Goal: Complete application form: Complete application form

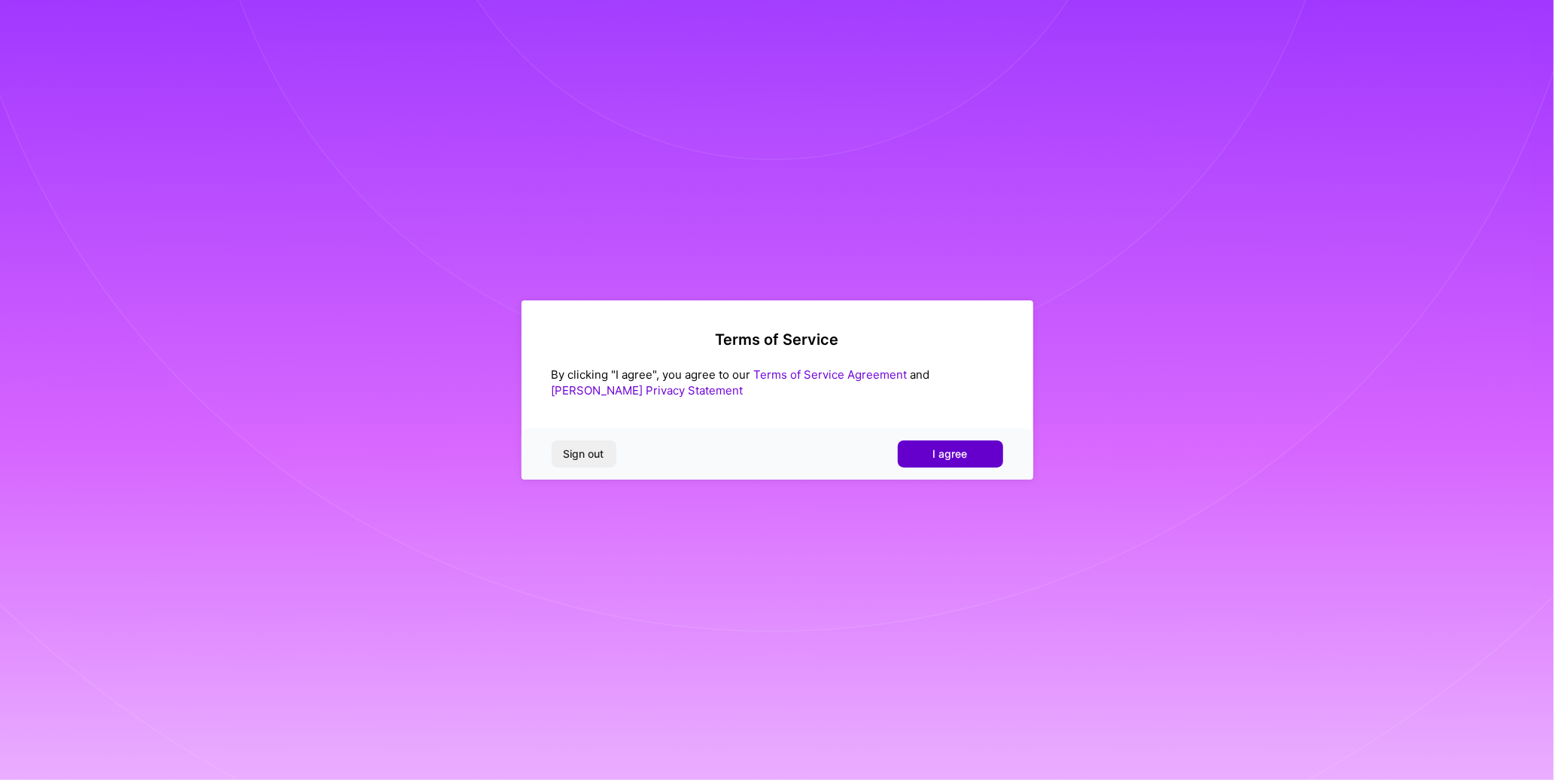
click at [963, 461] on span "I agree" at bounding box center [950, 453] width 35 height 15
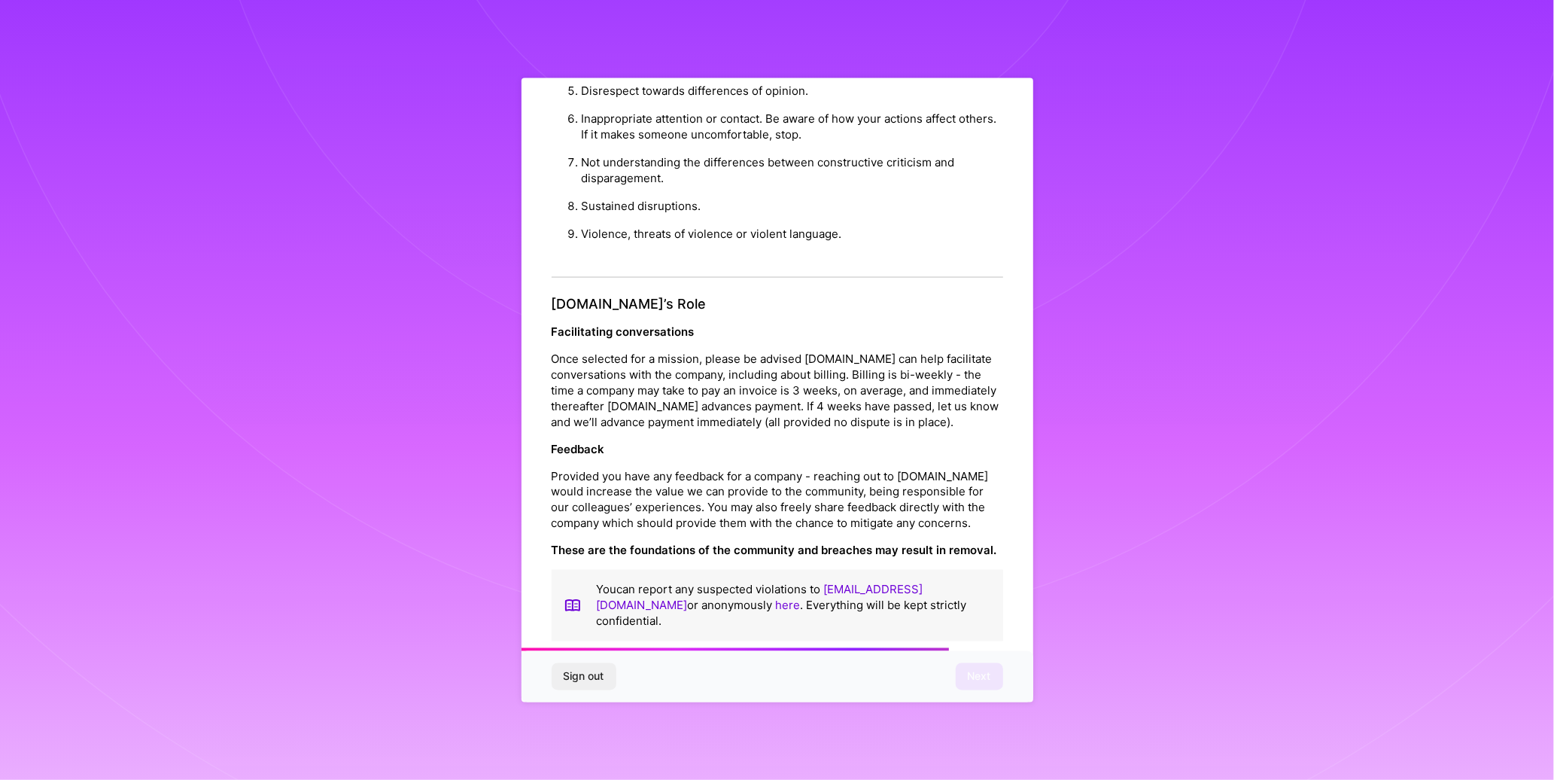
scroll to position [1536, 0]
click at [956, 671] on button "Next" at bounding box center [979, 675] width 47 height 27
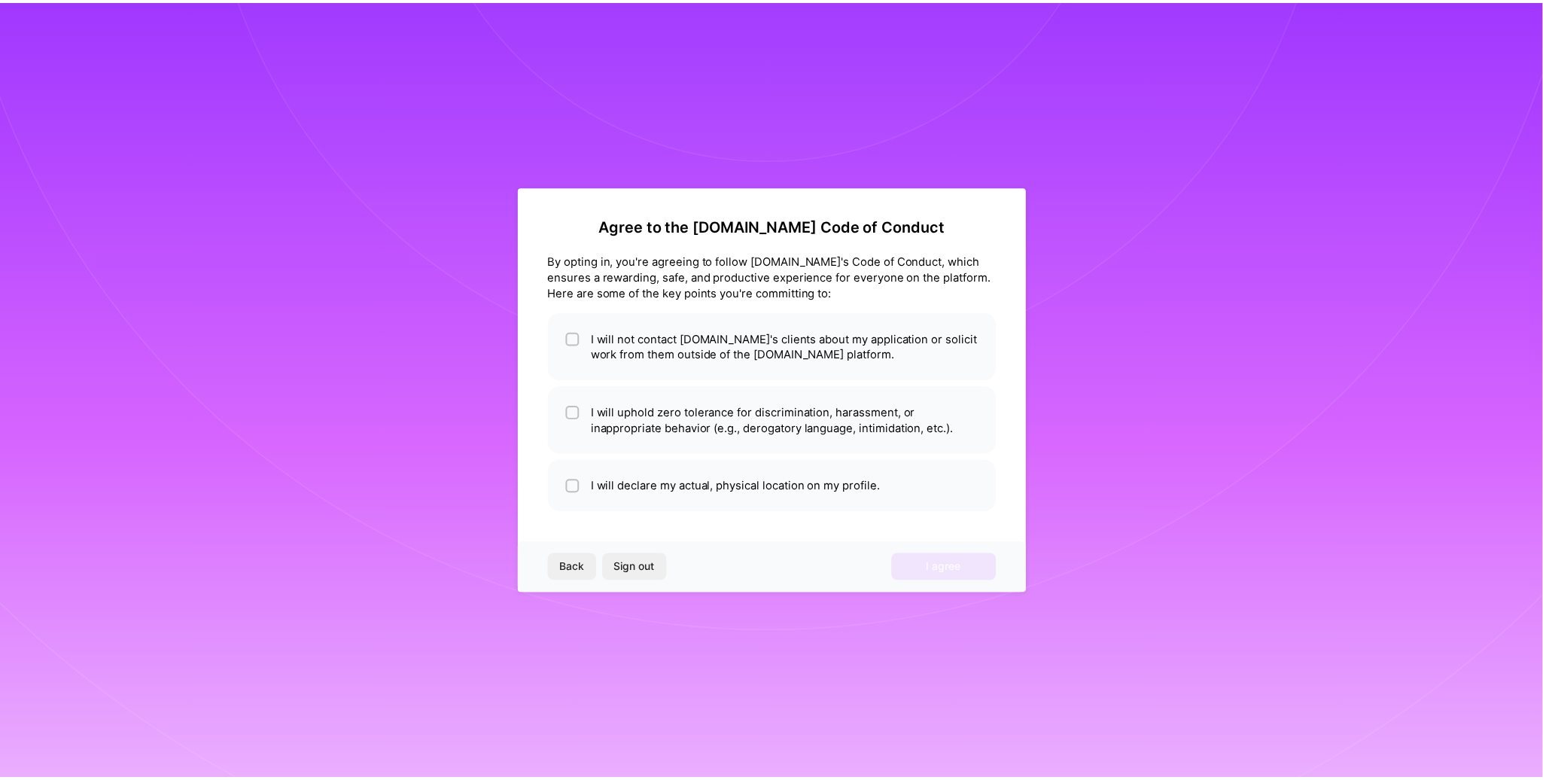
scroll to position [0, 0]
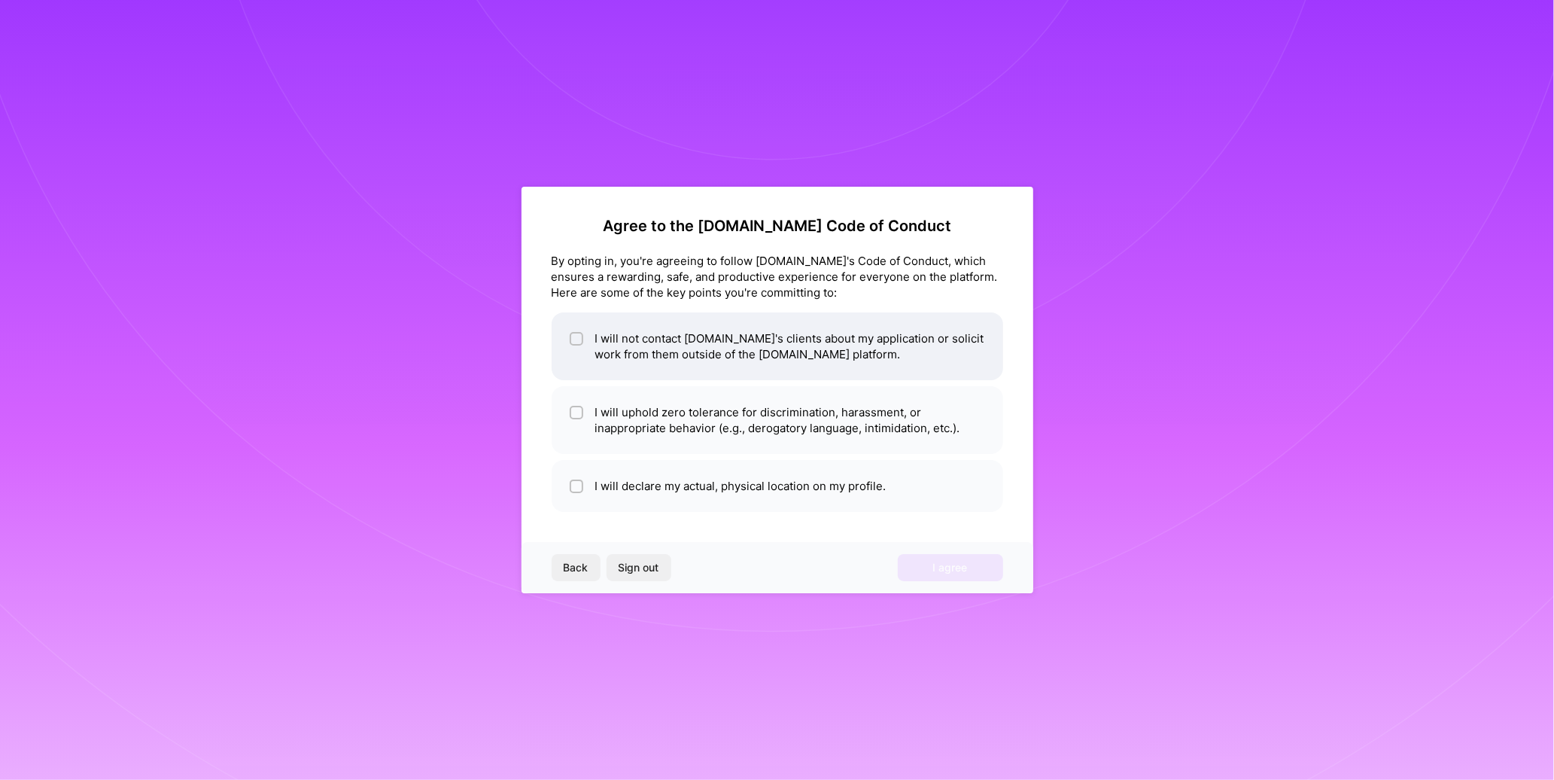
click at [583, 345] on li "I will not contact [DOMAIN_NAME]'s clients about my application or solicit work…" at bounding box center [778, 346] width 452 height 68
checkbox input "true"
click at [575, 410] on input "checkbox" at bounding box center [578, 413] width 11 height 11
checkbox input "true"
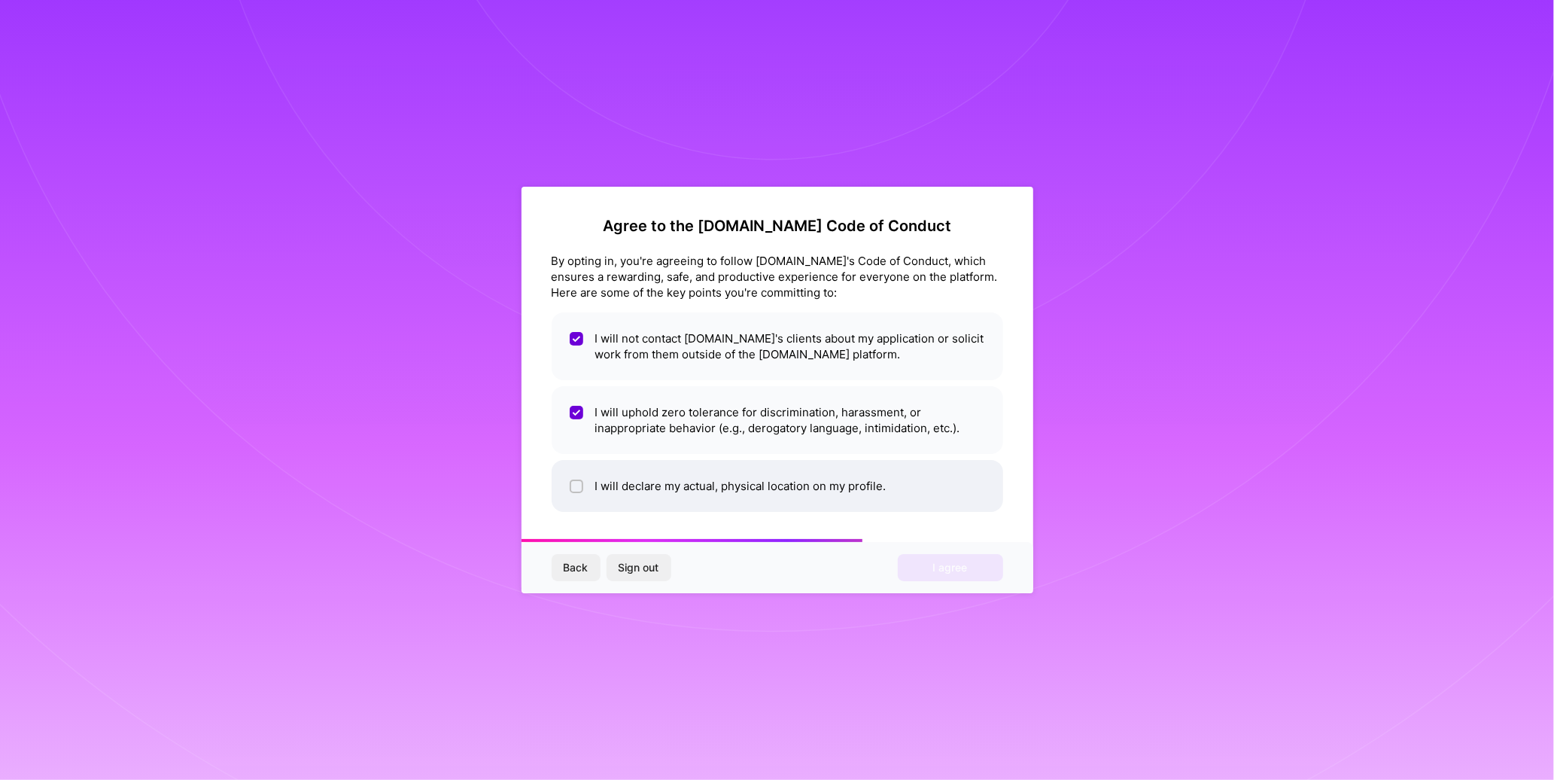
click at [570, 486] on div at bounding box center [577, 486] width 14 height 14
checkbox input "true"
click at [957, 576] on button "I agree" at bounding box center [950, 567] width 105 height 27
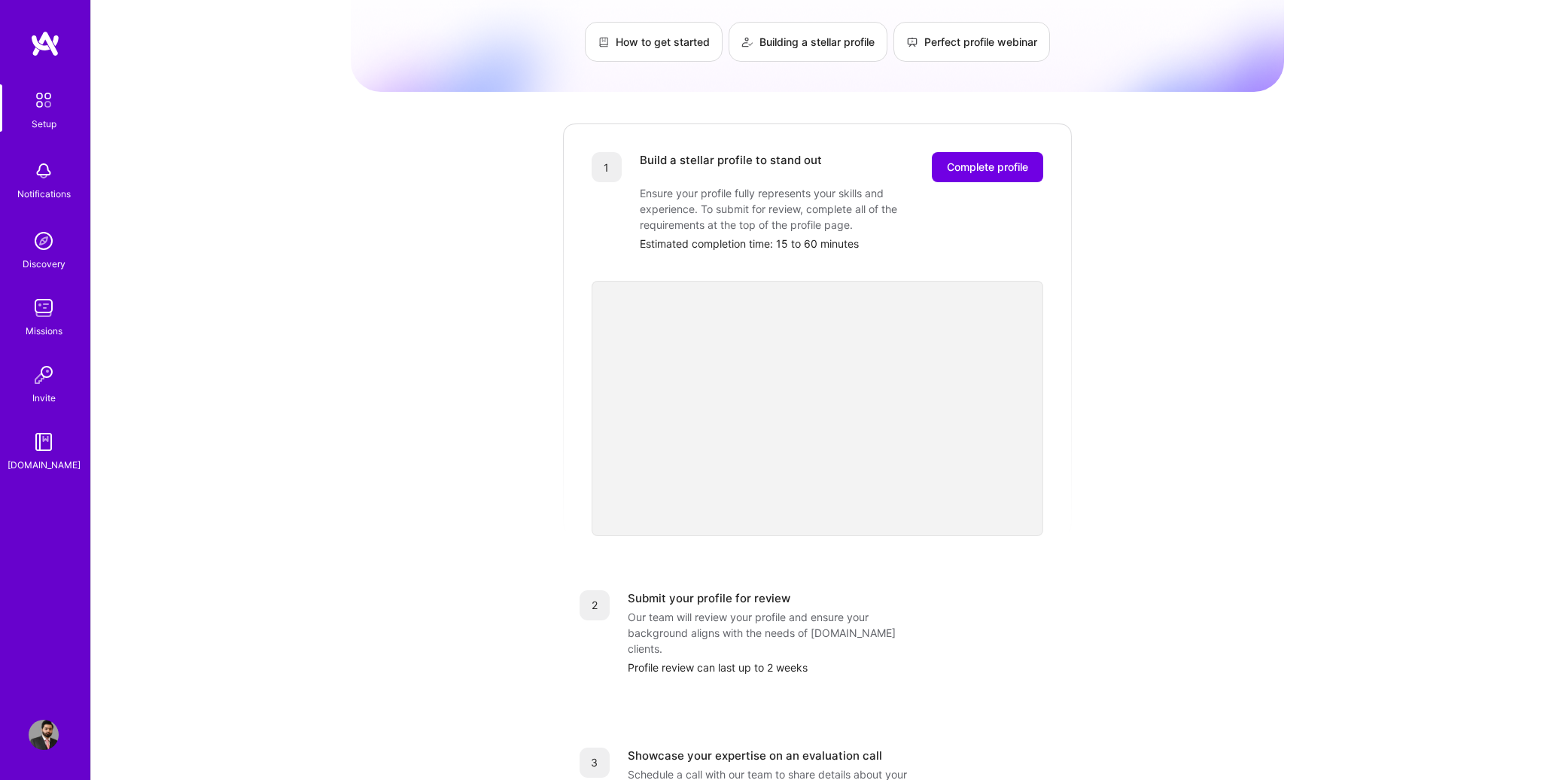
scroll to position [62, 0]
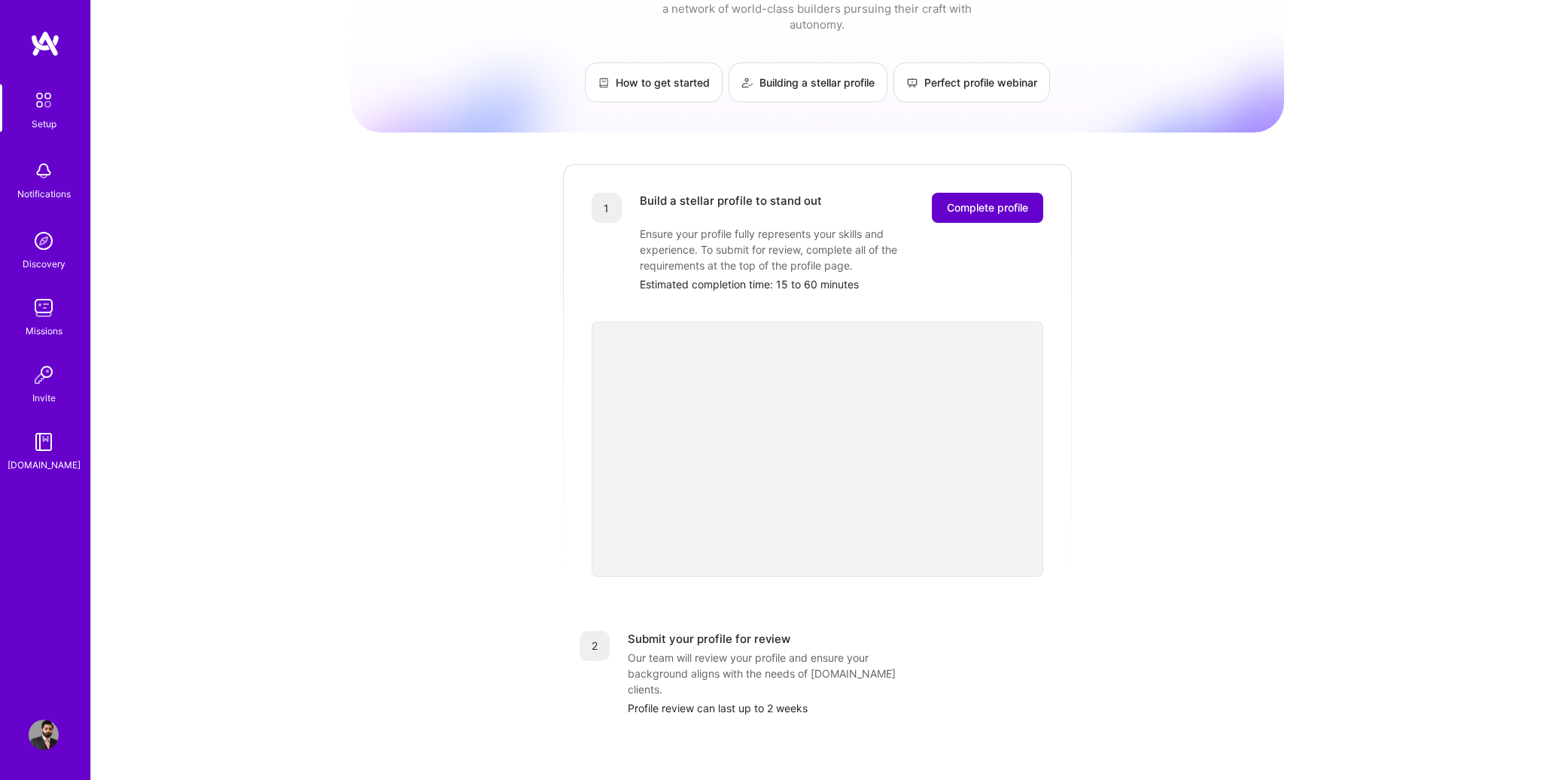
click at [975, 199] on button "Complete profile" at bounding box center [987, 208] width 111 height 30
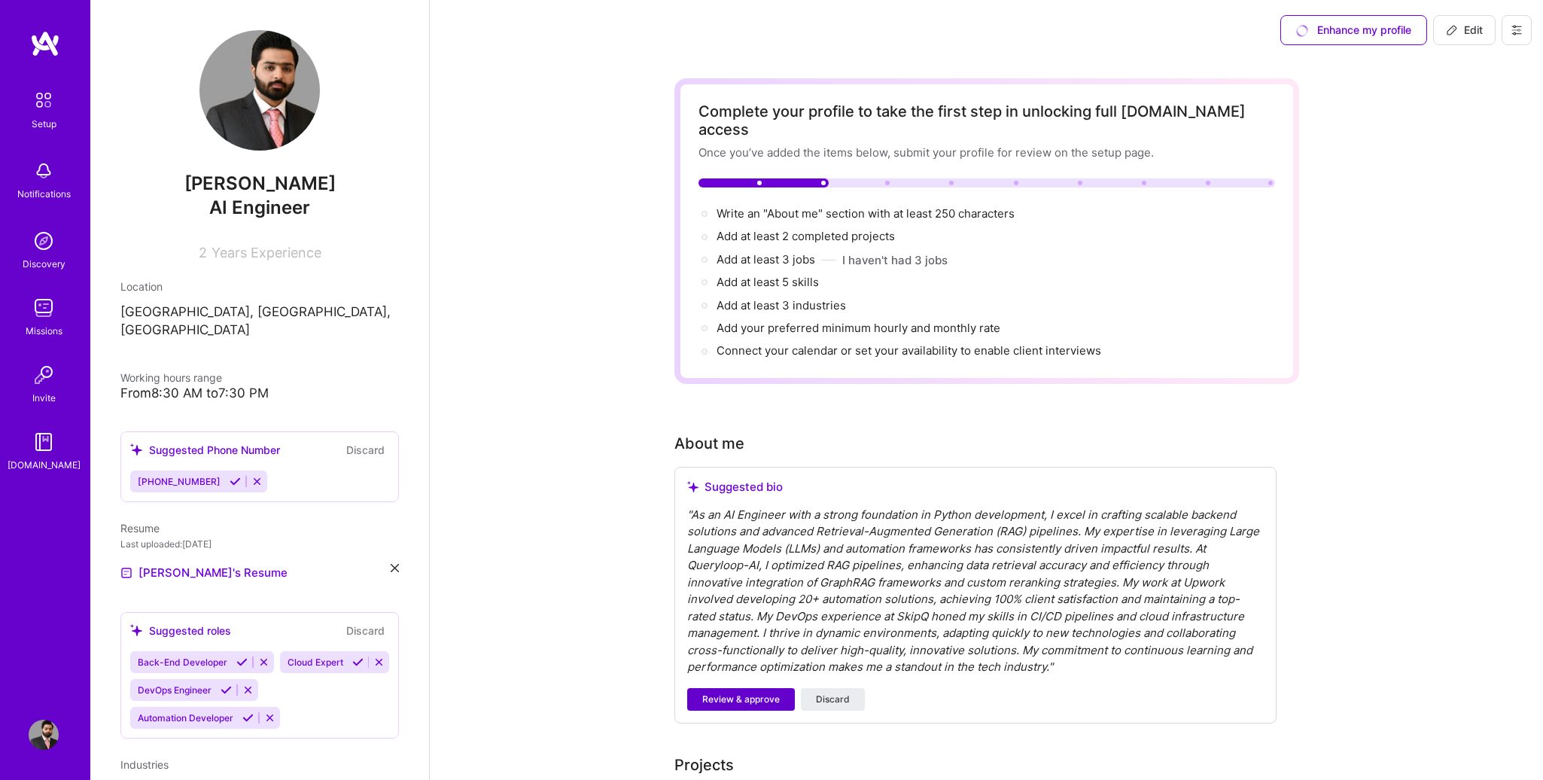
click at [741, 692] on span "Review & approve" at bounding box center [741, 699] width 78 height 14
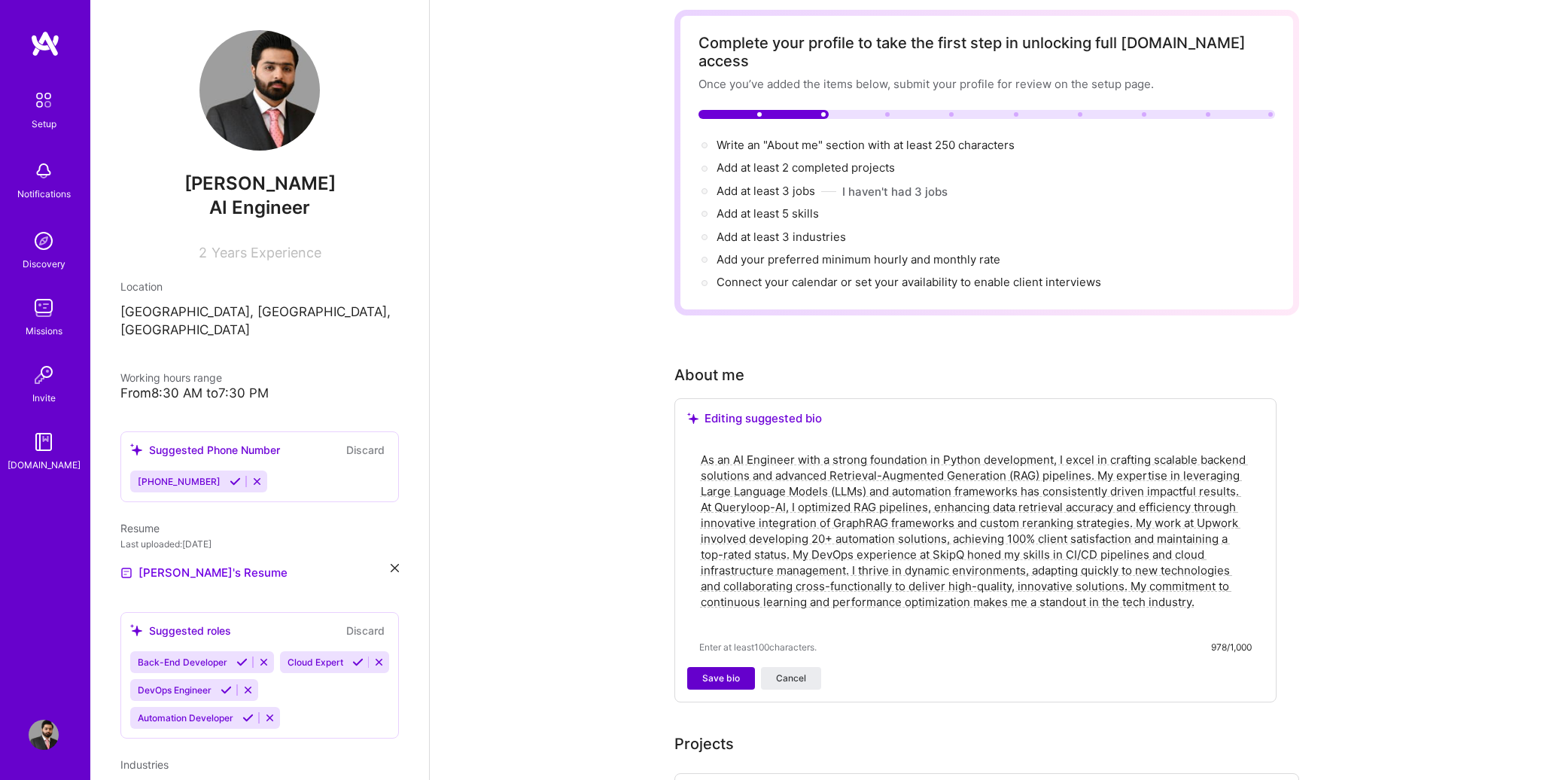
scroll to position [75, 0]
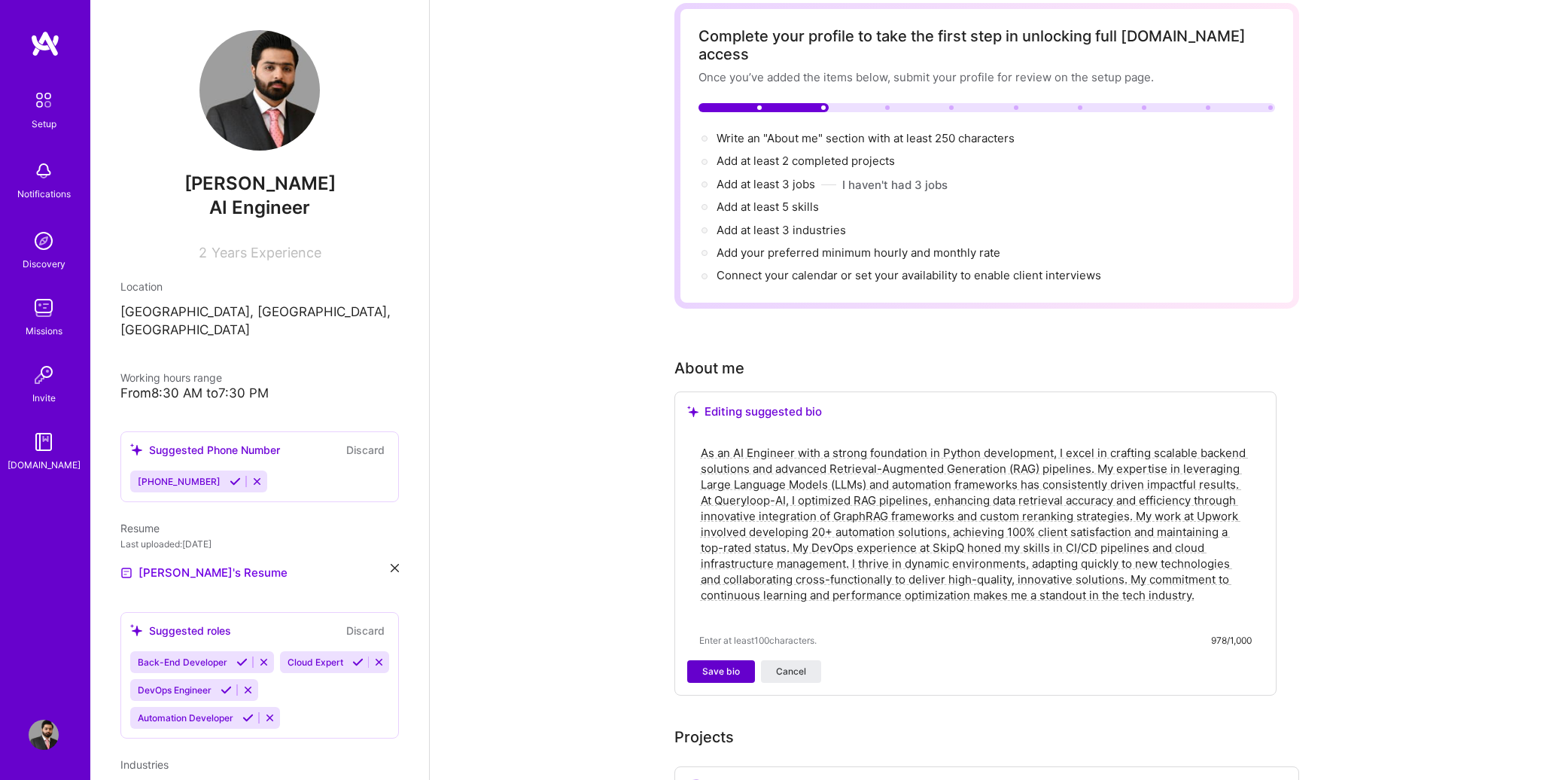
click at [726, 665] on span "Save bio" at bounding box center [721, 672] width 38 height 14
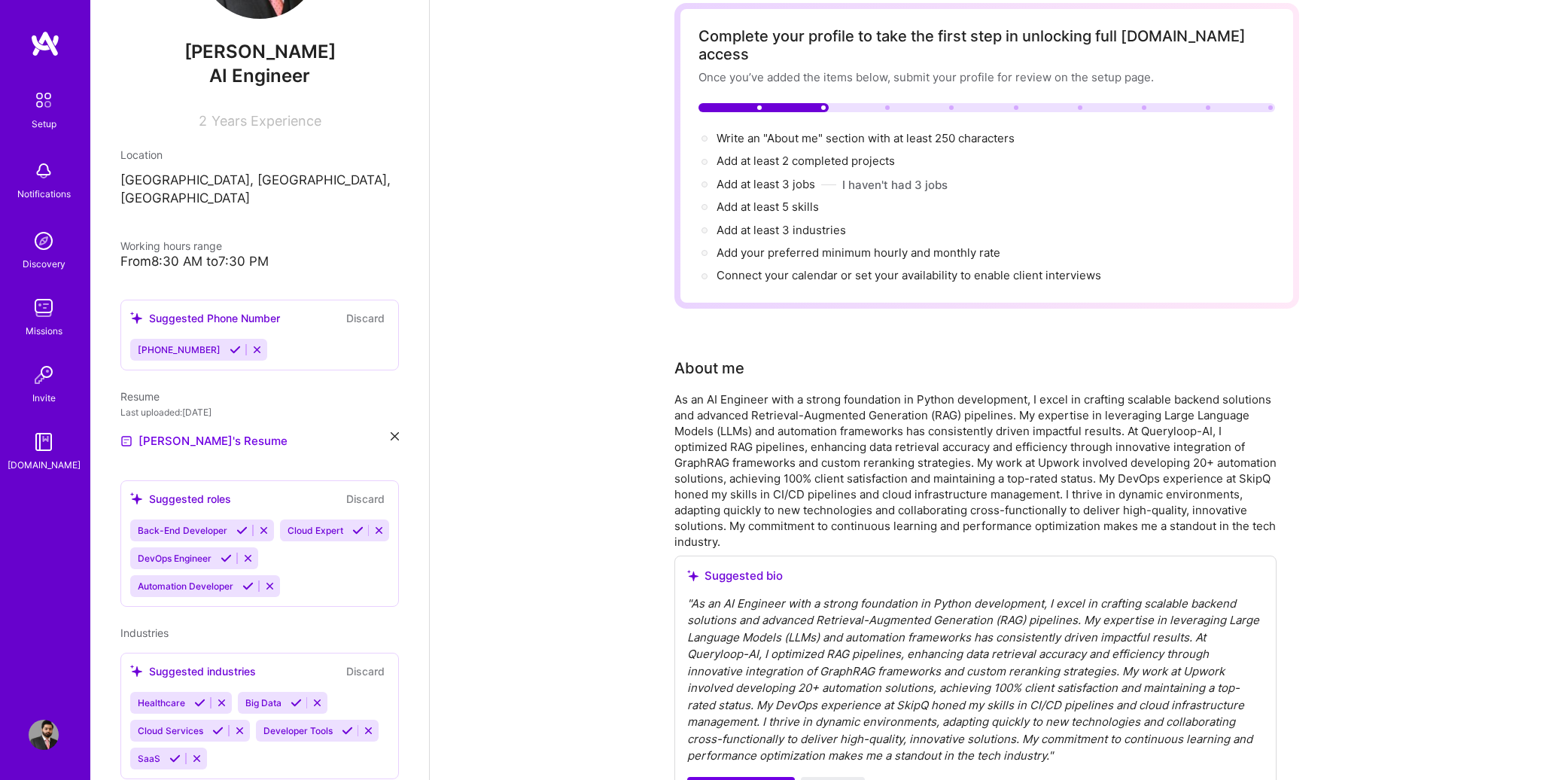
scroll to position [151, 0]
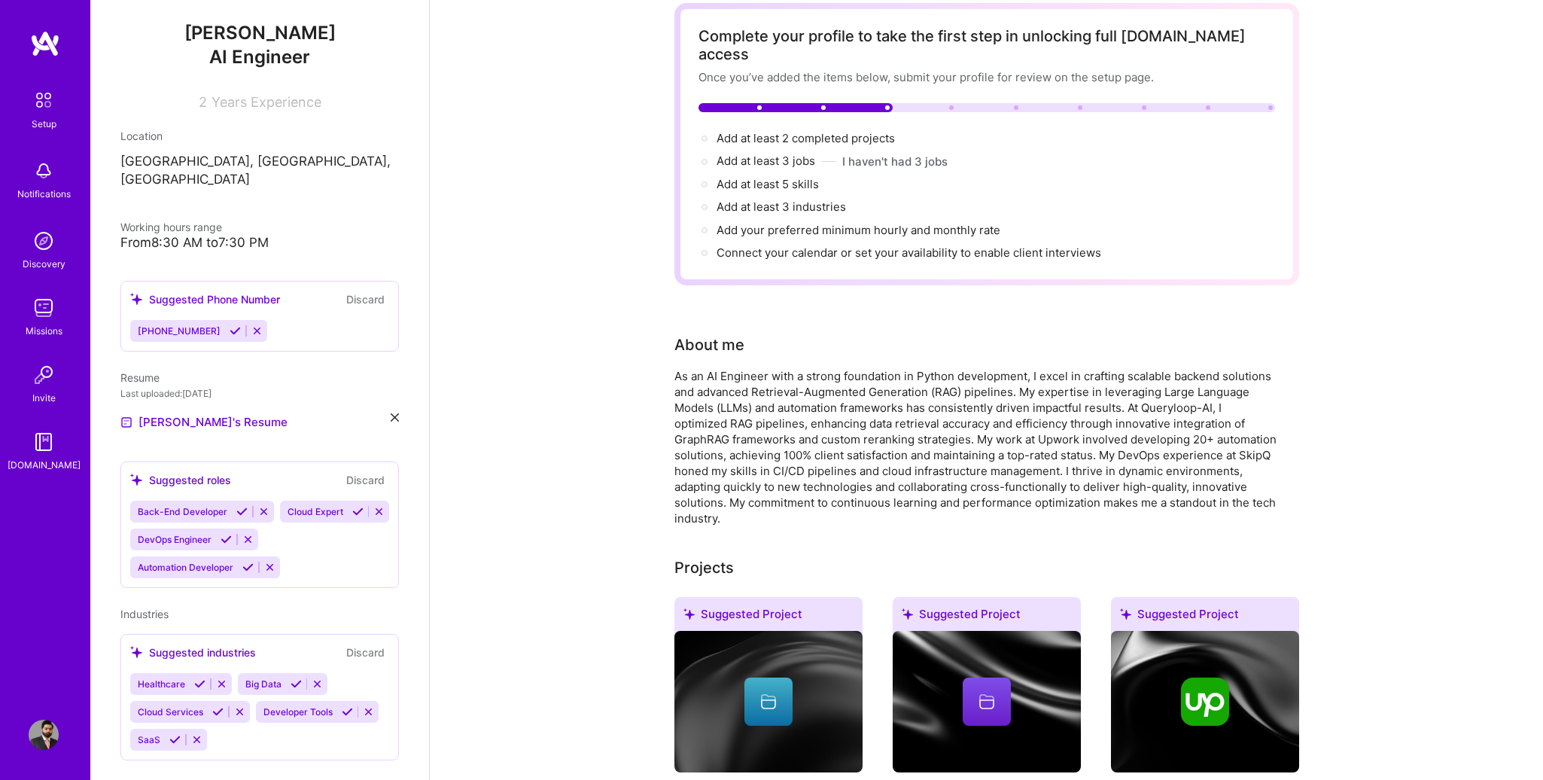
click at [373, 517] on icon at bounding box center [378, 511] width 11 height 11
click at [251, 534] on icon at bounding box center [247, 539] width 11 height 11
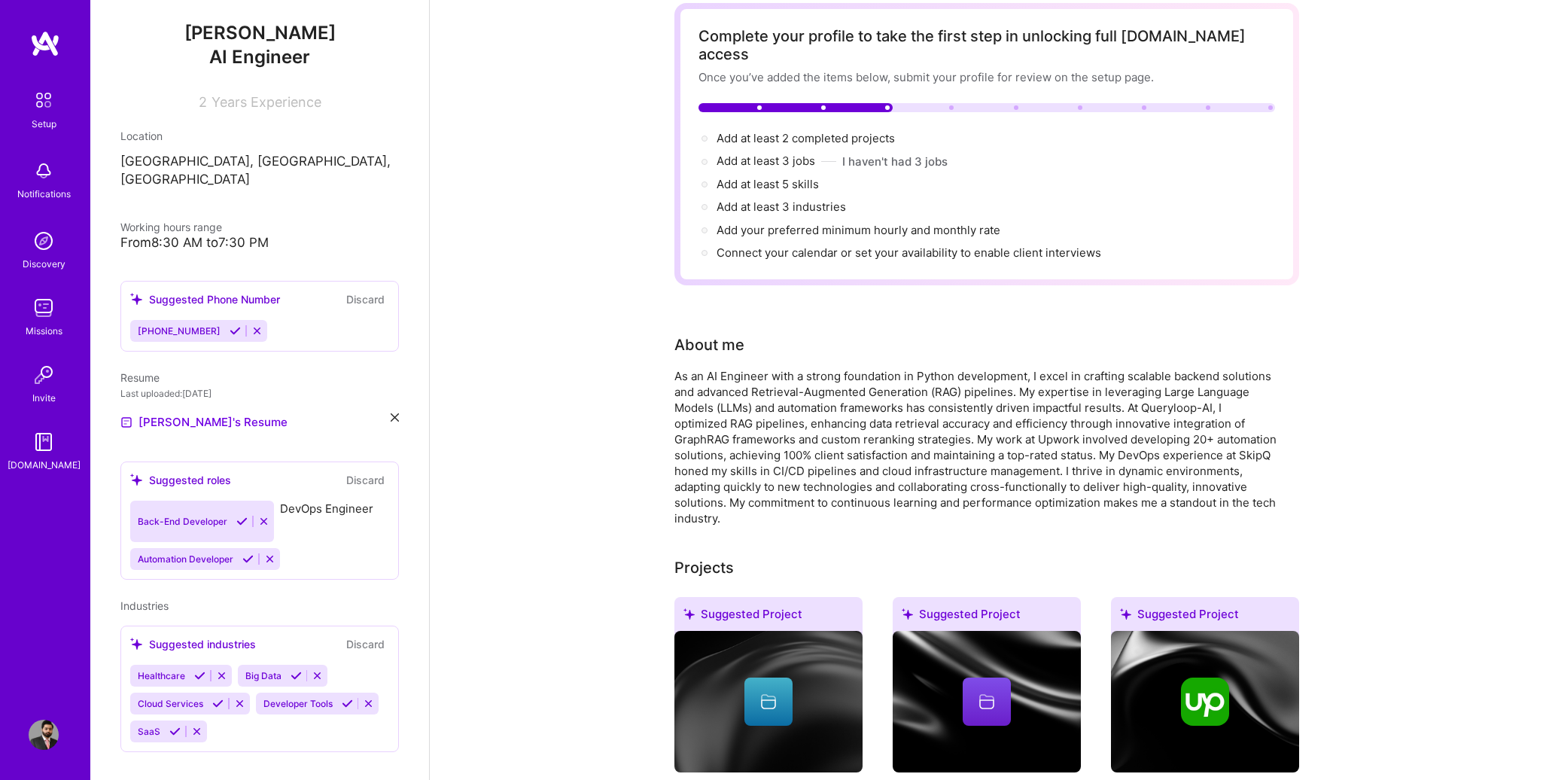
scroll to position [132, 0]
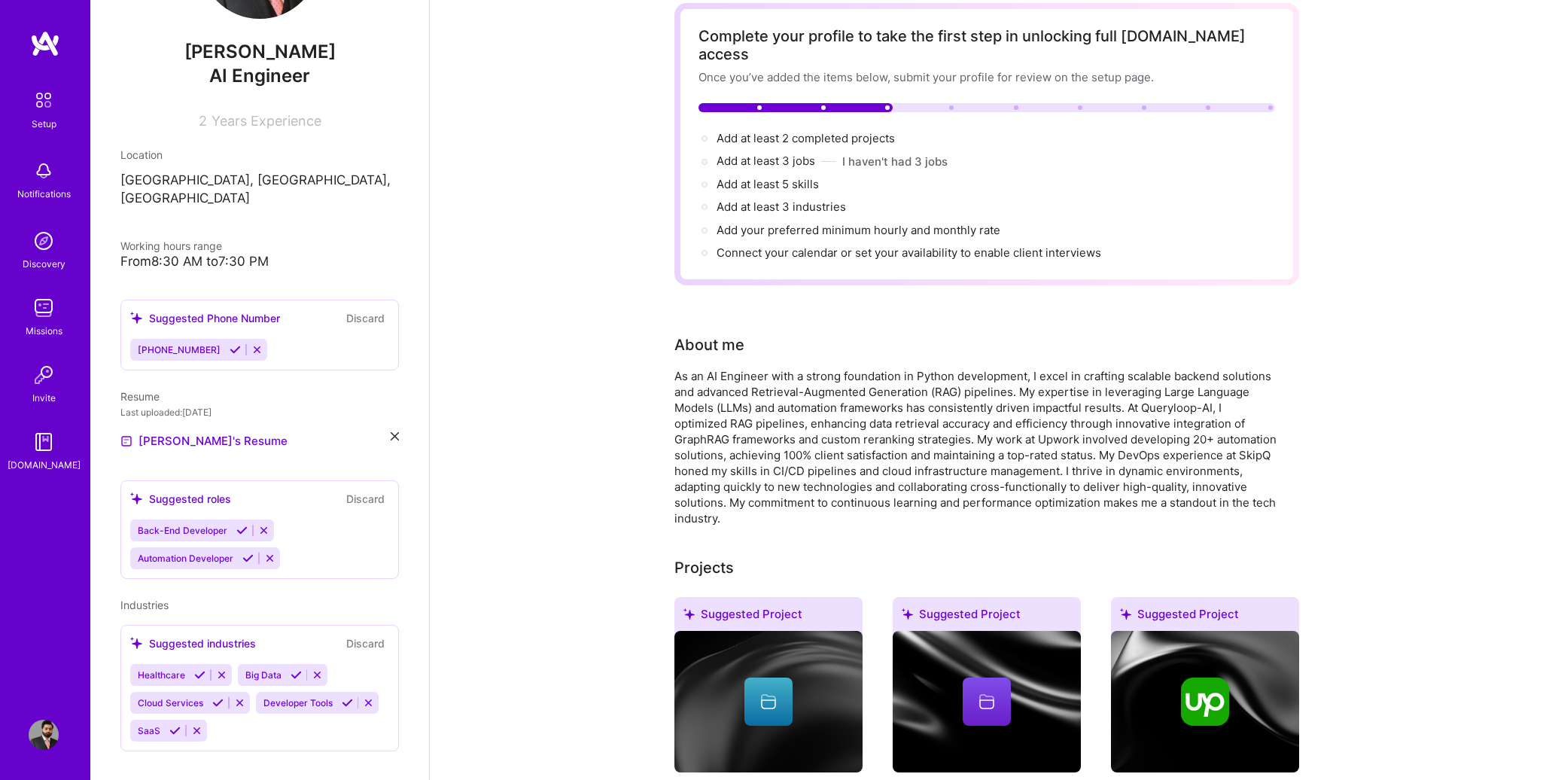
click at [299, 519] on div "Back-End Developer Automation Developer" at bounding box center [259, 544] width 259 height 50
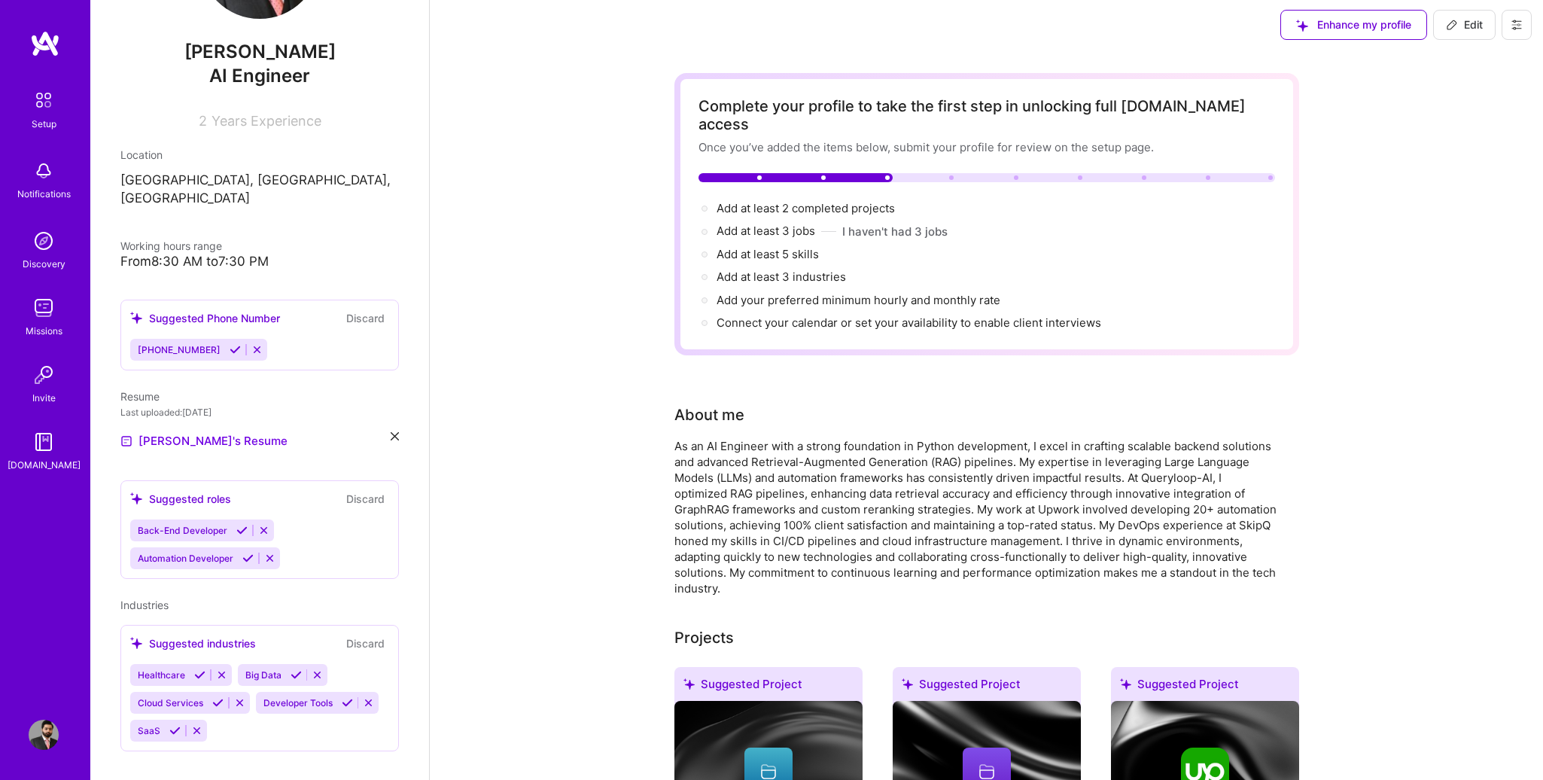
scroll to position [0, 0]
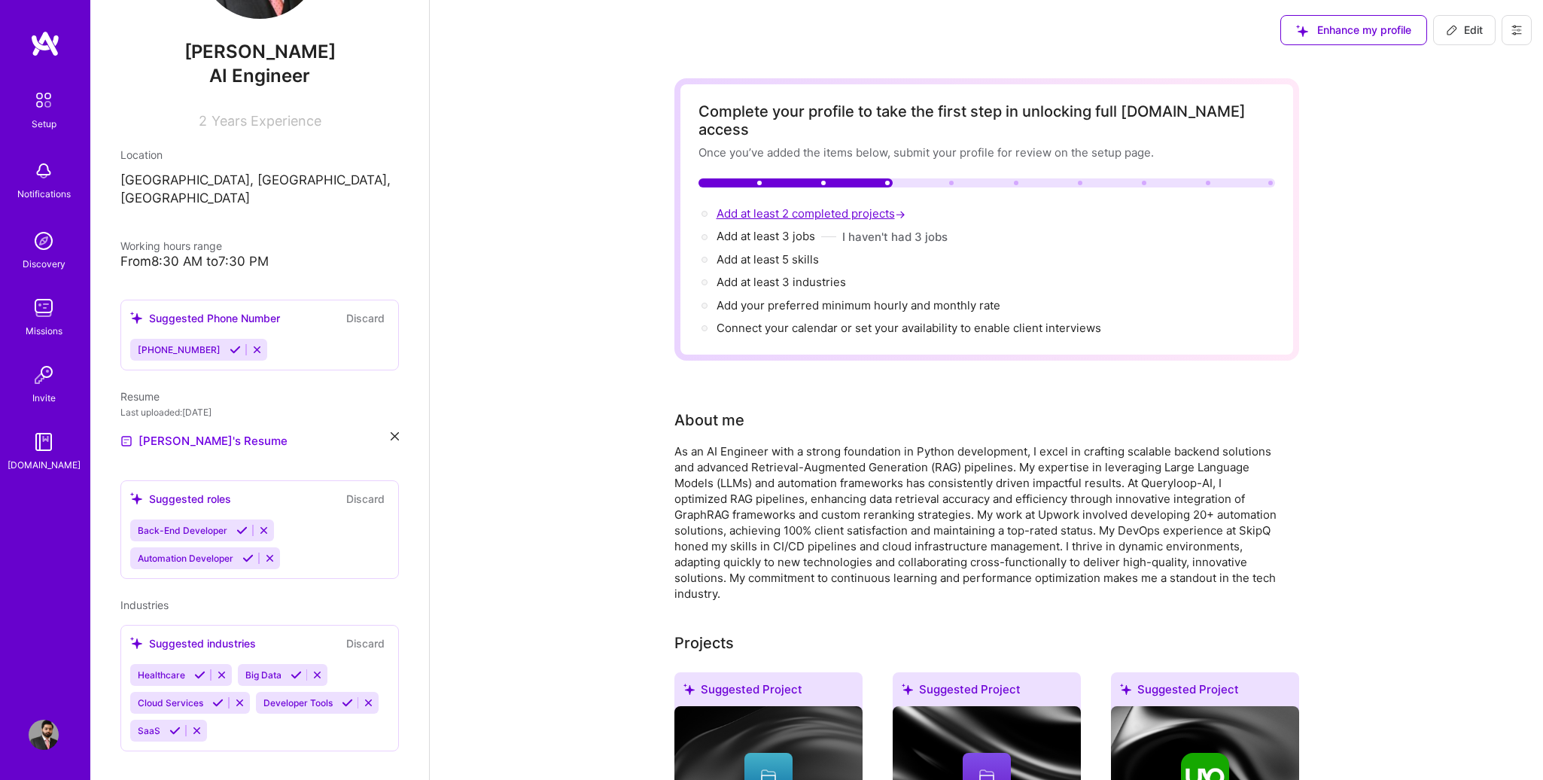
click at [769, 206] on span "Add at least 2 completed projects →" at bounding box center [813, 213] width 192 height 14
select select "US"
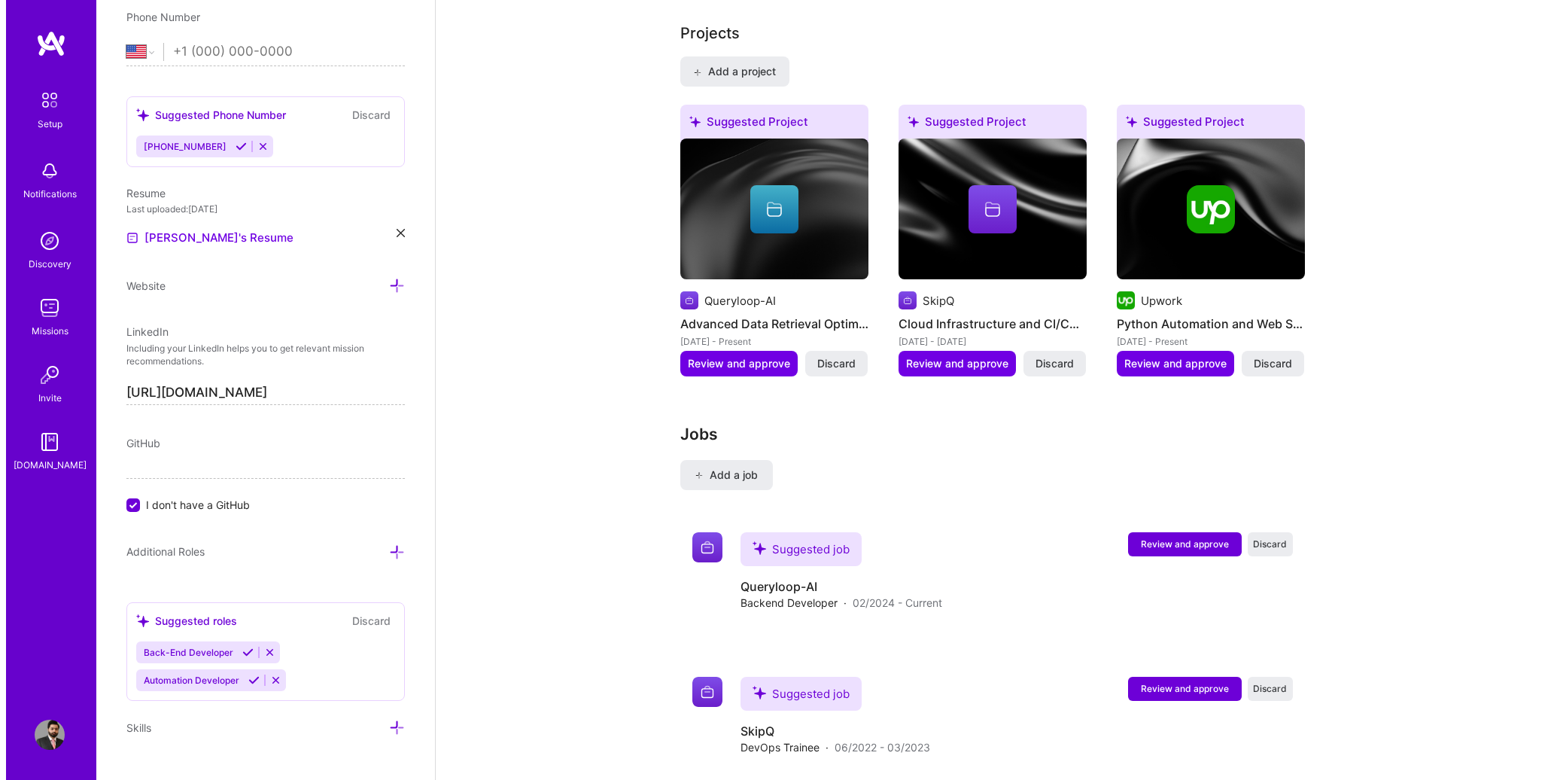
scroll to position [1295, 0]
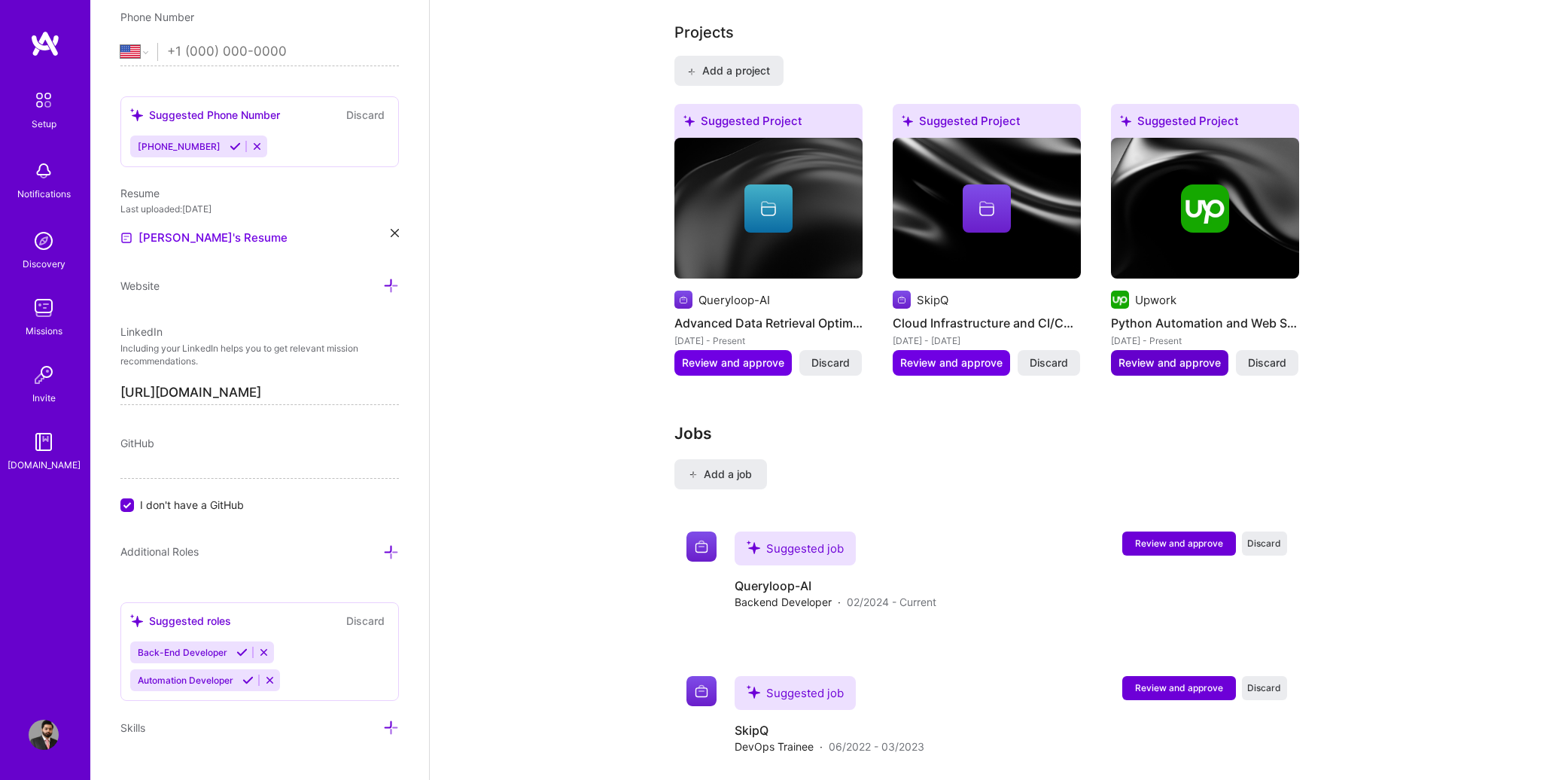
click at [1170, 355] on span "Review and approve" at bounding box center [1169, 362] width 102 height 15
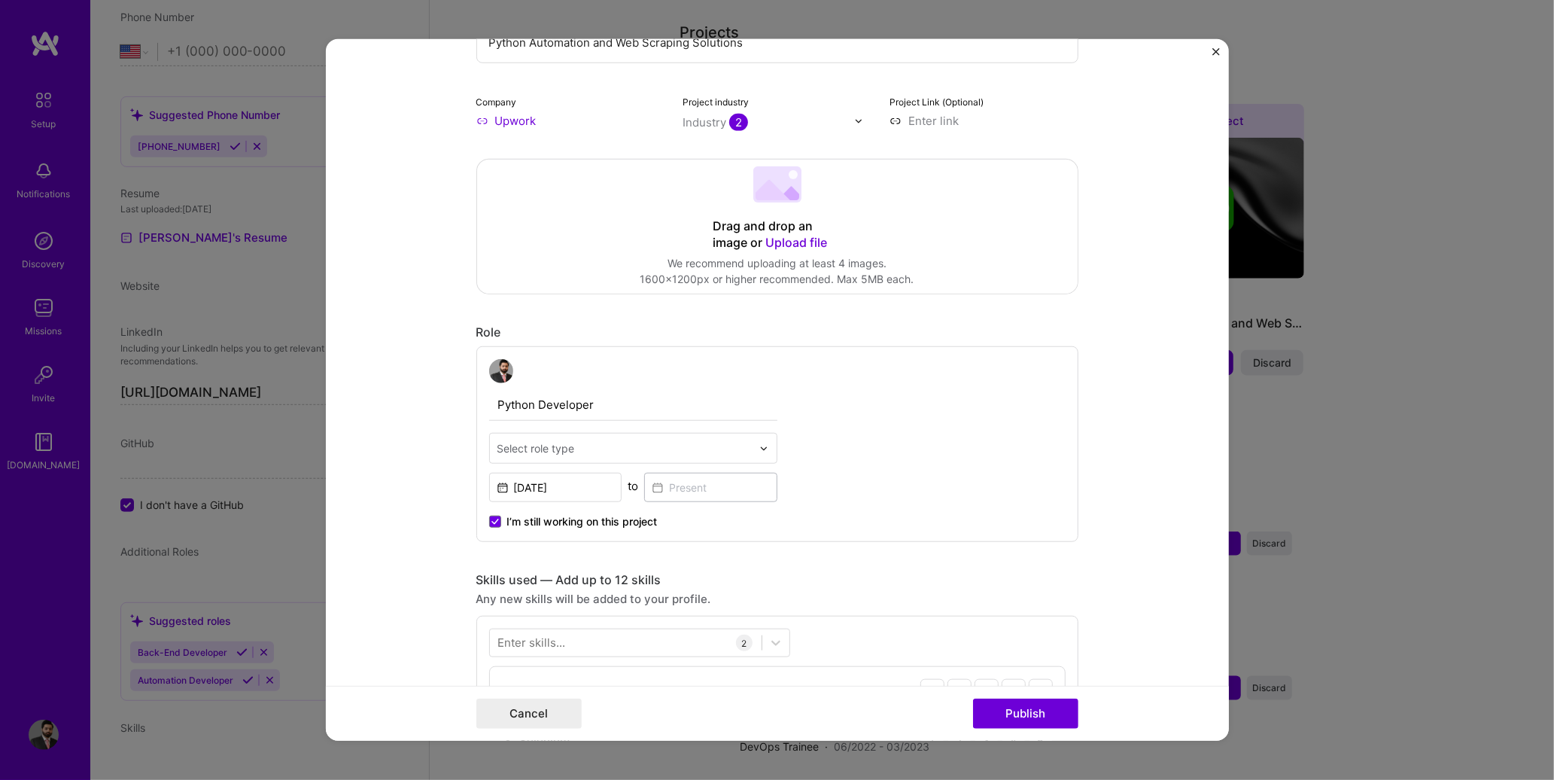
scroll to position [226, 0]
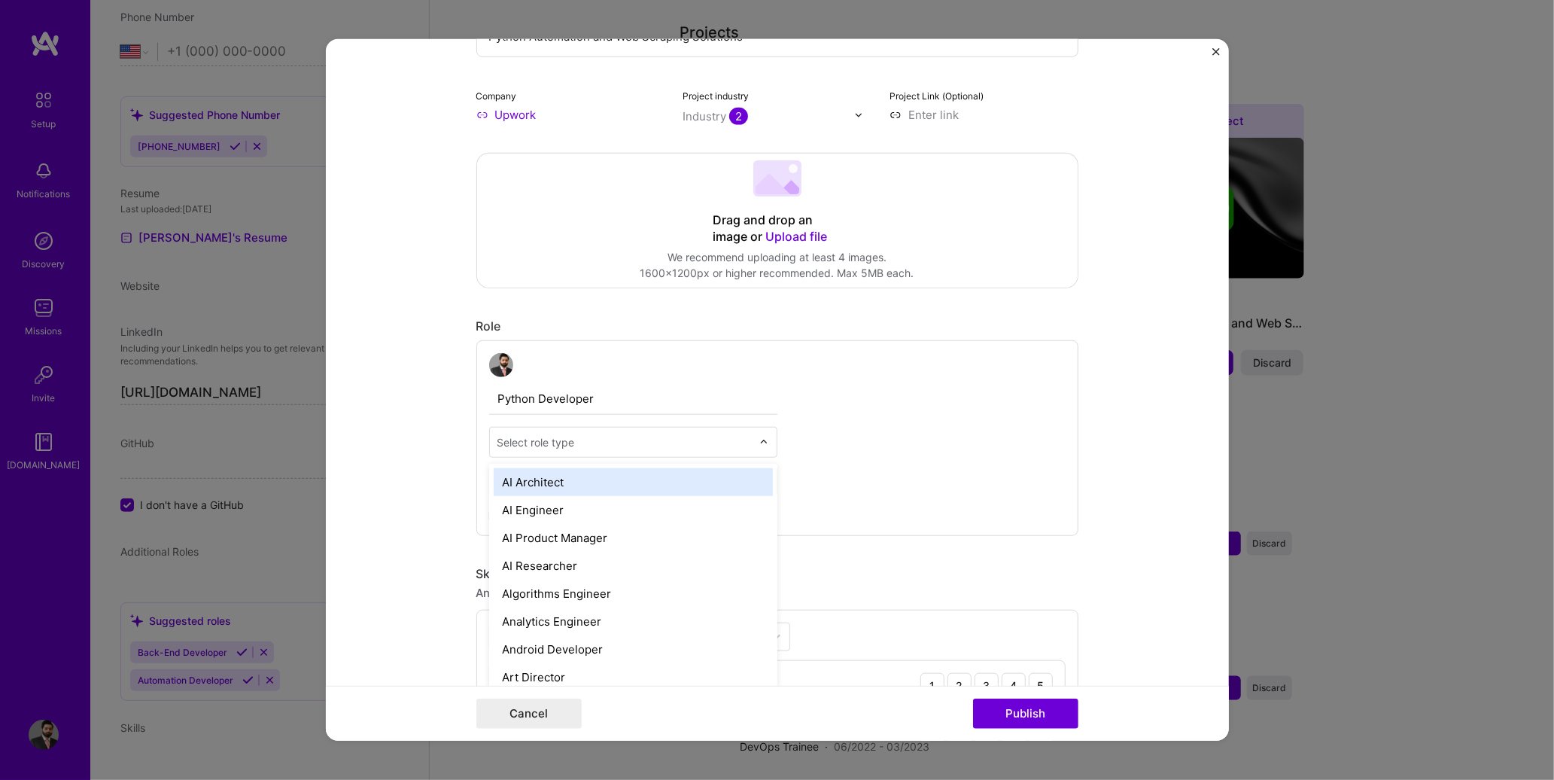
click at [683, 445] on input "text" at bounding box center [624, 442] width 254 height 16
click at [574, 513] on div "Back-End Developer" at bounding box center [633, 507] width 279 height 28
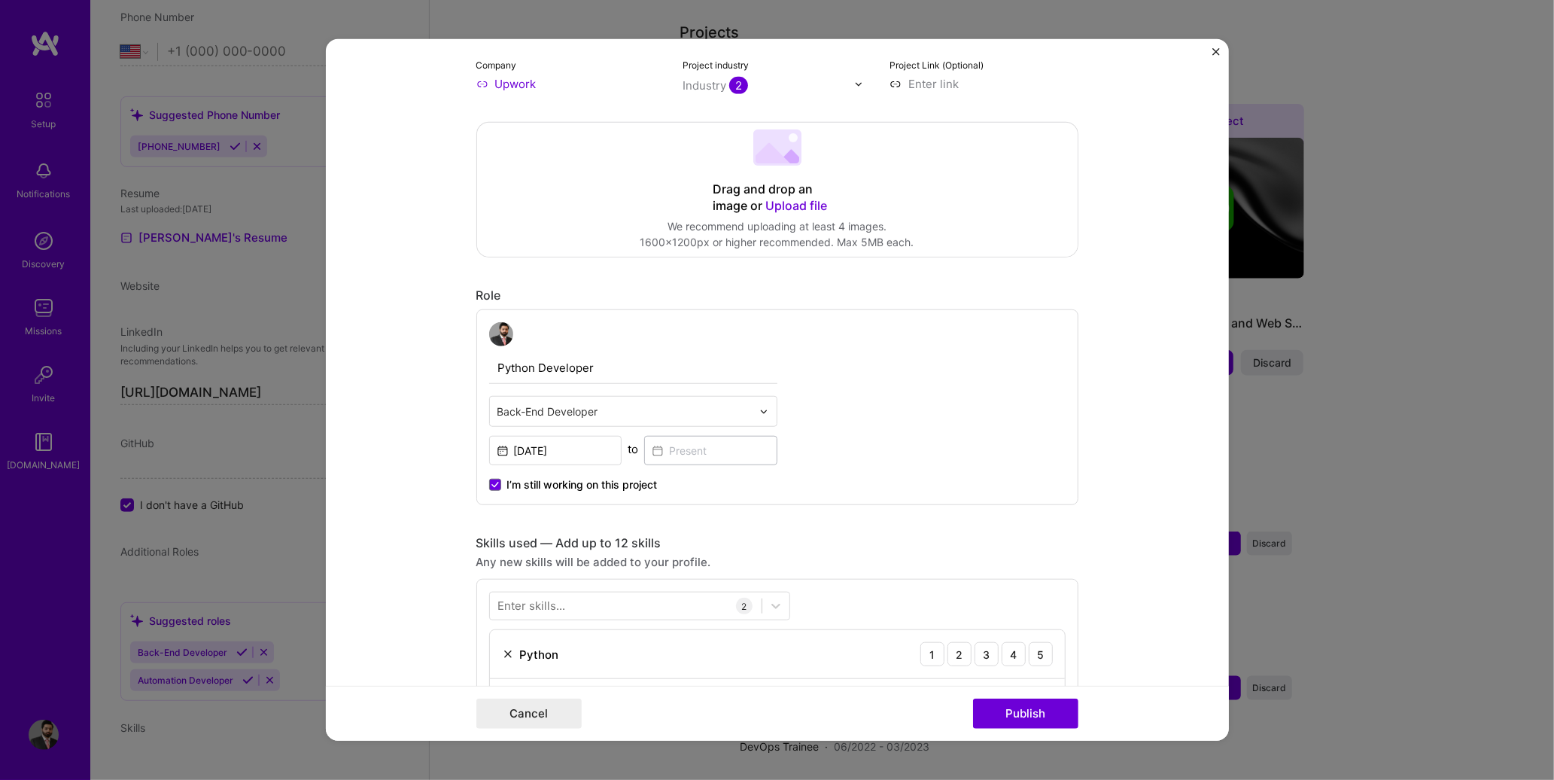
scroll to position [376, 0]
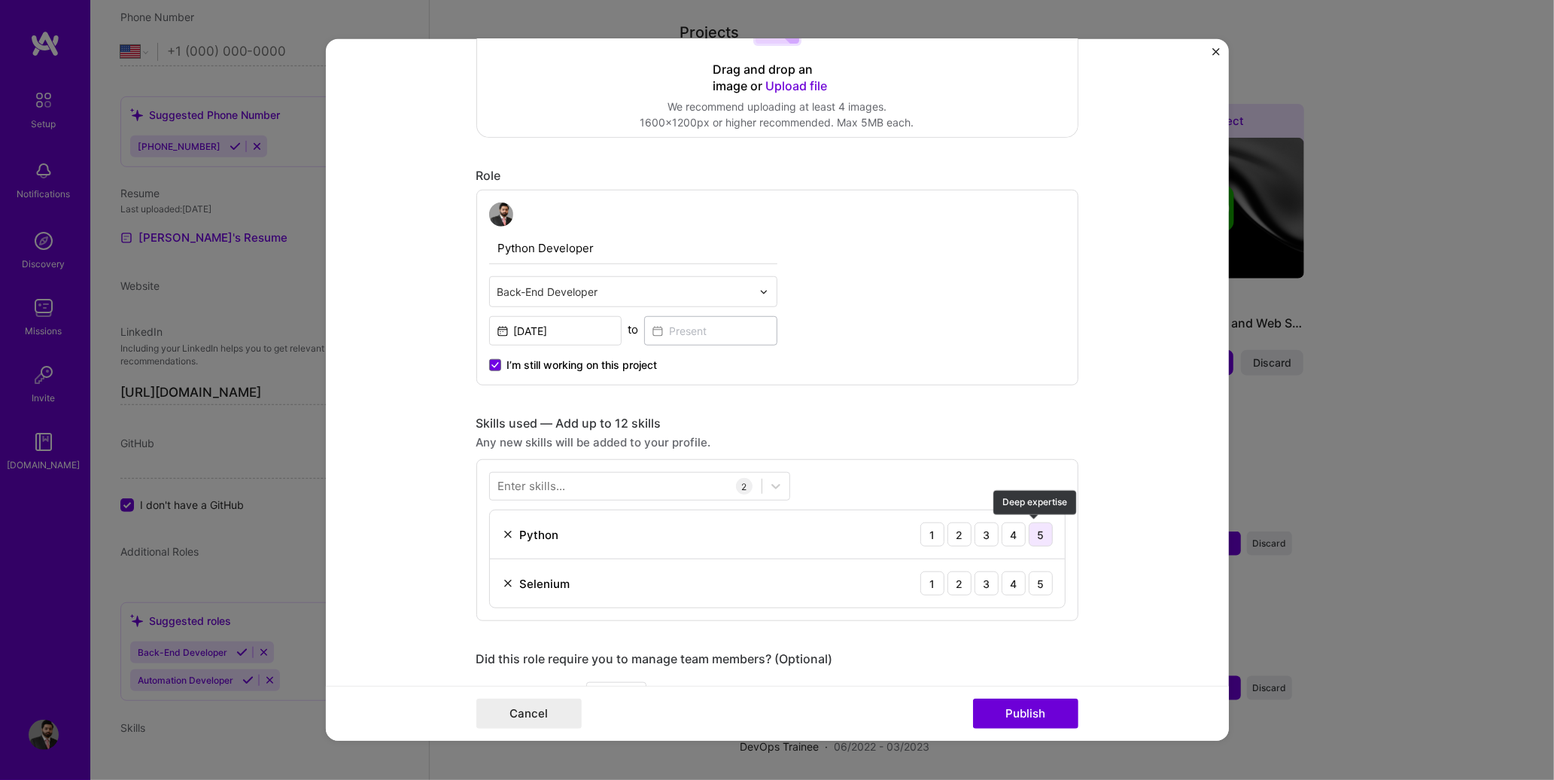
click at [1040, 537] on div "5" at bounding box center [1041, 534] width 24 height 24
click at [1029, 580] on div "5" at bounding box center [1041, 583] width 24 height 24
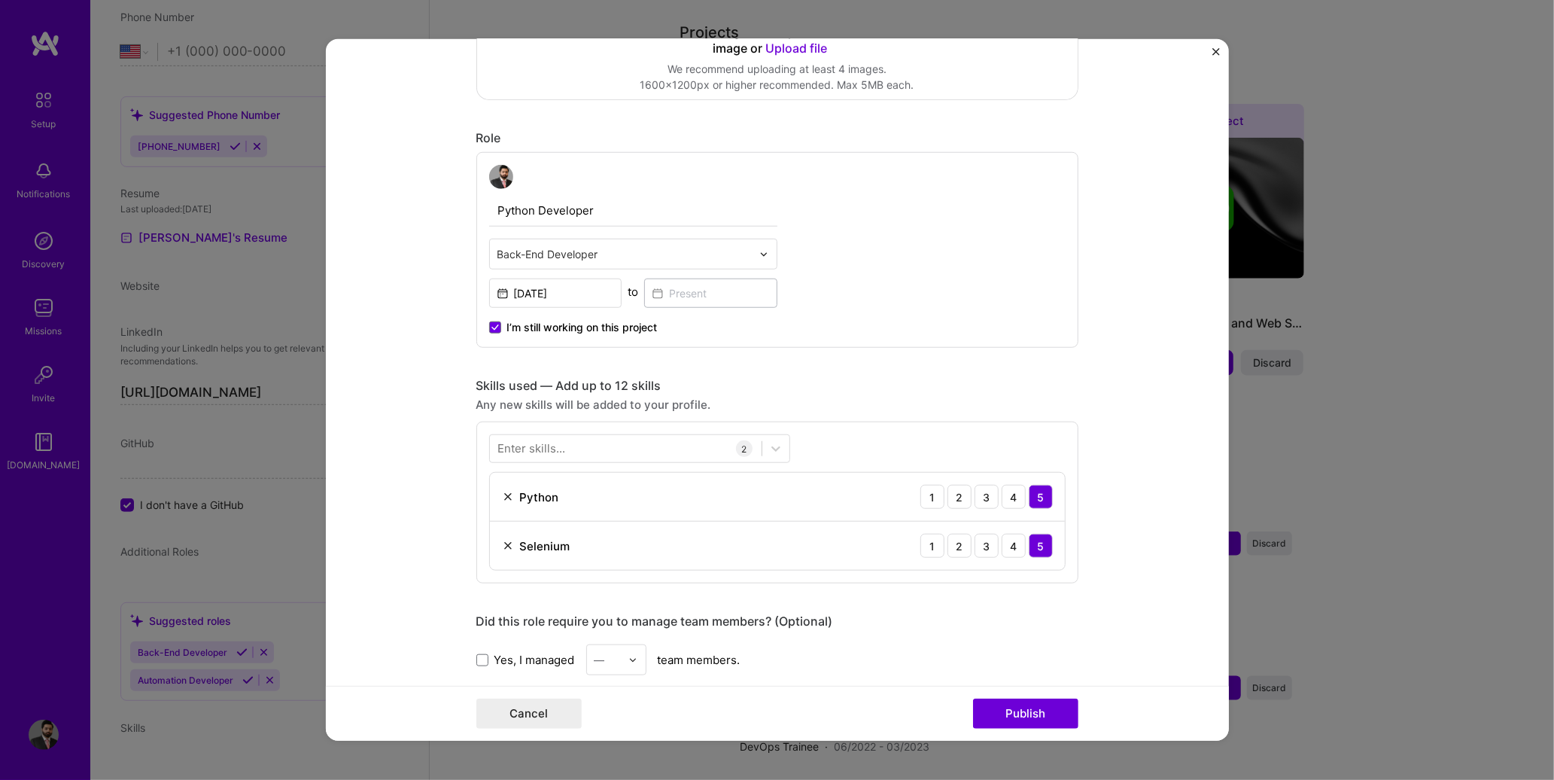
scroll to position [602, 0]
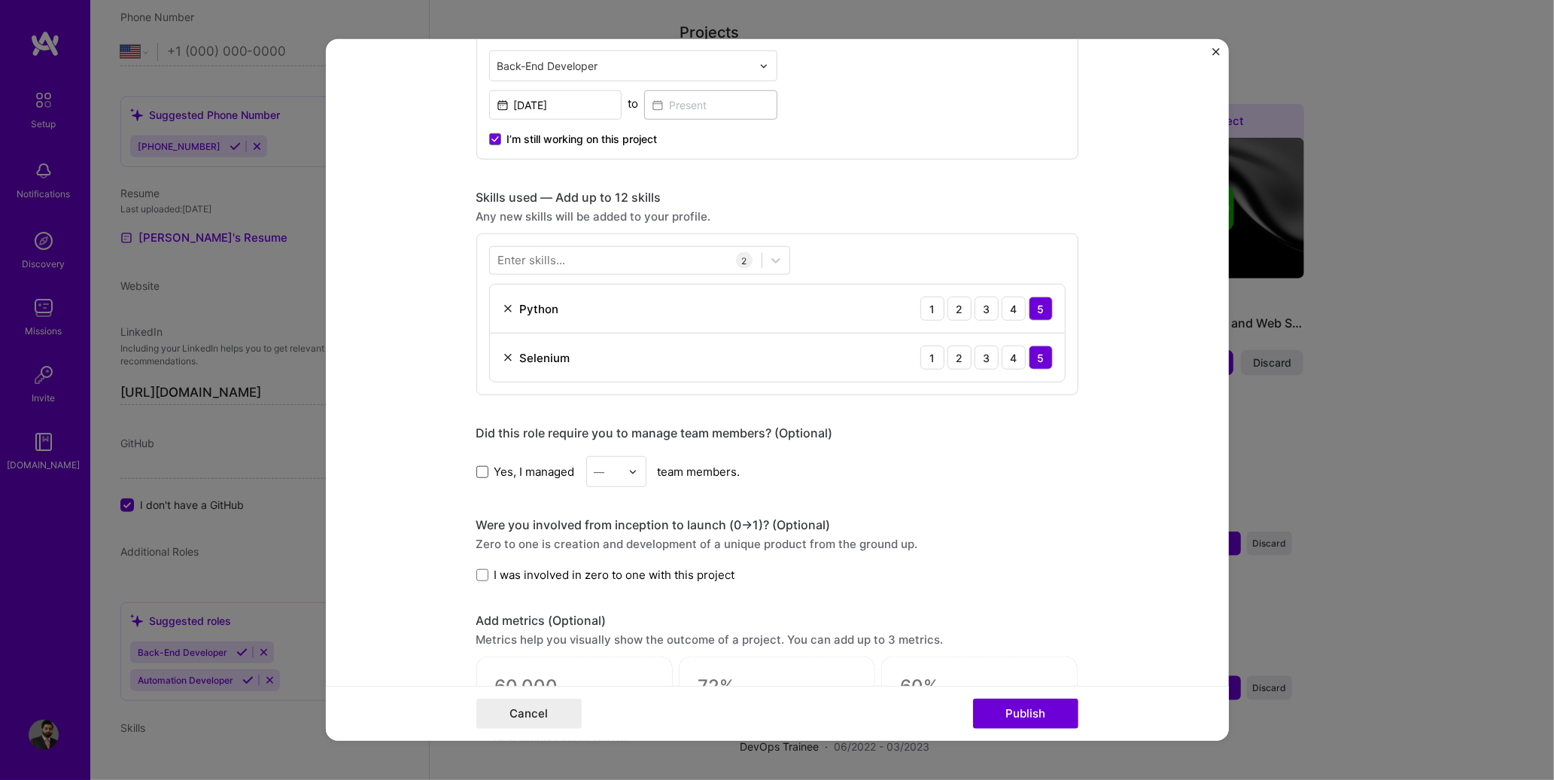
click at [476, 473] on span at bounding box center [482, 471] width 12 height 12
click at [0, 0] on input "Yes, I managed" at bounding box center [0, 0] width 0 height 0
click at [476, 476] on label "Yes, I managed" at bounding box center [525, 472] width 99 height 16
click at [0, 0] on input "Yes, I managed" at bounding box center [0, 0] width 0 height 0
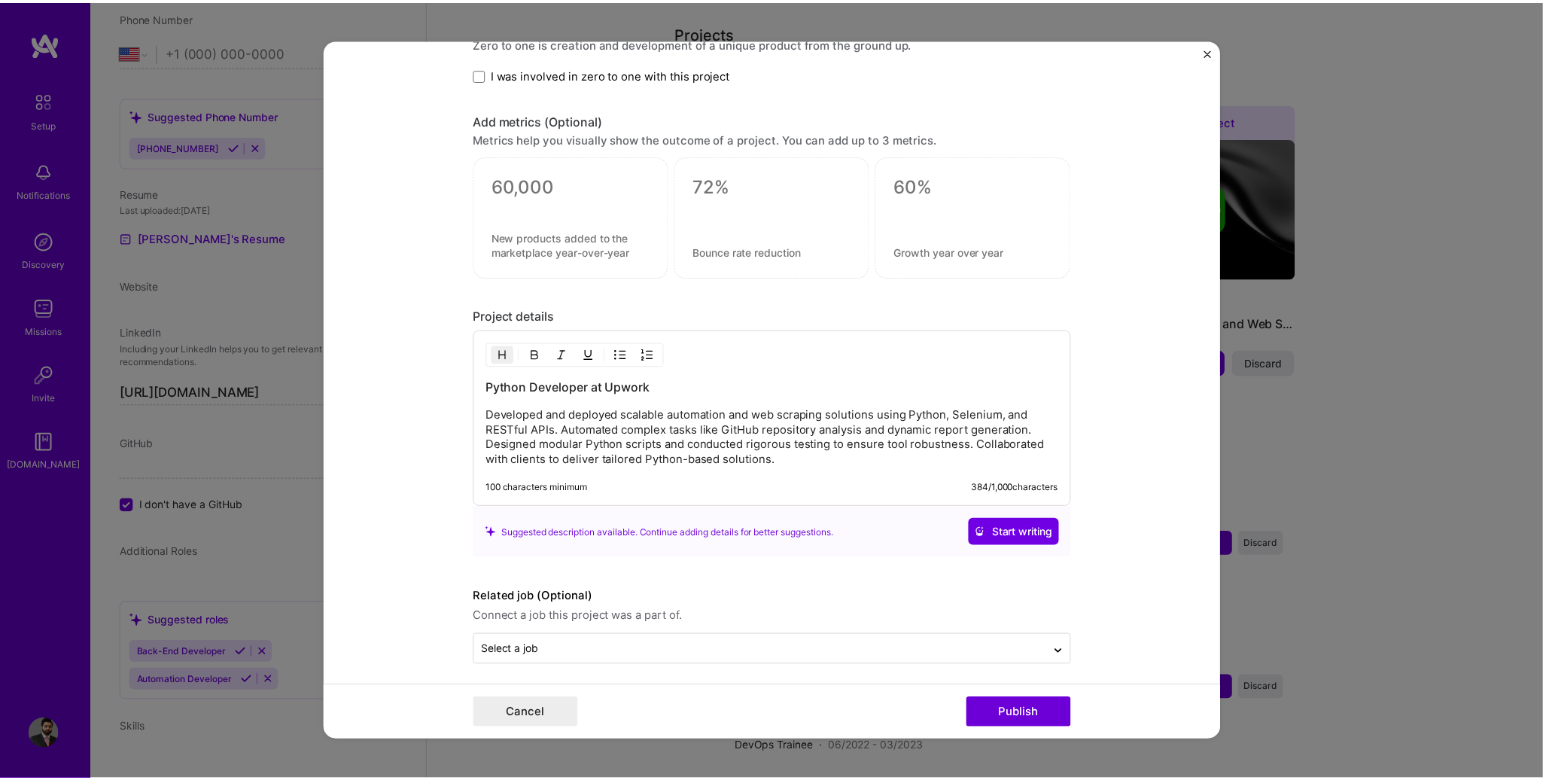
scroll to position [1106, 0]
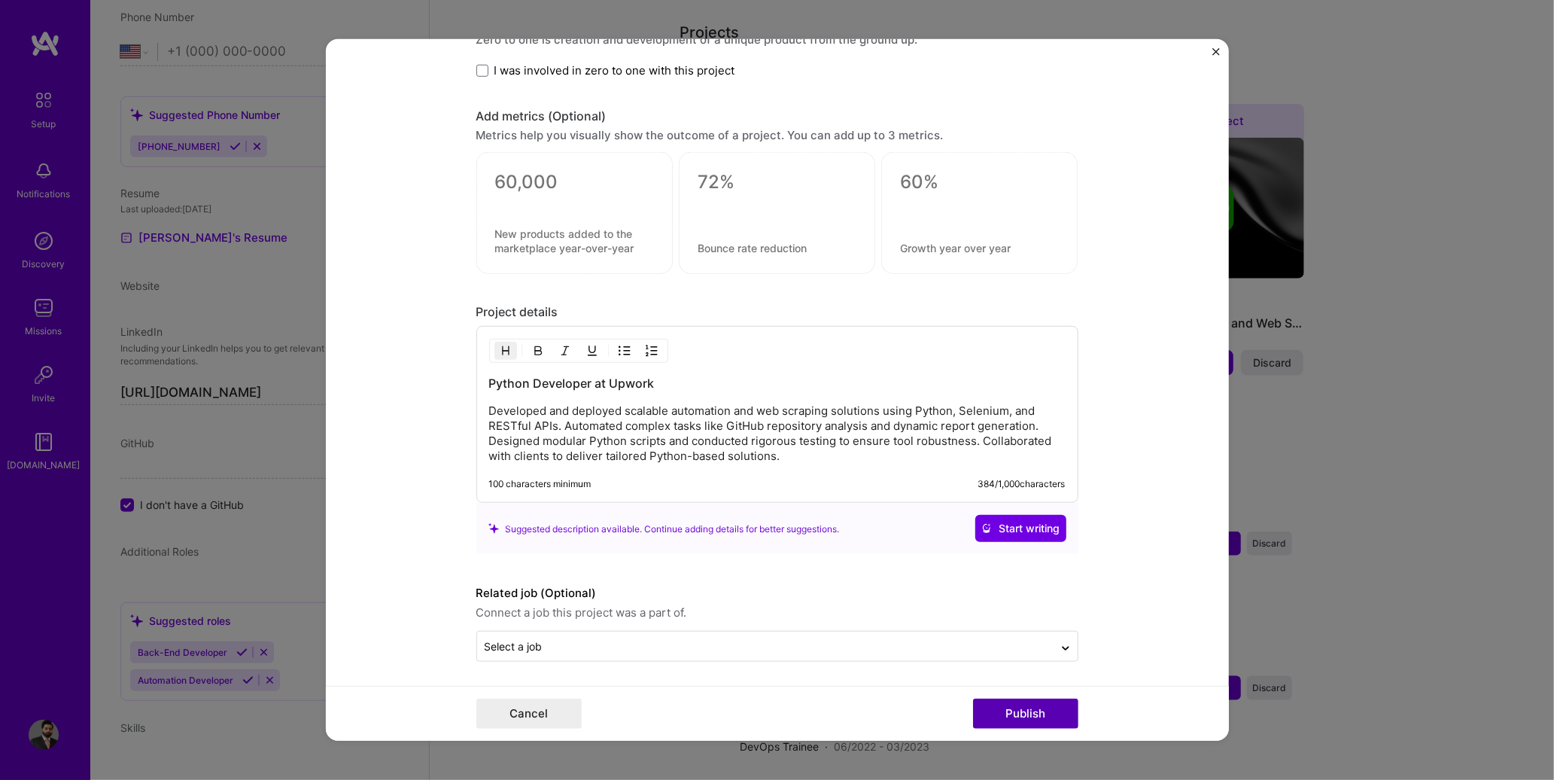
click at [1057, 706] on button "Publish" at bounding box center [1025, 713] width 105 height 30
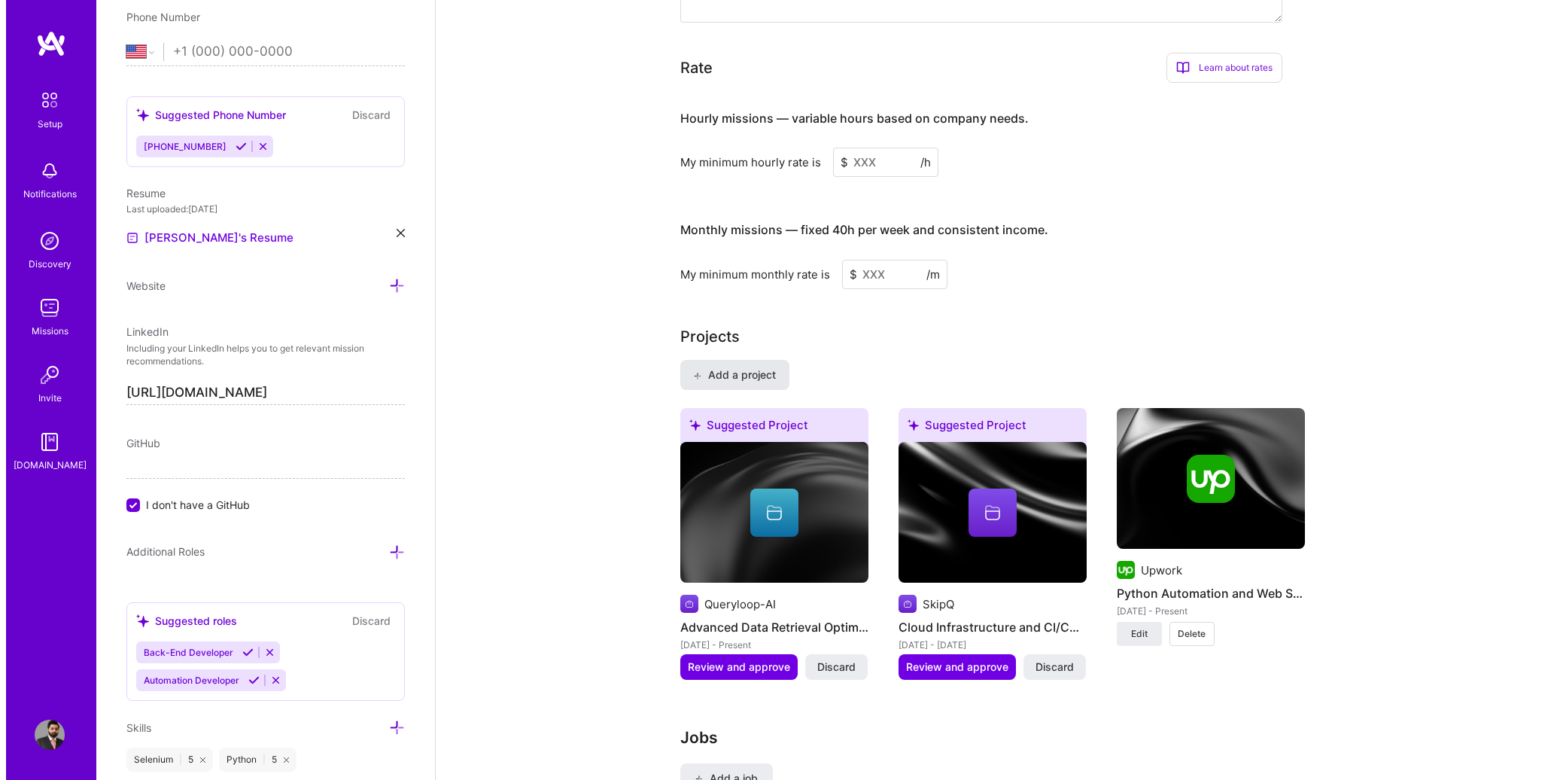
scroll to position [1204, 0]
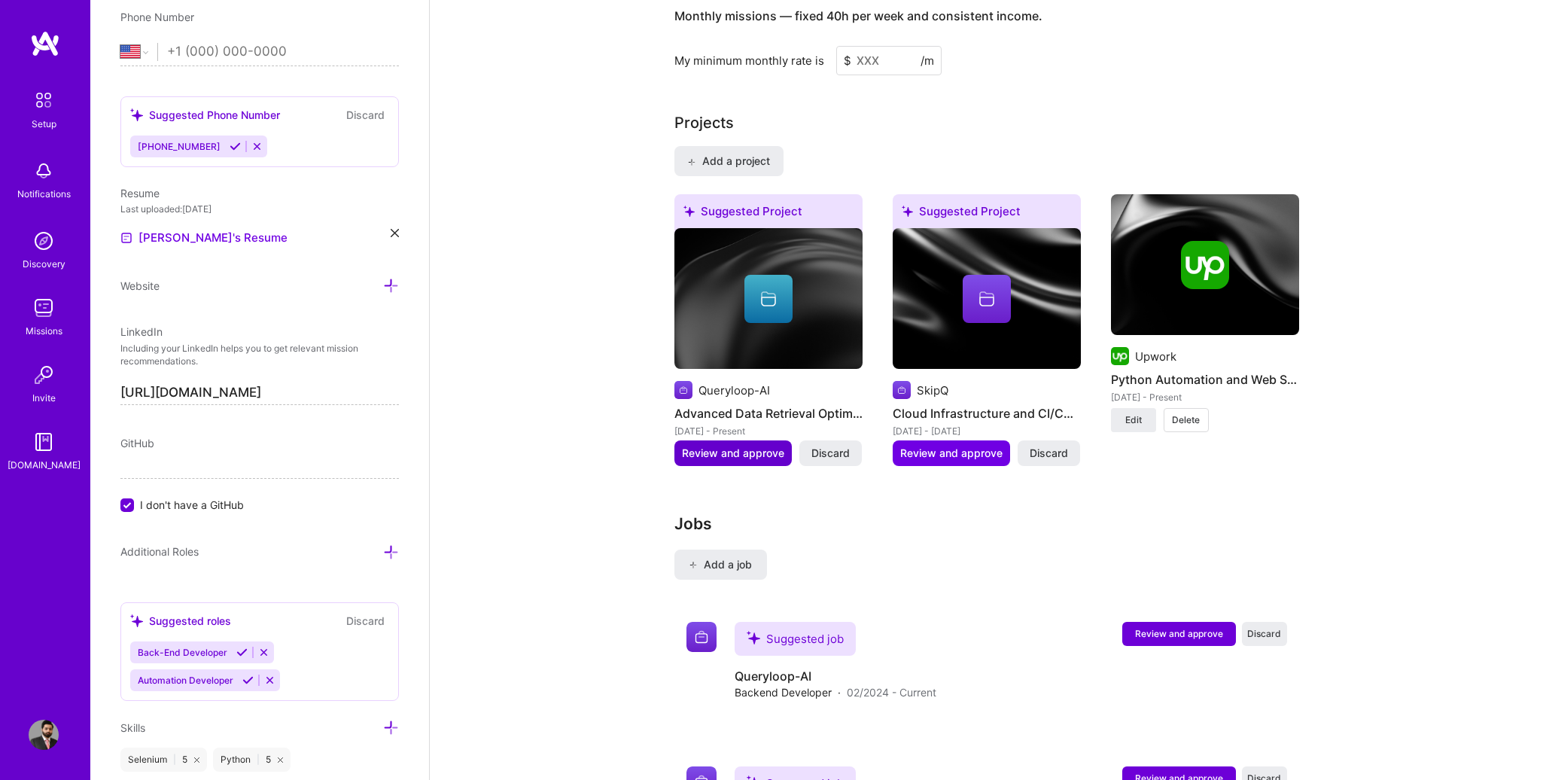
click at [735, 446] on span "Review and approve" at bounding box center [733, 453] width 102 height 15
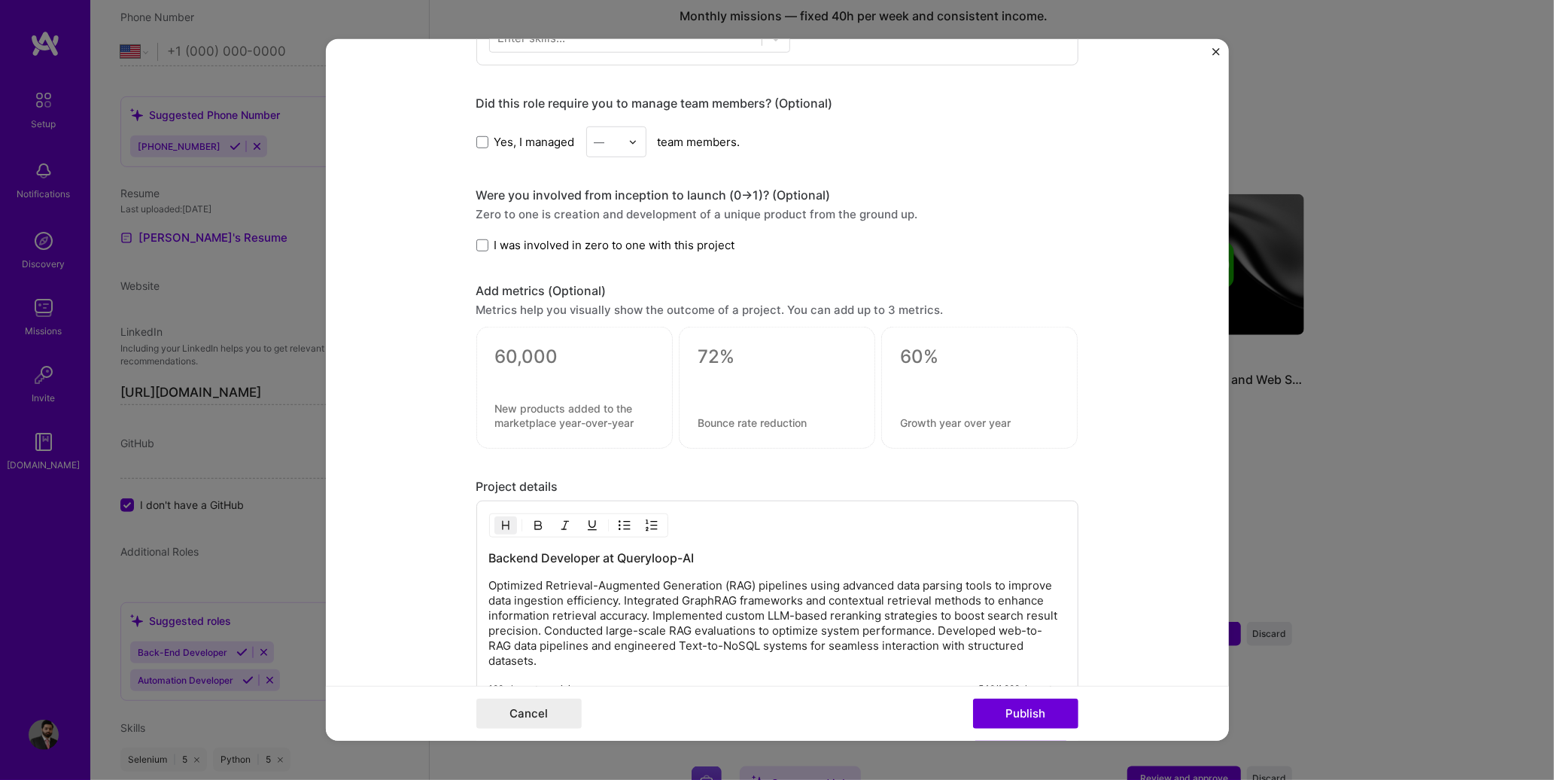
scroll to position [1029, 0]
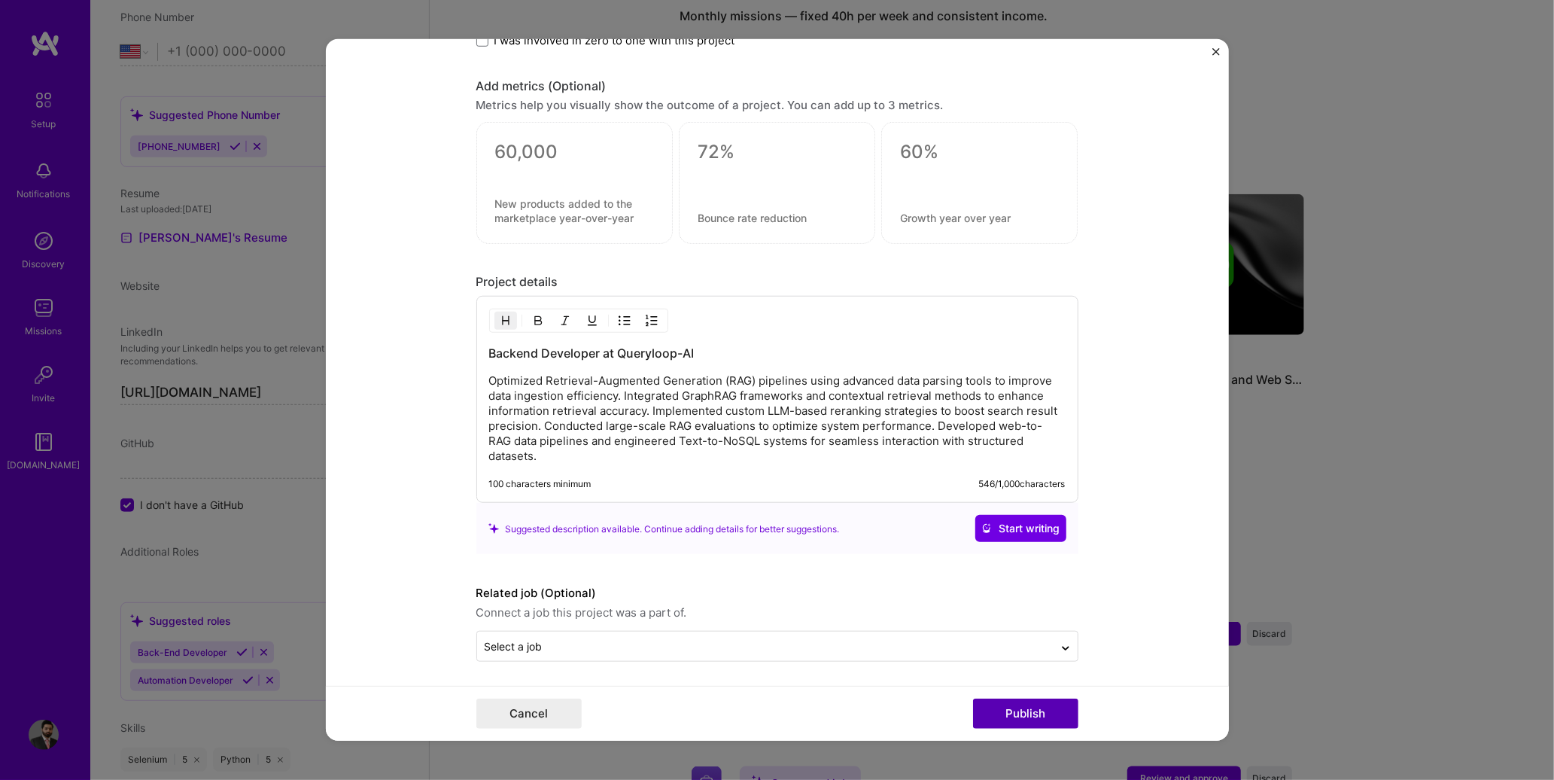
click at [1039, 712] on button "Publish" at bounding box center [1025, 713] width 105 height 30
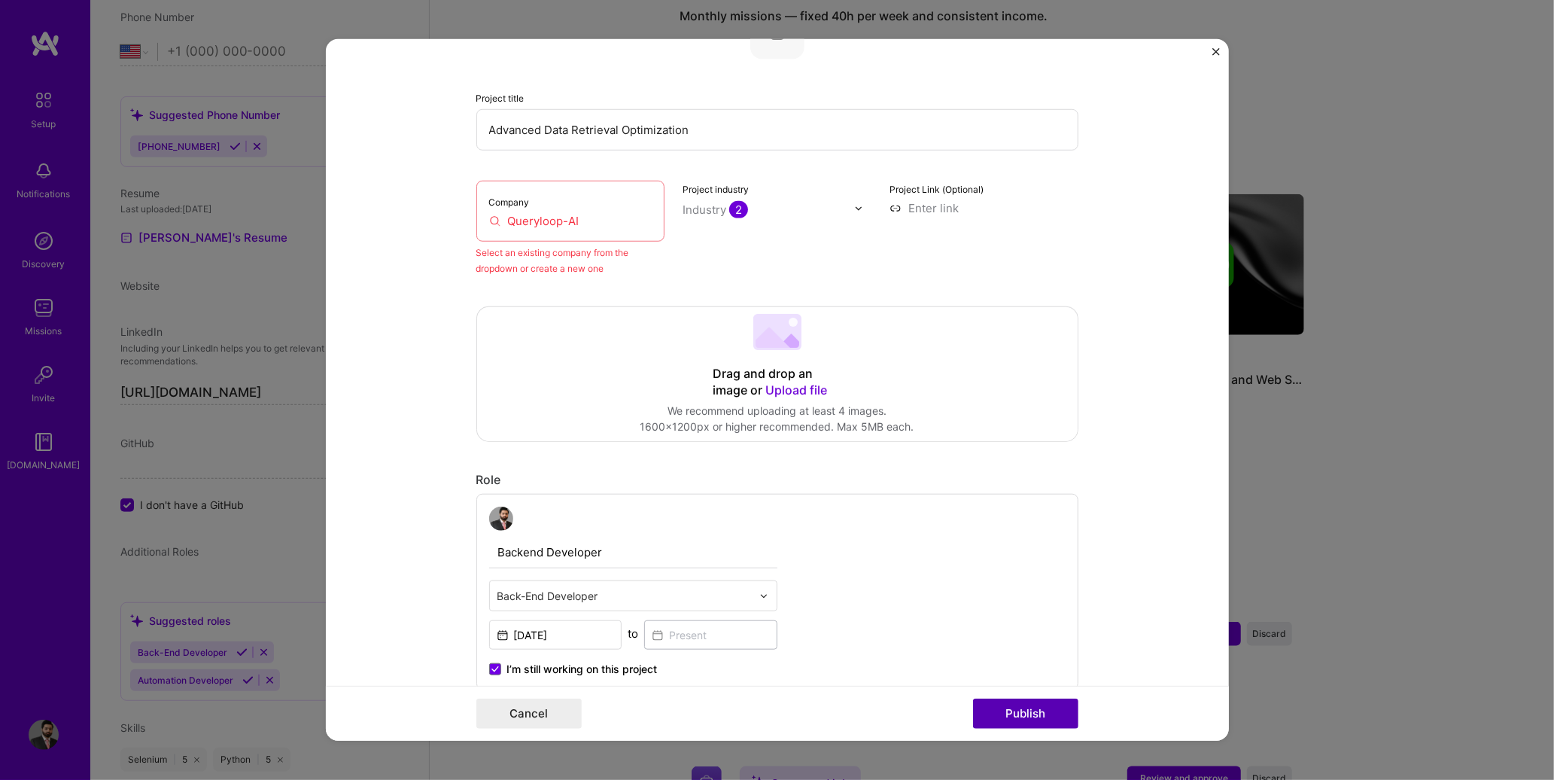
scroll to position [98, 0]
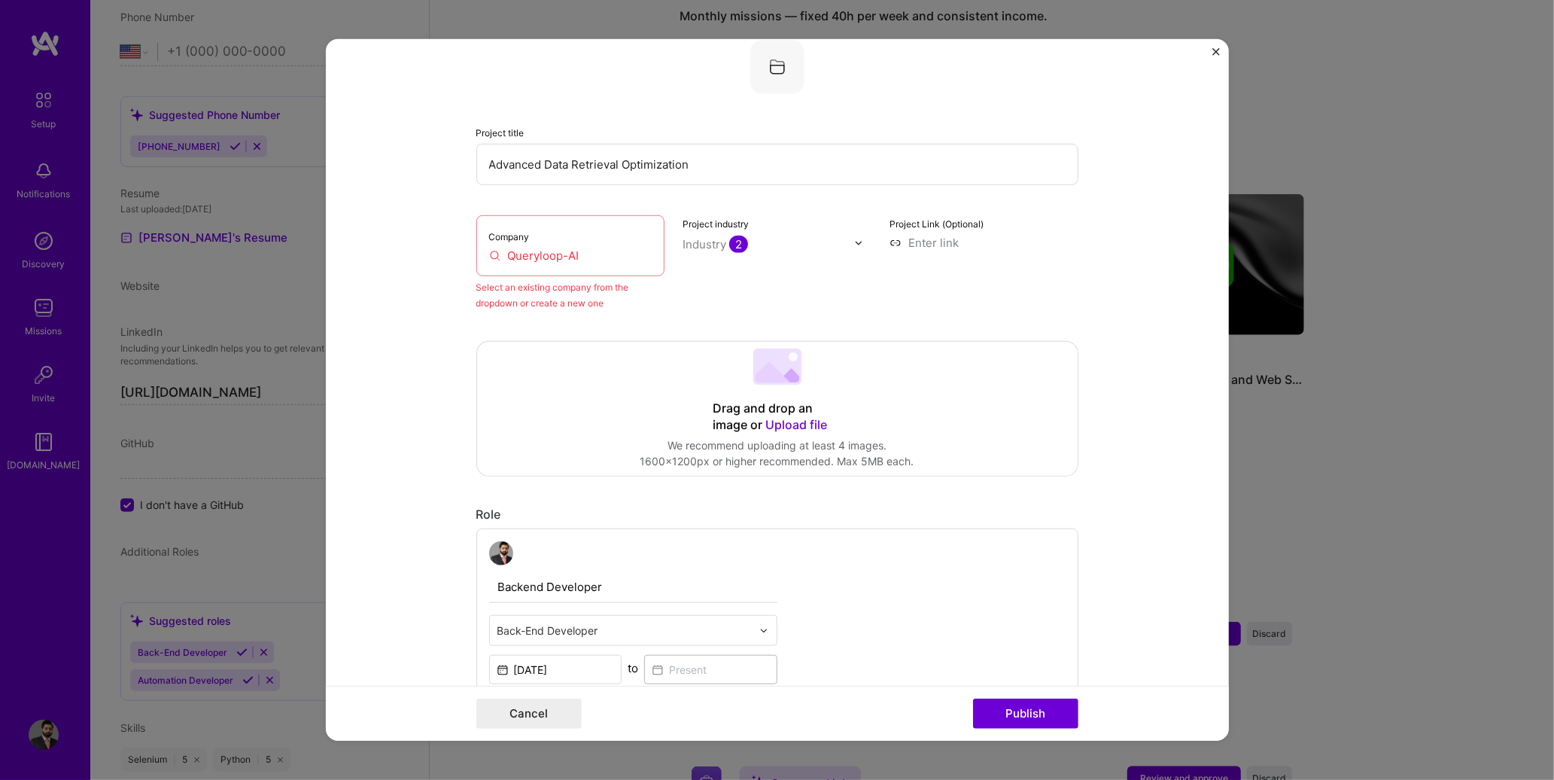
click at [540, 261] on input "Queryloop-AI" at bounding box center [570, 256] width 163 height 16
click at [625, 257] on input "Queryloop-AI" at bounding box center [570, 256] width 163 height 16
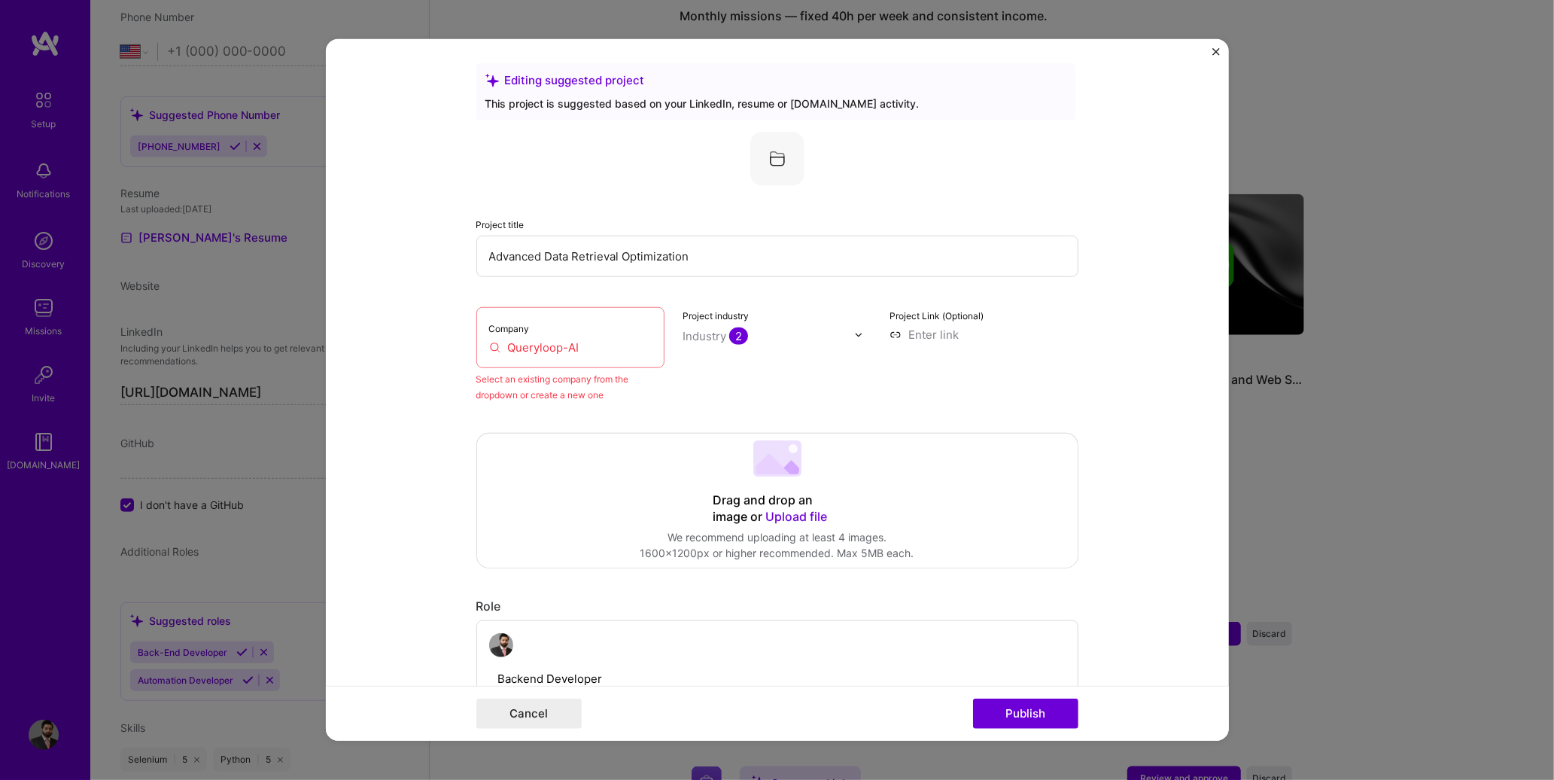
scroll to position [0, 0]
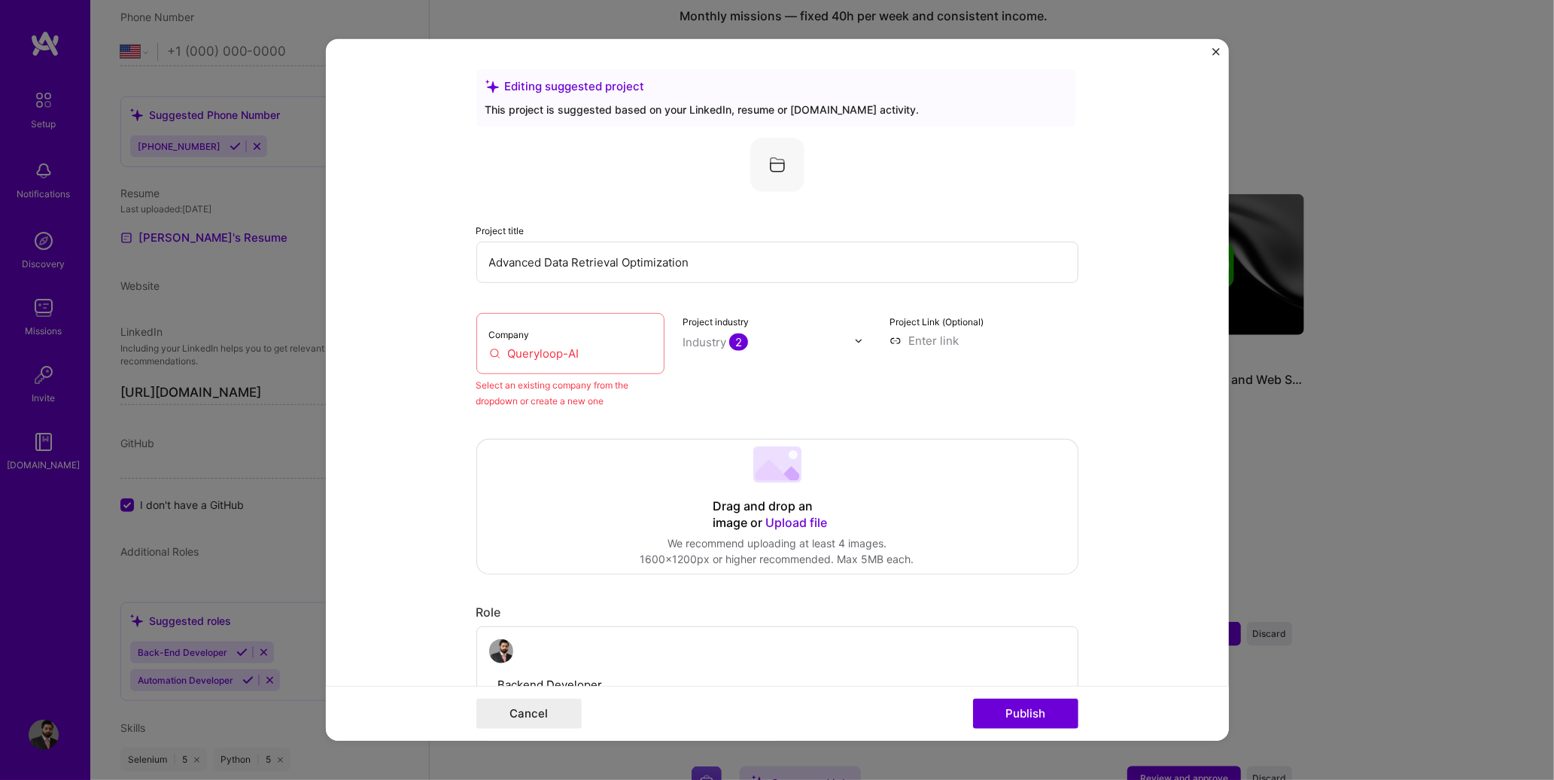
click at [780, 336] on input "text" at bounding box center [769, 342] width 172 height 16
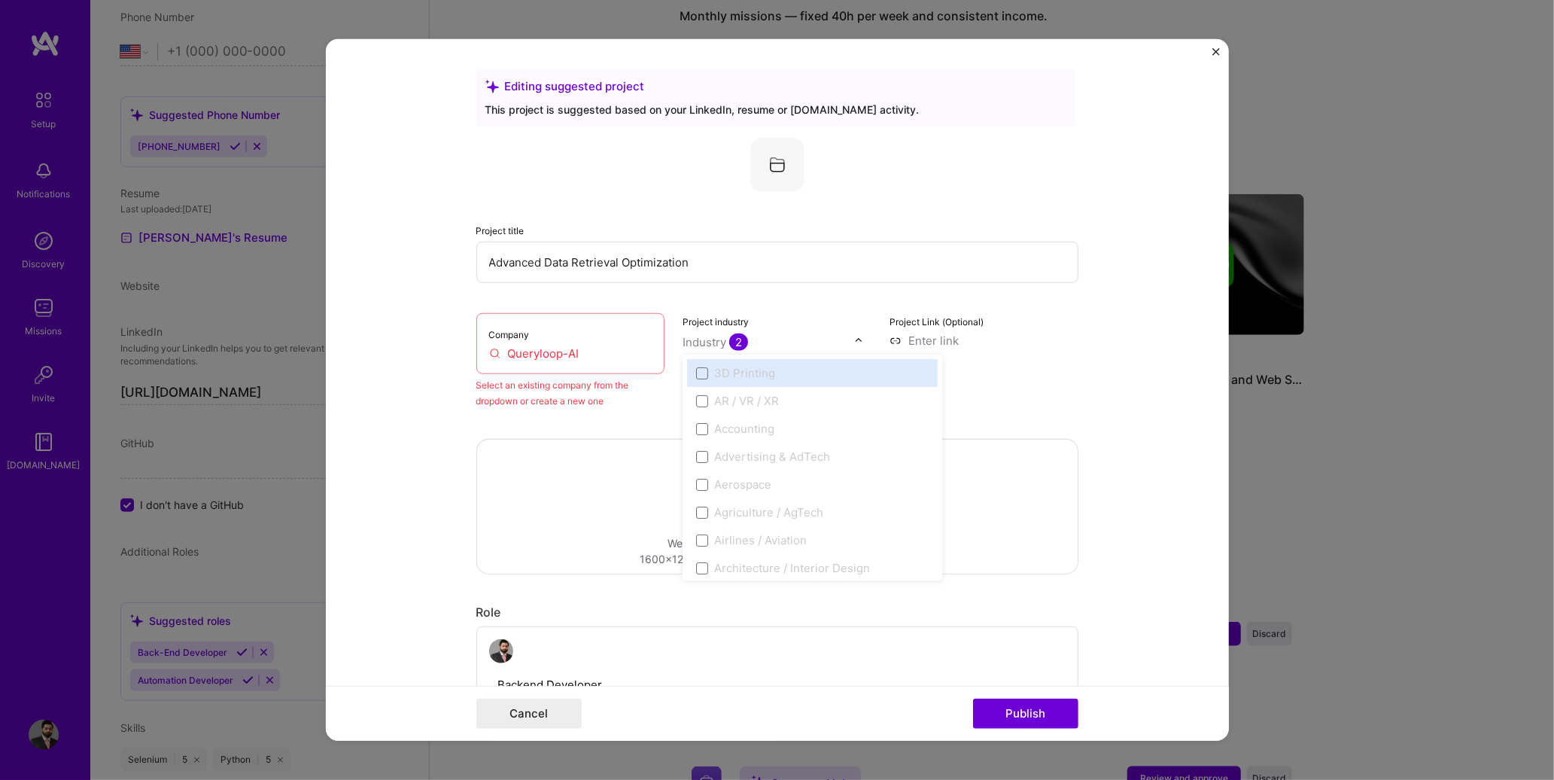
click at [777, 336] on input "text" at bounding box center [769, 342] width 172 height 16
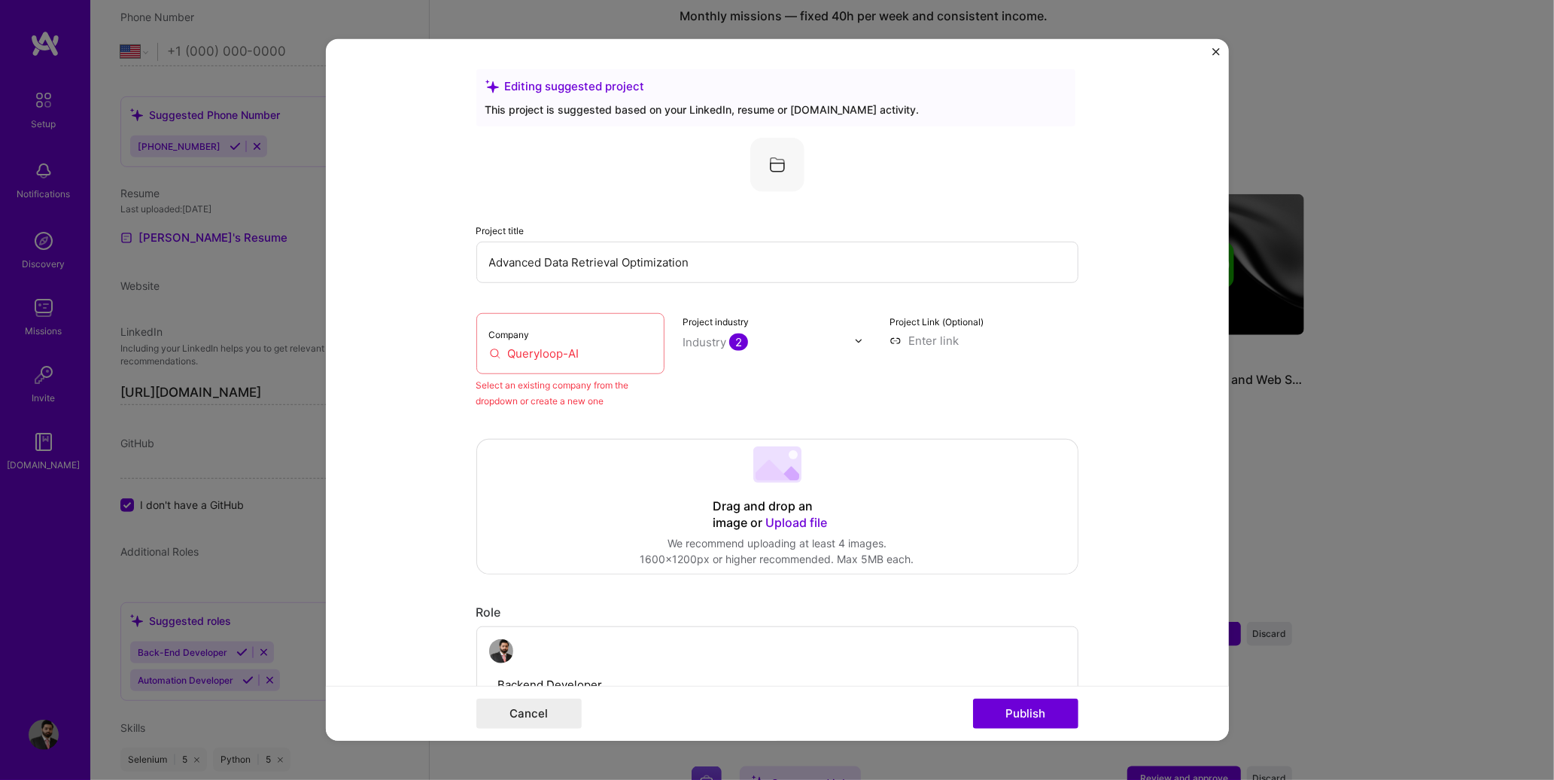
click at [601, 356] on input "Queryloop-AI" at bounding box center [570, 353] width 163 height 16
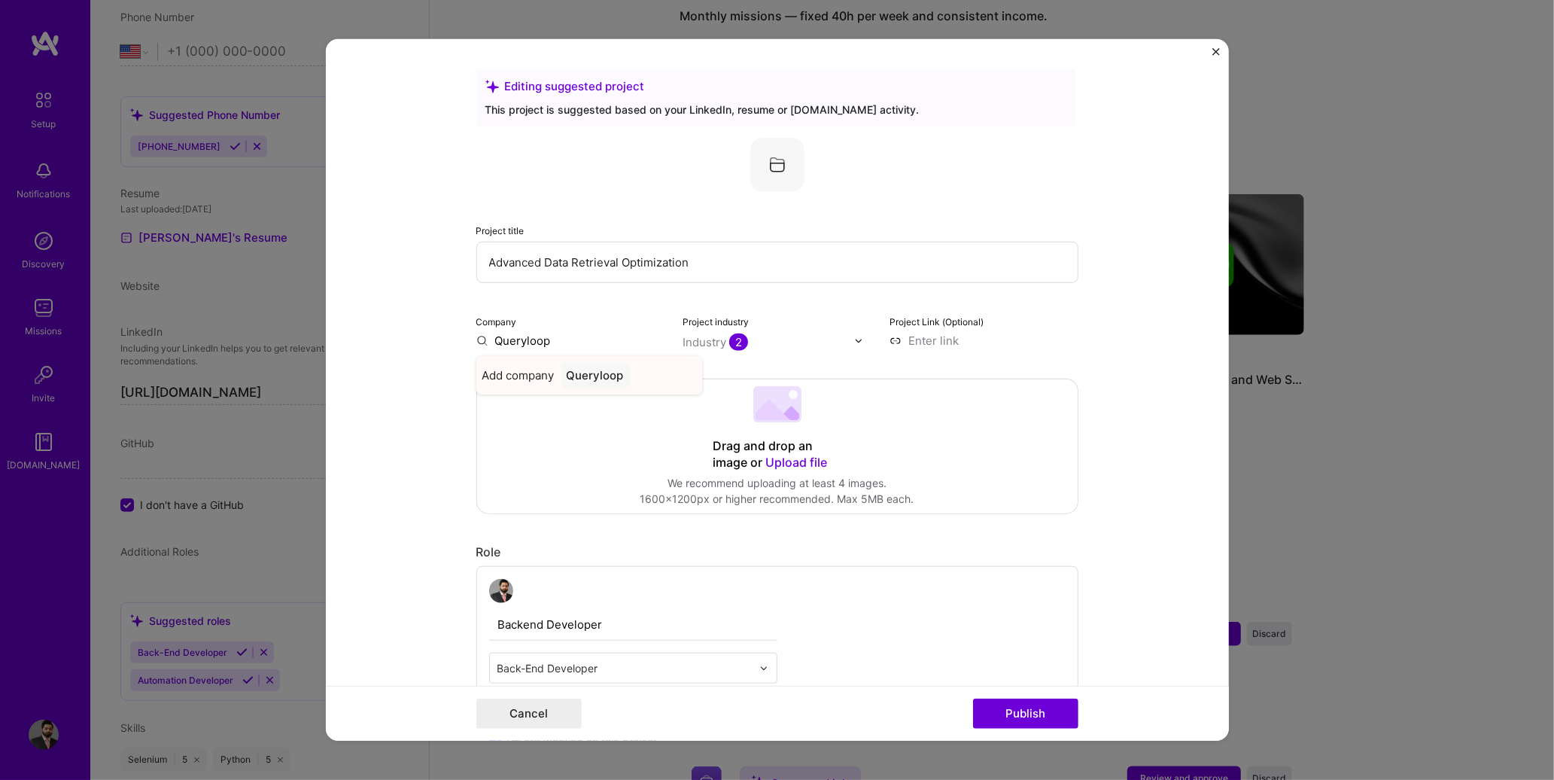
type input "Queryloop"
click at [608, 379] on div "Queryloop" at bounding box center [595, 375] width 69 height 26
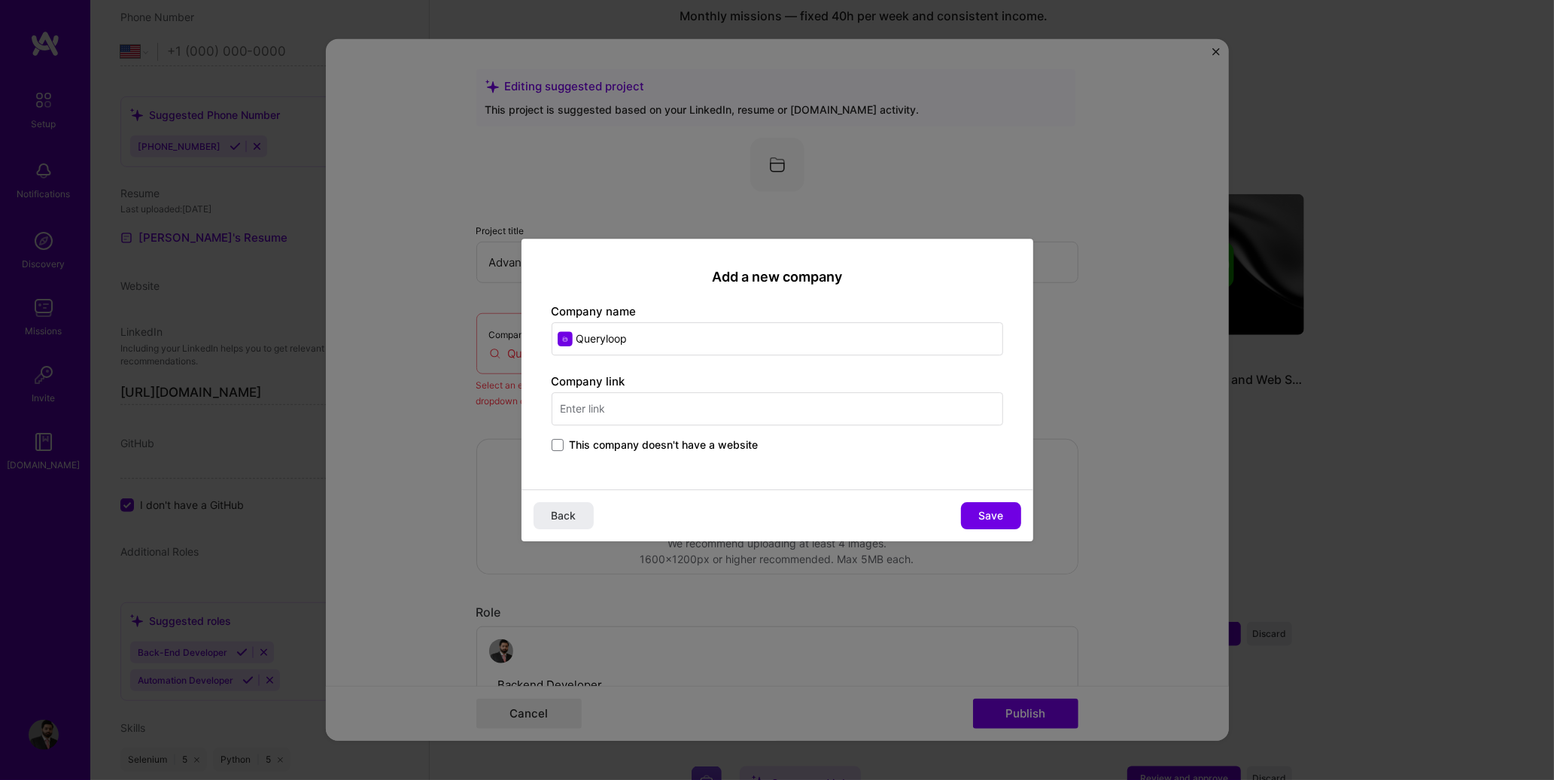
click at [586, 442] on span "This company doesn't have a website" at bounding box center [664, 444] width 189 height 15
click at [0, 0] on input "This company doesn't have a website" at bounding box center [0, 0] width 0 height 0
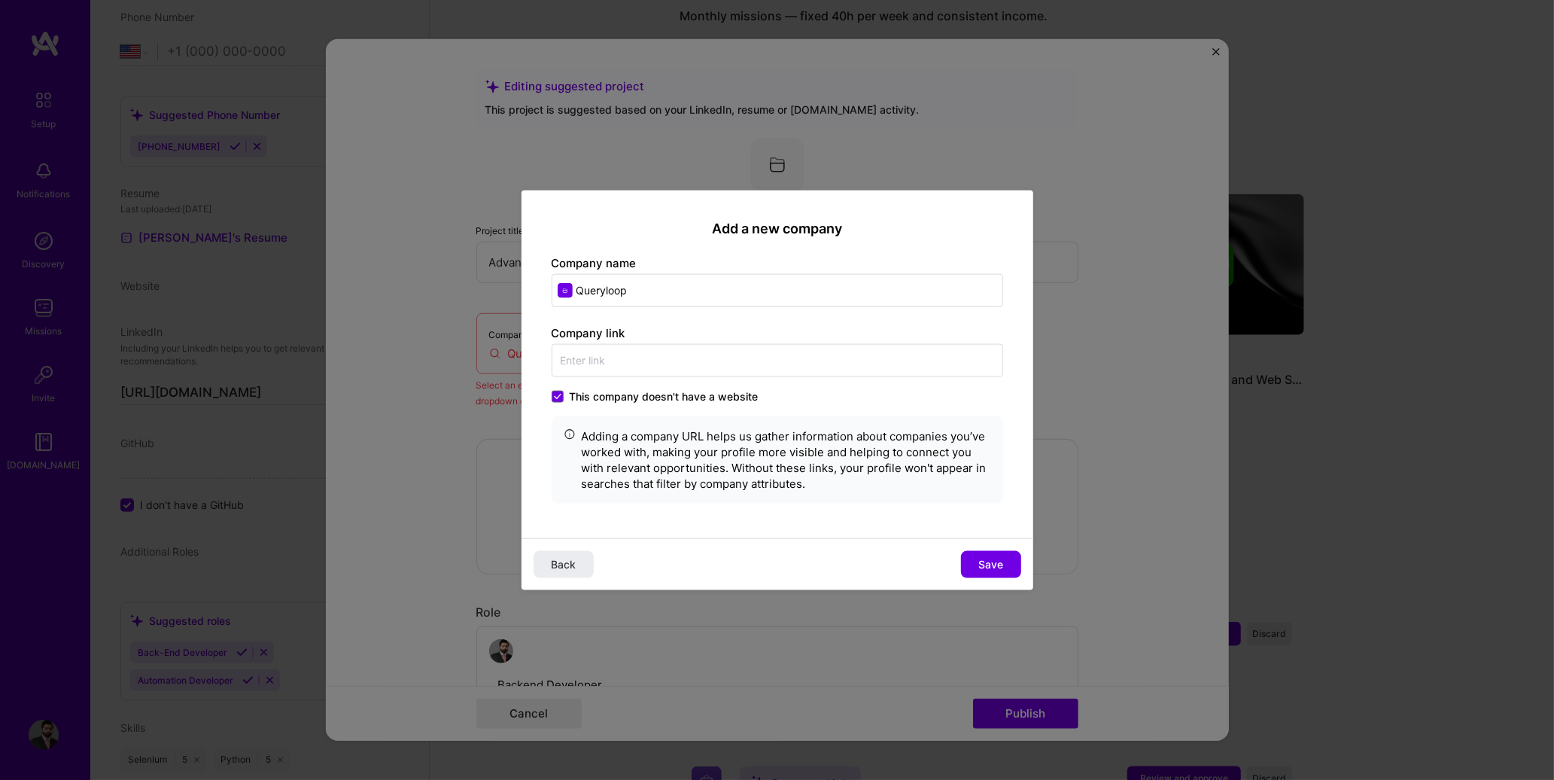
click at [987, 549] on div "Back Save" at bounding box center [778, 563] width 512 height 52
click at [991, 557] on span "Save" at bounding box center [990, 563] width 25 height 15
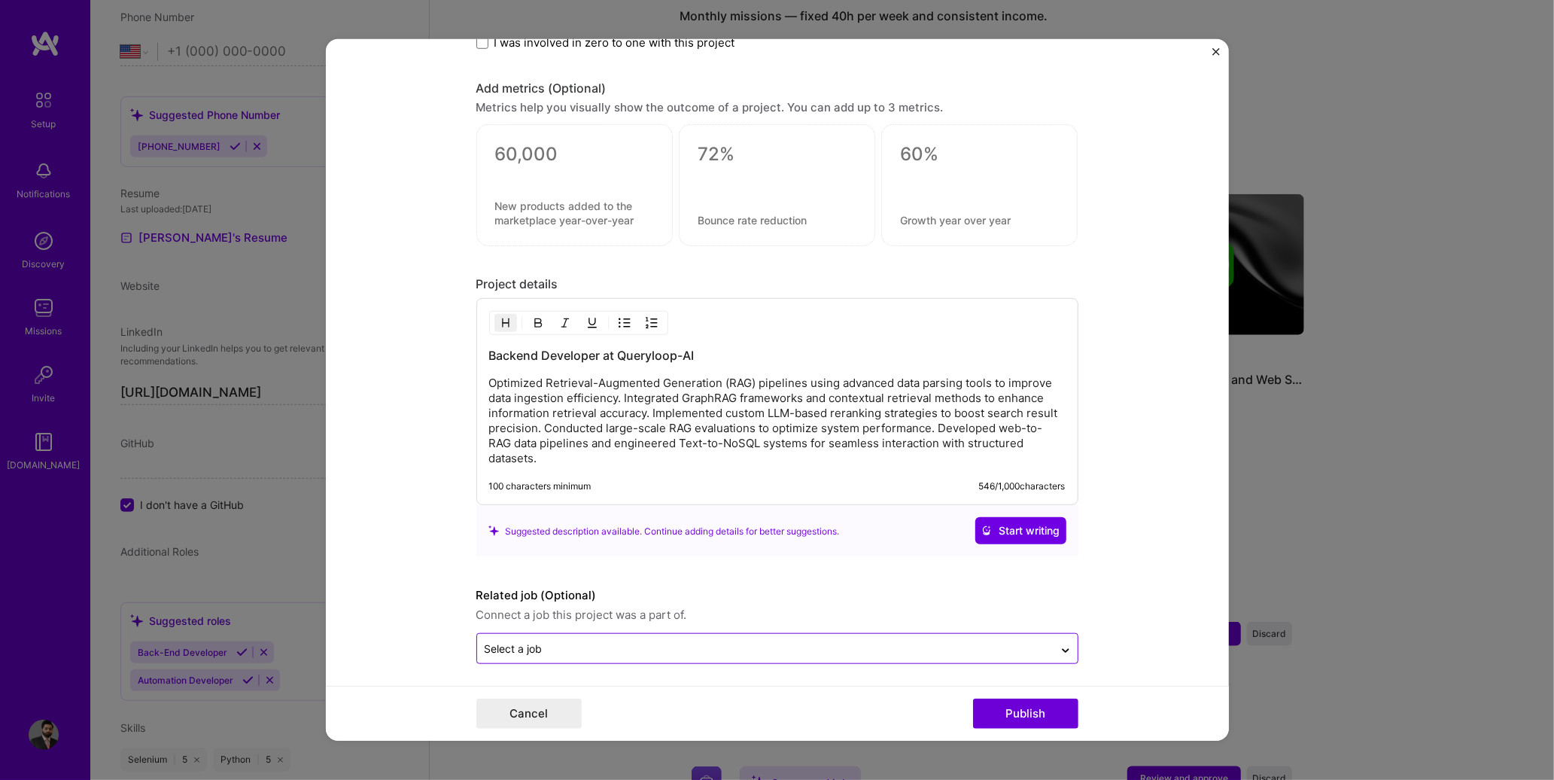
scroll to position [1066, 0]
click at [1003, 705] on button "Publish" at bounding box center [1025, 713] width 105 height 30
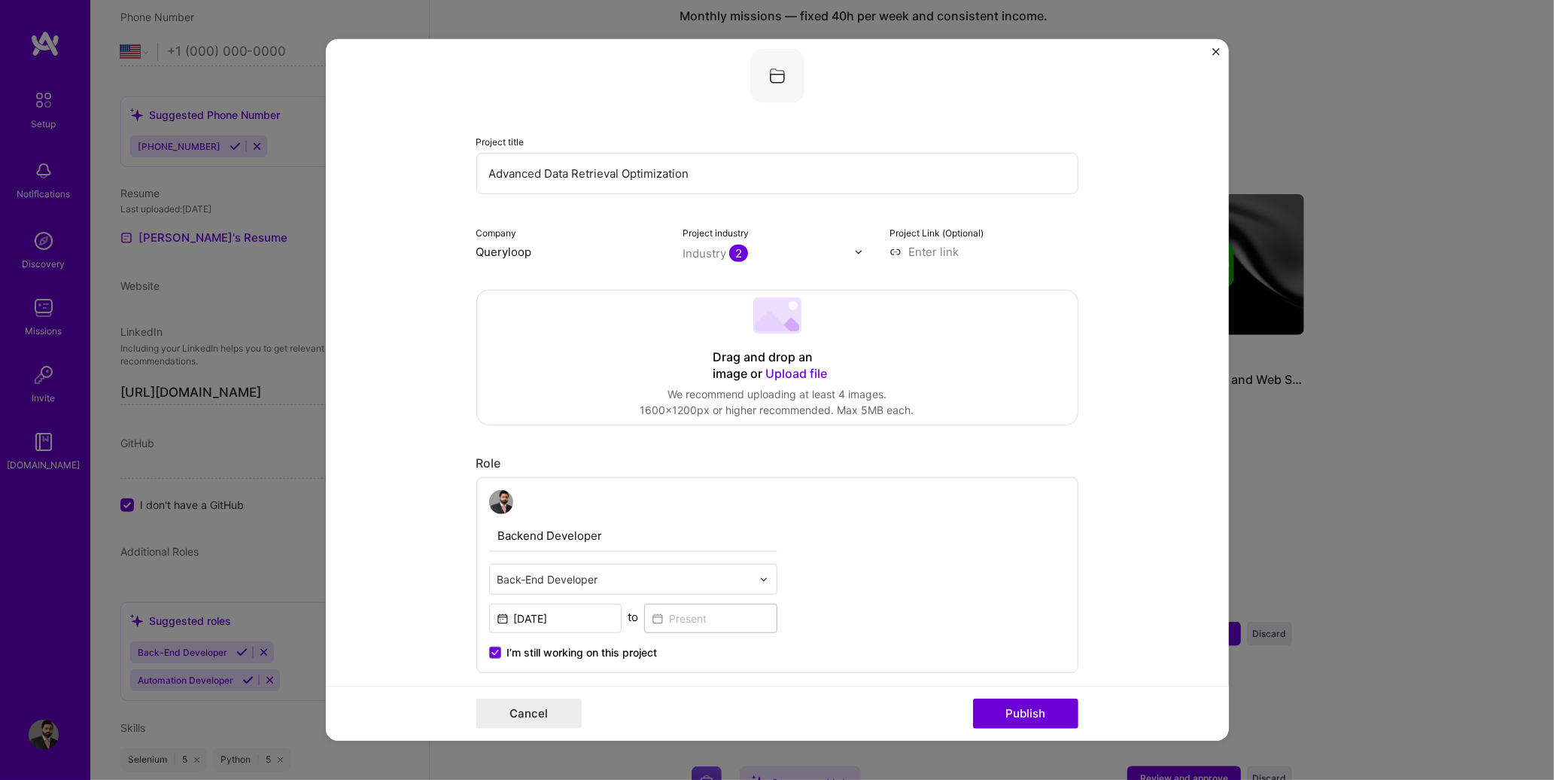
scroll to position [465, 0]
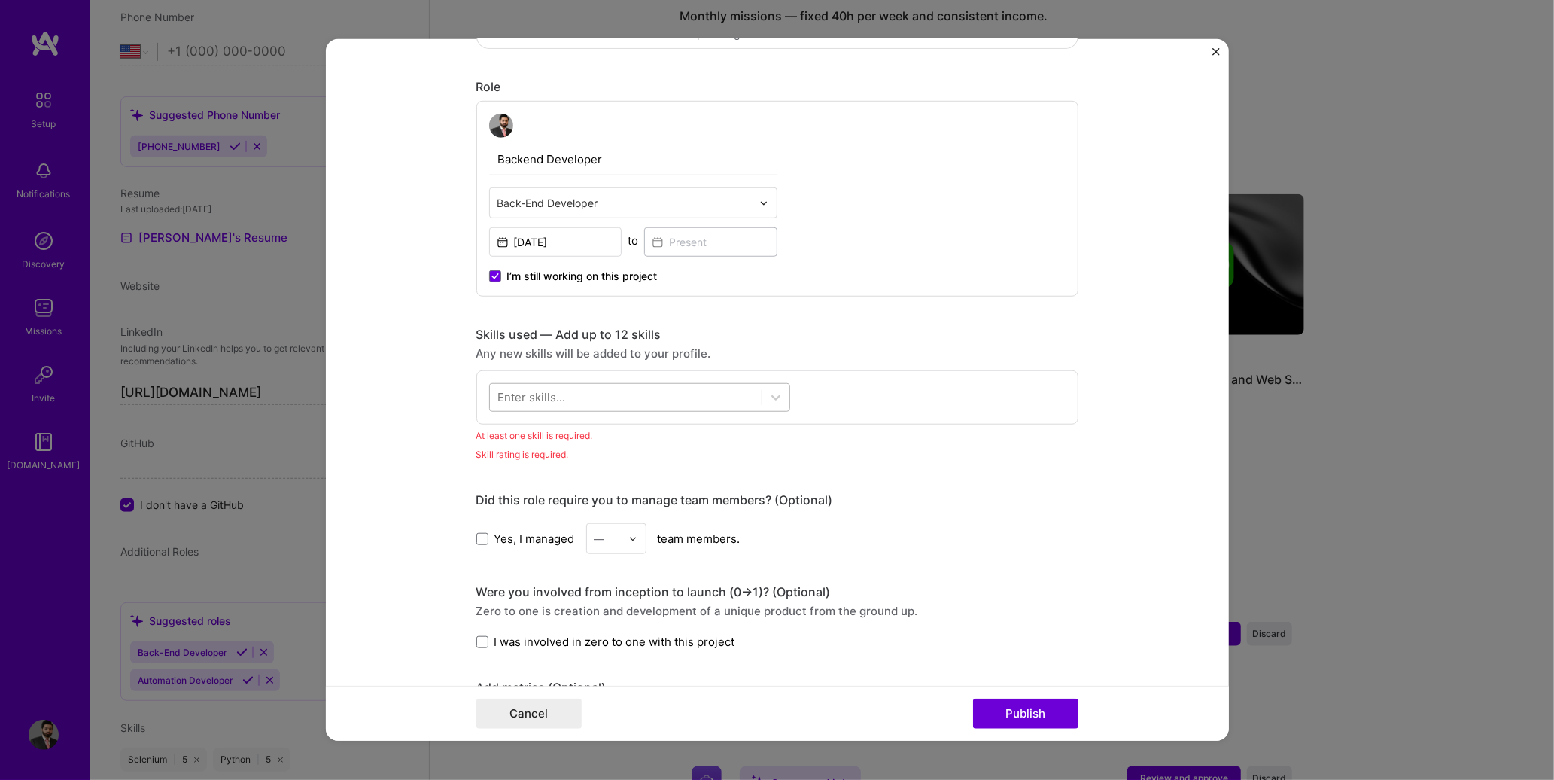
click at [647, 401] on div at bounding box center [626, 397] width 272 height 25
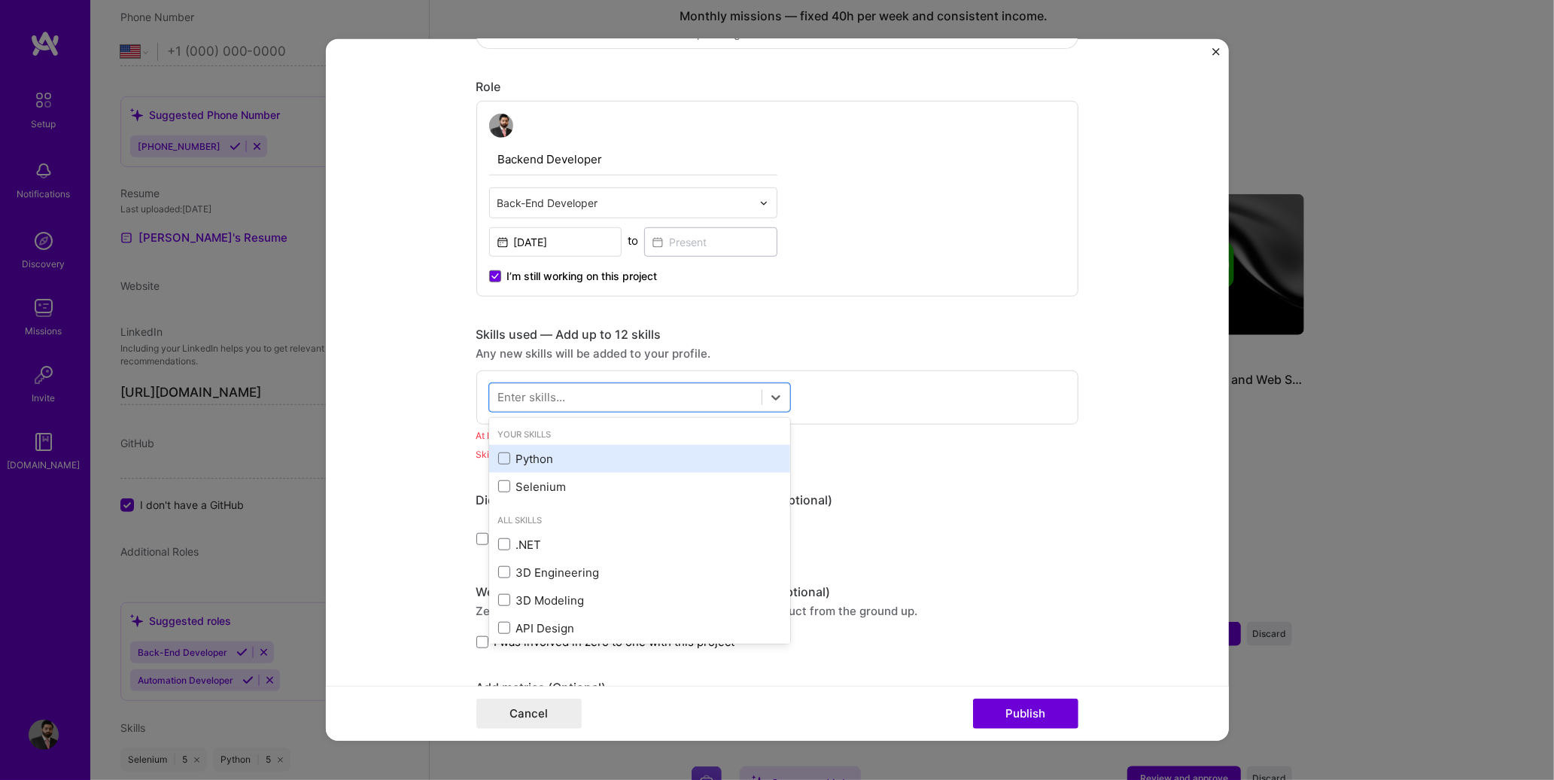
click at [516, 461] on div "Python" at bounding box center [639, 459] width 283 height 16
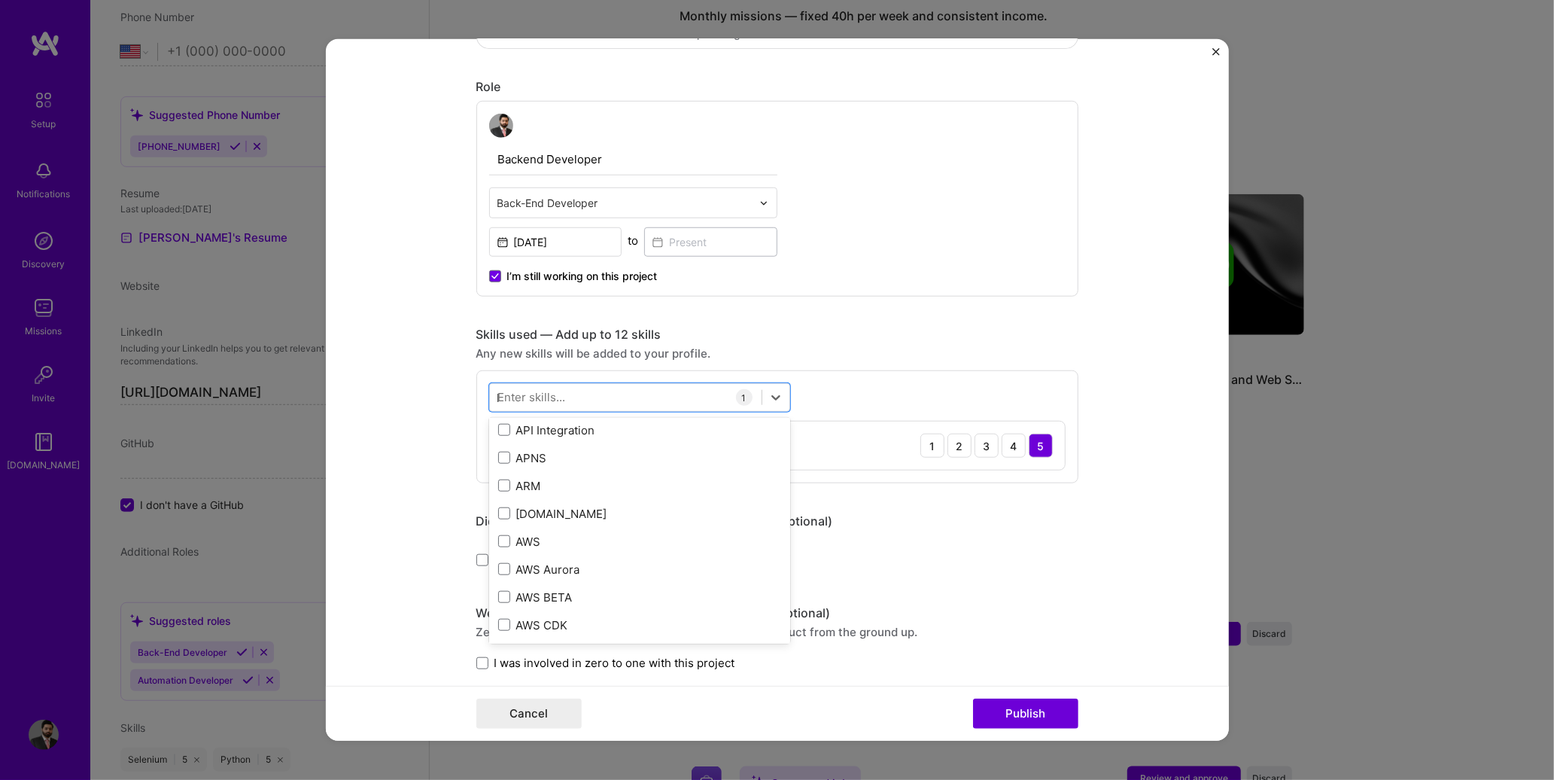
scroll to position [0, 0]
type input "l"
type input "R"
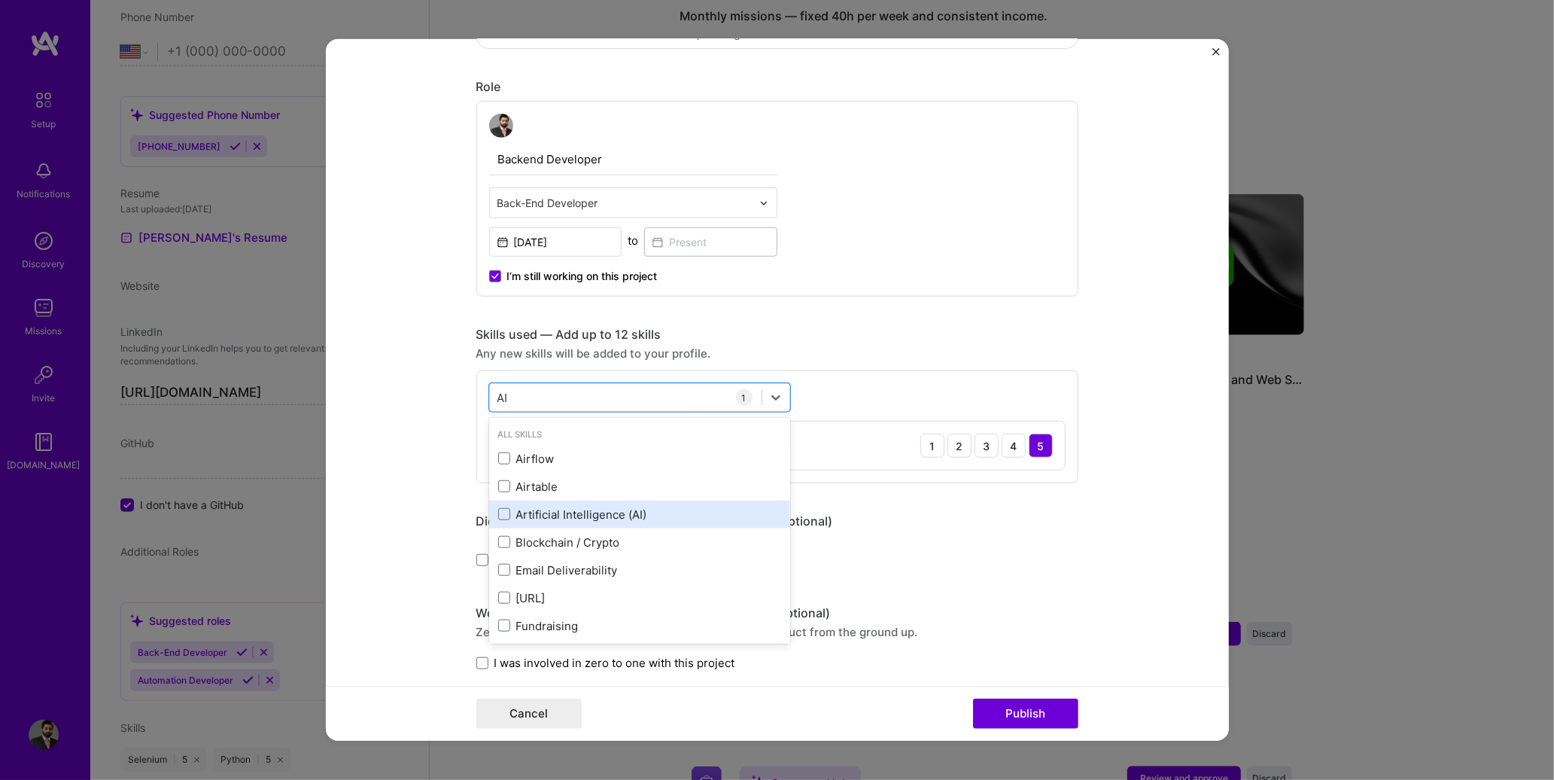
click at [531, 510] on div "Artificial Intelligence (AI)" at bounding box center [639, 515] width 283 height 16
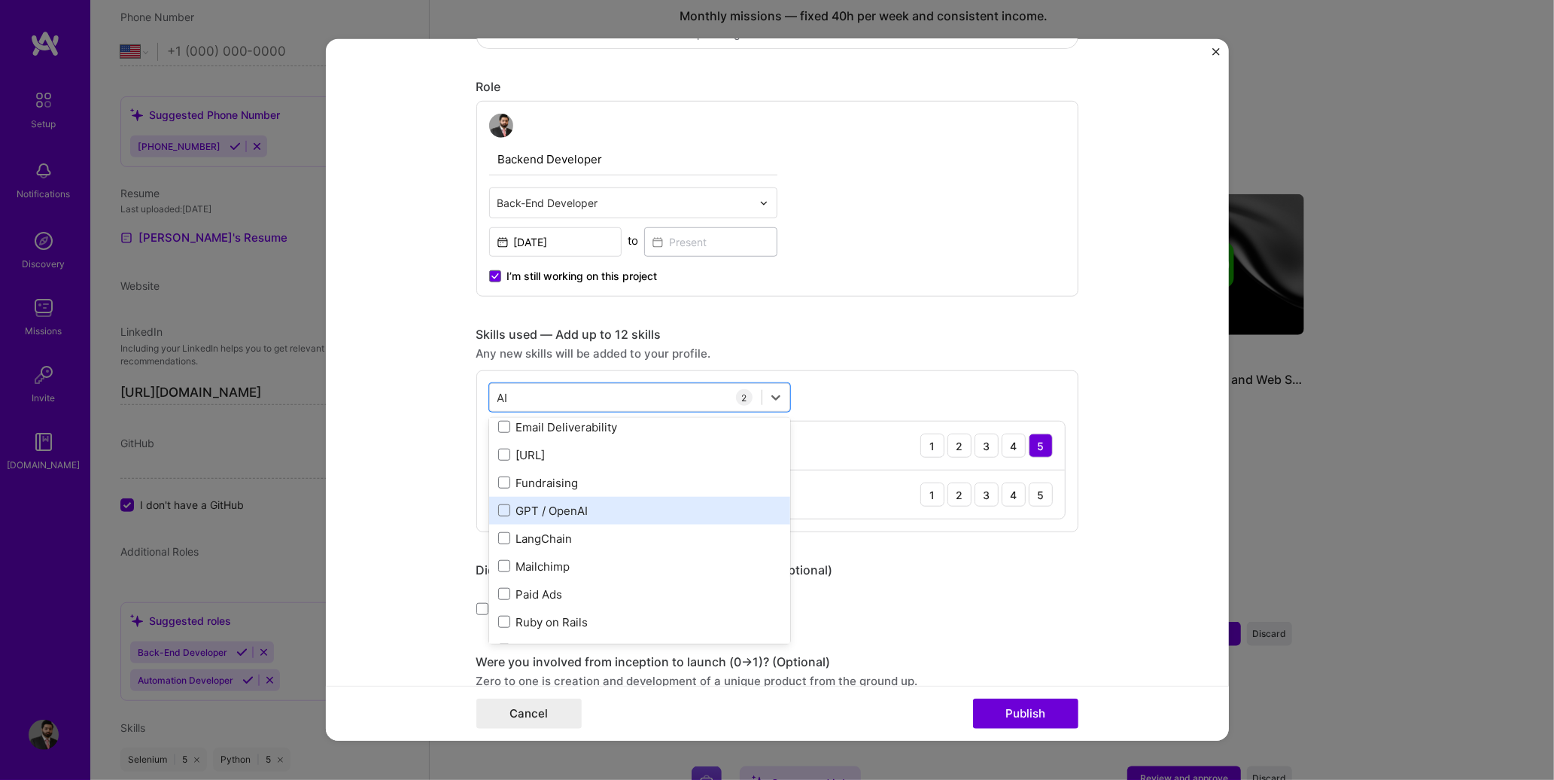
scroll to position [105, 0]
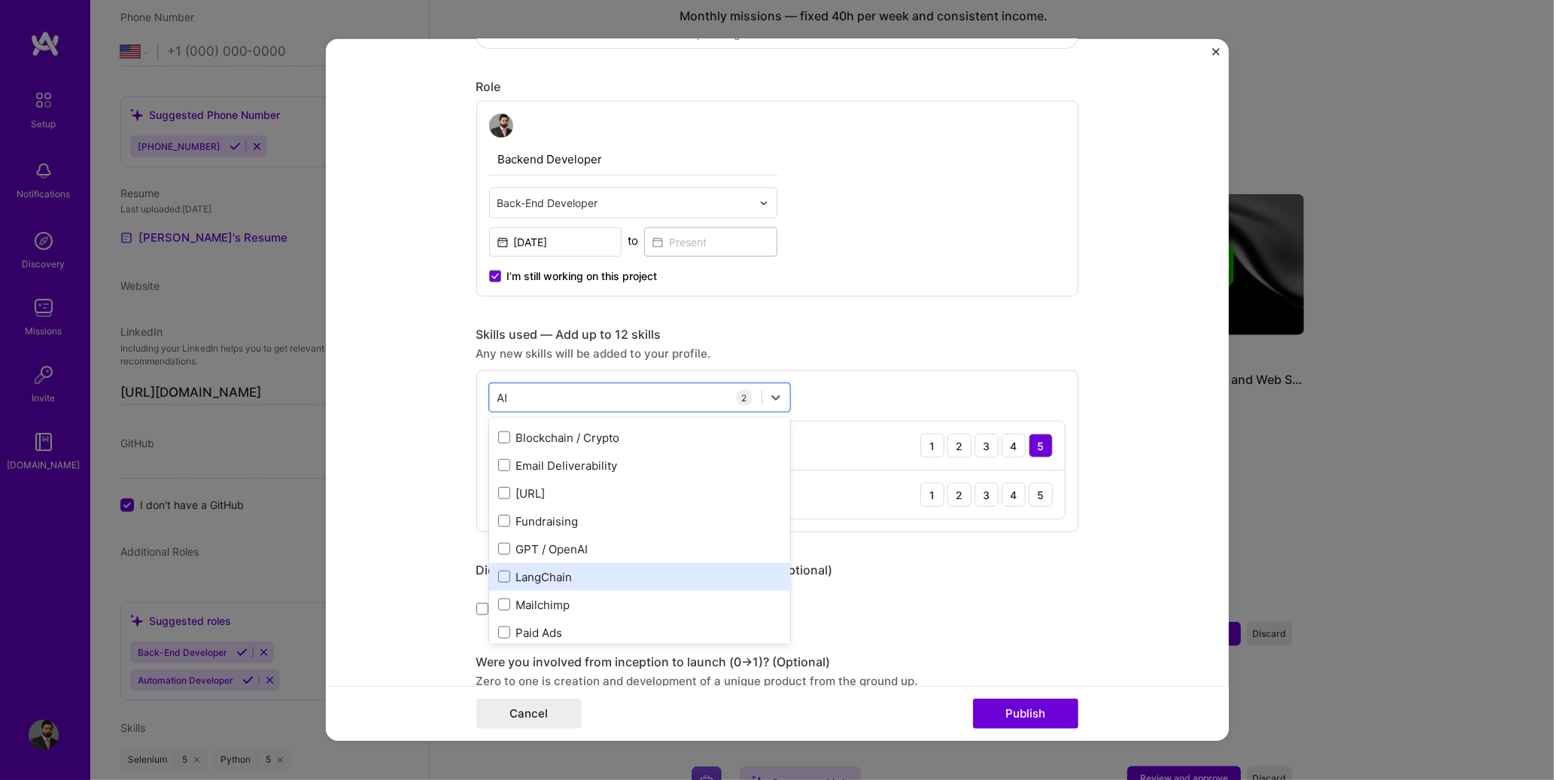
click at [549, 579] on div "LangChain" at bounding box center [639, 577] width 283 height 16
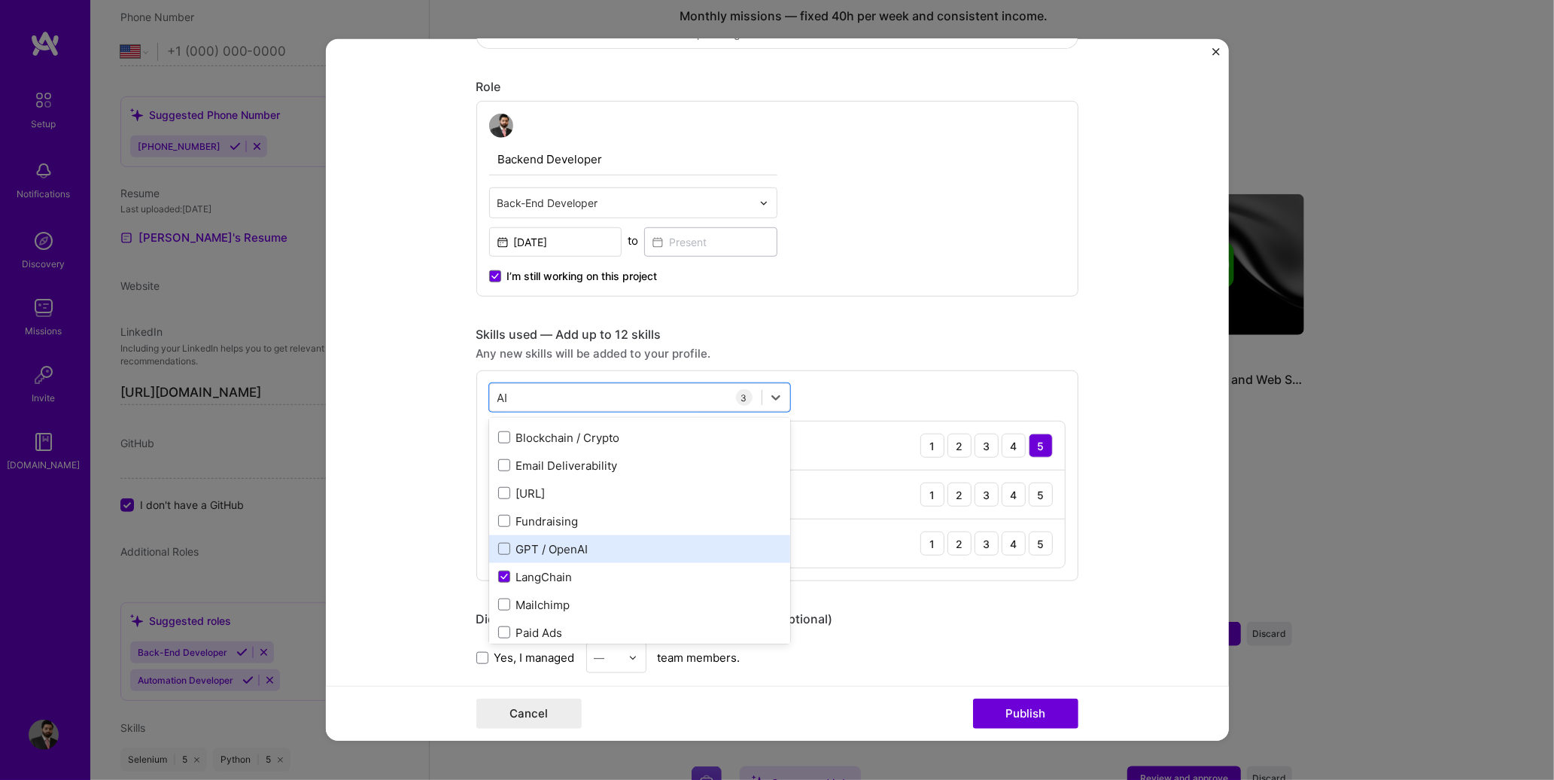
click at [542, 556] on div "GPT / OpenAI" at bounding box center [639, 549] width 301 height 28
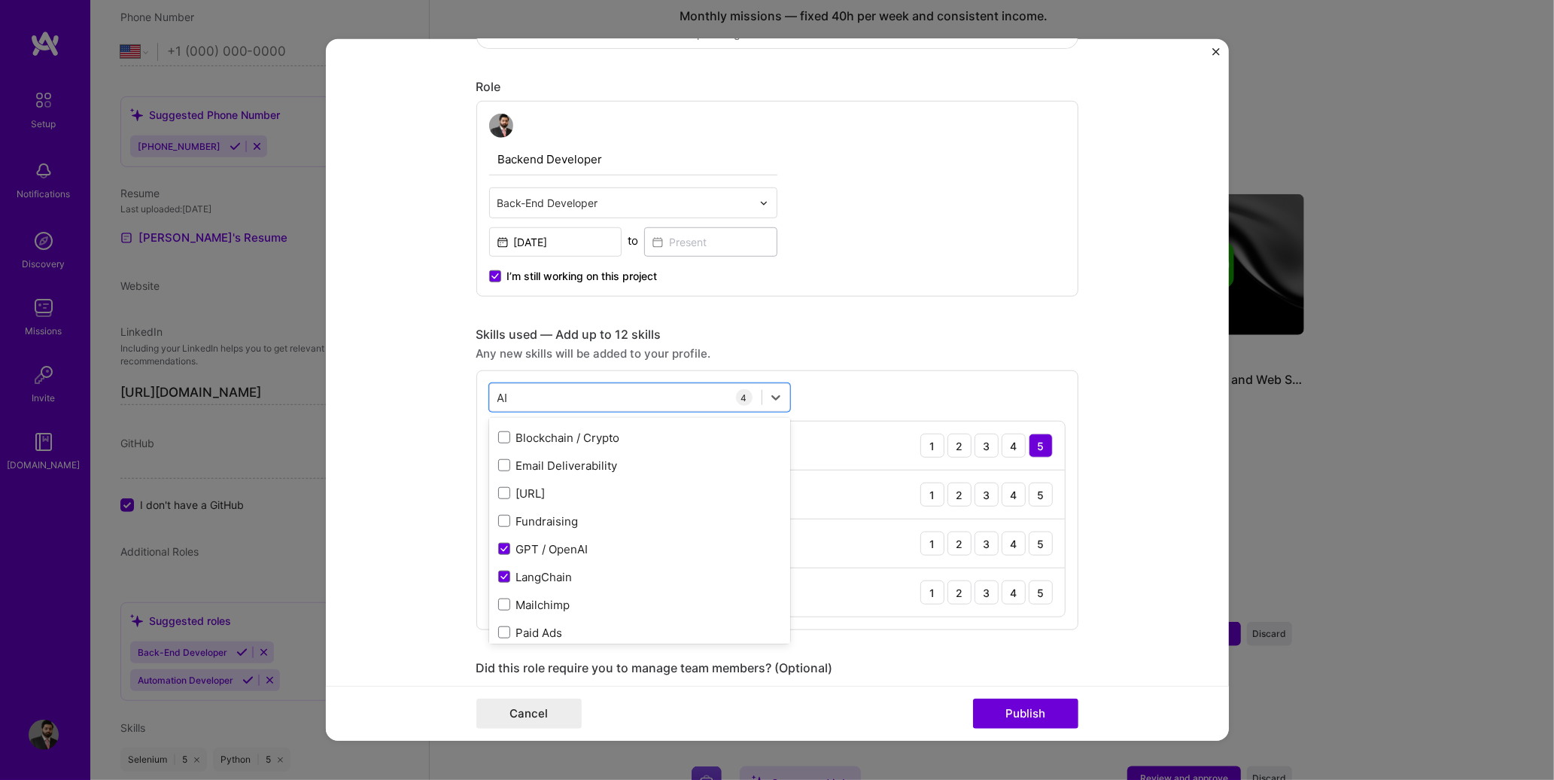
type input "AI"
click at [914, 339] on div "Skills used — Add up to 12 skills" at bounding box center [777, 335] width 602 height 16
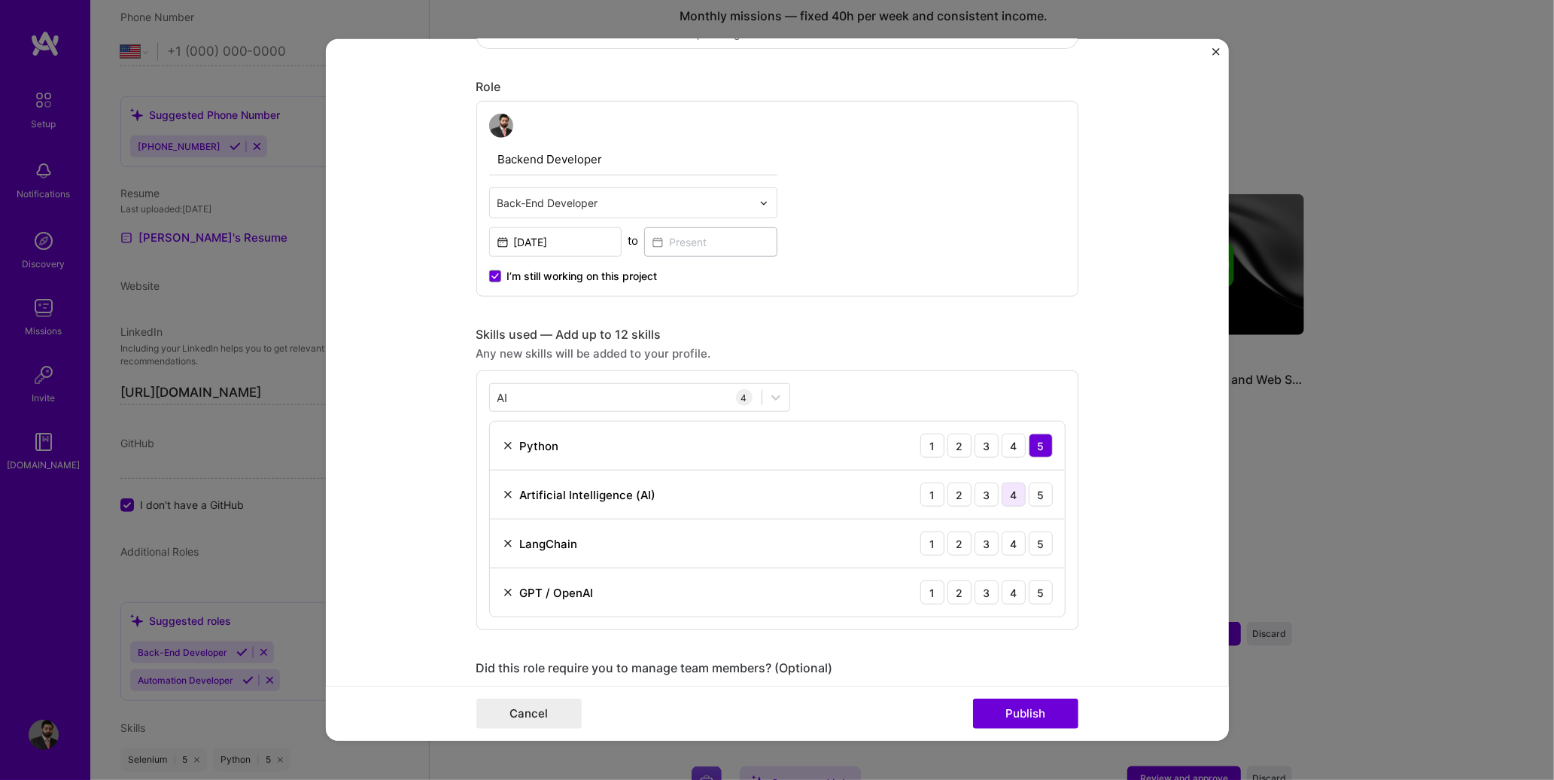
click at [1003, 493] on div "4" at bounding box center [1014, 494] width 24 height 24
click at [1006, 546] on div "4" at bounding box center [1014, 543] width 24 height 24
click at [1042, 595] on div "5" at bounding box center [1041, 592] width 24 height 24
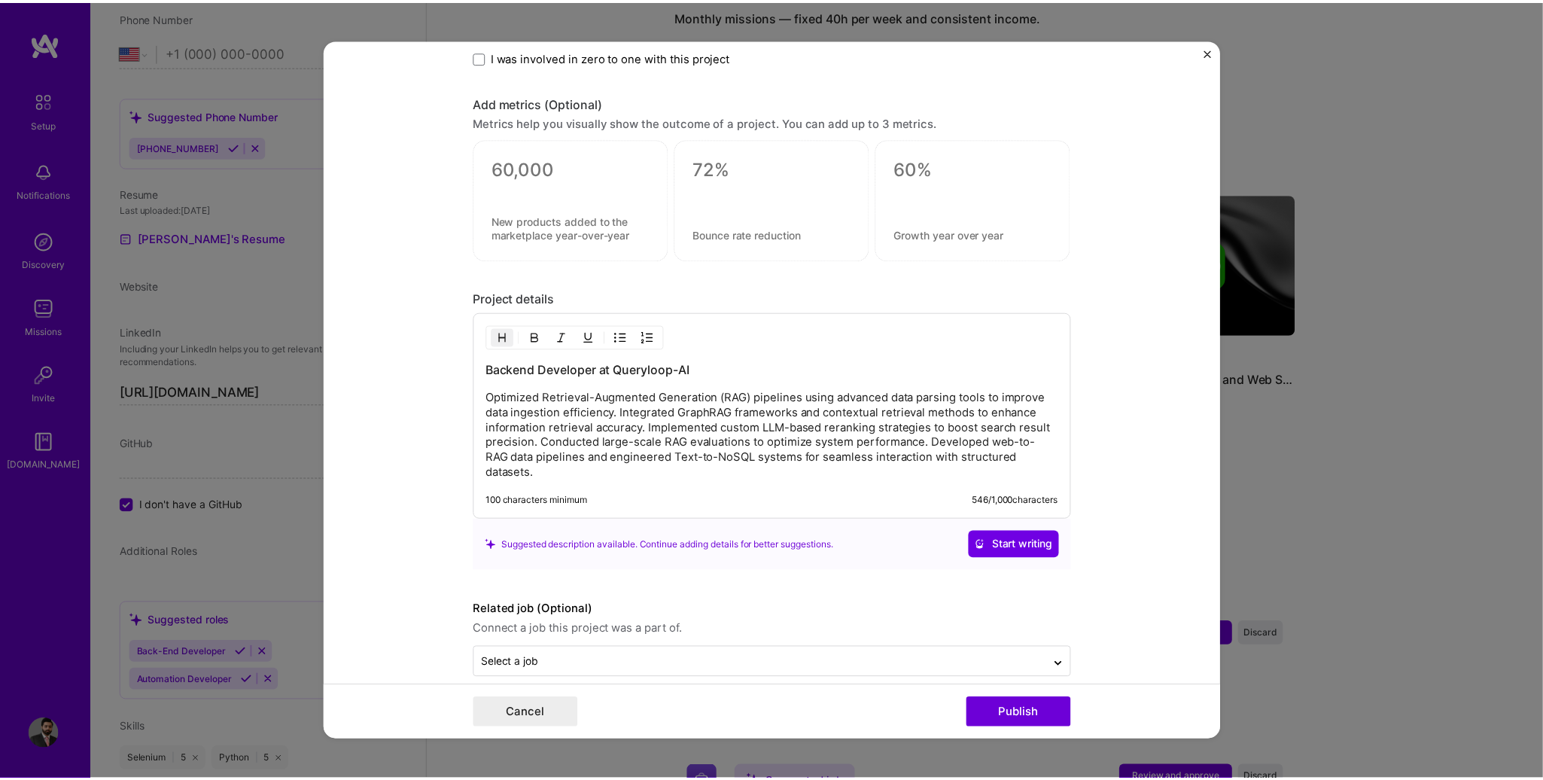
scroll to position [1234, 0]
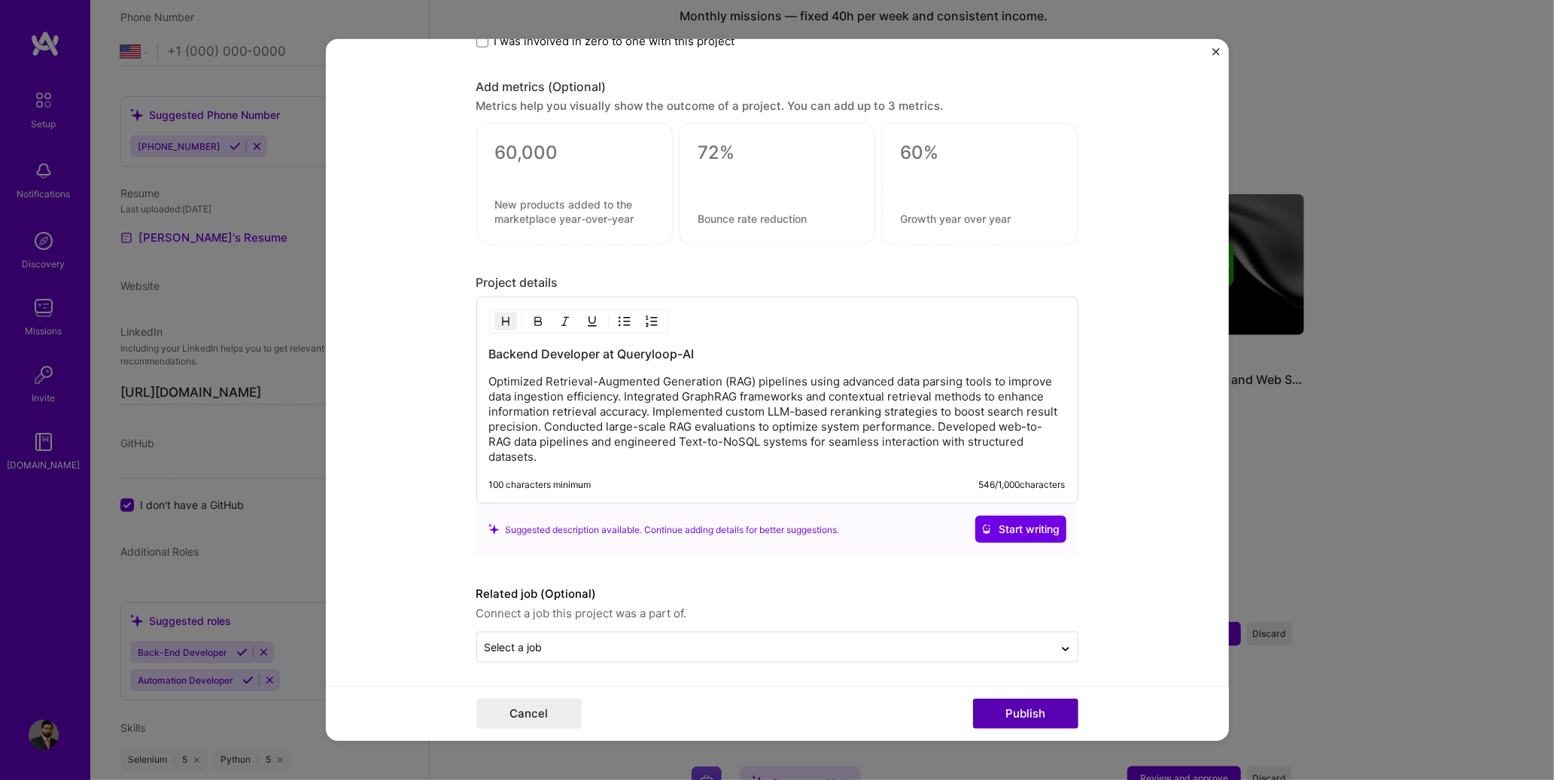
click at [1024, 708] on button "Publish" at bounding box center [1025, 713] width 105 height 30
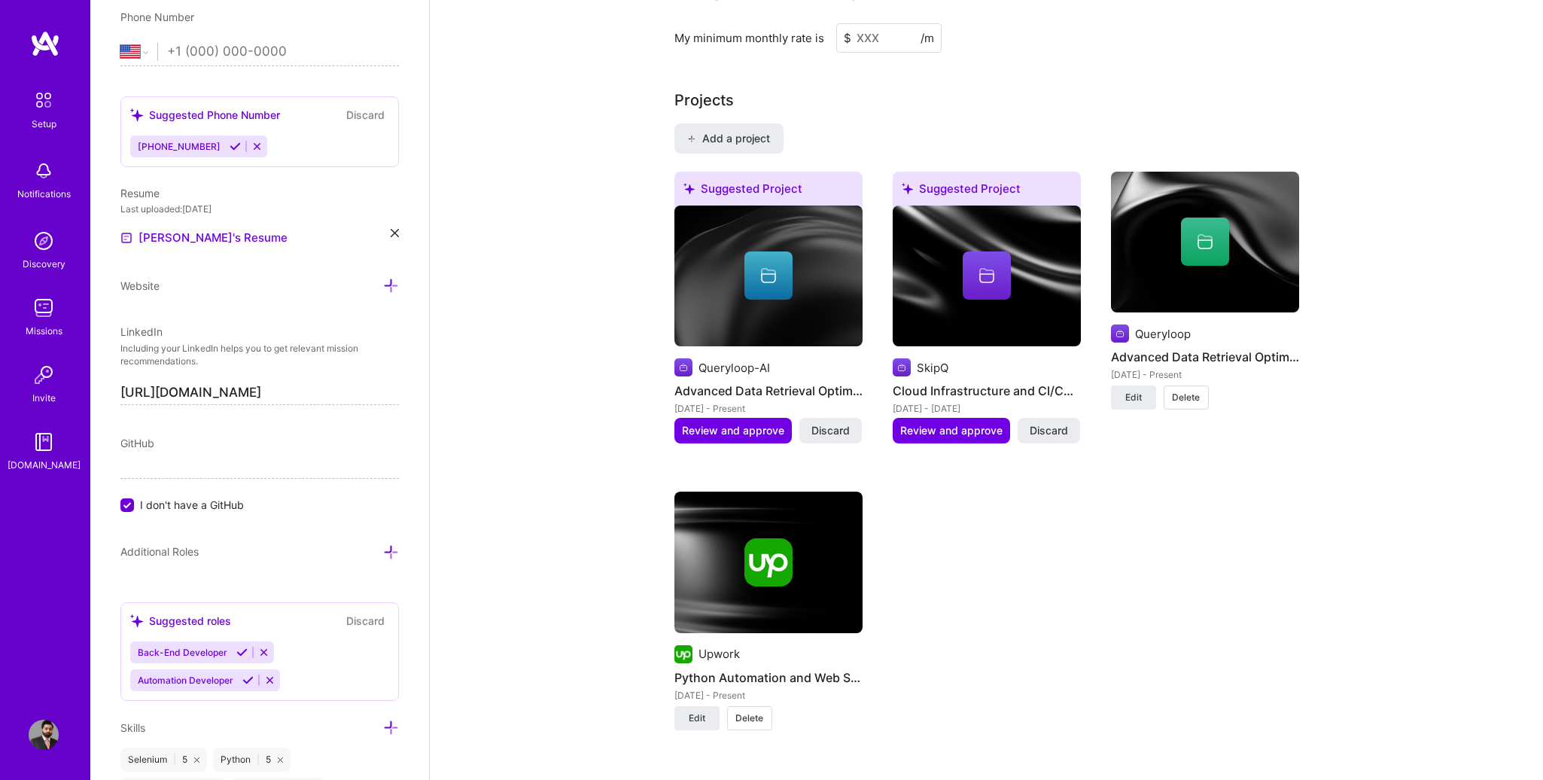
click at [1363, 507] on div "Complete your profile to take the first step in unlocking full [DOMAIN_NAME] ac…" at bounding box center [986, 12] width 1113 height 2312
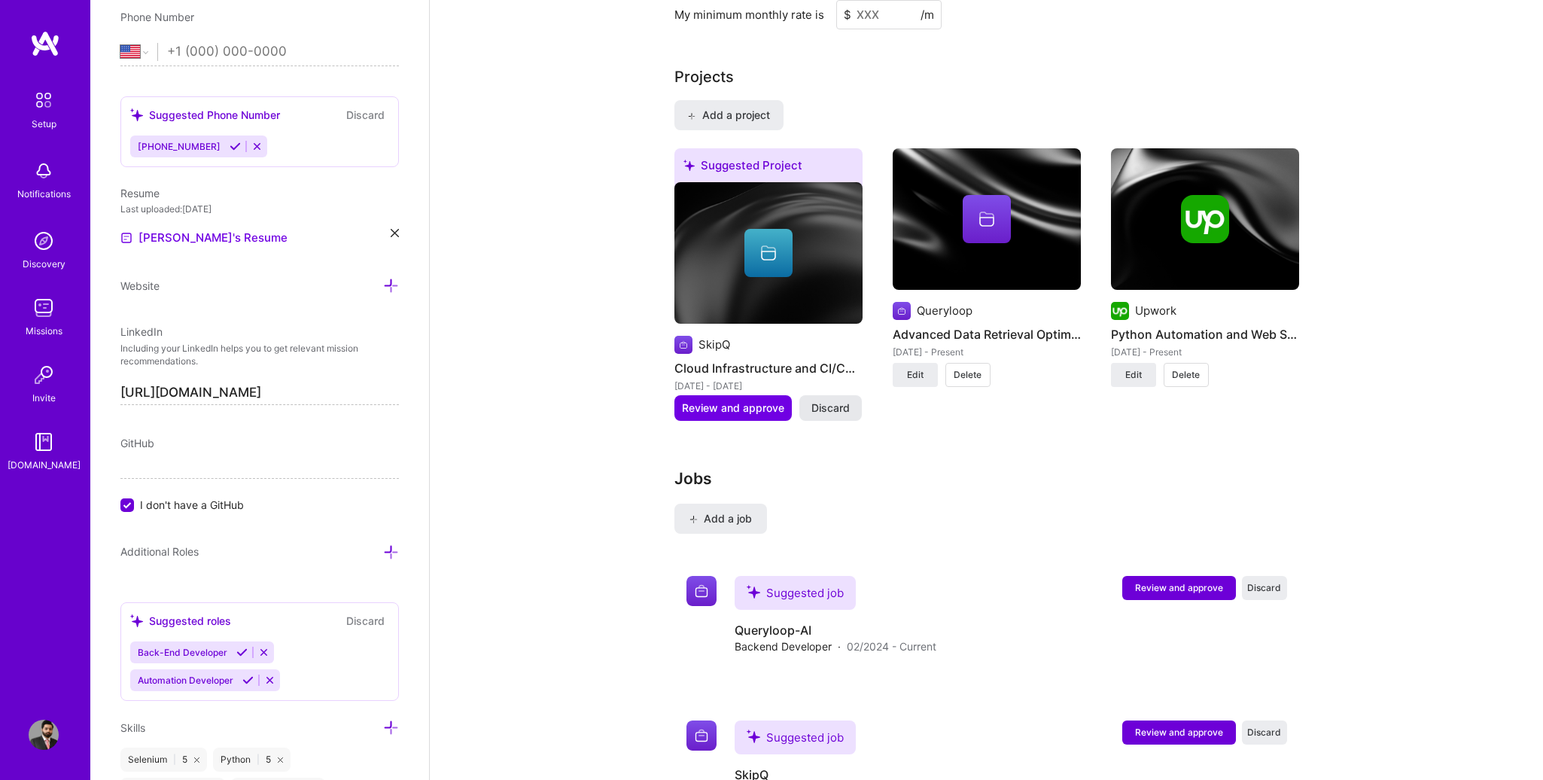
click at [829, 400] on span "Discard" at bounding box center [830, 407] width 38 height 15
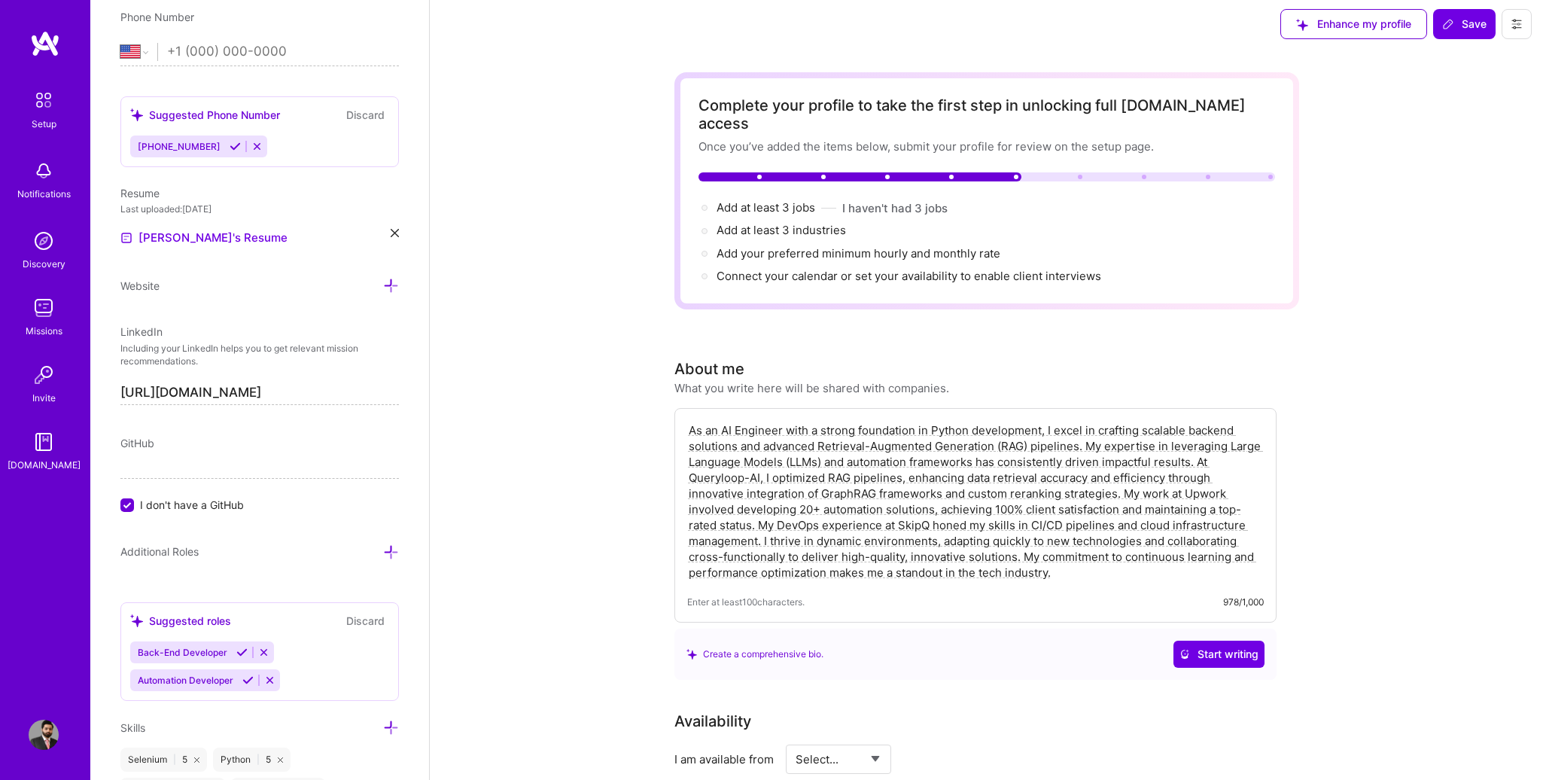
scroll to position [0, 0]
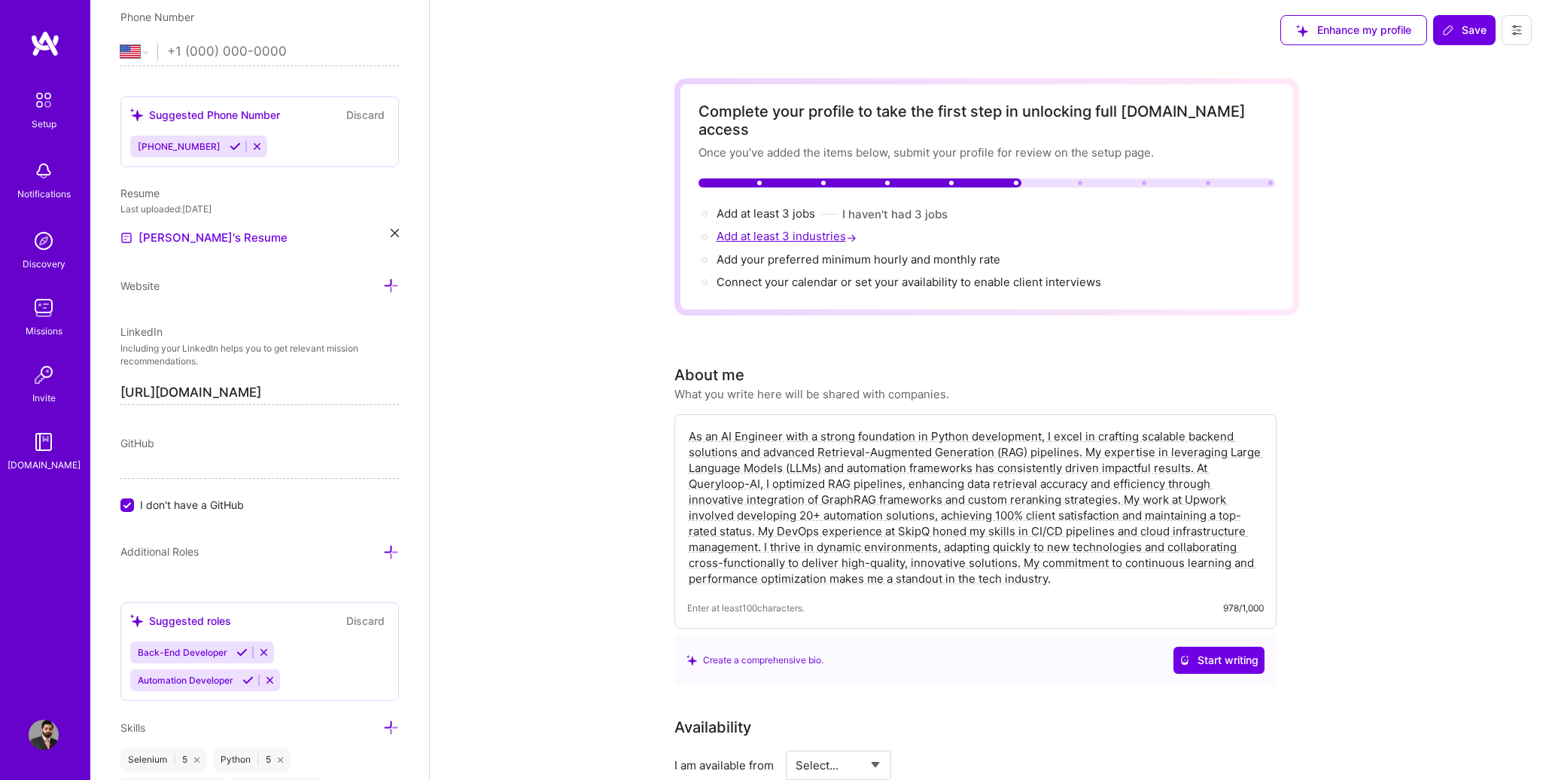
click at [787, 229] on span "Add at least 3 industries →" at bounding box center [788, 236] width 143 height 14
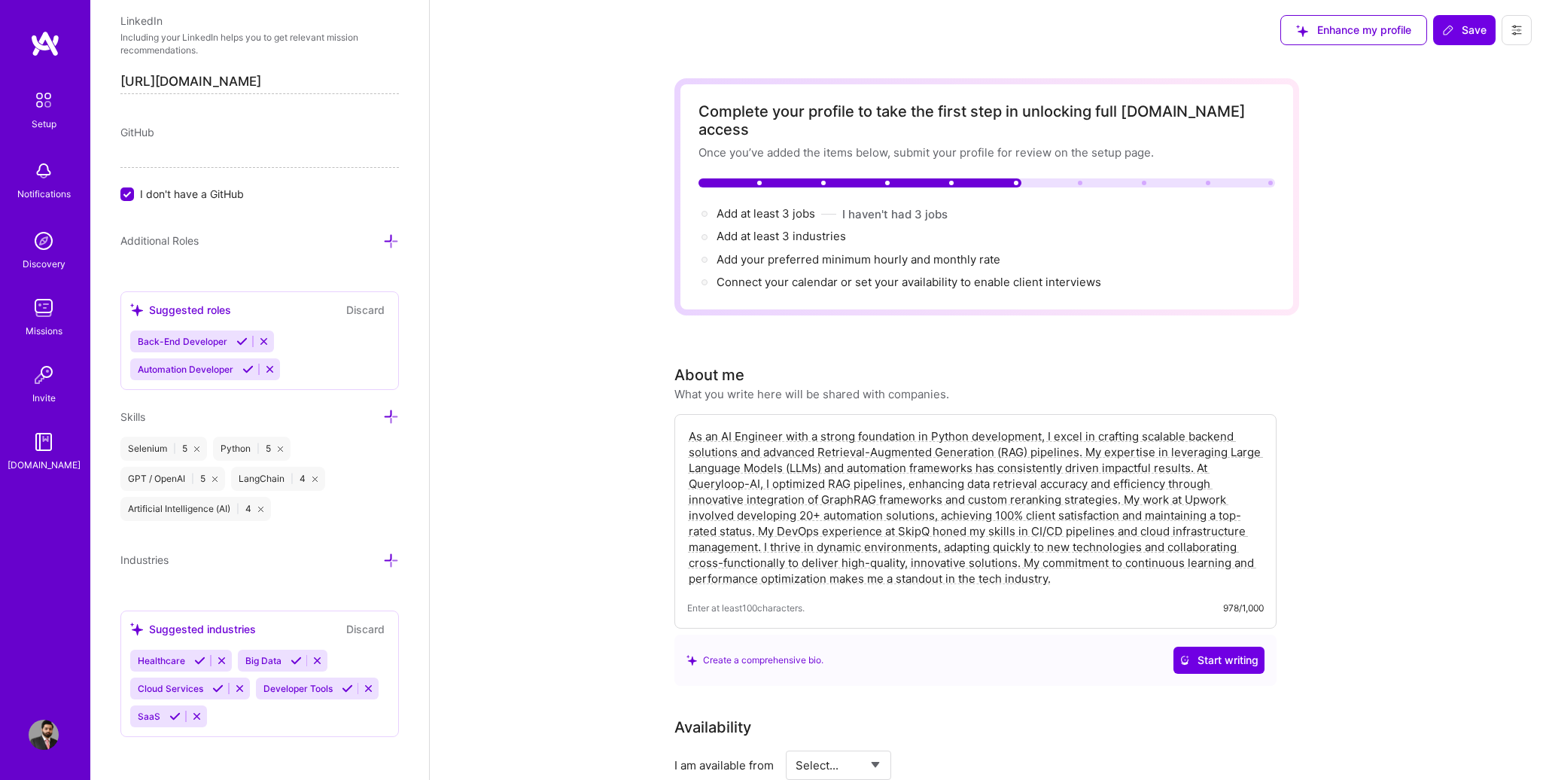
click at [231, 626] on div "Suggested industries" at bounding box center [193, 629] width 126 height 16
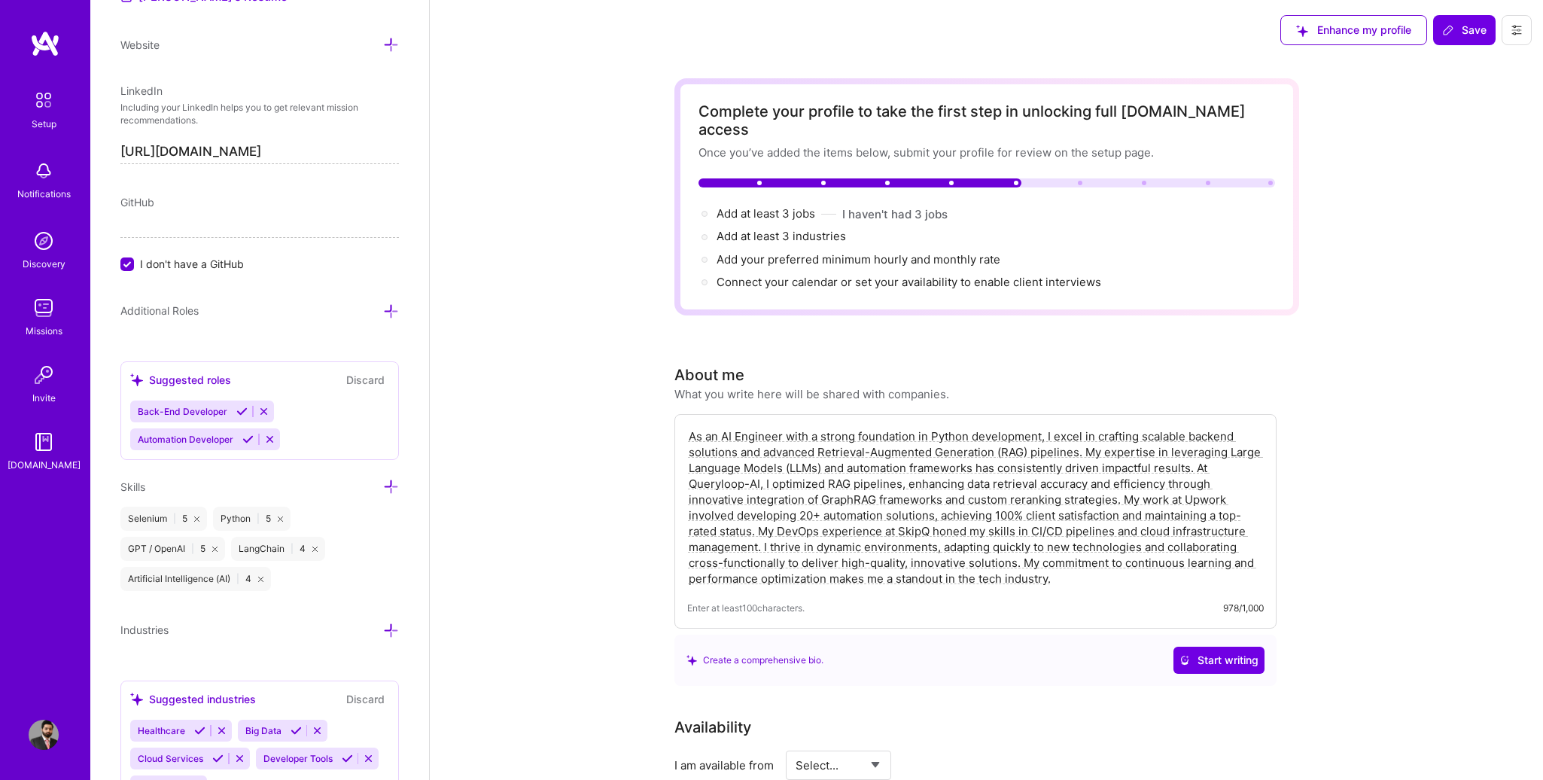
scroll to position [813, 0]
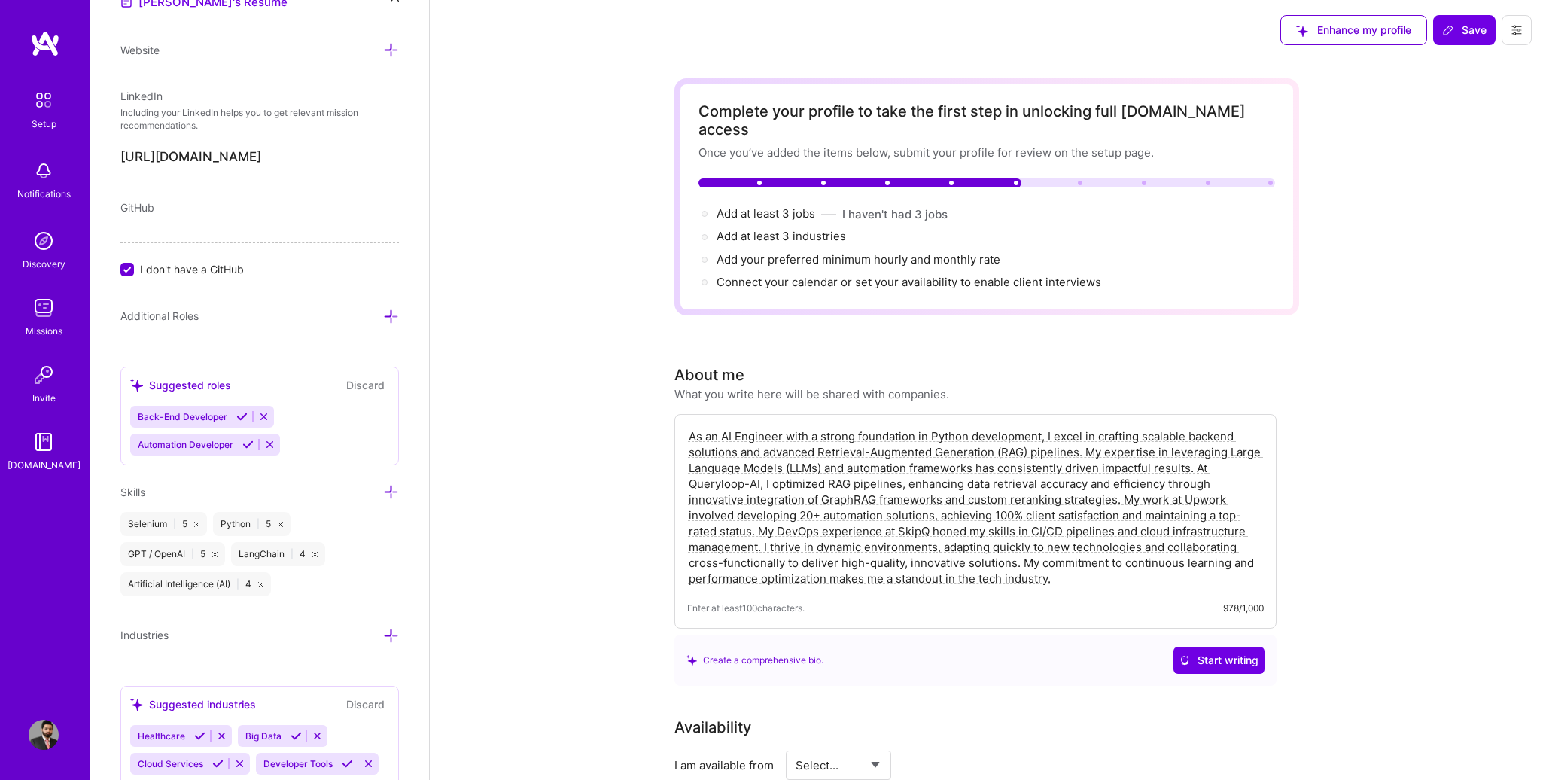
click at [383, 314] on icon at bounding box center [391, 317] width 16 height 16
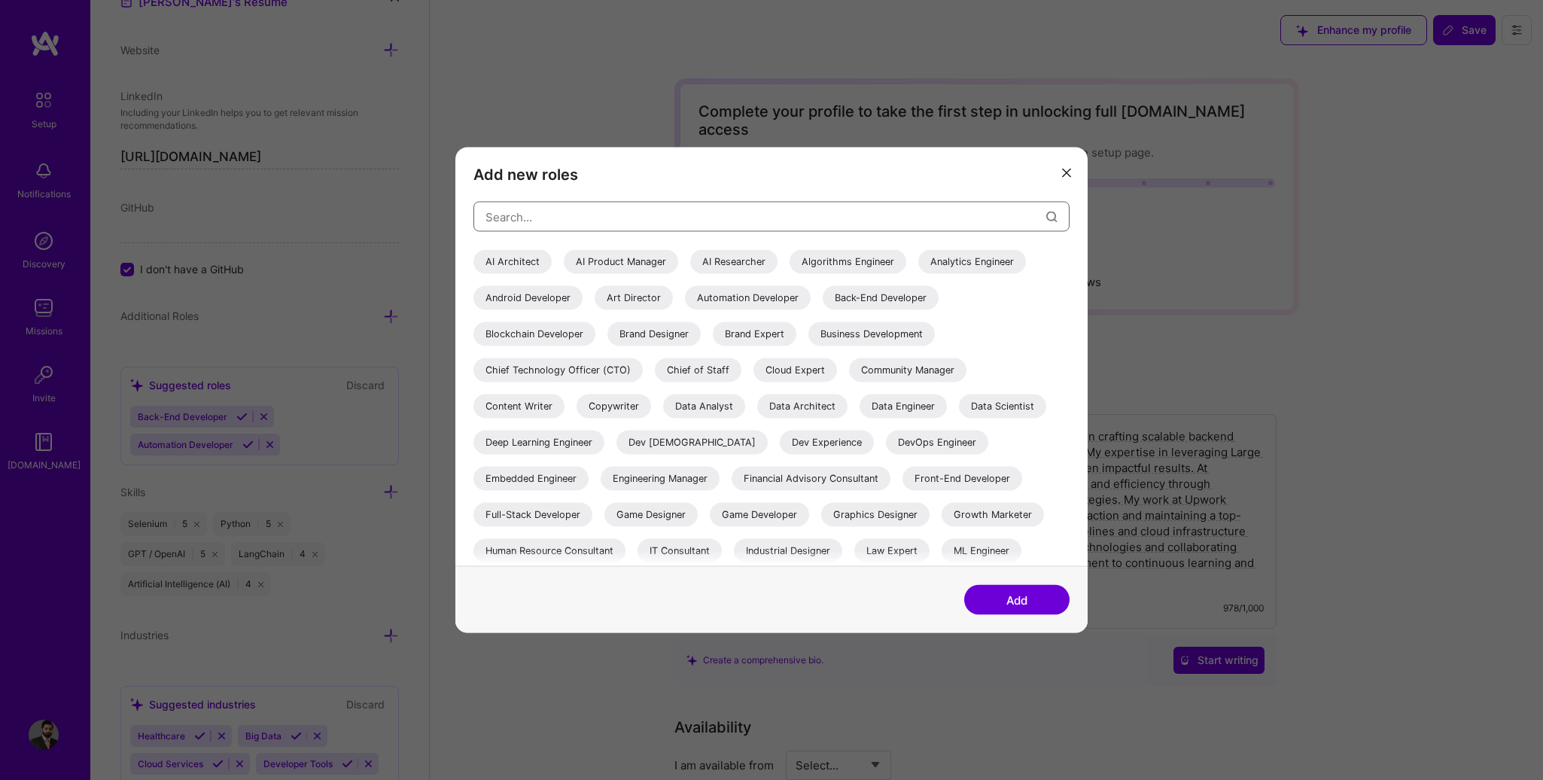
click at [621, 230] on input "modal" at bounding box center [765, 216] width 561 height 38
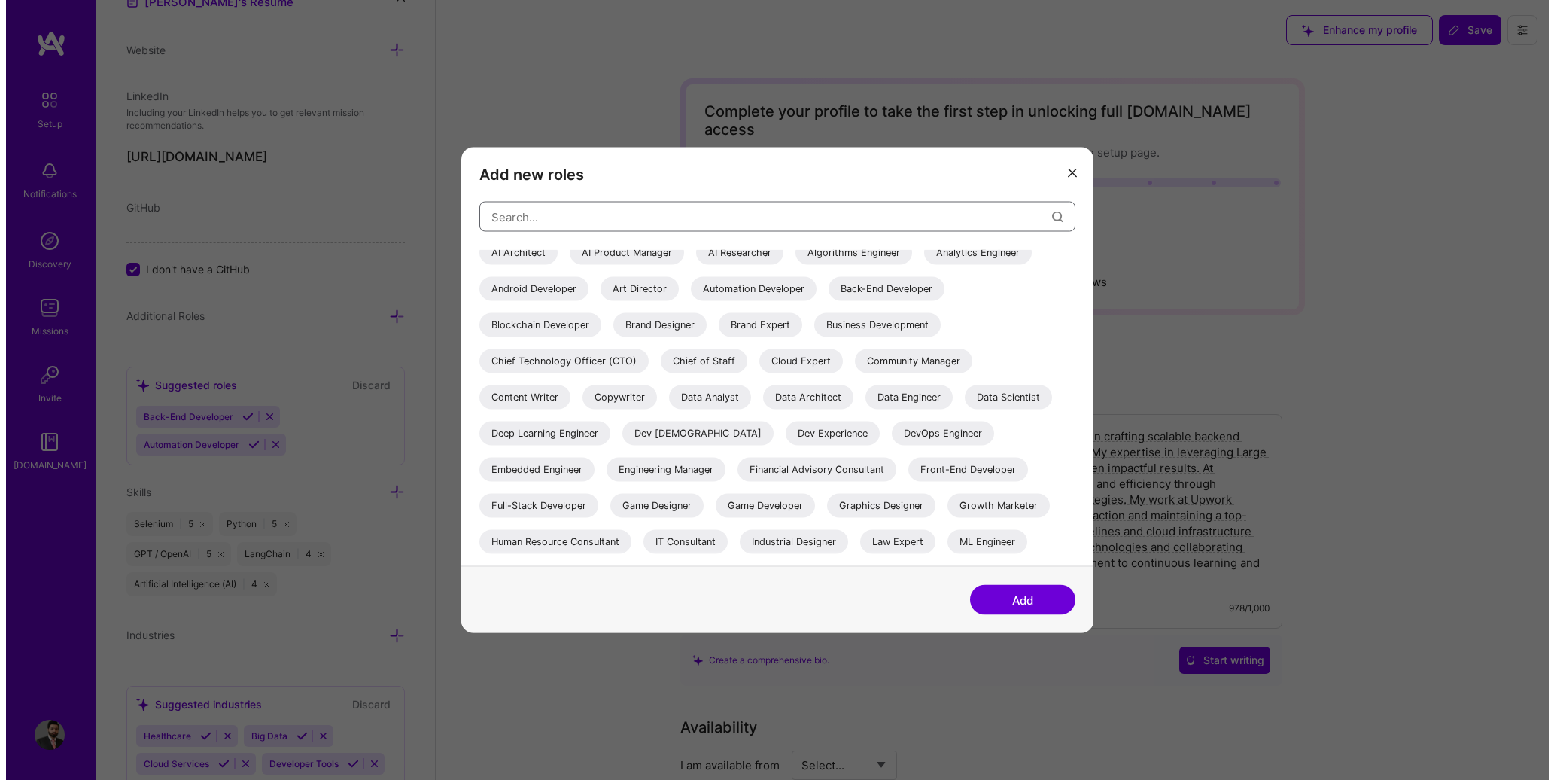
scroll to position [0, 0]
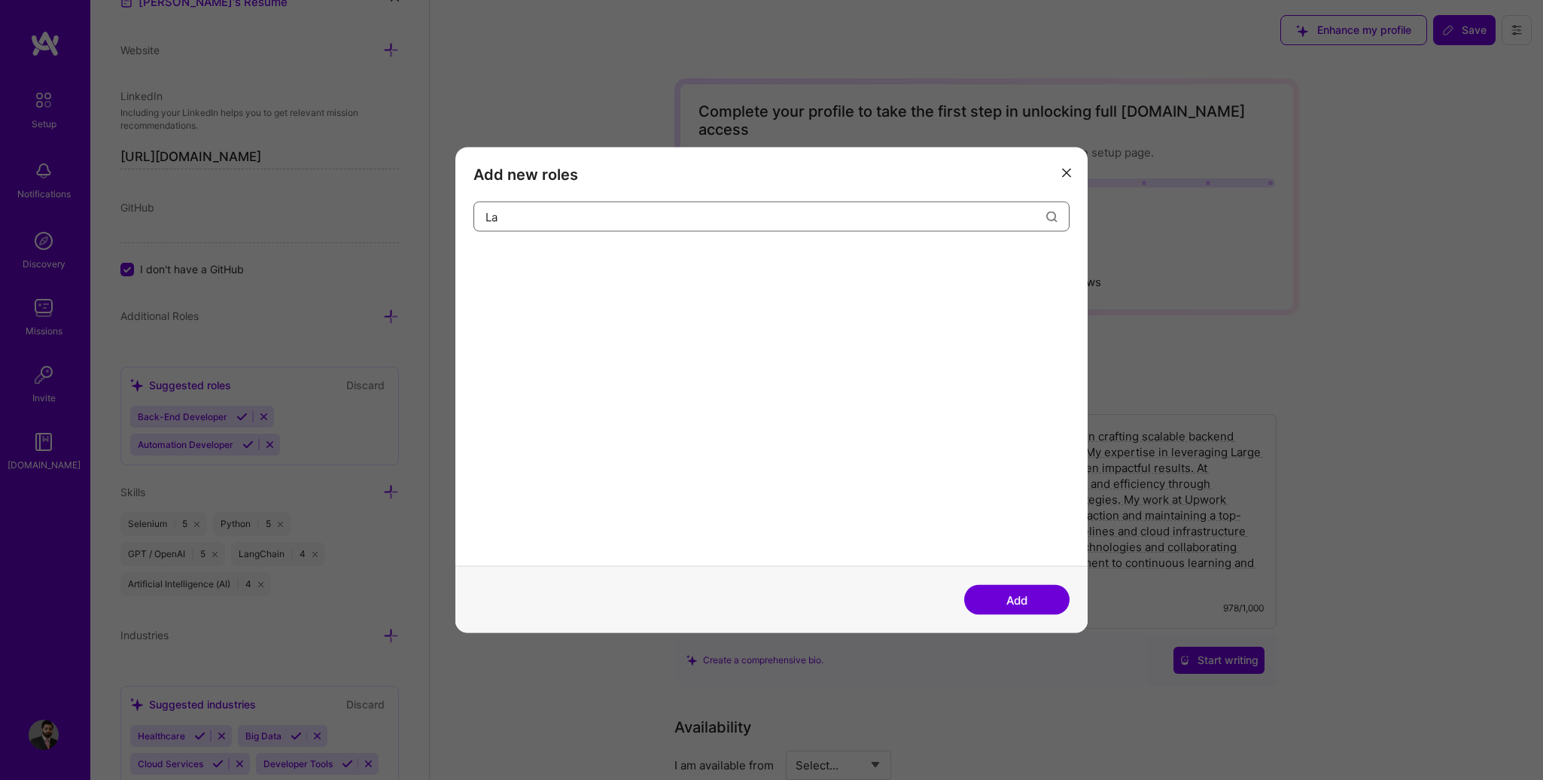
type input "L"
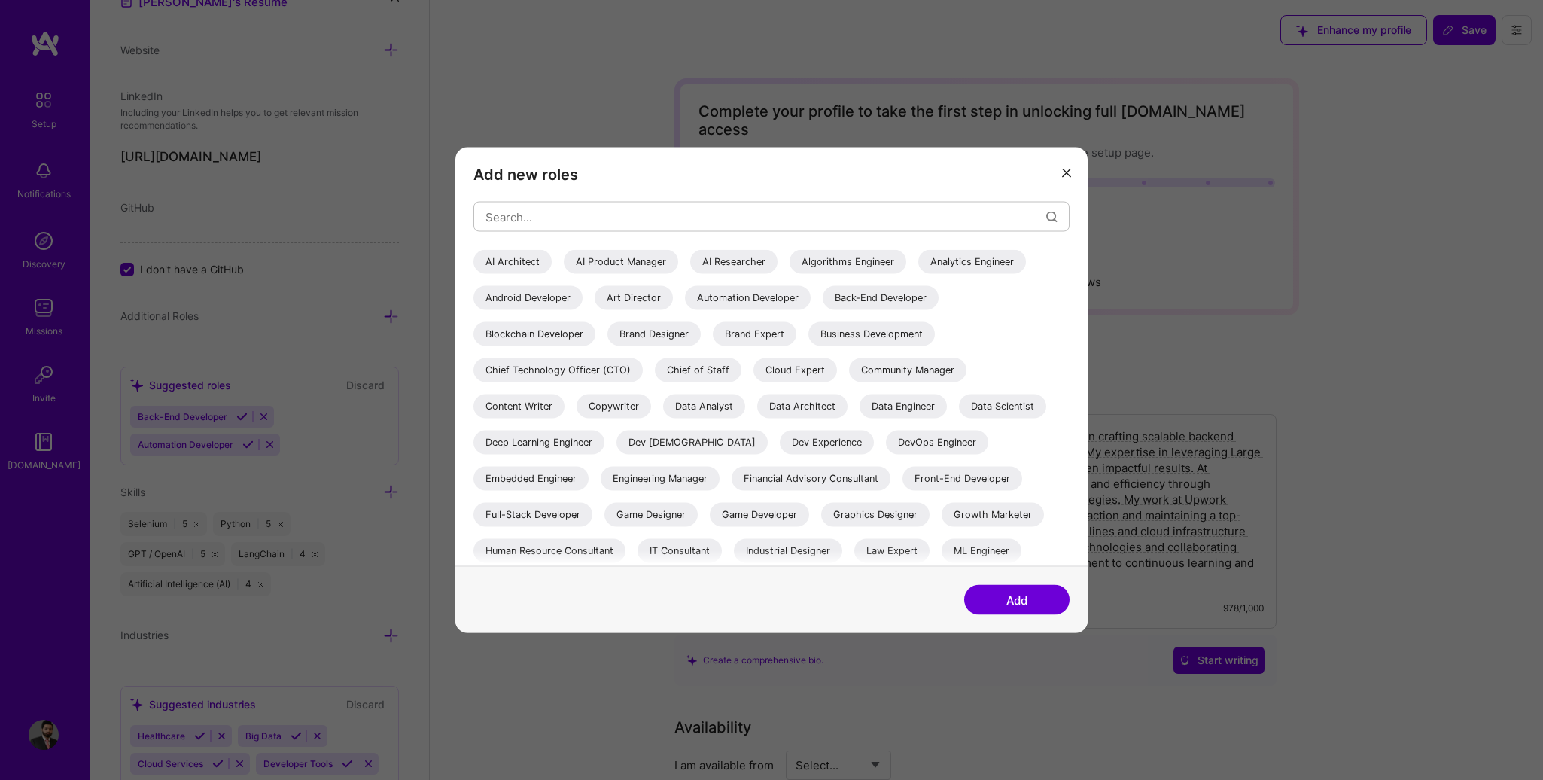
click at [1060, 172] on button "modal" at bounding box center [1066, 172] width 18 height 25
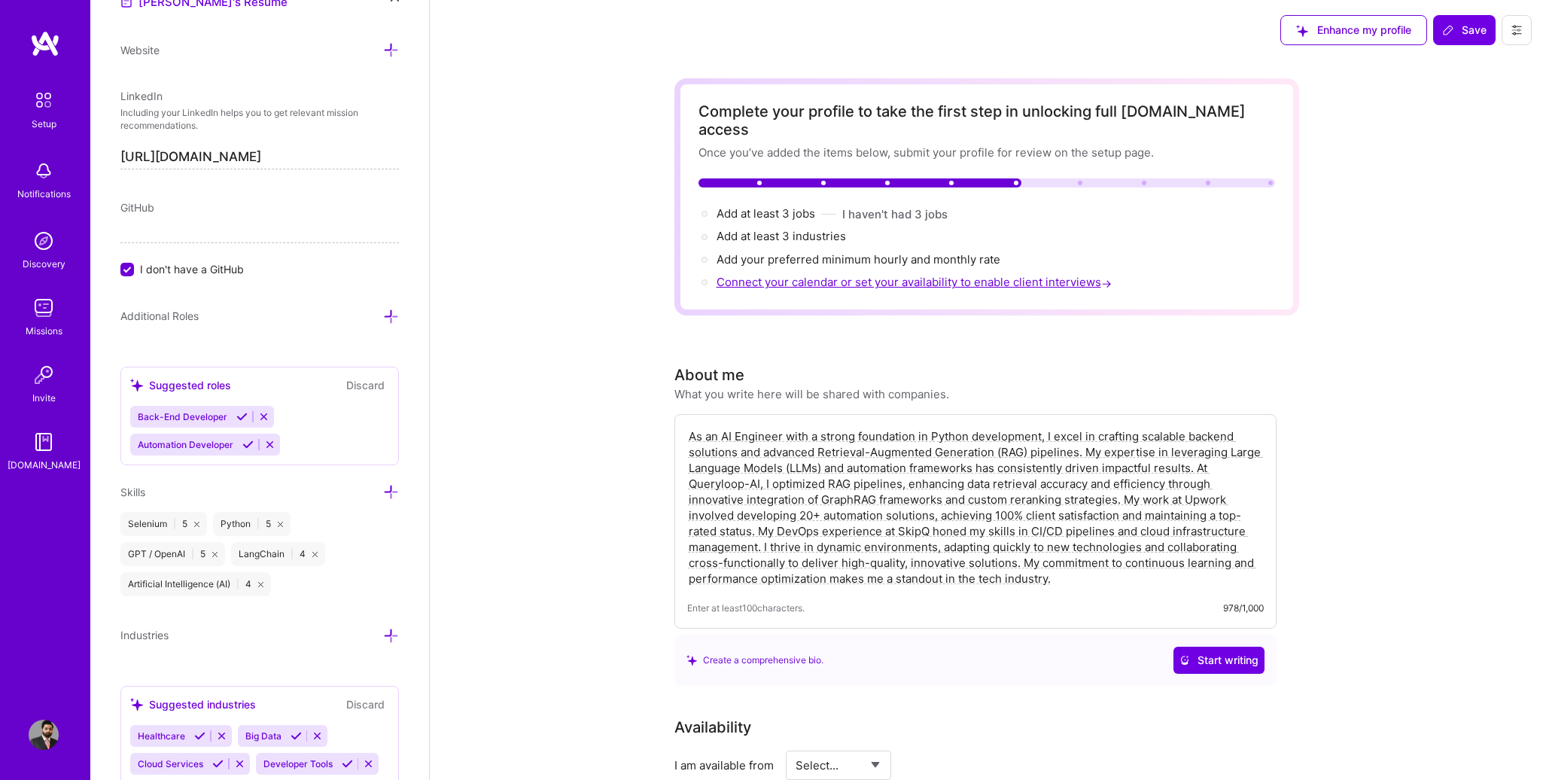
click at [895, 275] on span "Connect your calendar or set your availability to enable client interviews →" at bounding box center [916, 282] width 398 height 14
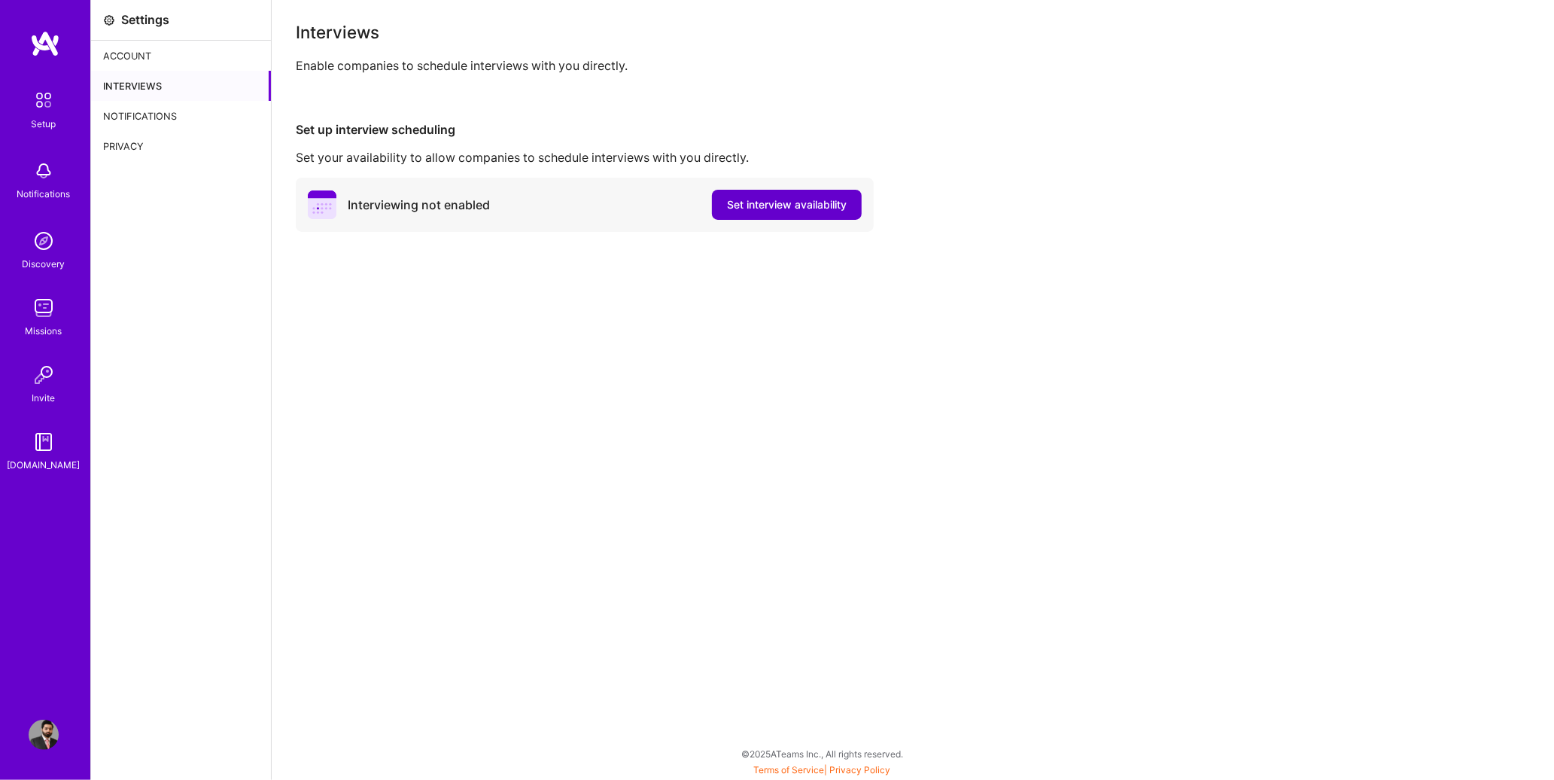
click at [748, 212] on button "Set interview availability" at bounding box center [787, 205] width 150 height 30
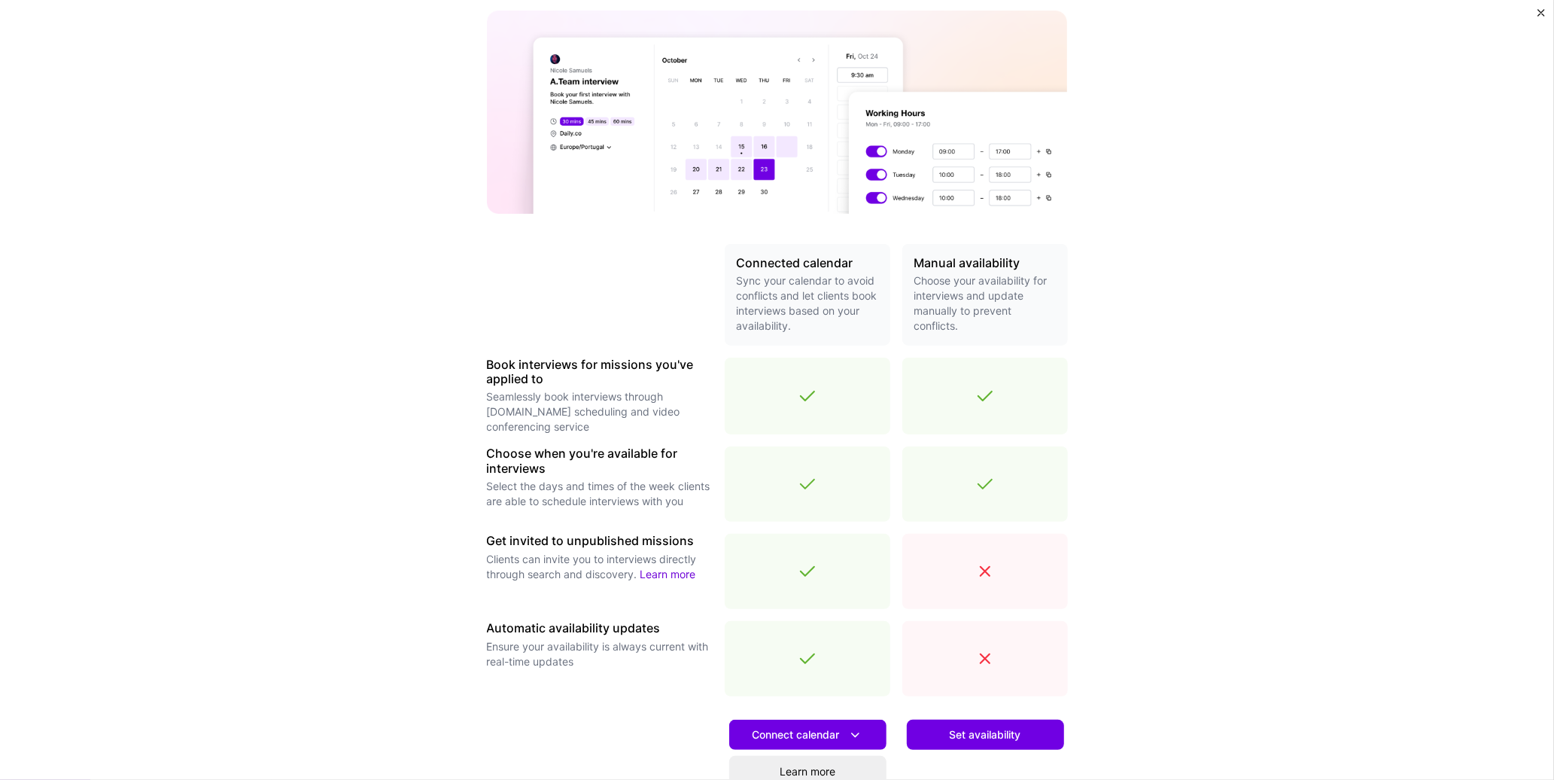
scroll to position [226, 0]
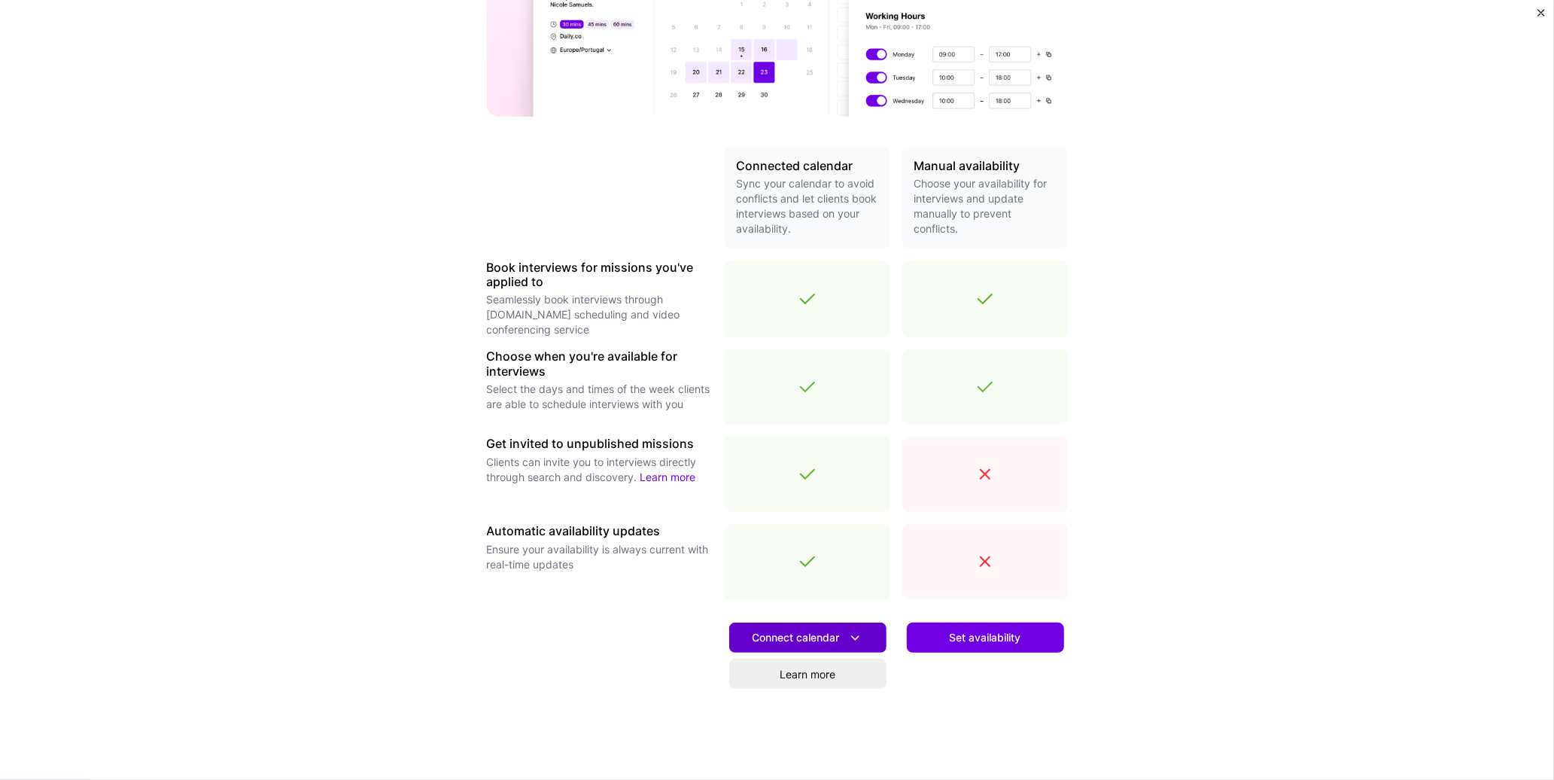
click at [806, 631] on span "Connect calendar" at bounding box center [808, 638] width 111 height 16
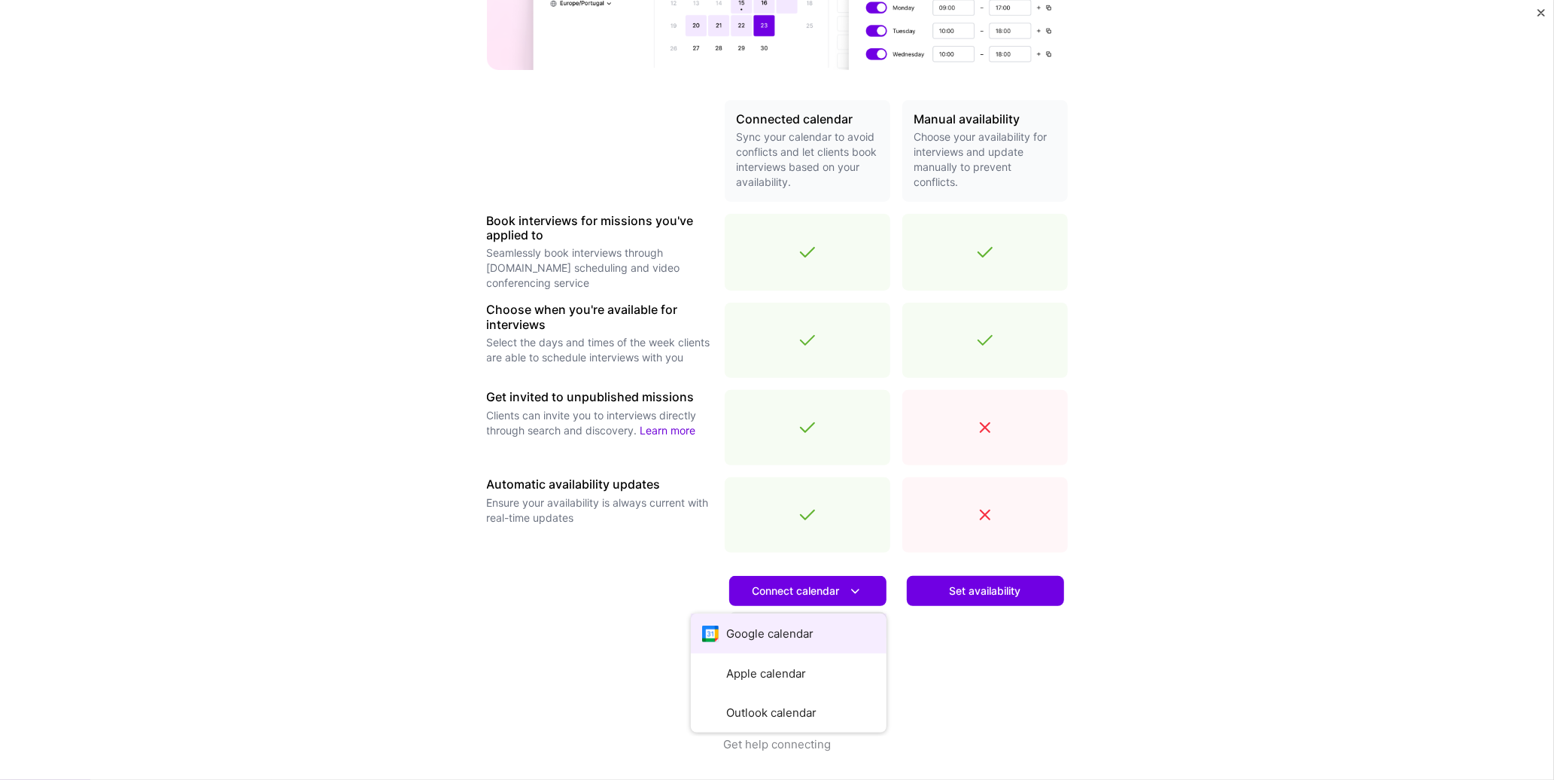
scroll to position [275, 0]
click at [784, 641] on button "Google calendar" at bounding box center [789, 631] width 196 height 40
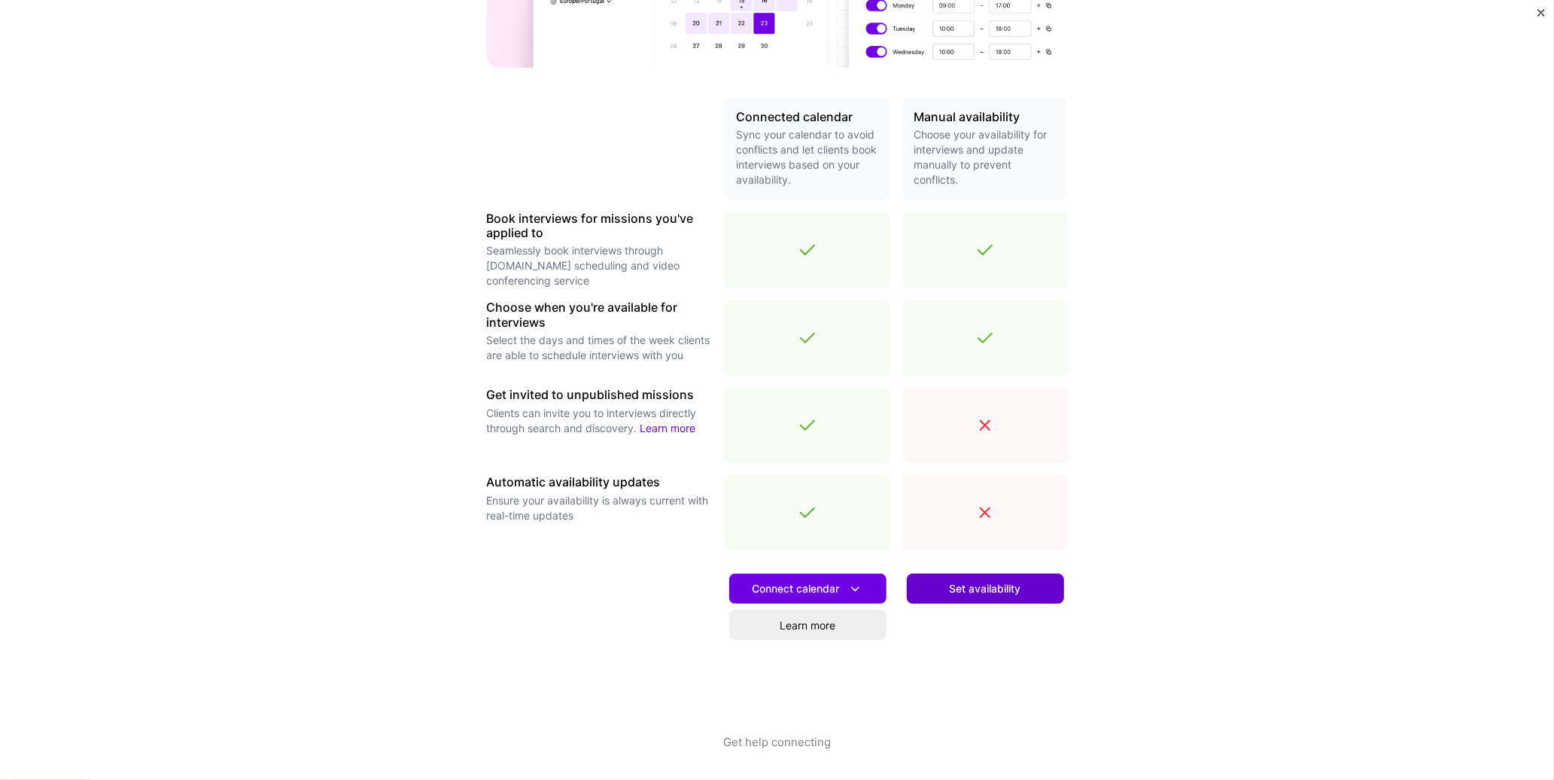
click at [925, 584] on button "Set availability" at bounding box center [985, 589] width 157 height 30
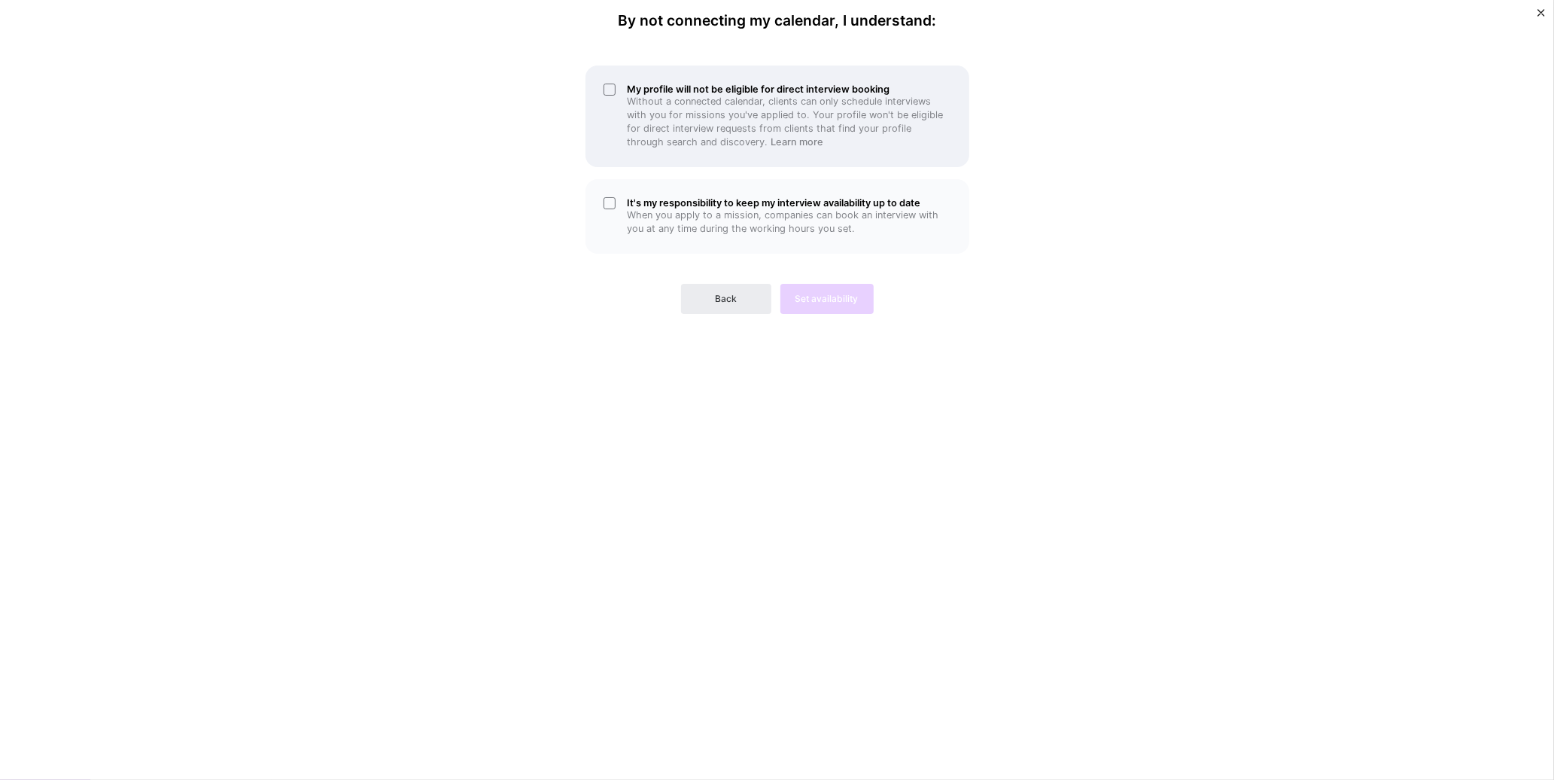
click at [607, 91] on div "My profile will not be eligible for direct interview booking Without a connecte…" at bounding box center [778, 116] width 384 height 102
click at [626, 199] on div "It's my responsibility to keep my interview availability up to date When you ap…" at bounding box center [778, 216] width 384 height 75
click at [843, 305] on span "Set availability" at bounding box center [827, 299] width 63 height 14
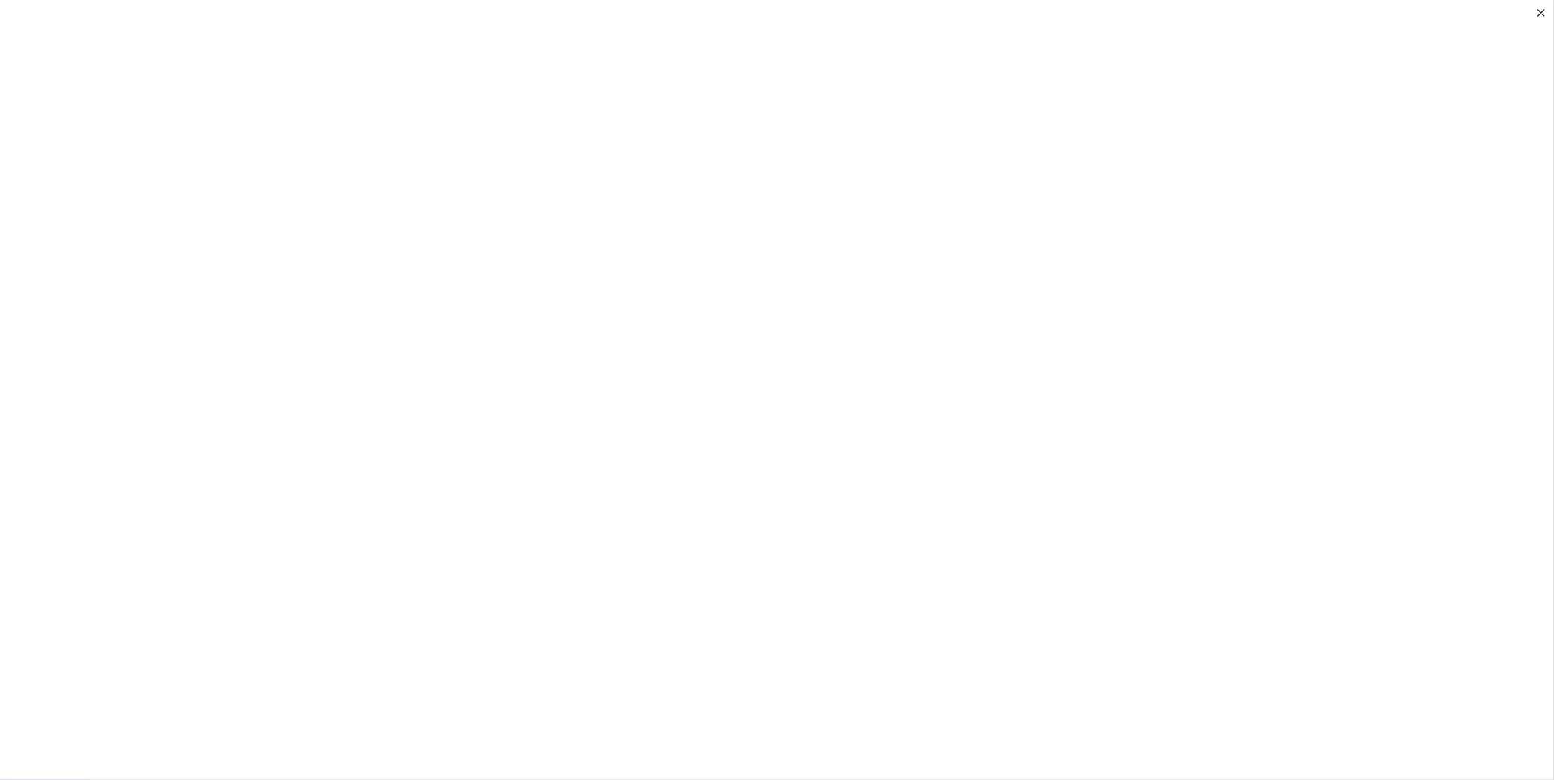
scroll to position [22, 0]
drag, startPoint x: 1389, startPoint y: 585, endPoint x: 1389, endPoint y: 577, distance: 7.6
click at [1389, 583] on div "Confirm your working hours Confirm when you are available for mission interview…" at bounding box center [777, 390] width 1554 height 780
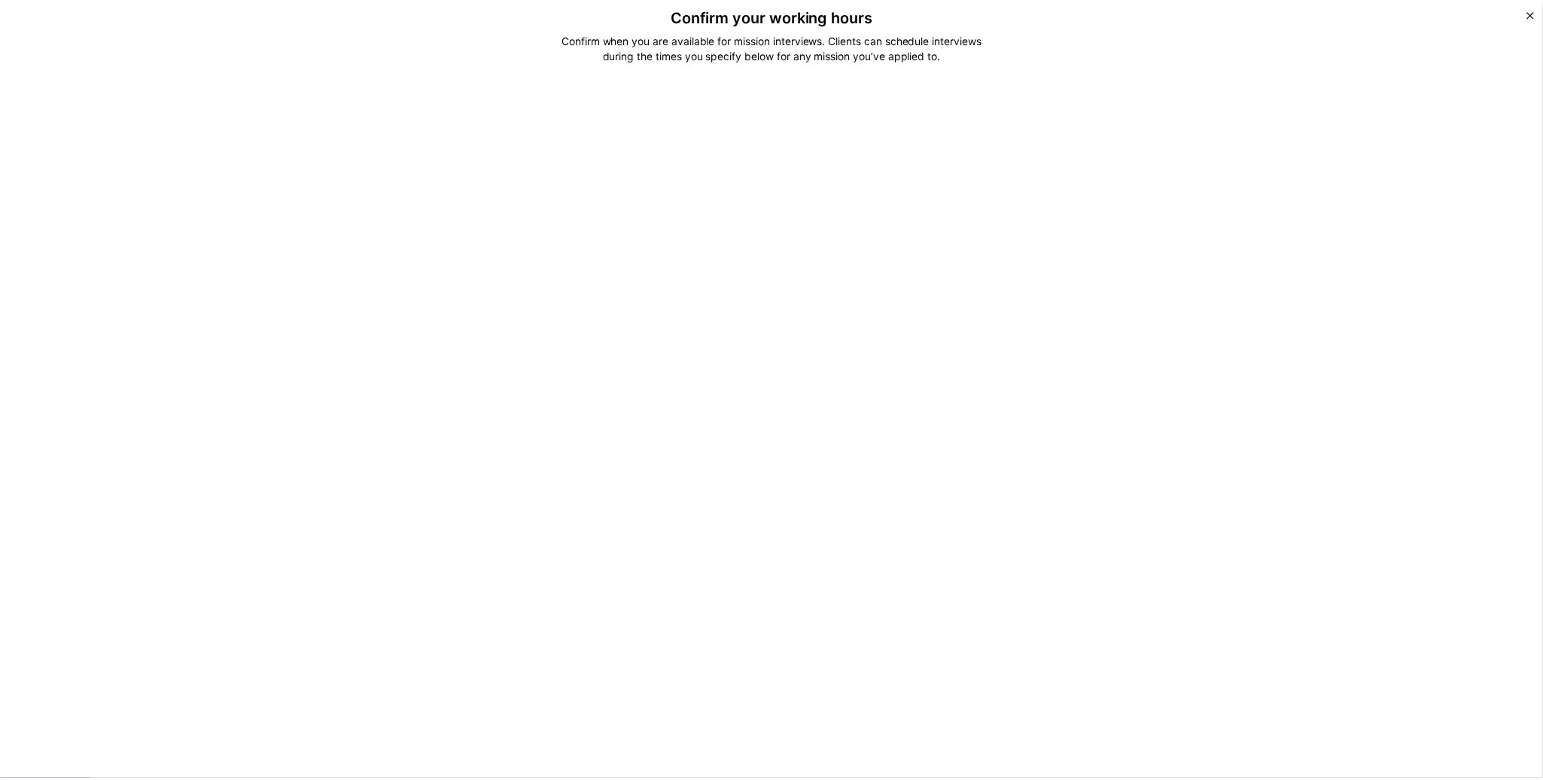
scroll to position [0, 0]
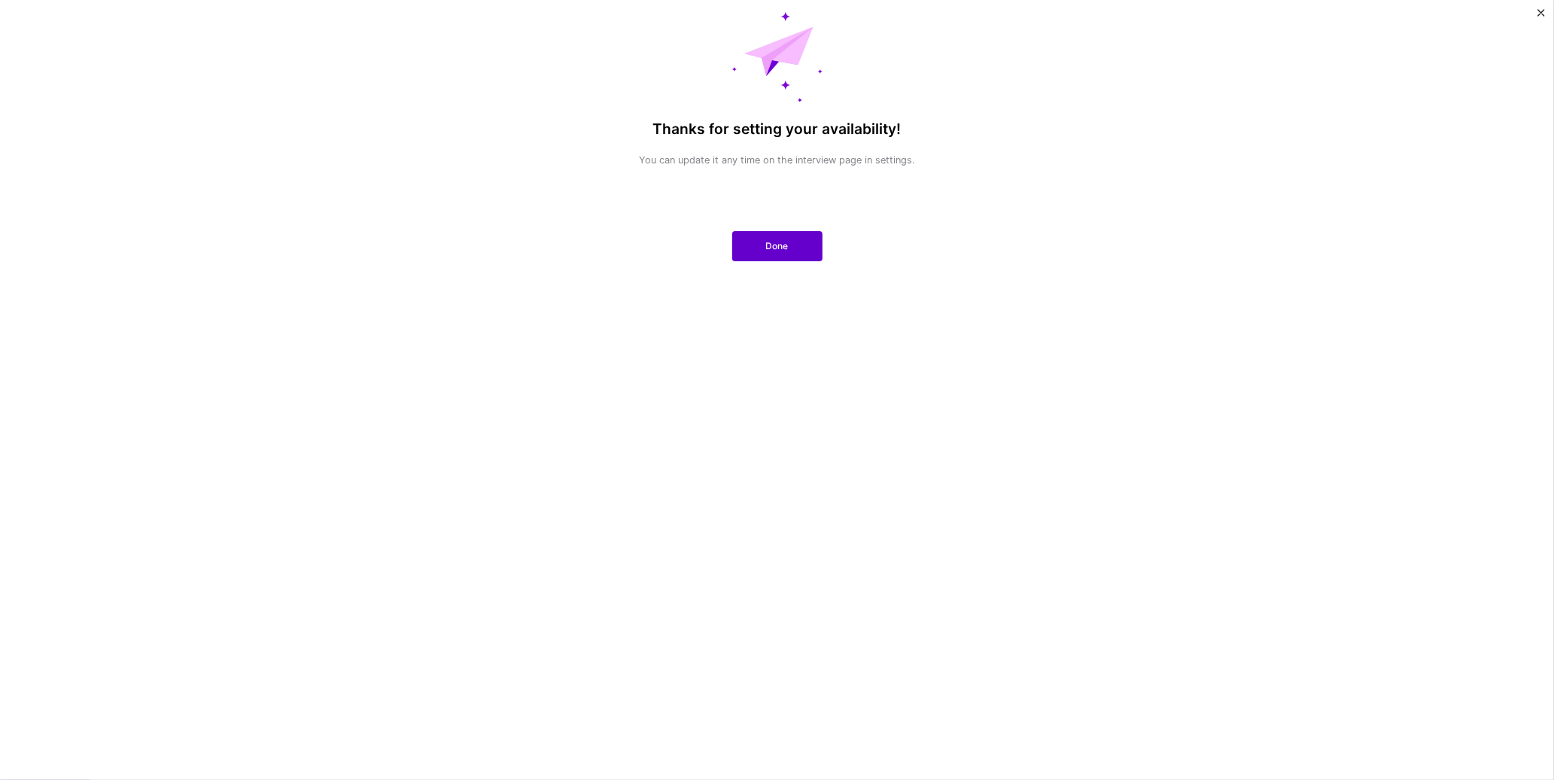
click at [790, 236] on button "Done" at bounding box center [777, 246] width 90 height 30
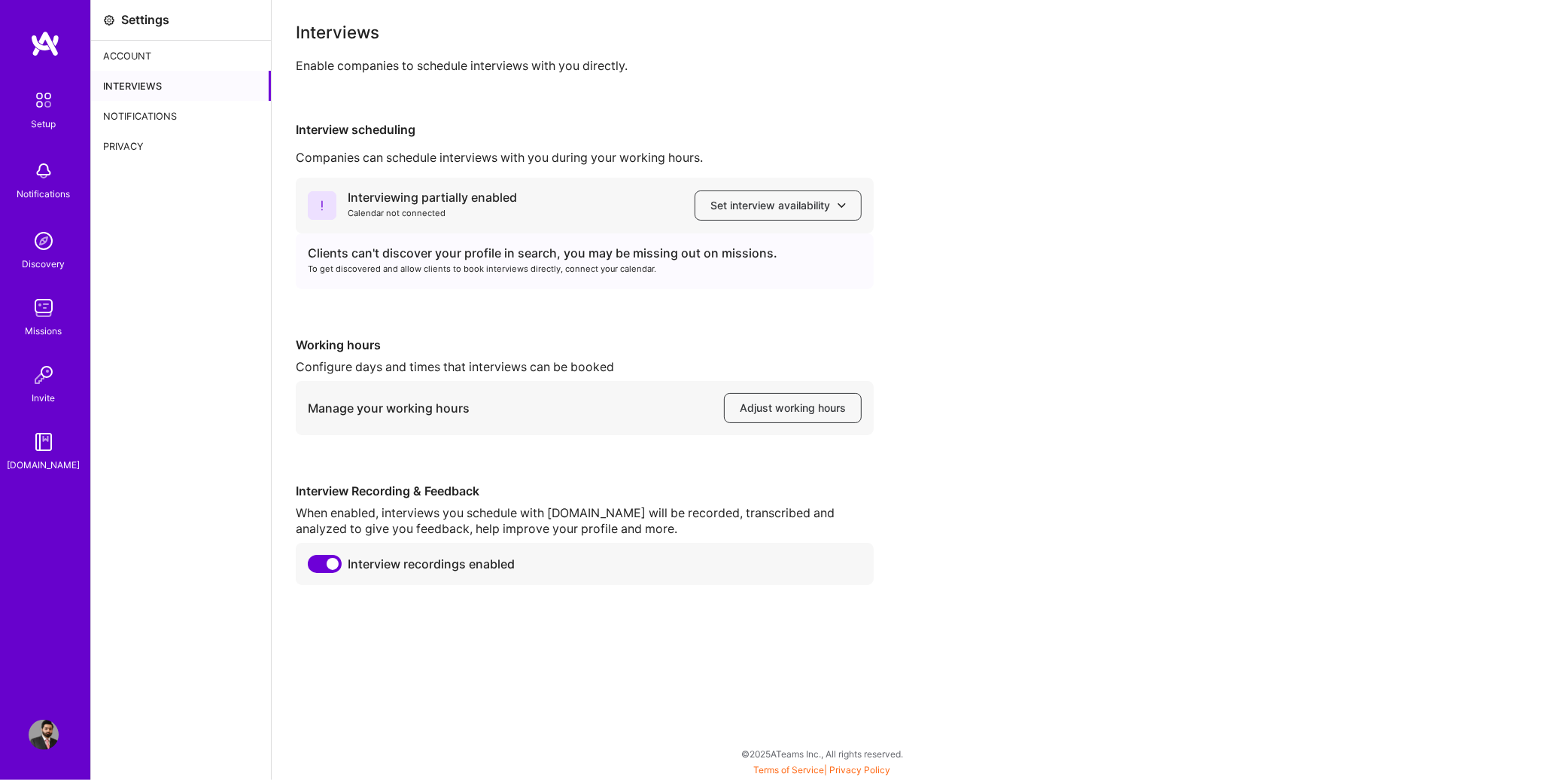
click at [47, 104] on img at bounding box center [44, 100] width 32 height 32
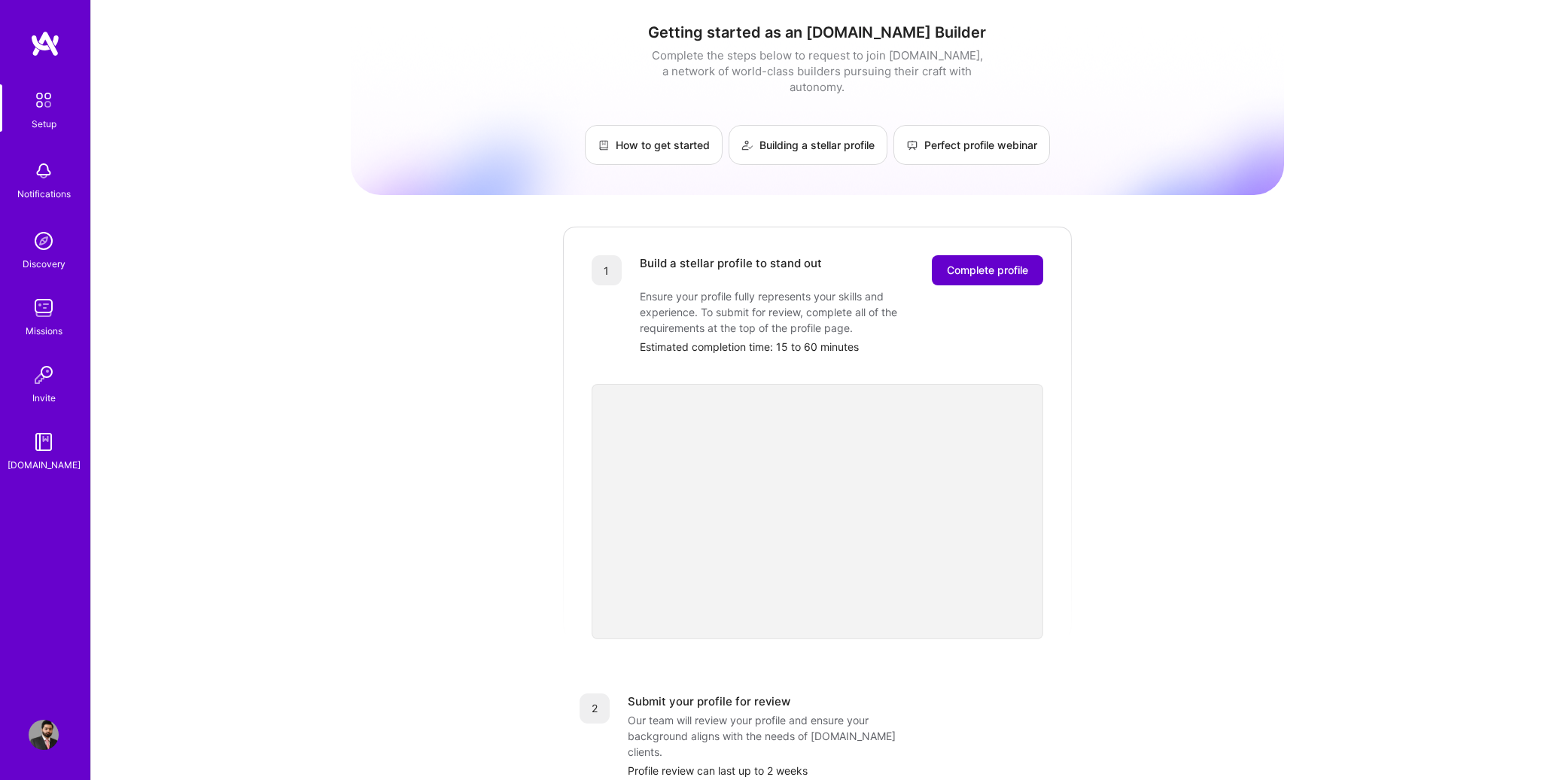
click at [993, 263] on span "Complete profile" at bounding box center [987, 270] width 81 height 15
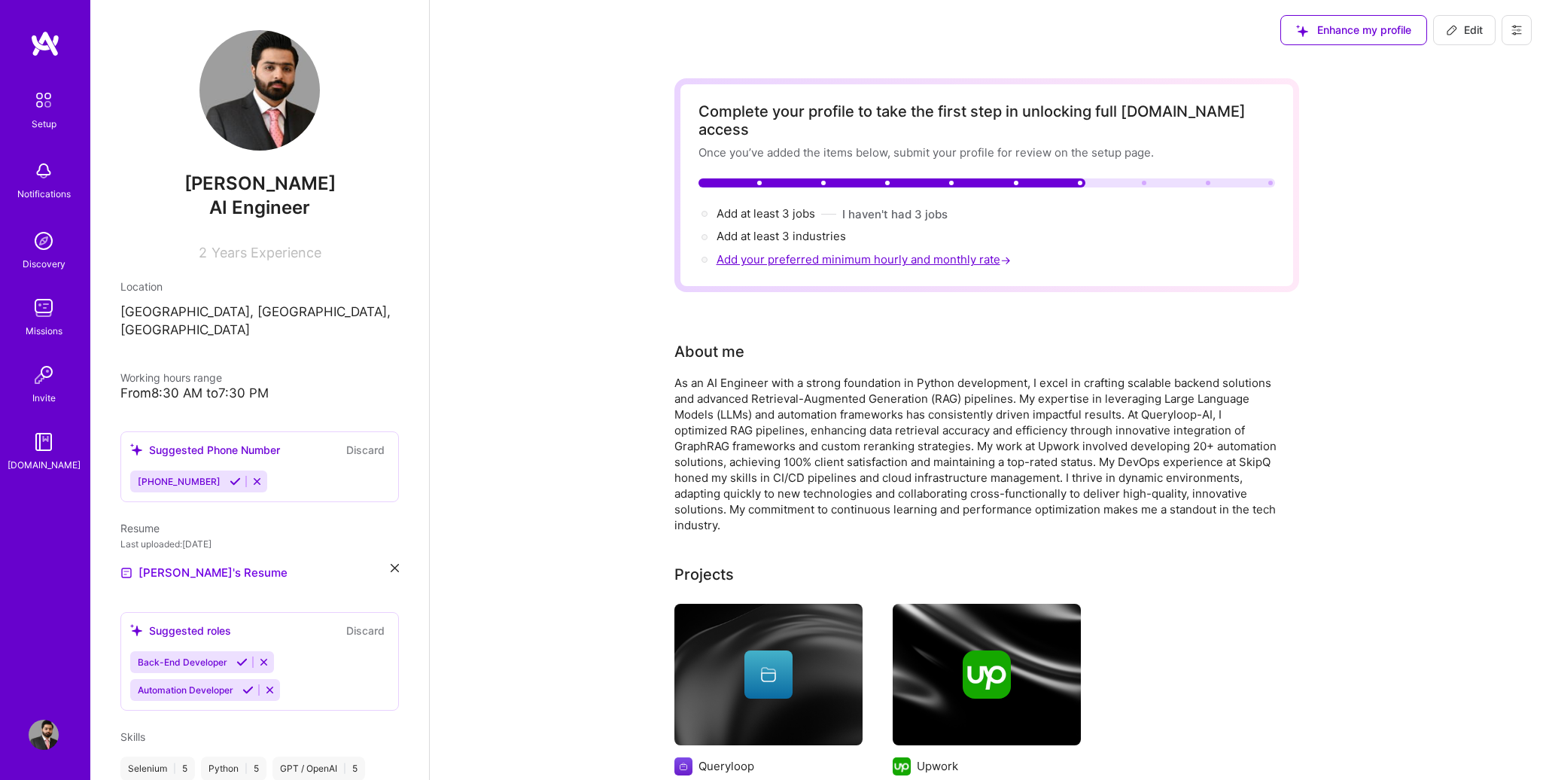
click at [809, 252] on span "Add your preferred minimum hourly and monthly rate →" at bounding box center [865, 259] width 297 height 14
select select "US"
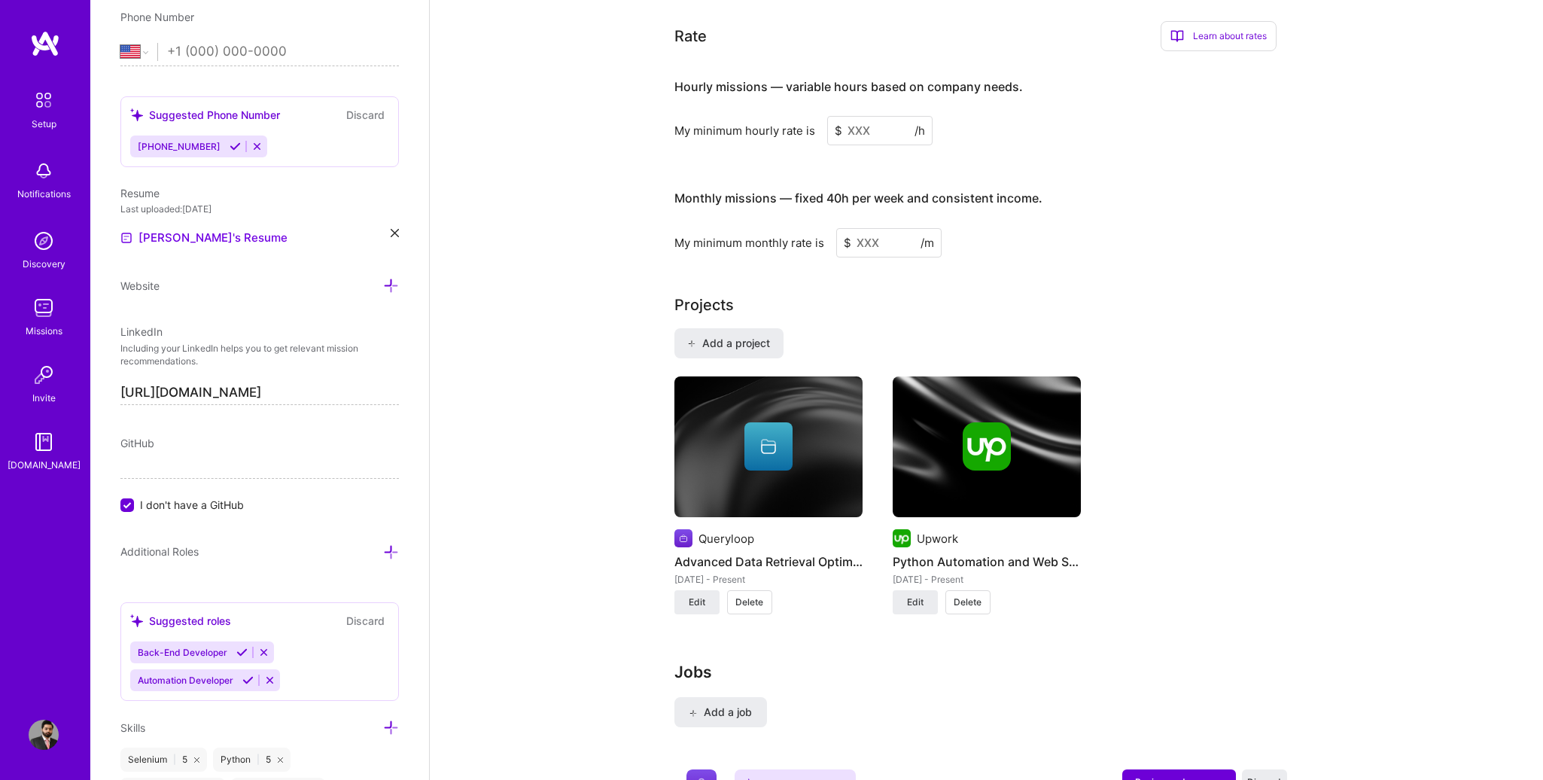
scroll to position [954, 0]
click at [857, 117] on input at bounding box center [879, 129] width 105 height 29
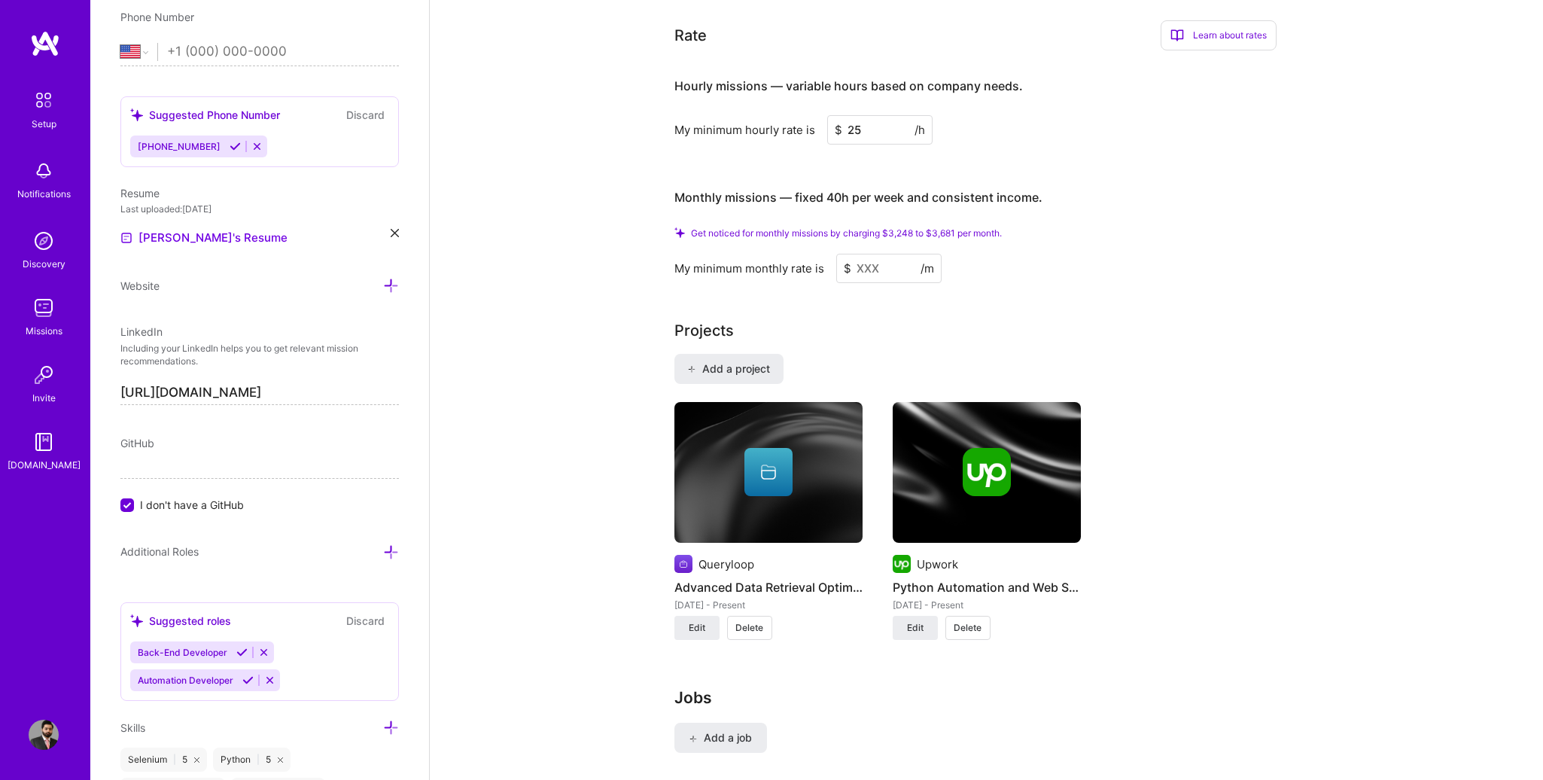
type input "25"
click at [826, 263] on div "Complete your profile to take the first step in unlocking full A.Team access On…" at bounding box center [986, 83] width 625 height 1918
click at [857, 254] on input at bounding box center [888, 268] width 105 height 29
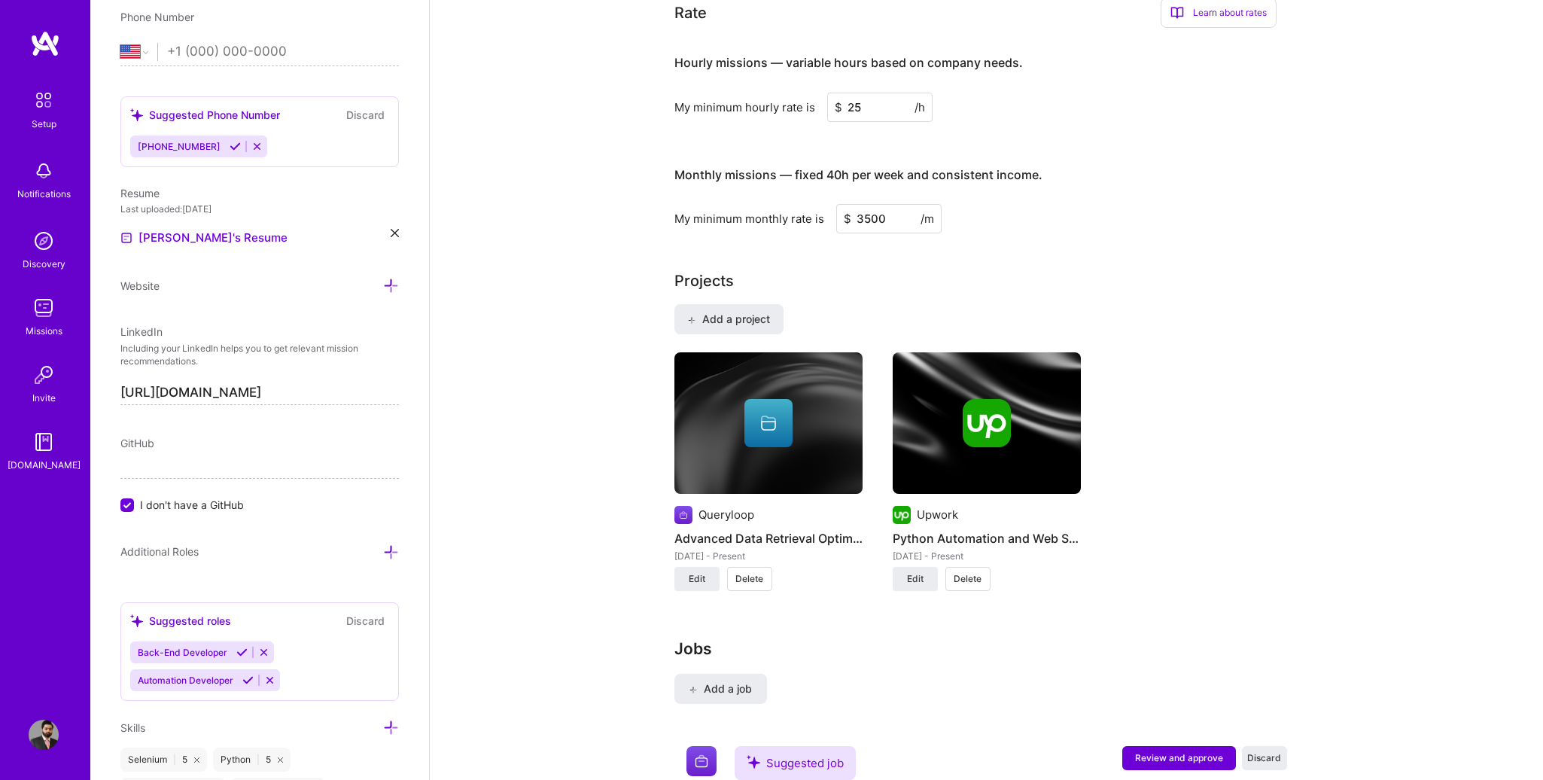
type input "3500"
click at [857, 269] on div "Projects" at bounding box center [986, 280] width 625 height 23
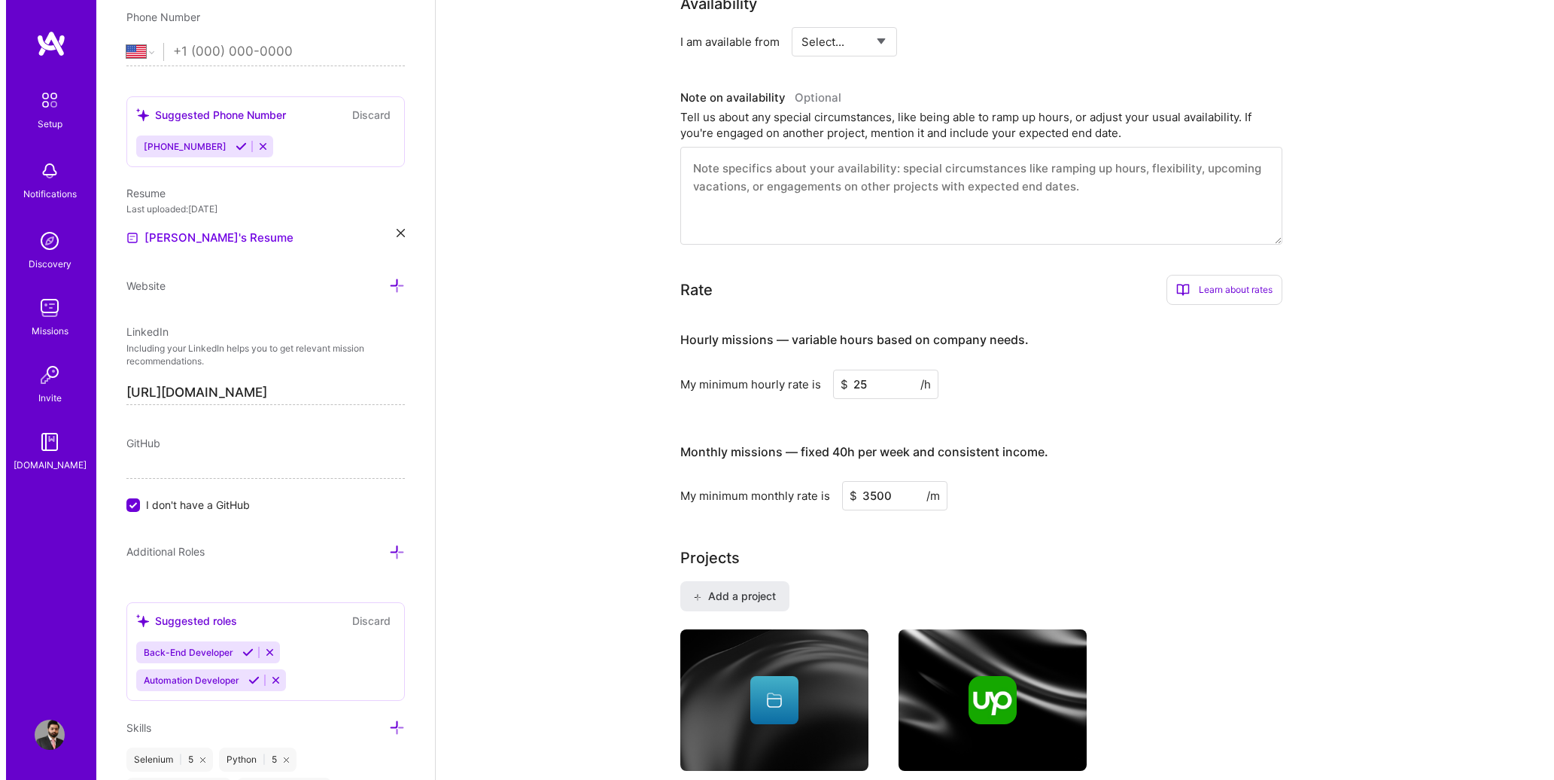
scroll to position [1182, 0]
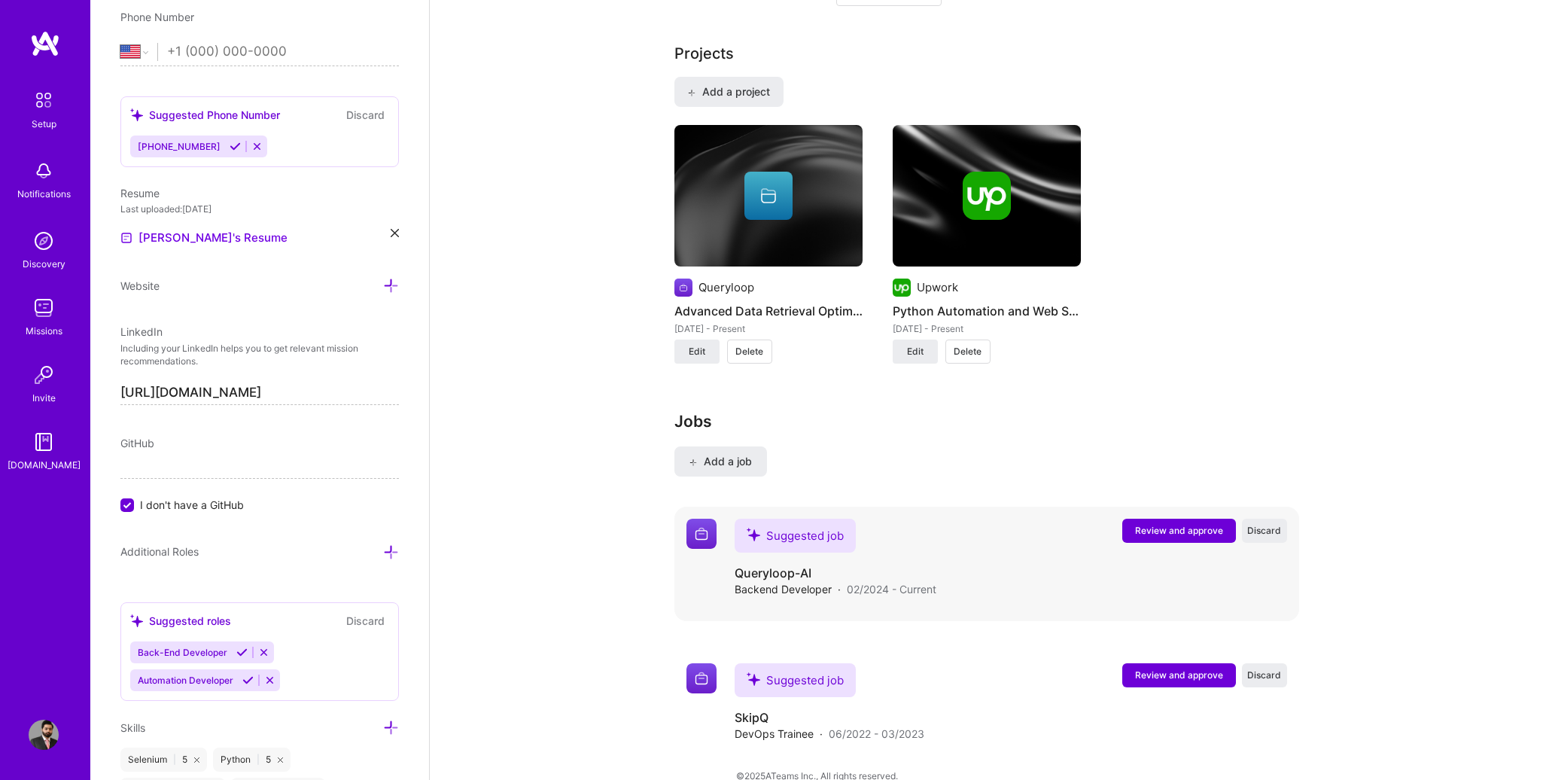
click at [1164, 524] on span "Review and approve" at bounding box center [1179, 530] width 88 height 13
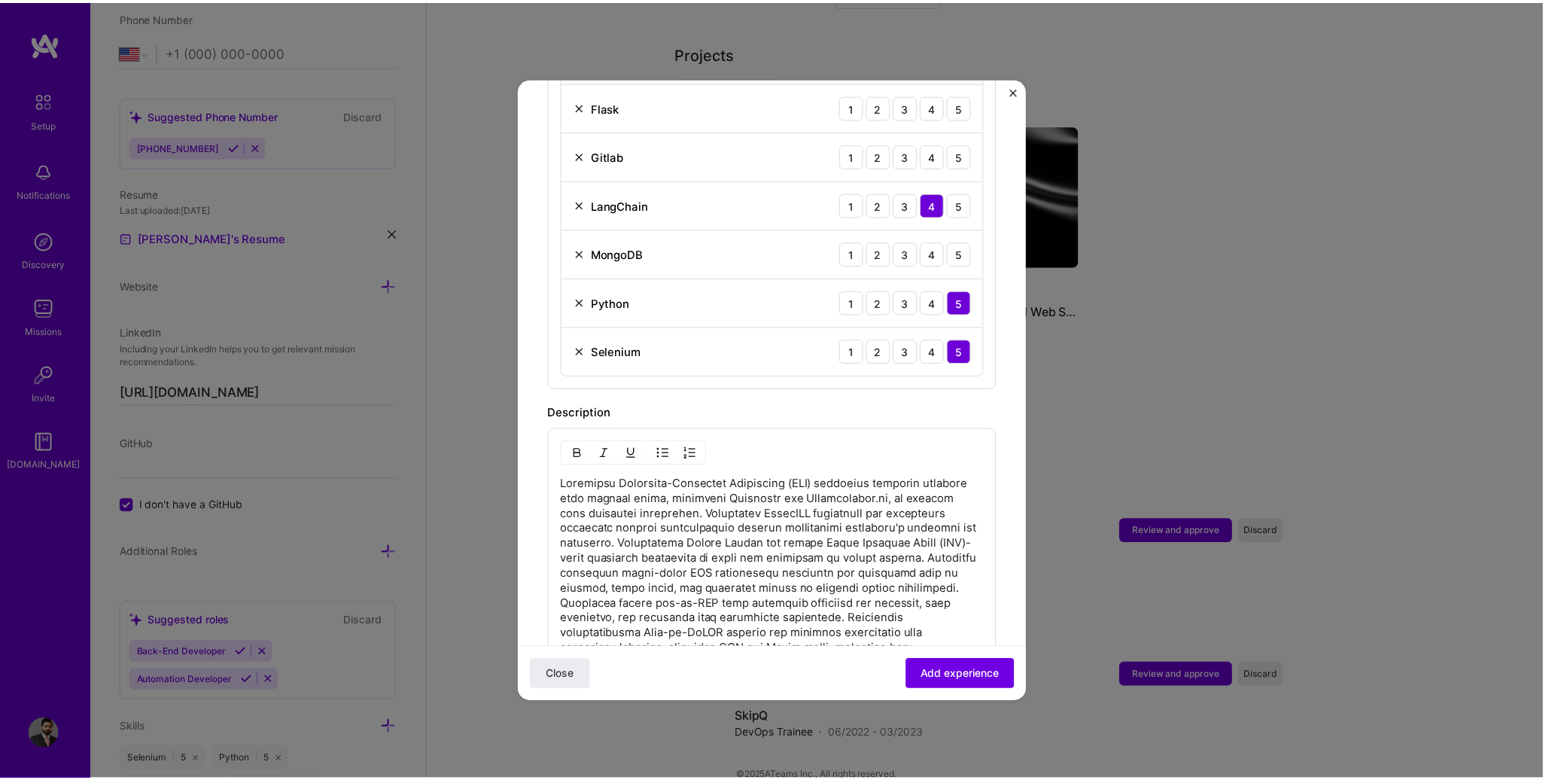
scroll to position [828, 0]
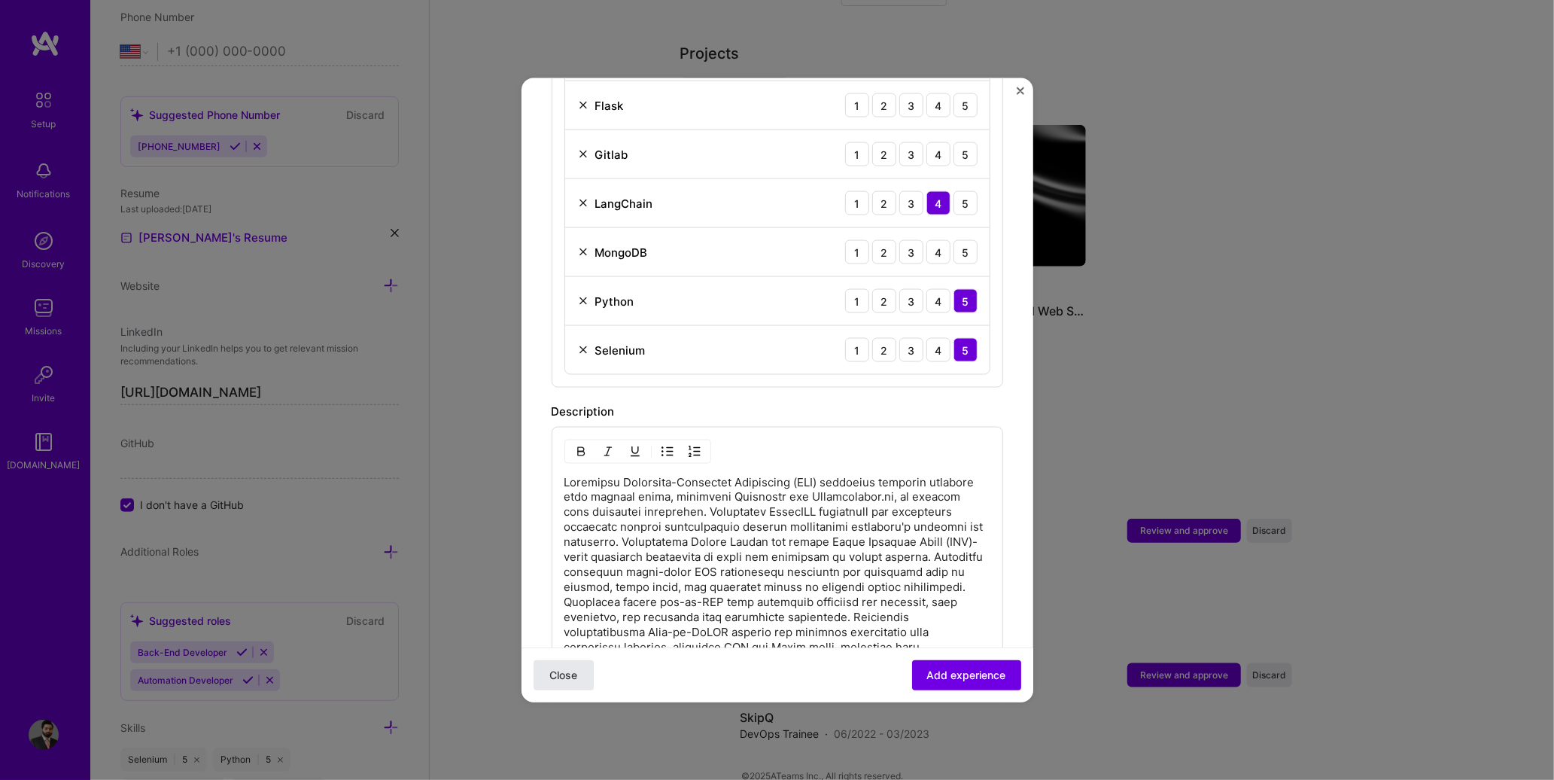
click at [570, 671] on span "Close" at bounding box center [563, 674] width 28 height 15
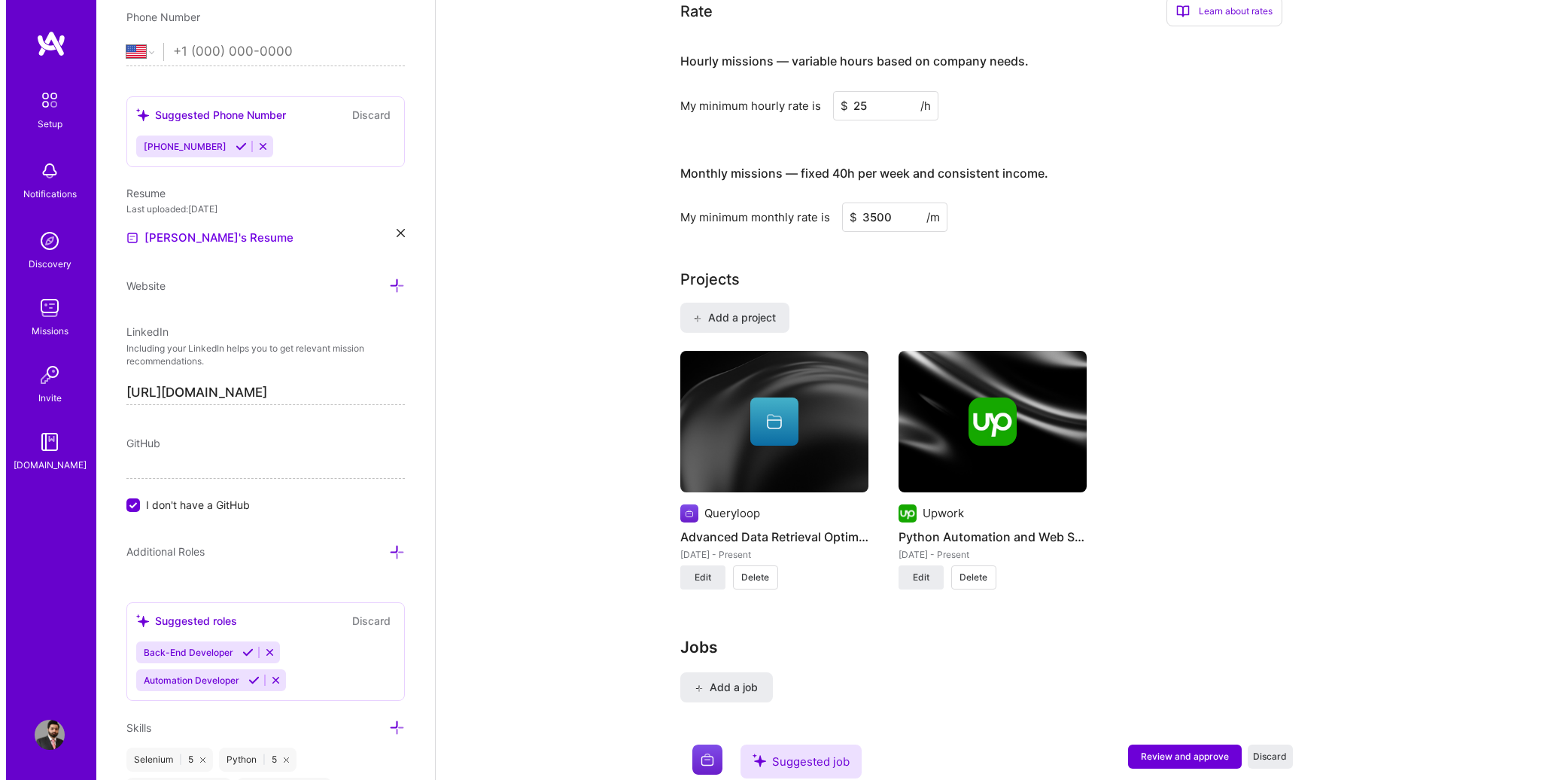
scroll to position [1182, 0]
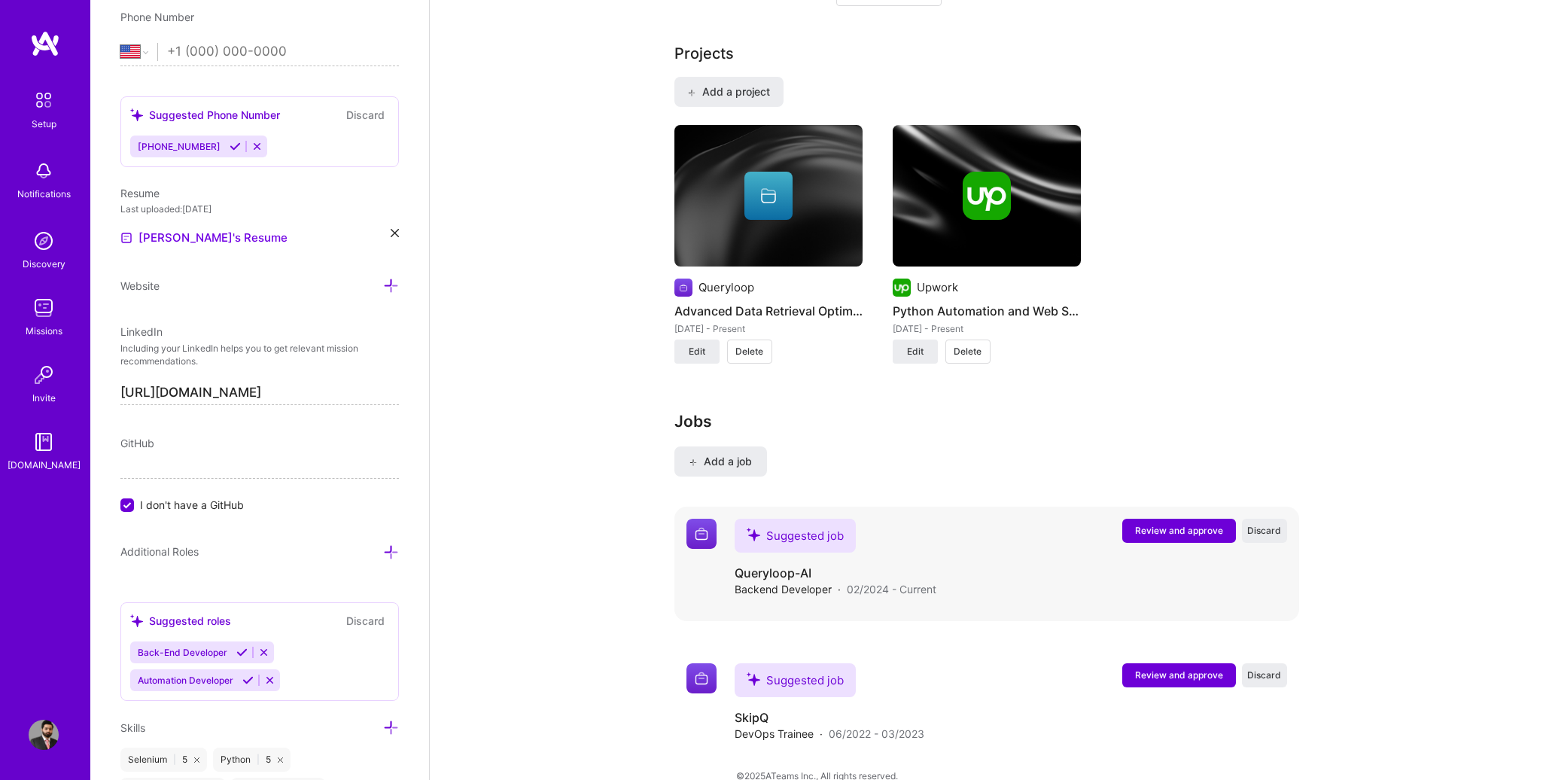
click at [1162, 524] on span "Review and approve" at bounding box center [1179, 530] width 88 height 13
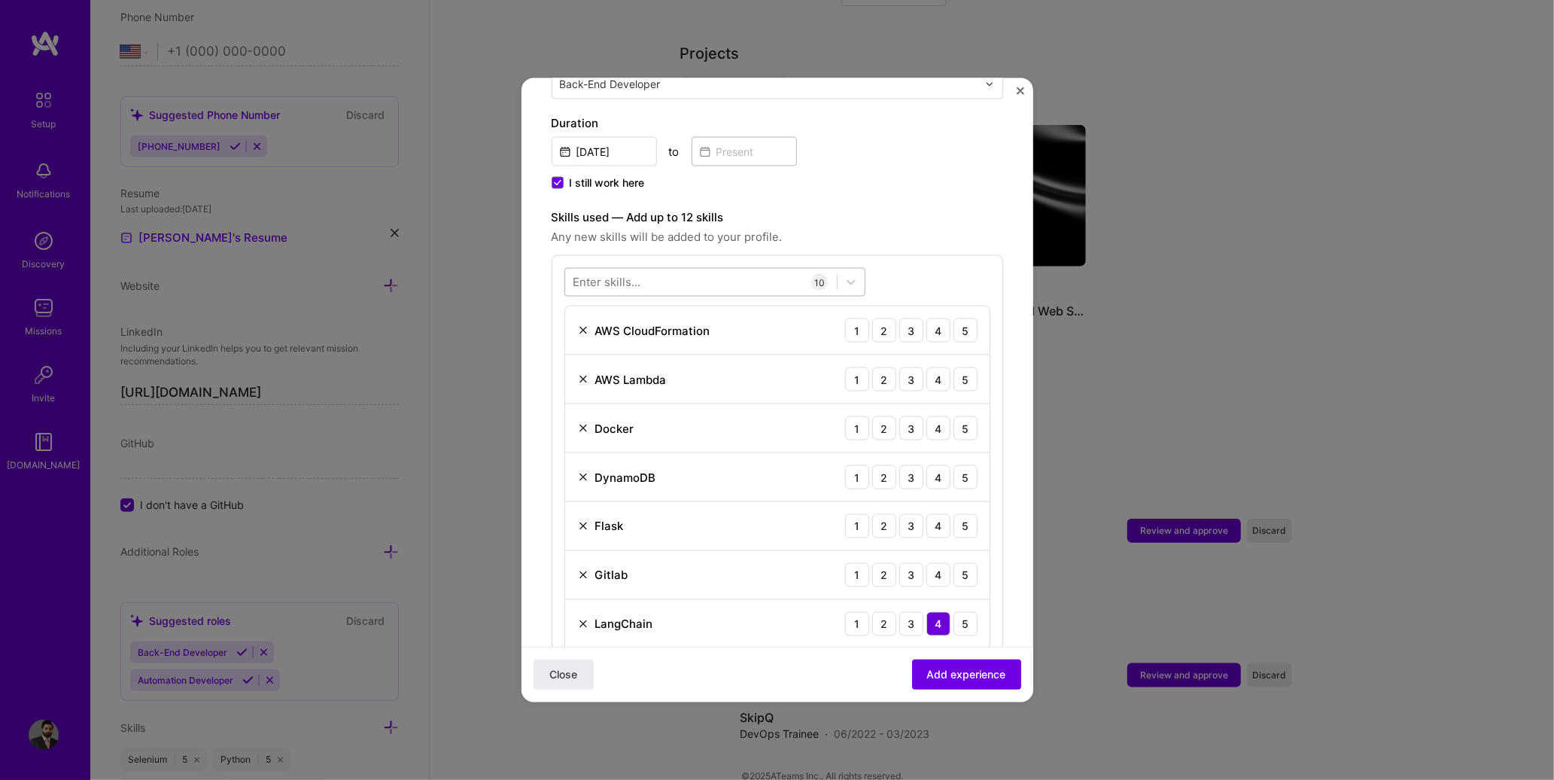
scroll to position [452, 0]
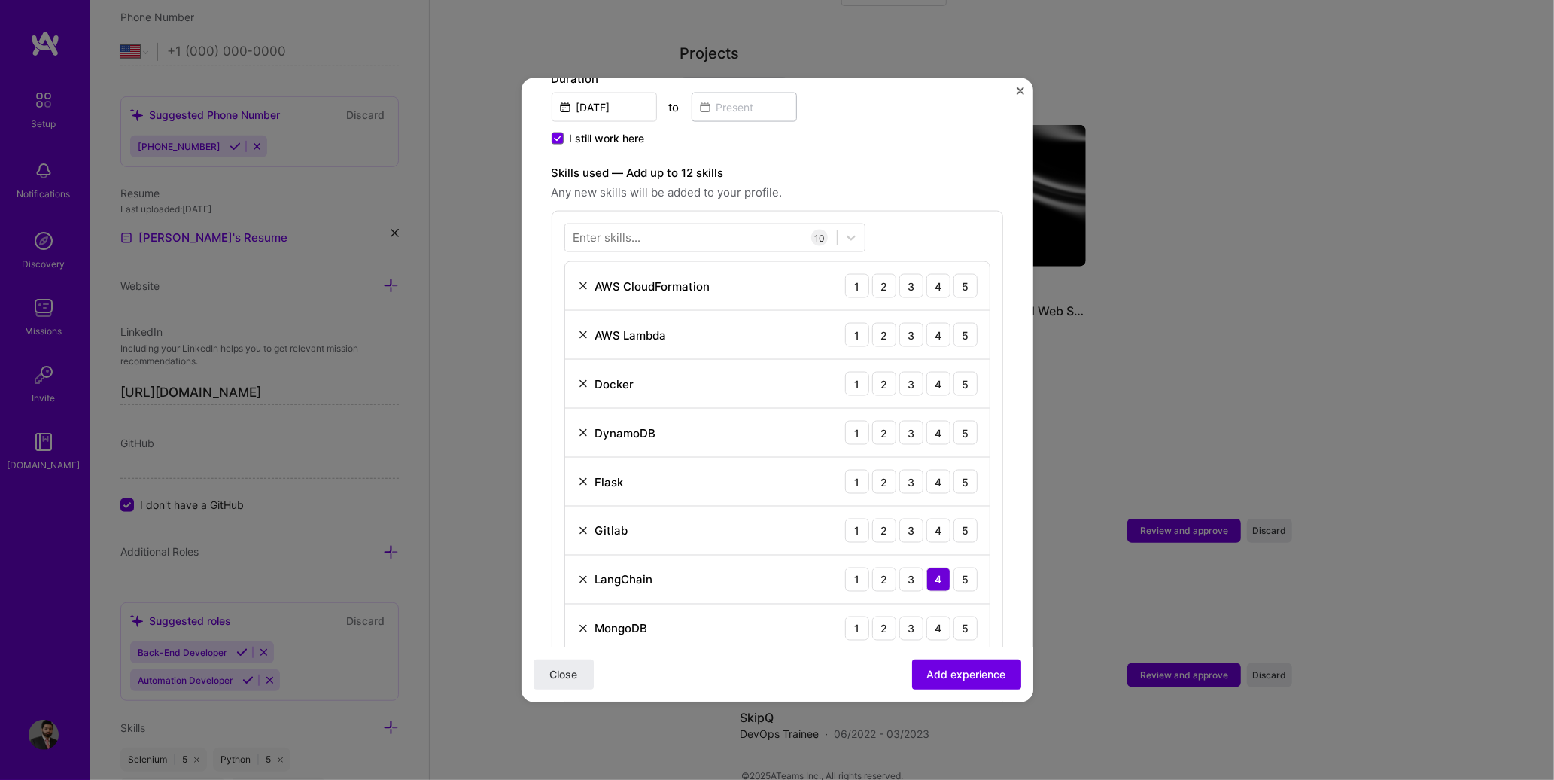
click at [580, 280] on img at bounding box center [583, 286] width 12 height 12
click at [577, 360] on div "Flask 1 2 3 4 5" at bounding box center [777, 384] width 424 height 49
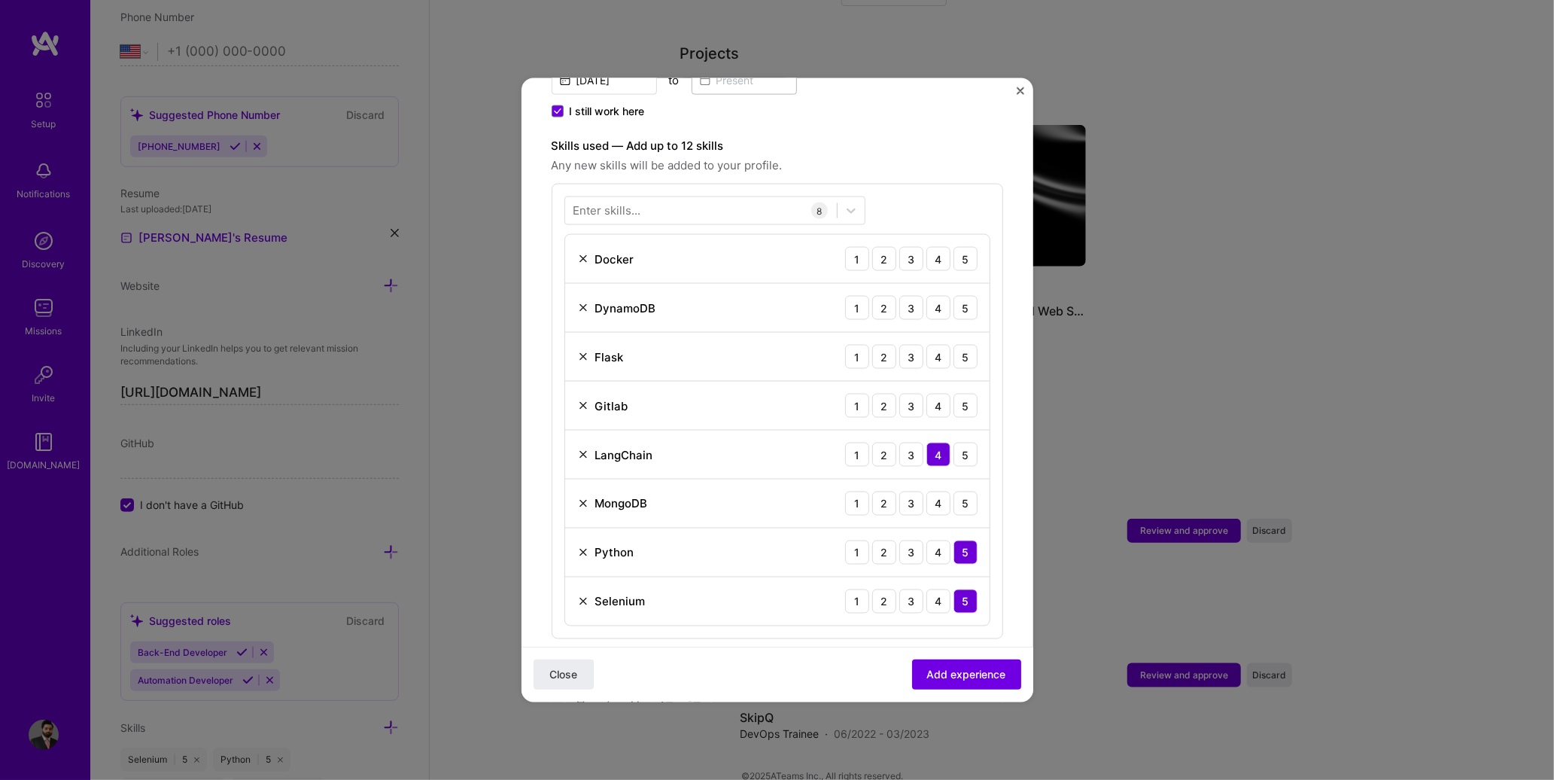
scroll to position [527, 0]
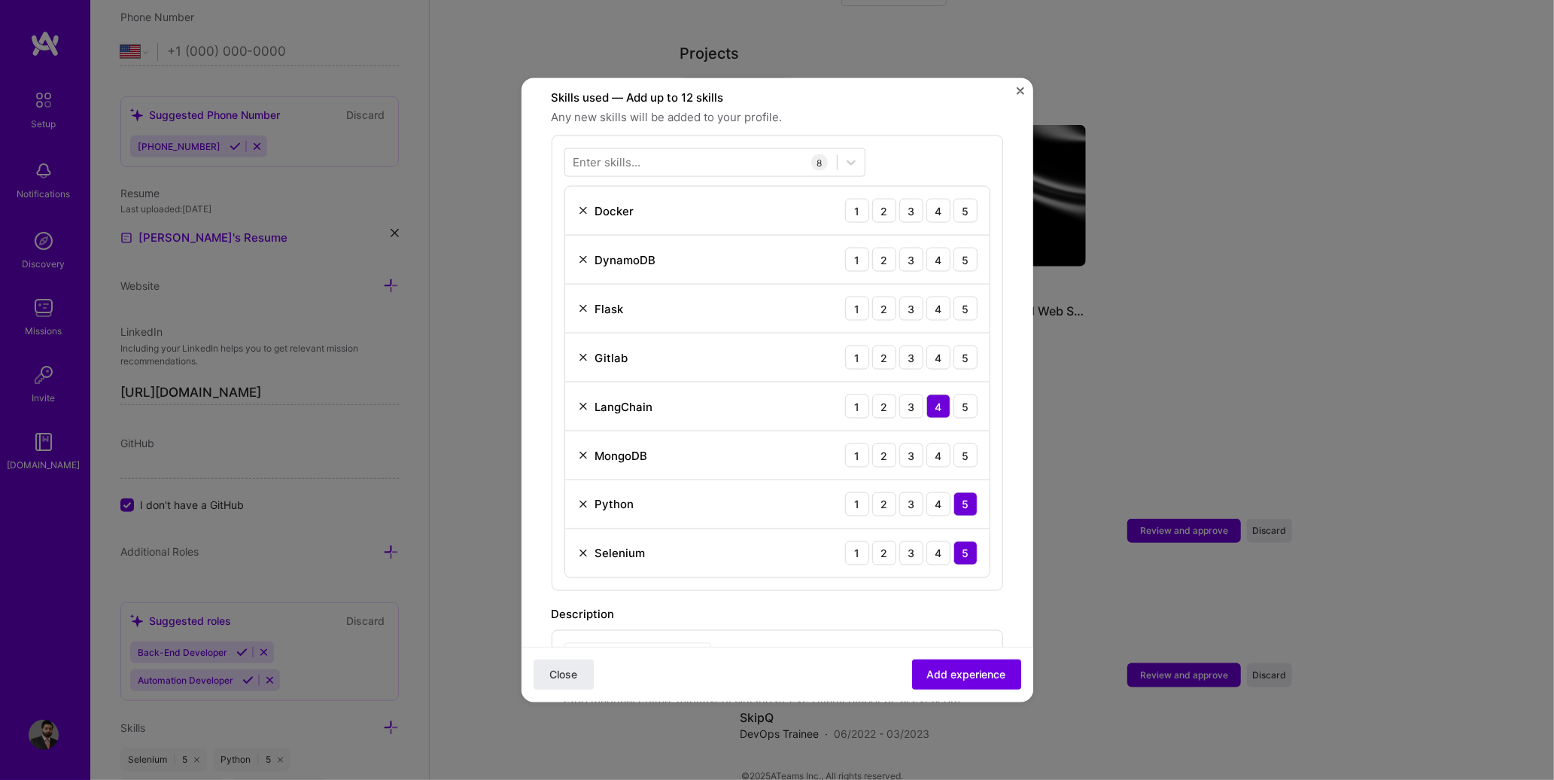
click at [580, 303] on img at bounding box center [583, 309] width 12 height 12
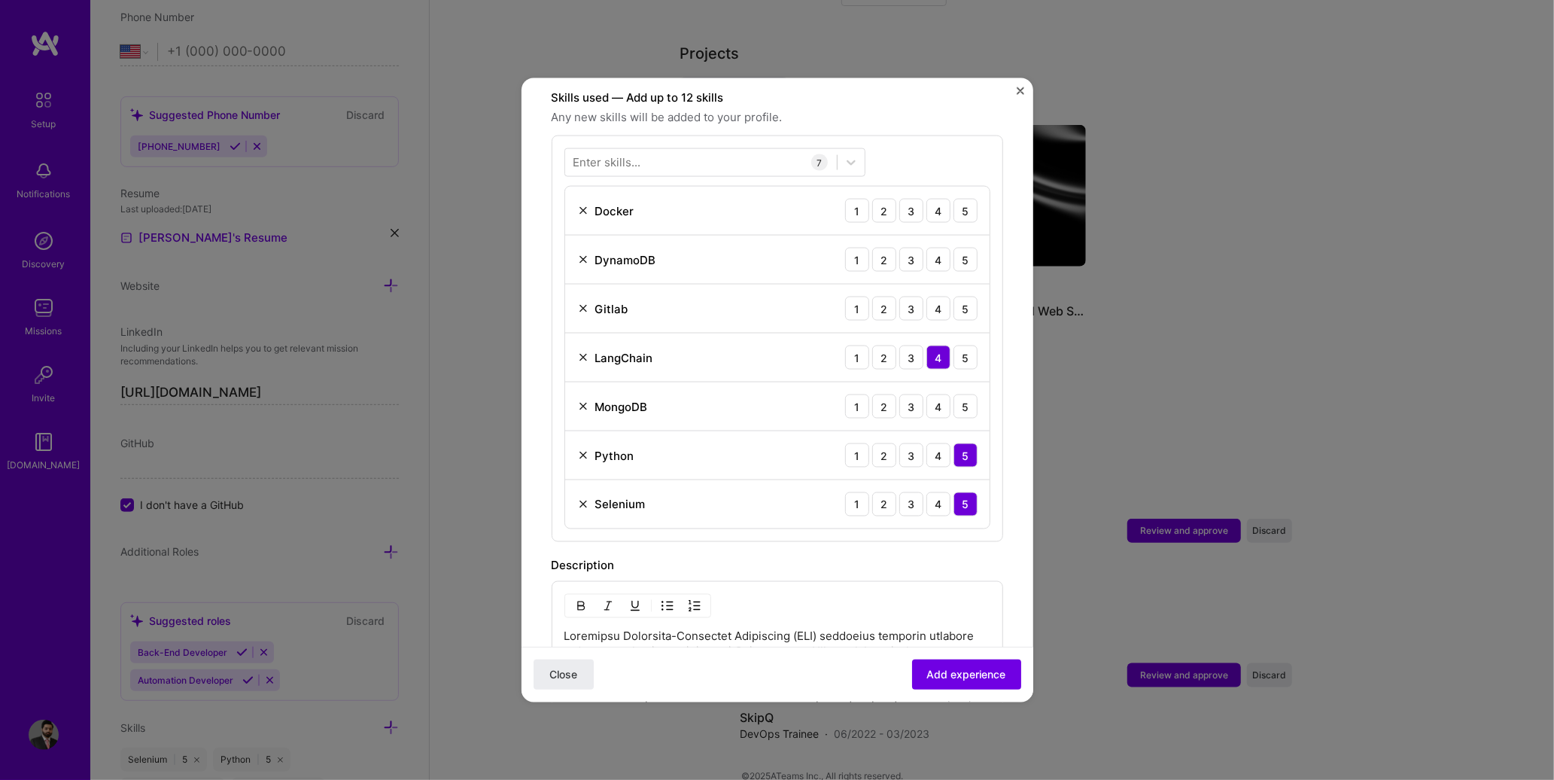
click at [582, 254] on div "DynamoDB 1 2 3 4 5" at bounding box center [777, 260] width 424 height 49
click at [582, 254] on img at bounding box center [583, 260] width 12 height 12
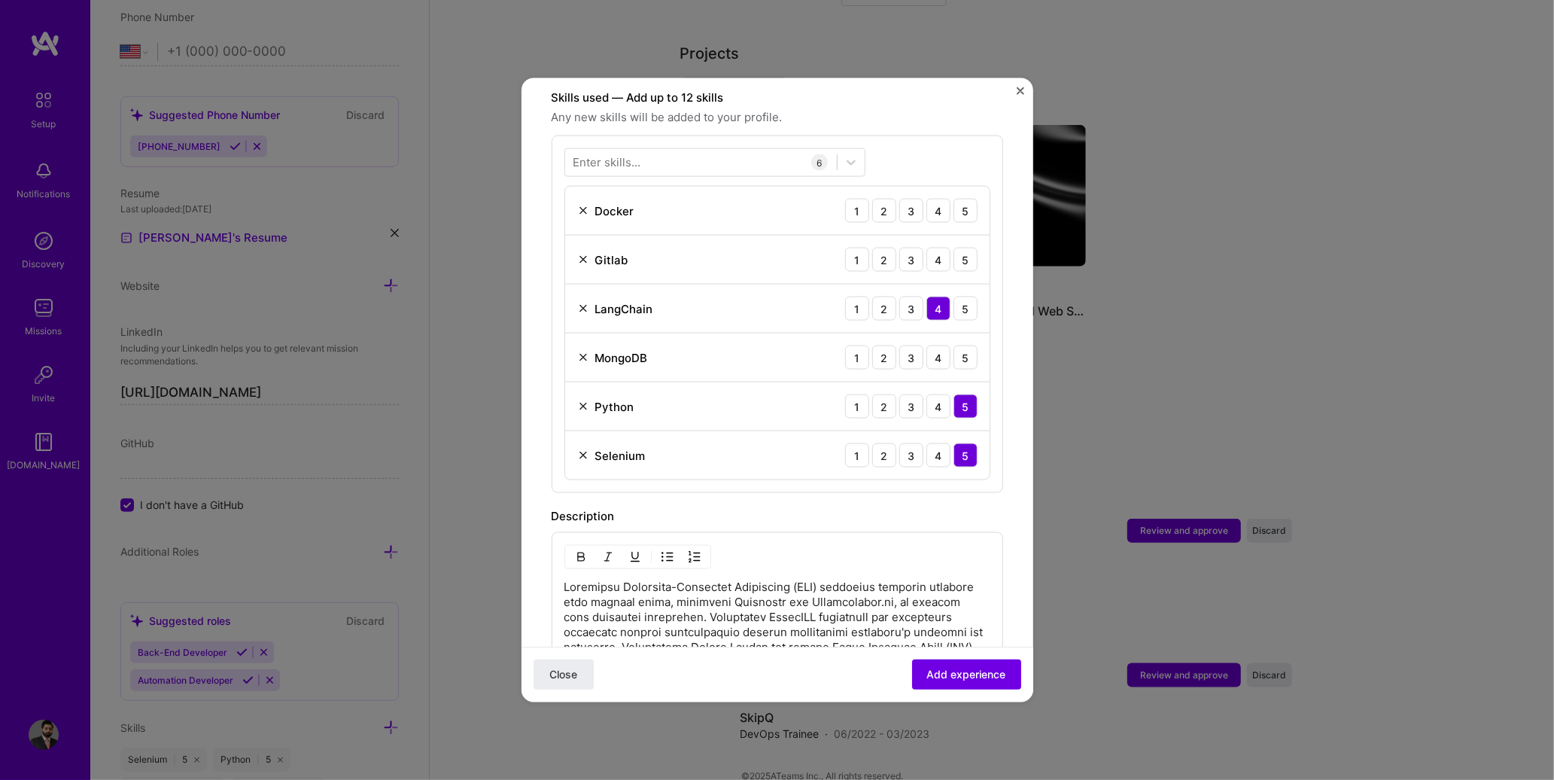
click at [583, 205] on img at bounding box center [583, 211] width 12 height 12
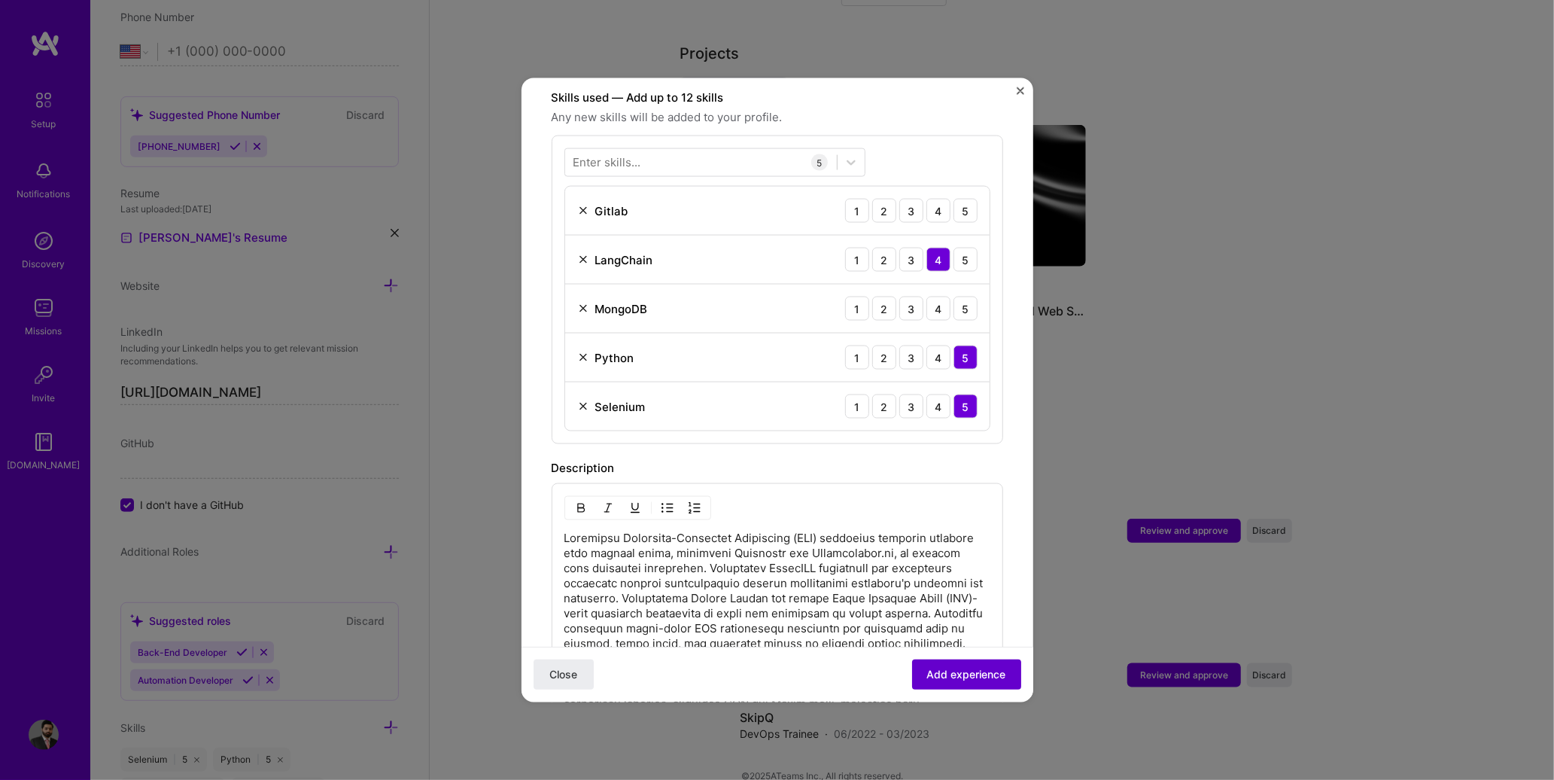
click at [927, 677] on span "Add experience" at bounding box center [966, 674] width 79 height 15
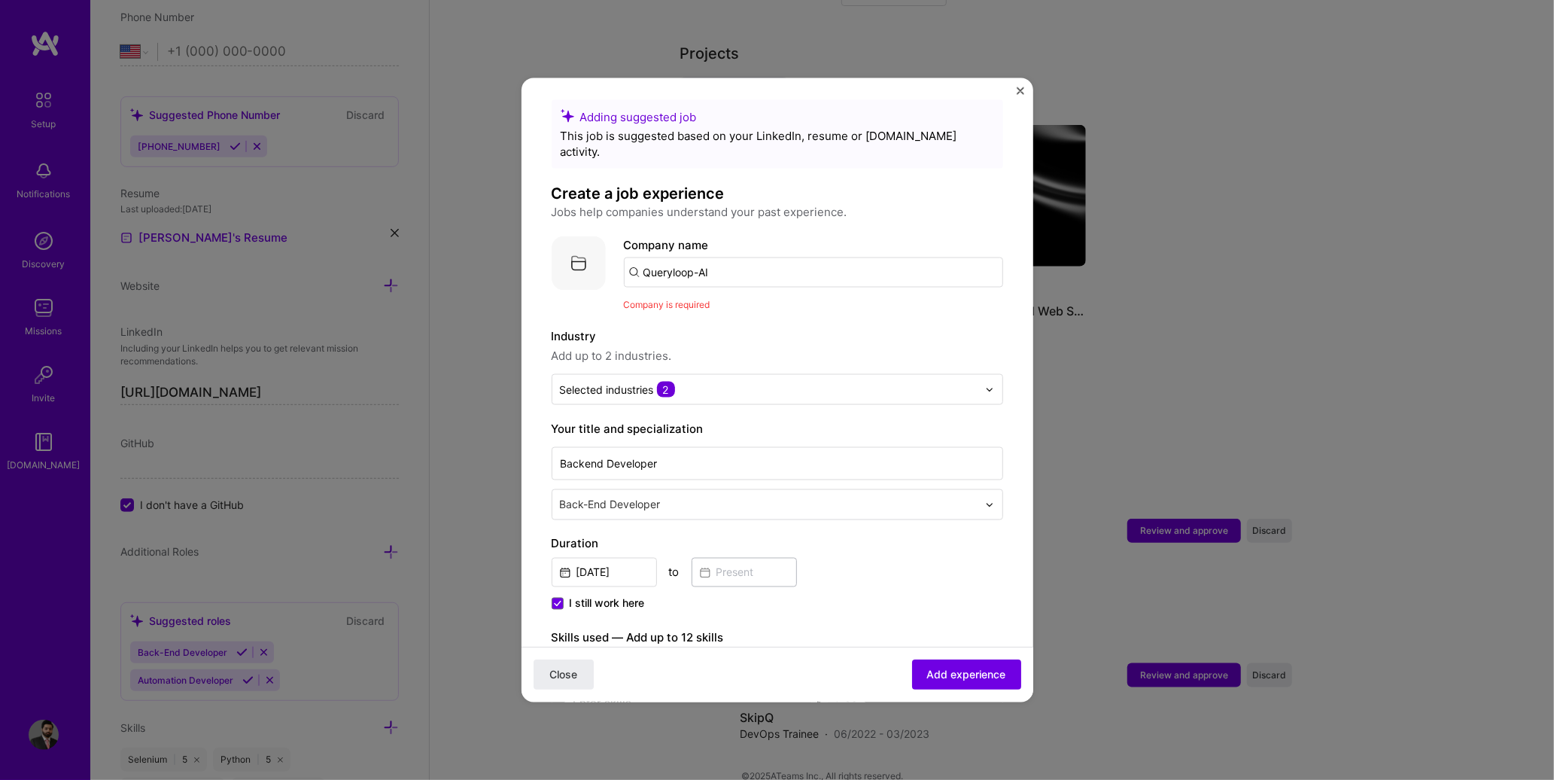
scroll to position [0, 0]
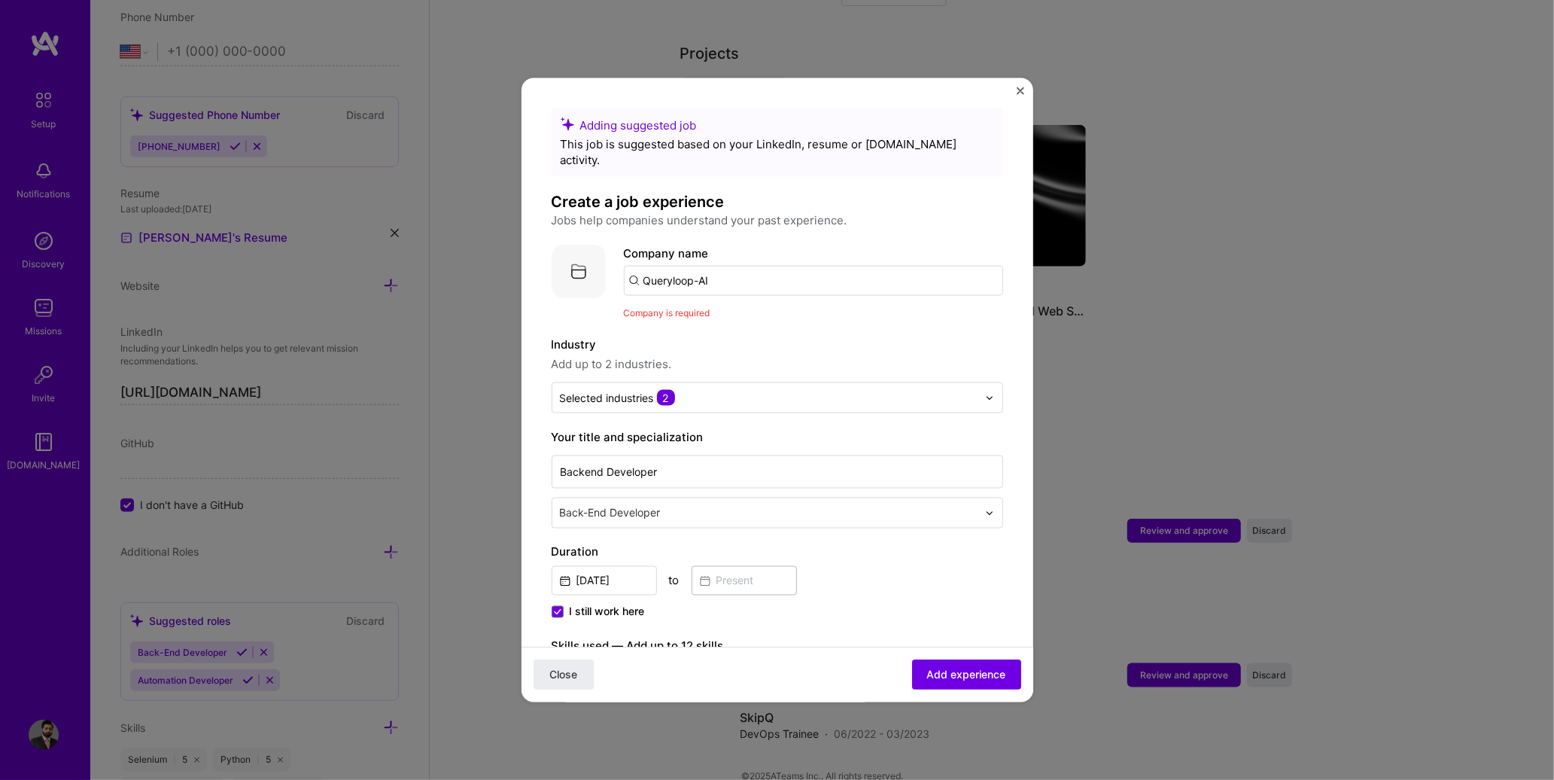
click at [720, 269] on input "Queryloop-AI" at bounding box center [813, 281] width 379 height 30
type input "Queryloop"
click at [722, 309] on div "Queryloop" at bounding box center [742, 322] width 69 height 26
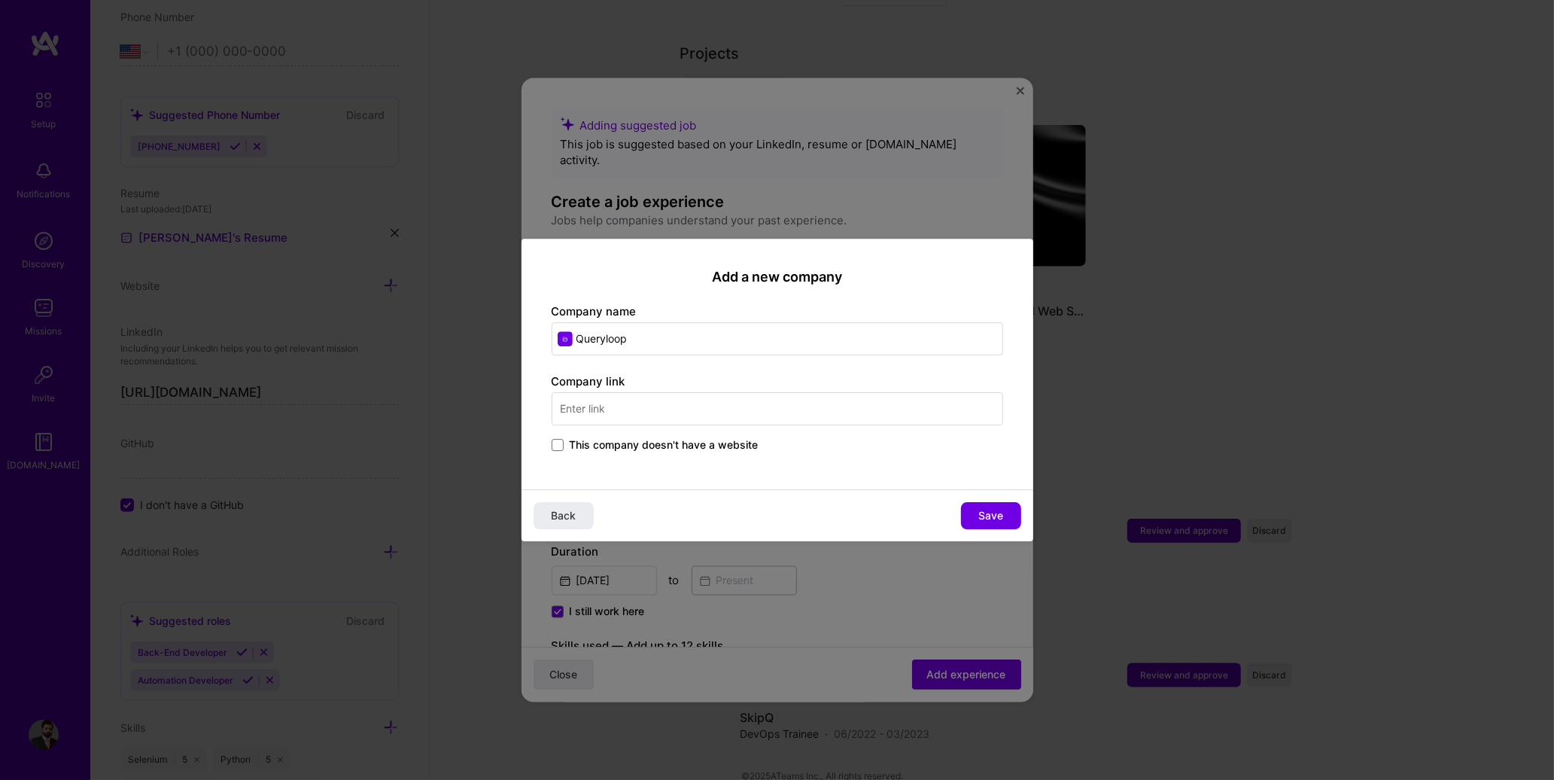
click at [562, 437] on label "This company doesn't have a website" at bounding box center [655, 444] width 207 height 15
click at [0, 0] on input "This company doesn't have a website" at bounding box center [0, 0] width 0 height 0
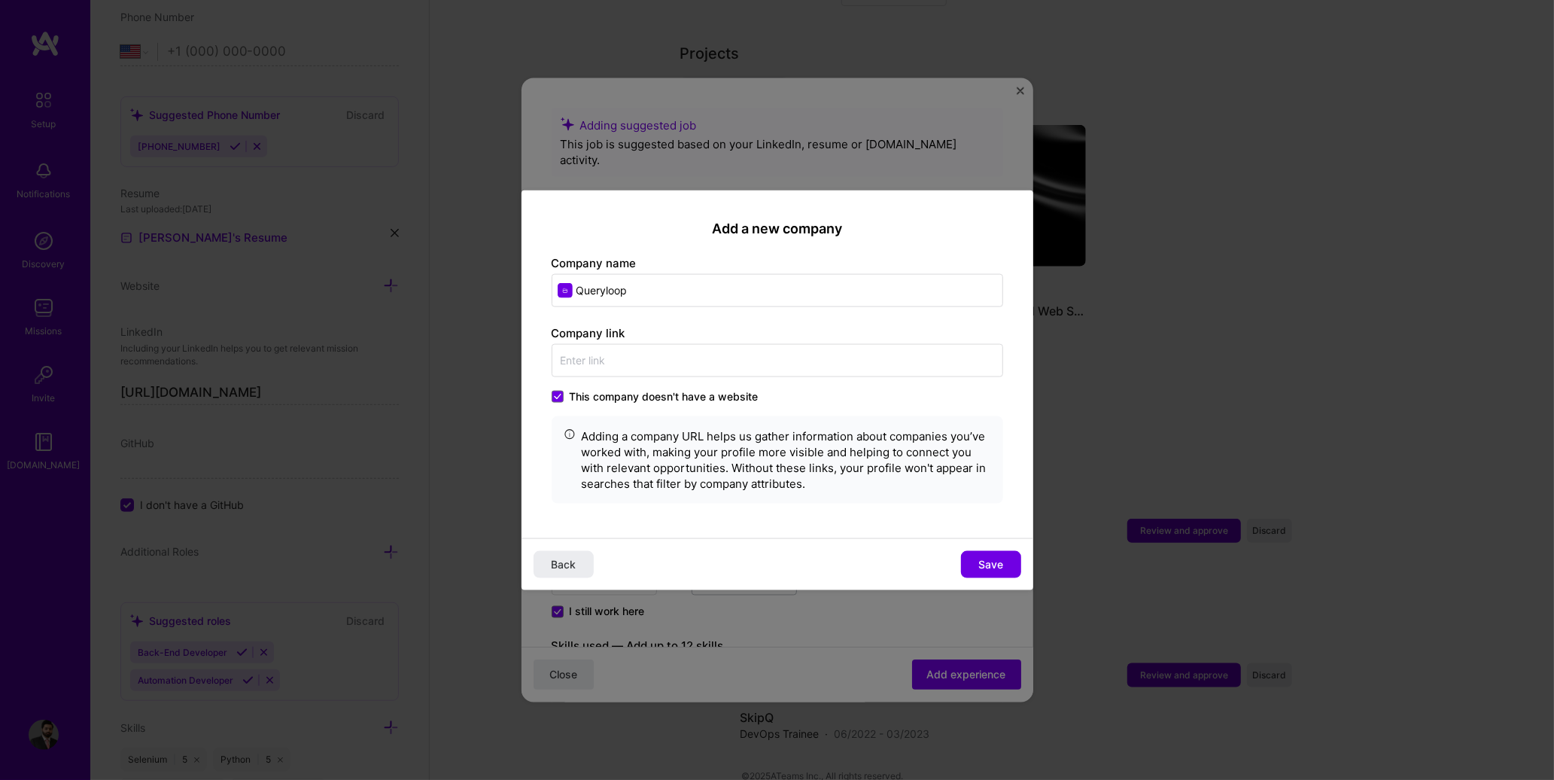
click at [994, 558] on span "Save" at bounding box center [990, 563] width 25 height 15
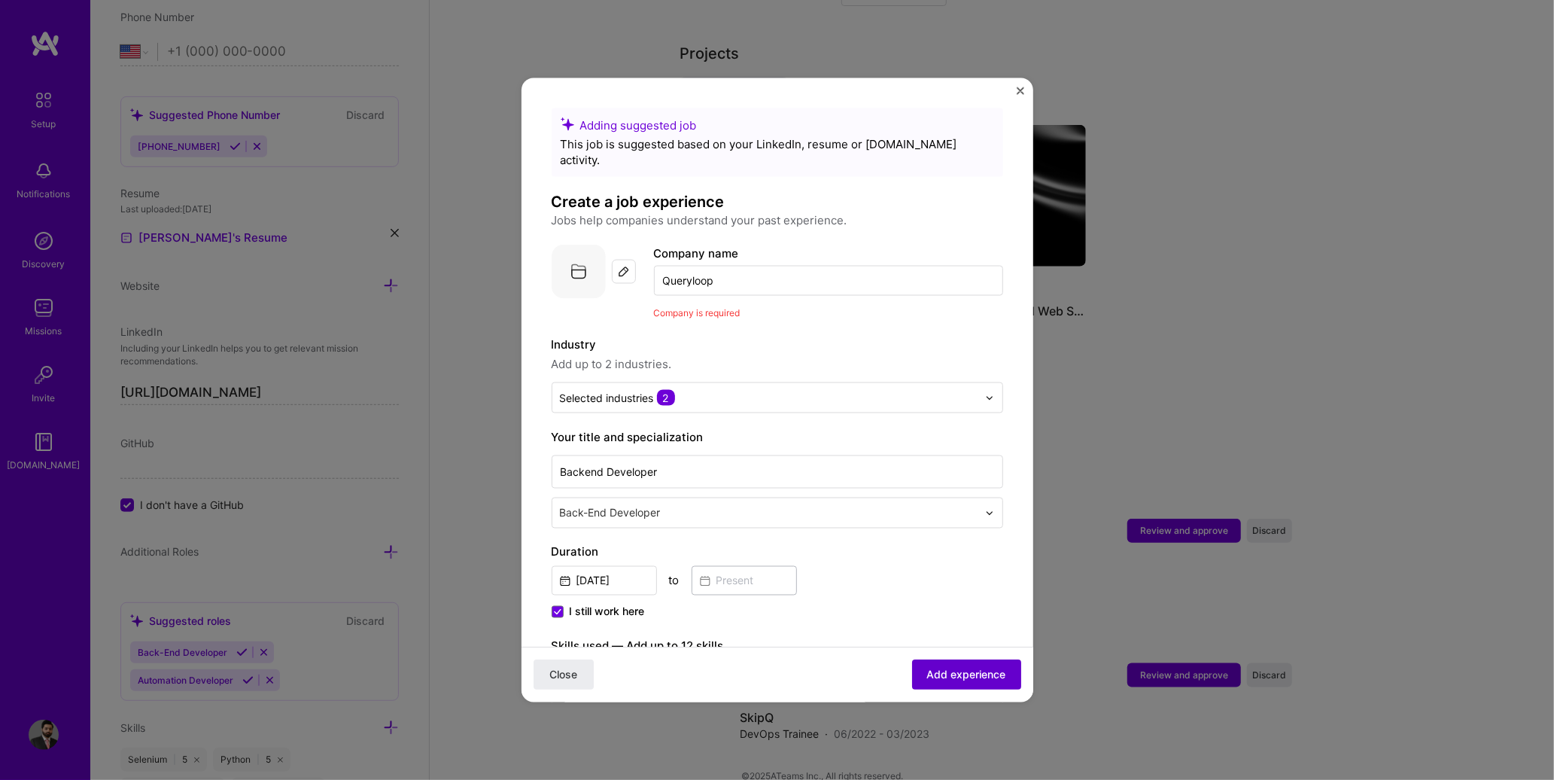
click at [972, 673] on span "Add experience" at bounding box center [966, 674] width 79 height 15
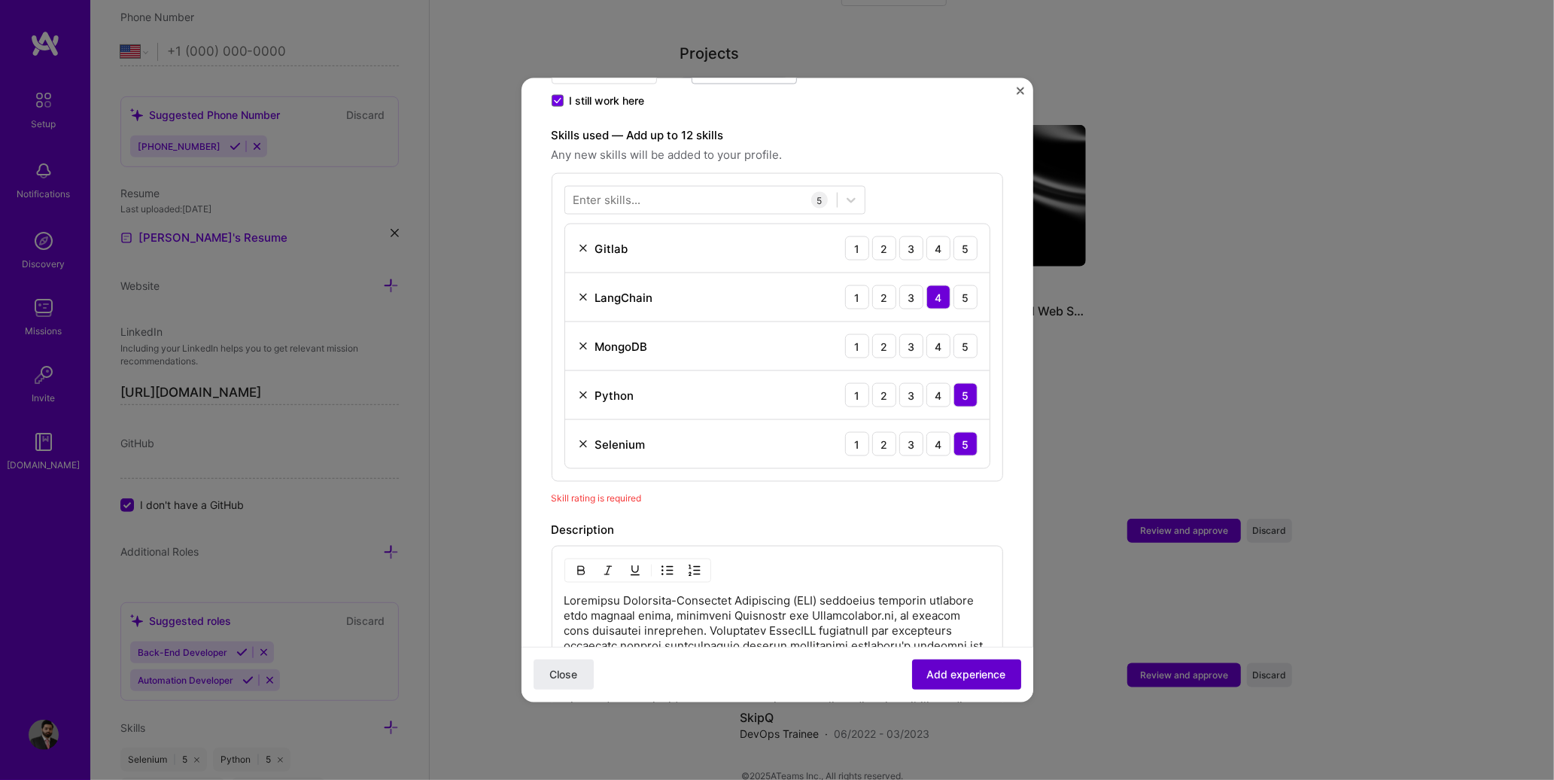
scroll to position [520, 0]
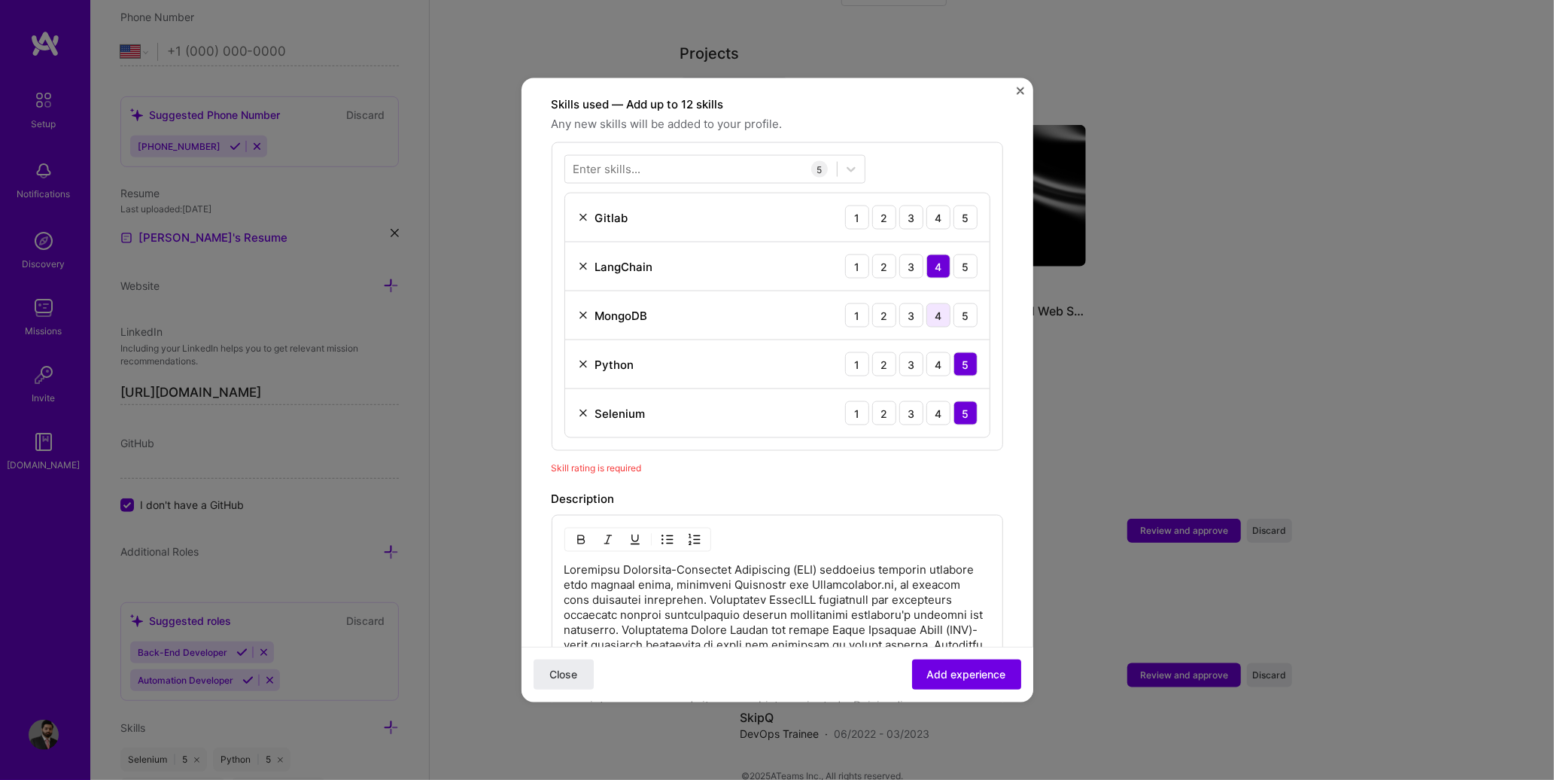
click at [926, 303] on div "4" at bounding box center [938, 315] width 24 height 24
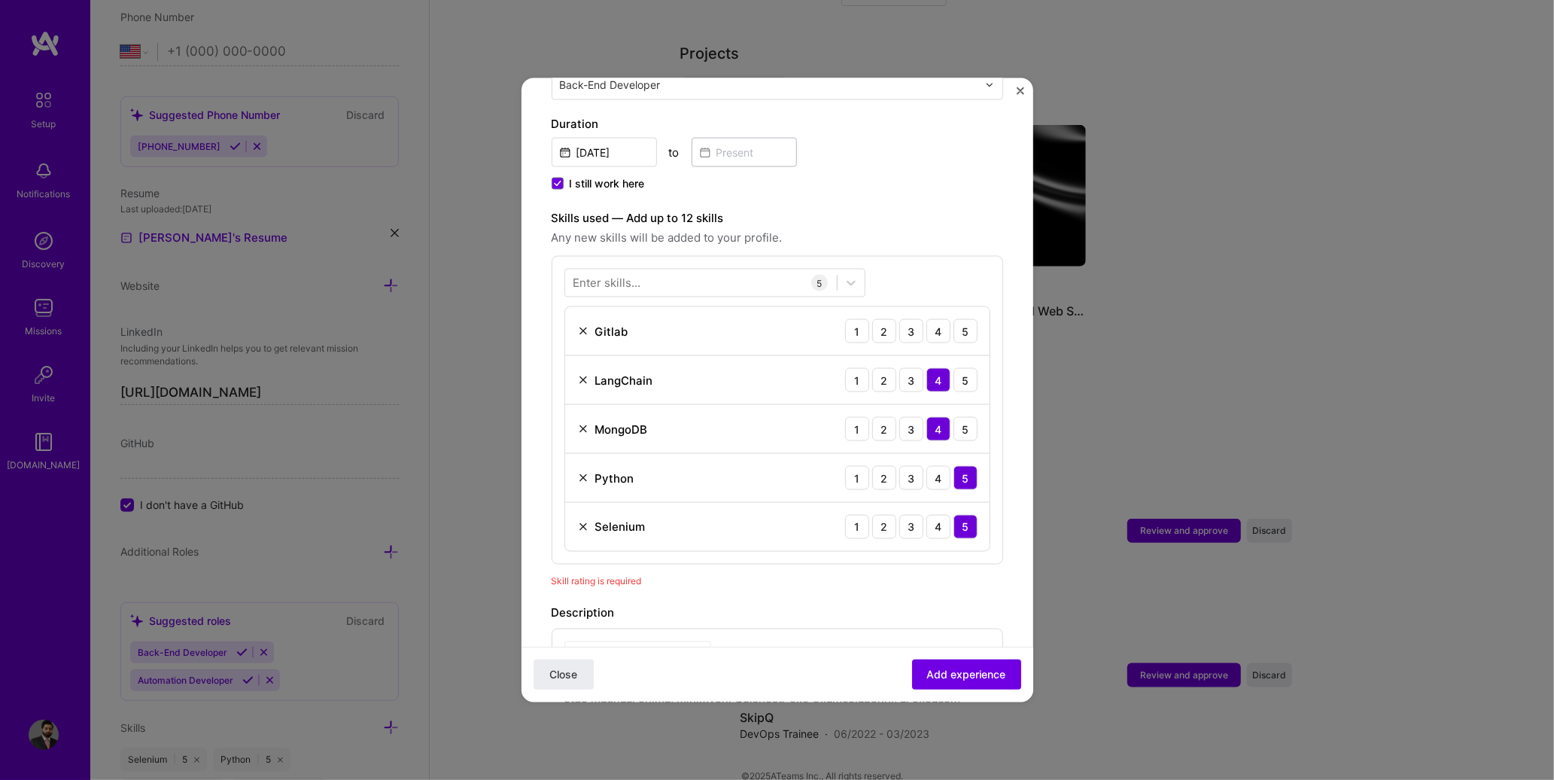
scroll to position [370, 0]
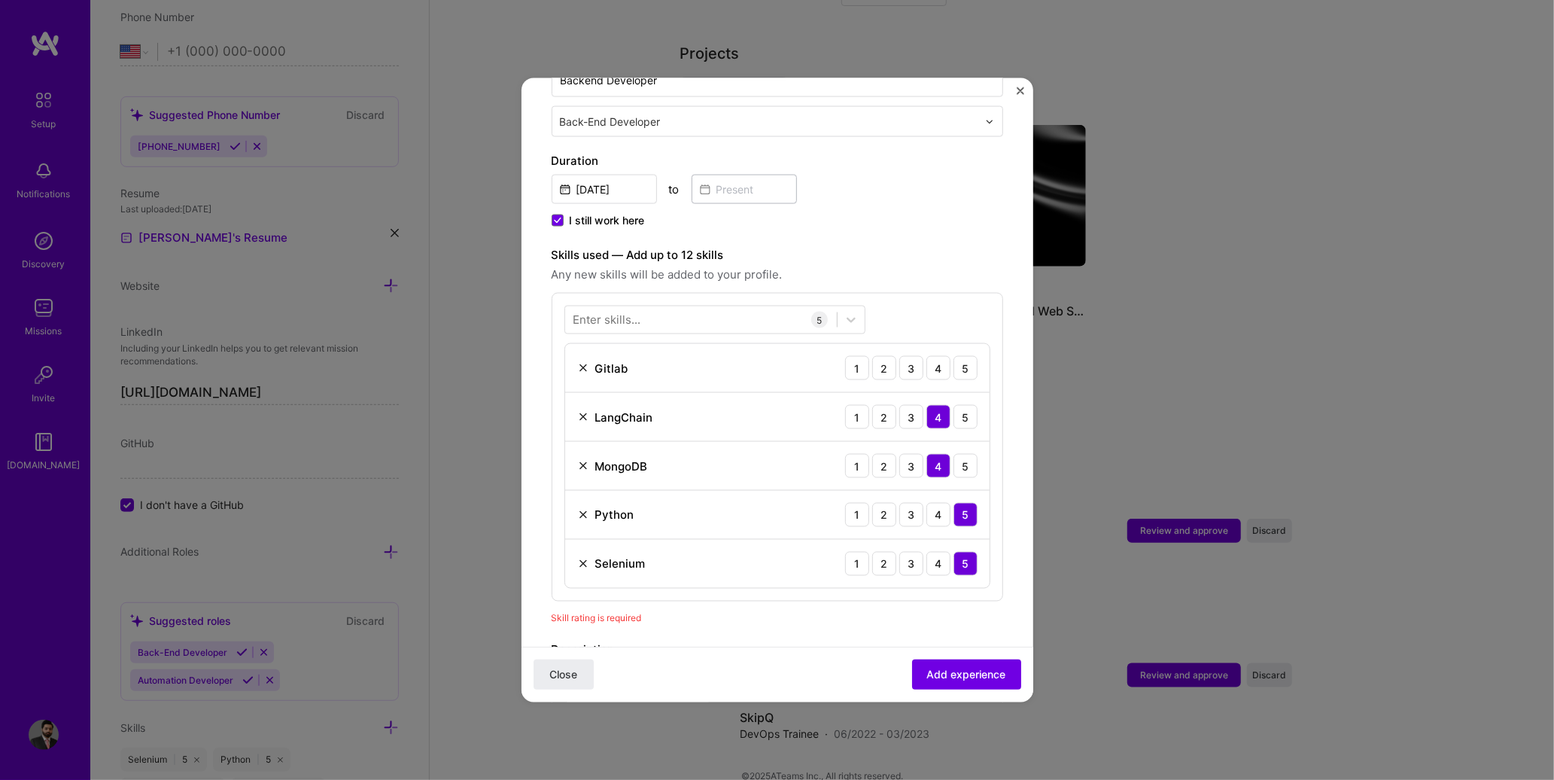
click at [583, 362] on img at bounding box center [583, 368] width 12 height 12
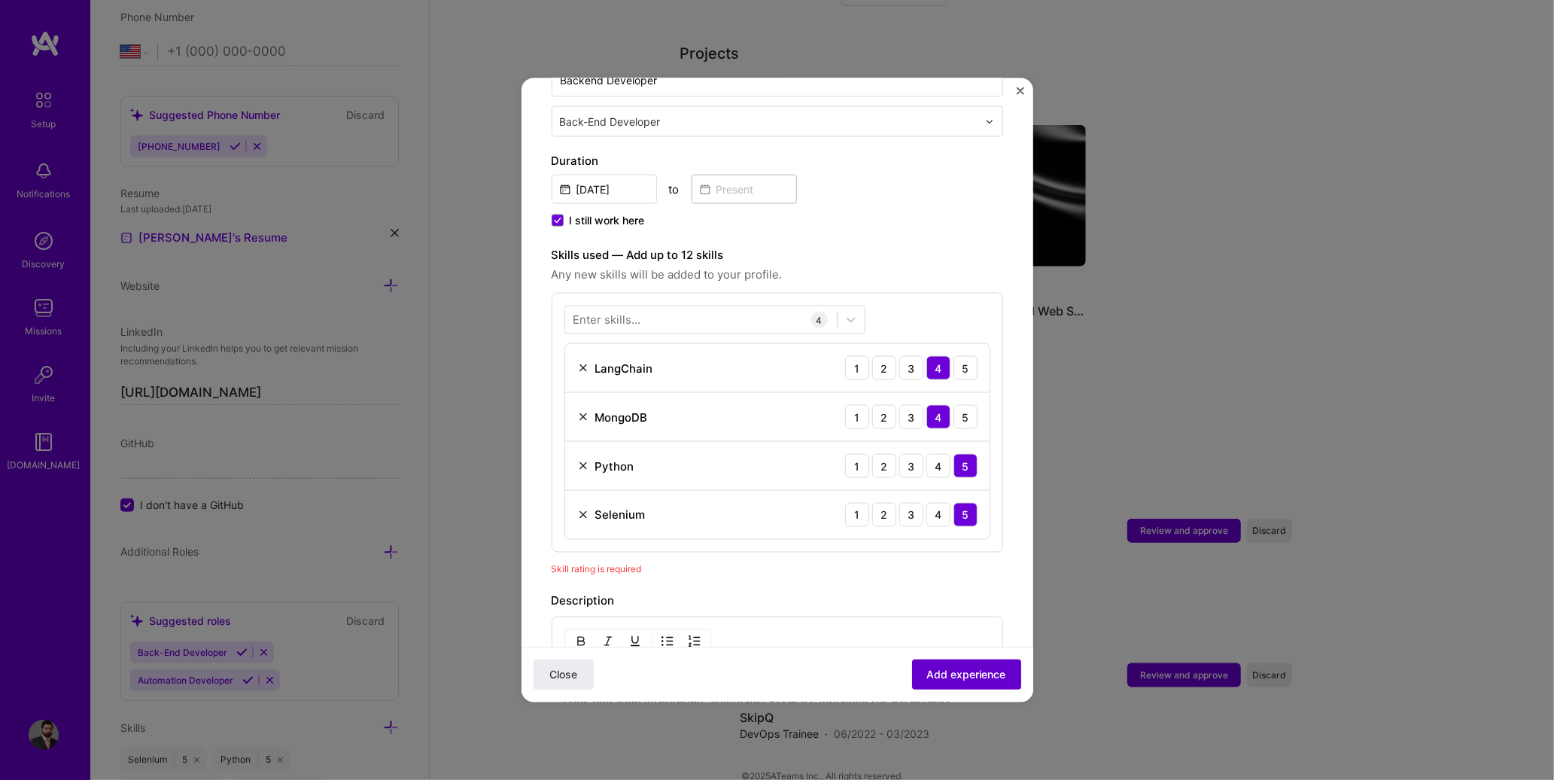
click at [949, 668] on span "Add experience" at bounding box center [966, 674] width 79 height 15
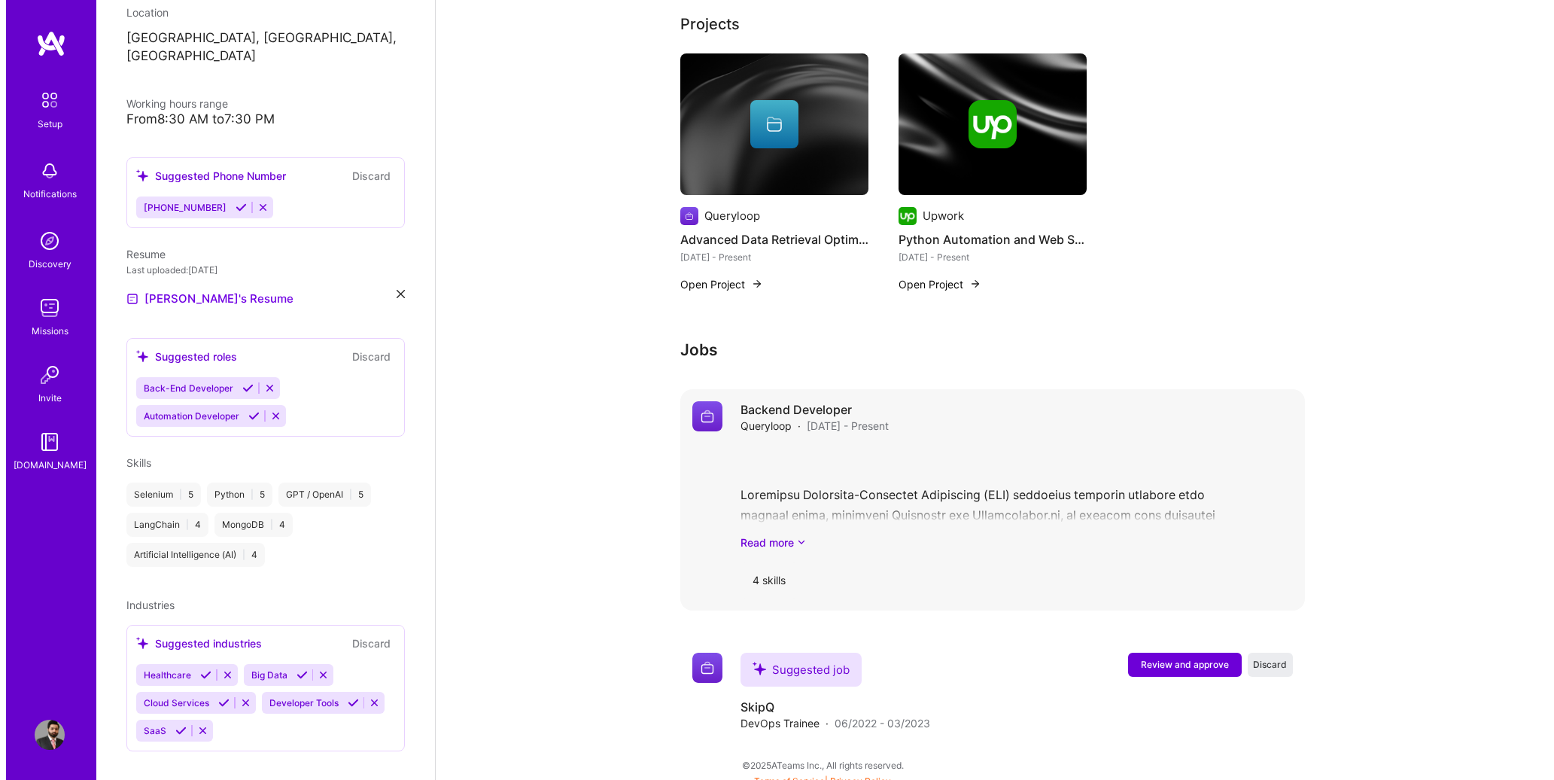
scroll to position [542, 0]
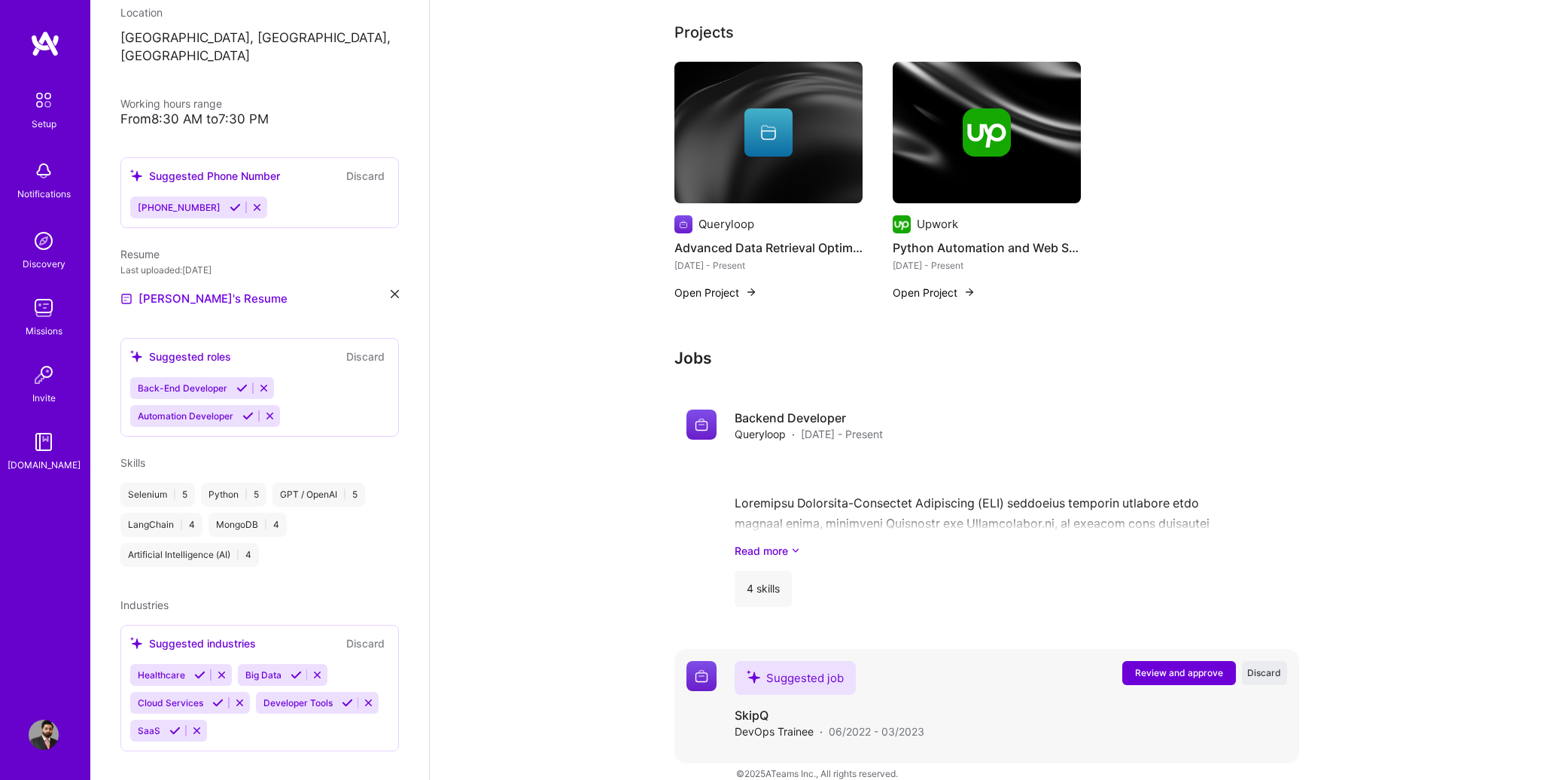
click at [1135, 666] on span "Review and approve" at bounding box center [1179, 672] width 88 height 13
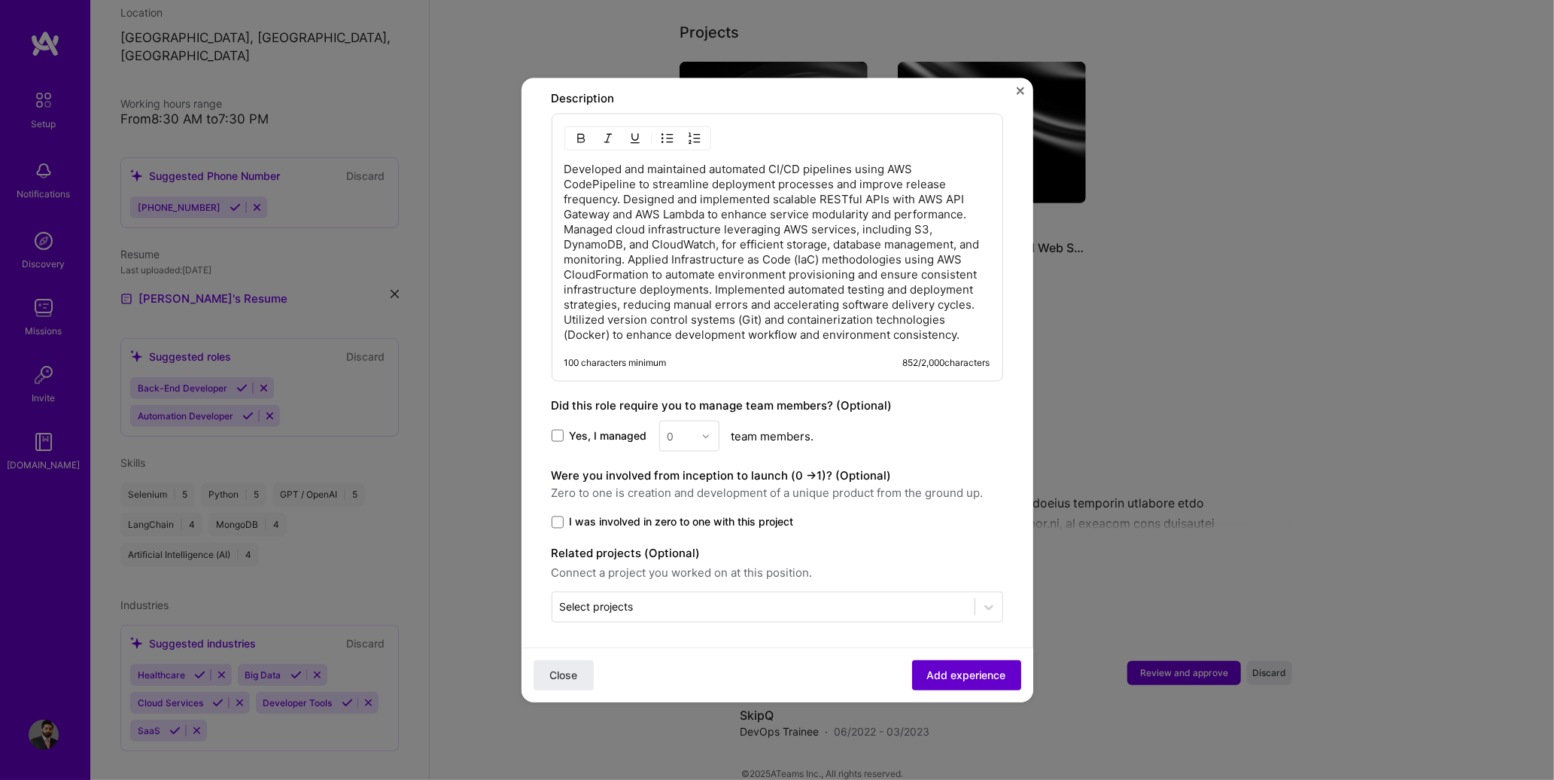
click at [986, 668] on span "Add experience" at bounding box center [966, 674] width 79 height 15
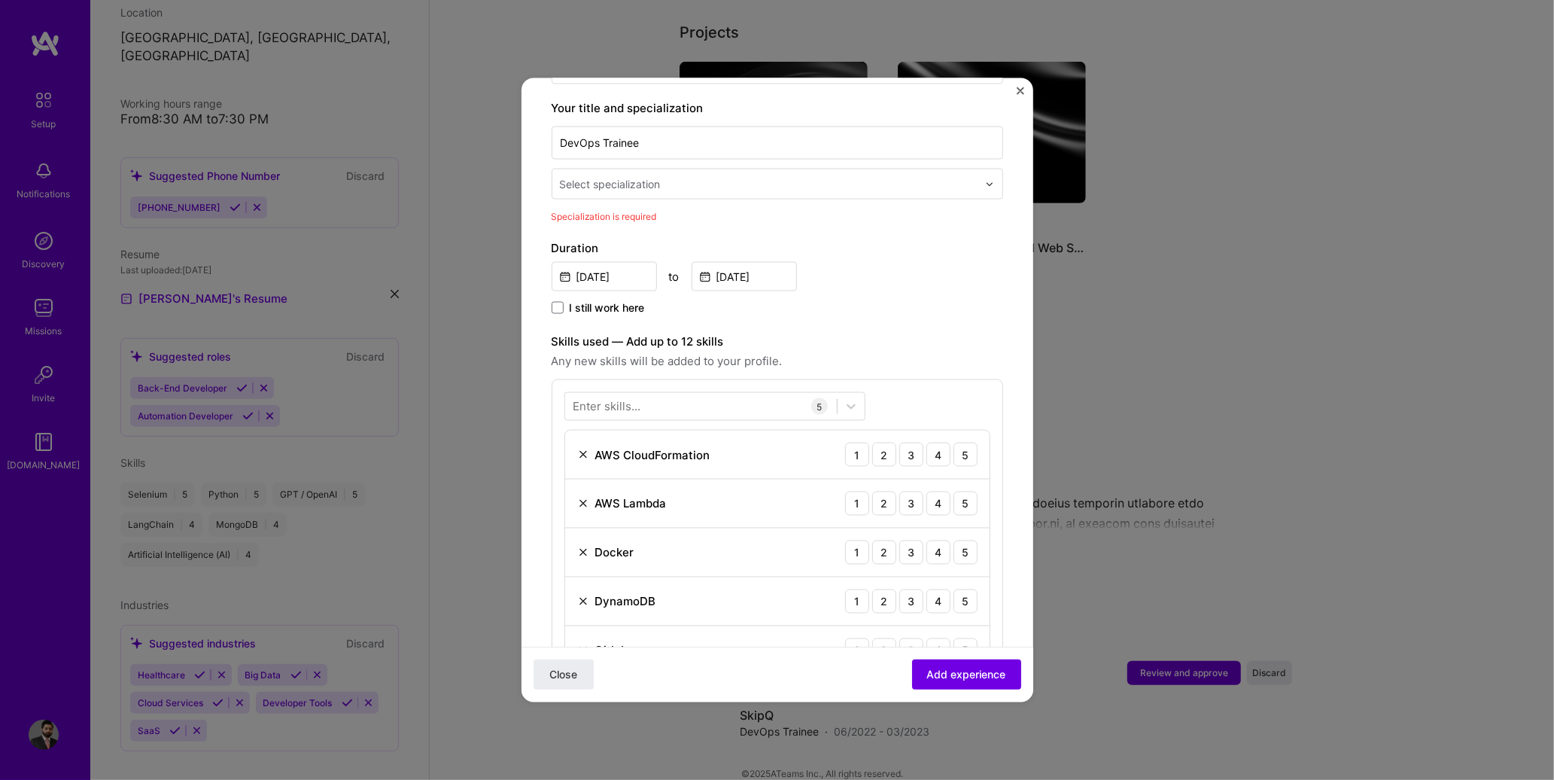
scroll to position [452, 0]
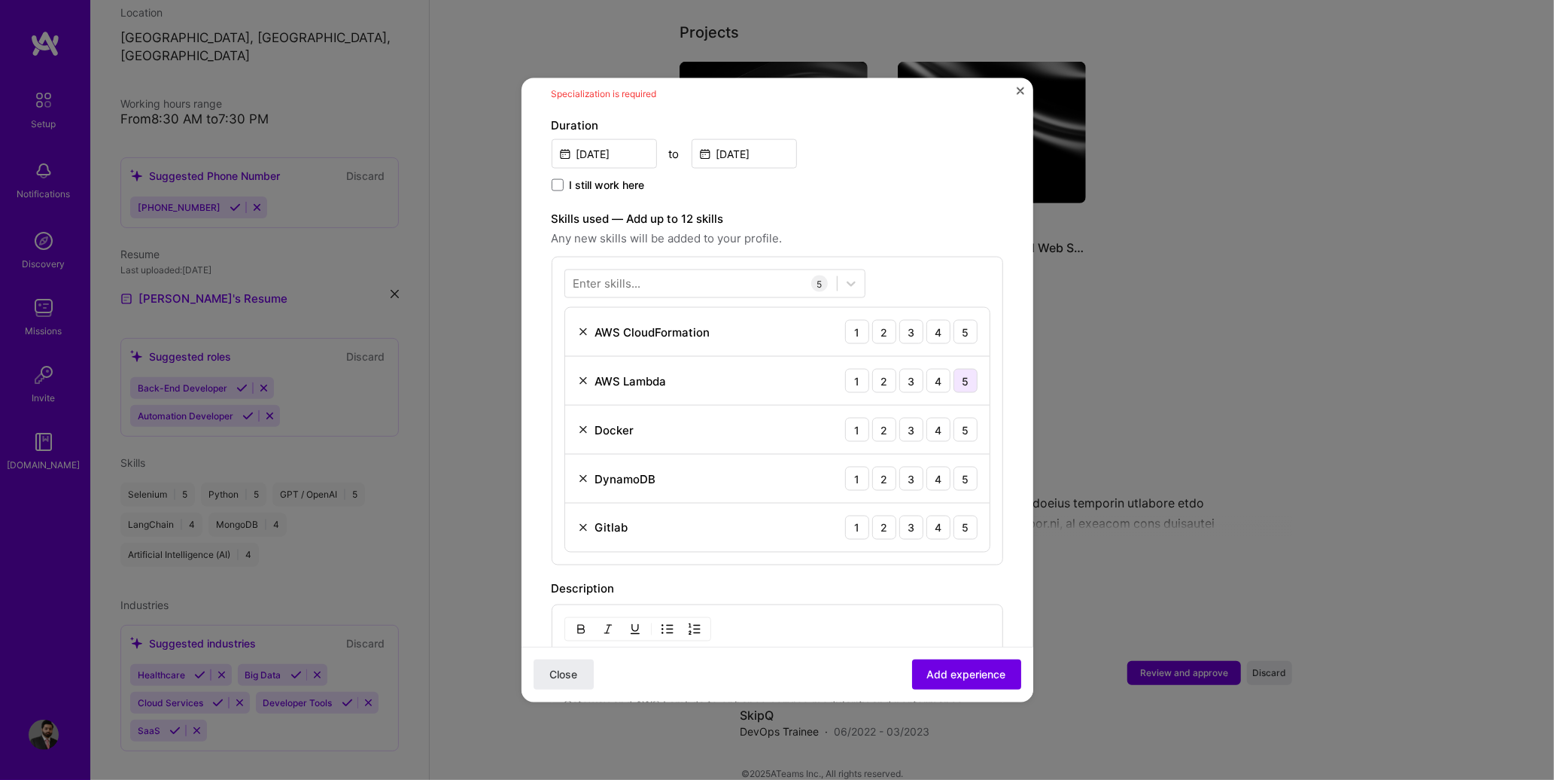
click at [954, 369] on div "5" at bounding box center [966, 381] width 24 height 24
click at [881, 320] on div "2" at bounding box center [884, 332] width 24 height 24
click at [872, 418] on div "2" at bounding box center [884, 430] width 24 height 24
click at [875, 467] on div "2" at bounding box center [884, 479] width 24 height 24
click at [578, 522] on img at bounding box center [583, 528] width 12 height 12
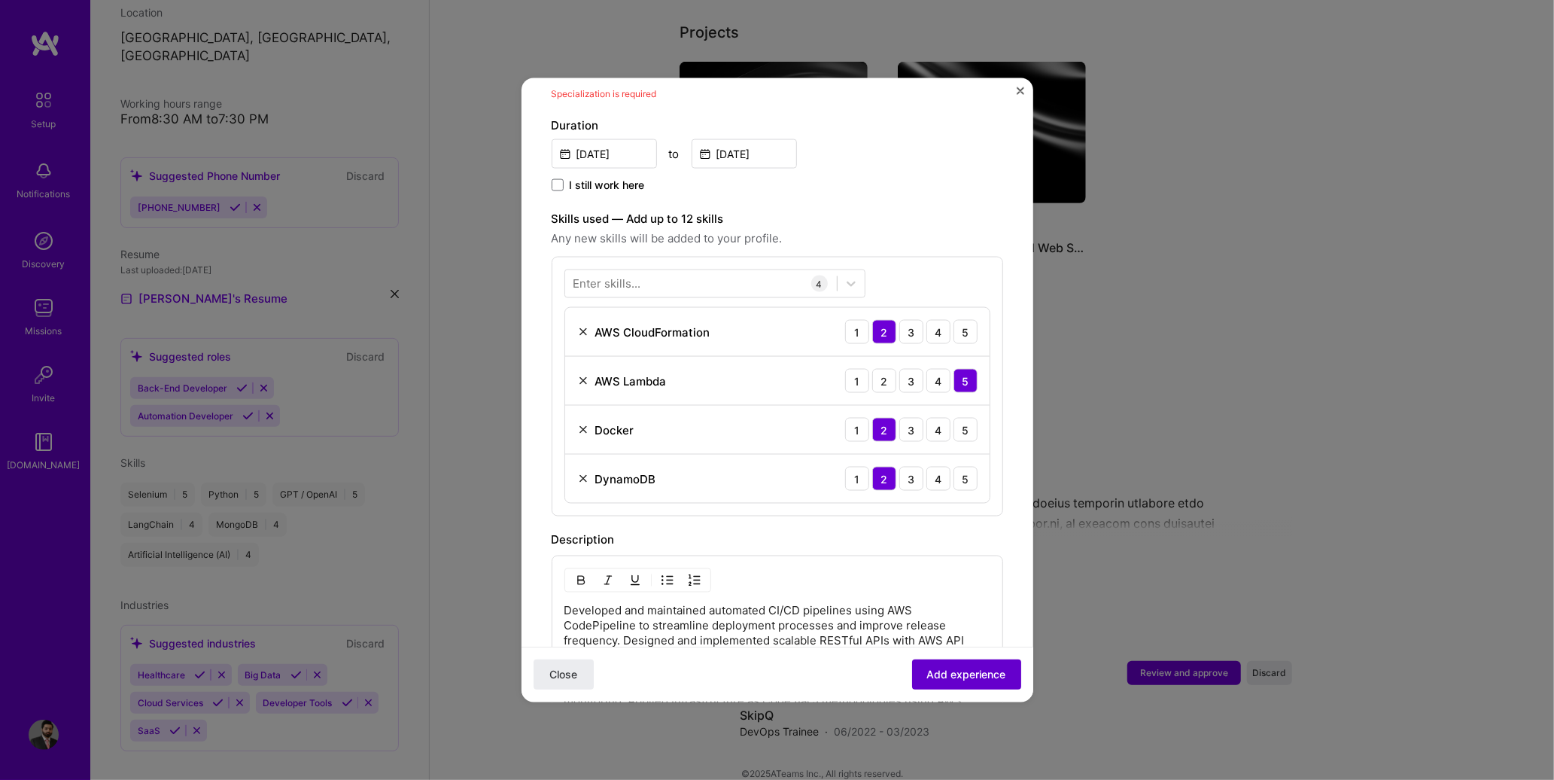
click at [951, 670] on span "Add experience" at bounding box center [966, 674] width 79 height 15
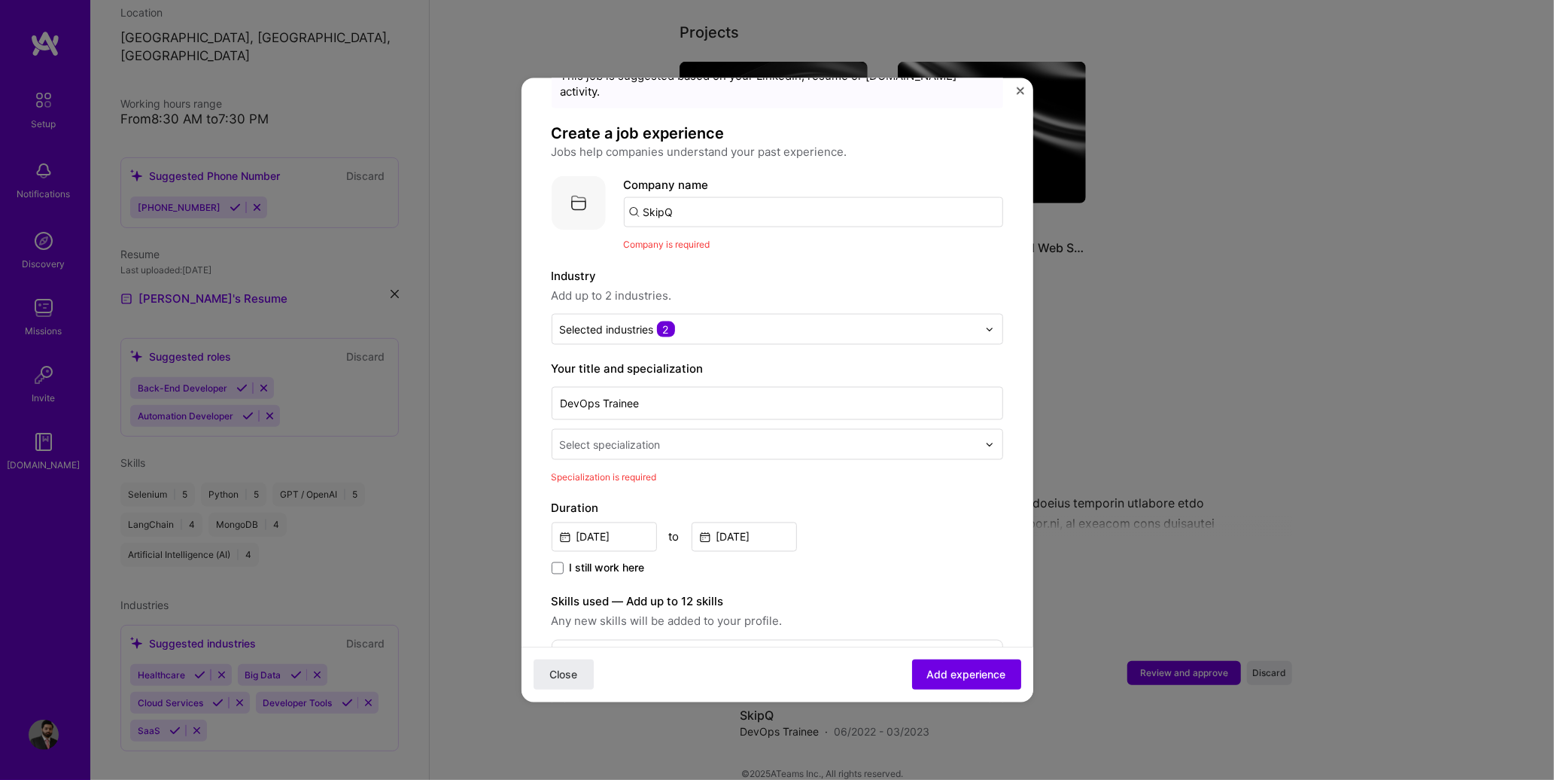
scroll to position [0, 0]
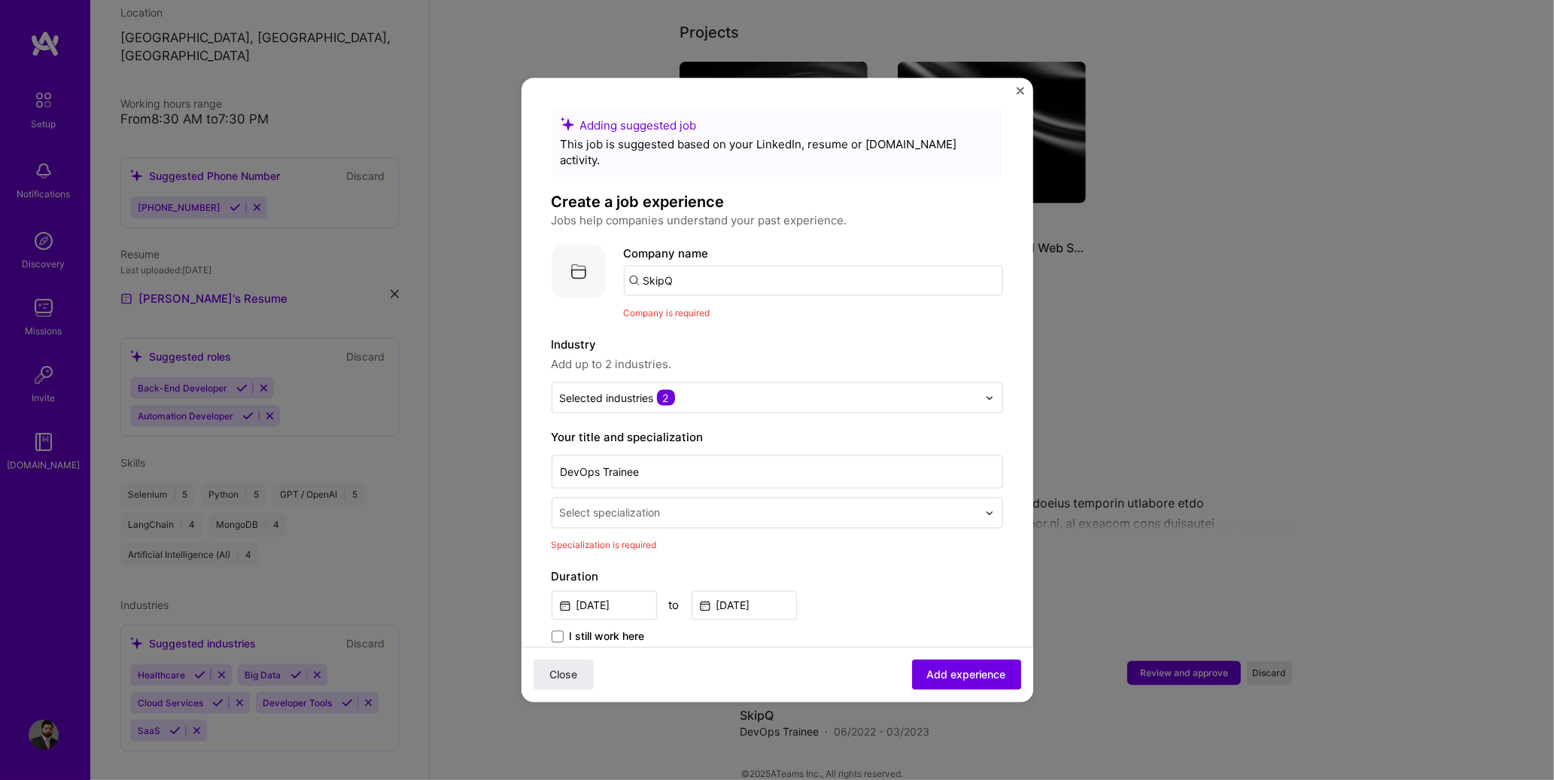
click at [691, 266] on input "SkipQ" at bounding box center [813, 281] width 379 height 30
type input "SkipQ"
click at [702, 315] on span "Add company" at bounding box center [666, 323] width 72 height 16
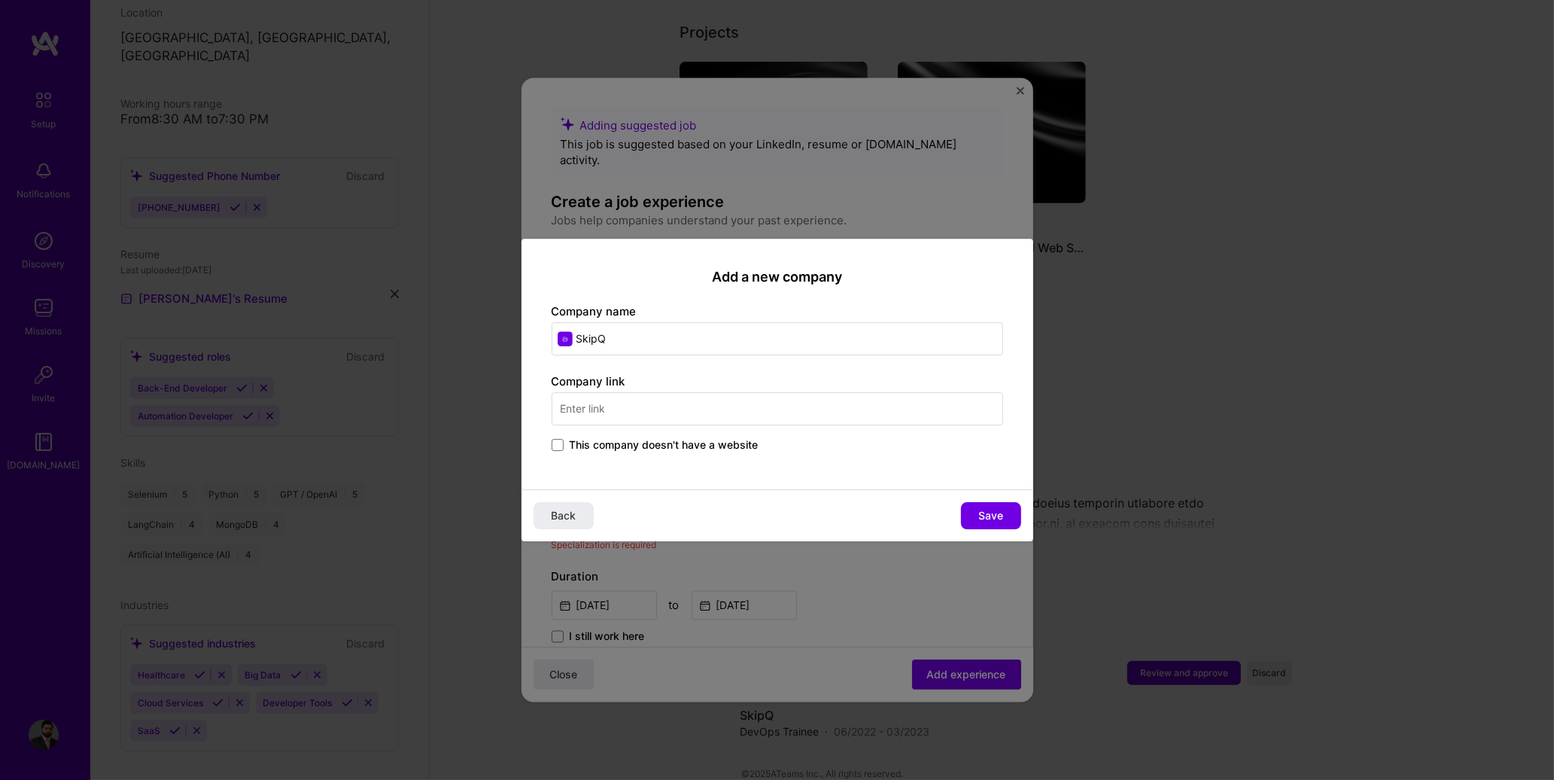
click at [609, 438] on span "This company doesn't have a website" at bounding box center [664, 444] width 189 height 15
click at [0, 0] on input "This company doesn't have a website" at bounding box center [0, 0] width 0 height 0
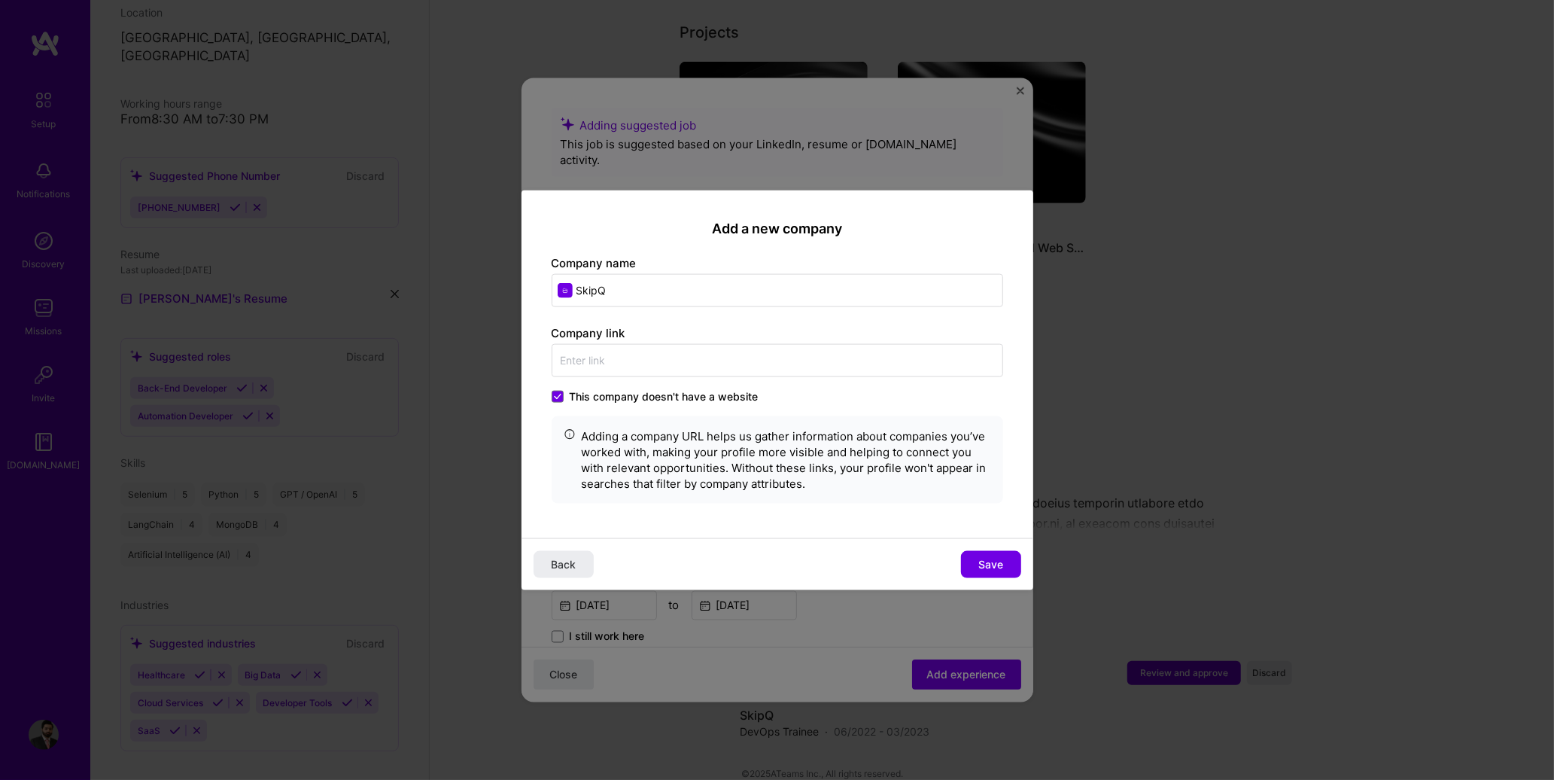
click at [975, 554] on button "Save" at bounding box center [991, 563] width 60 height 27
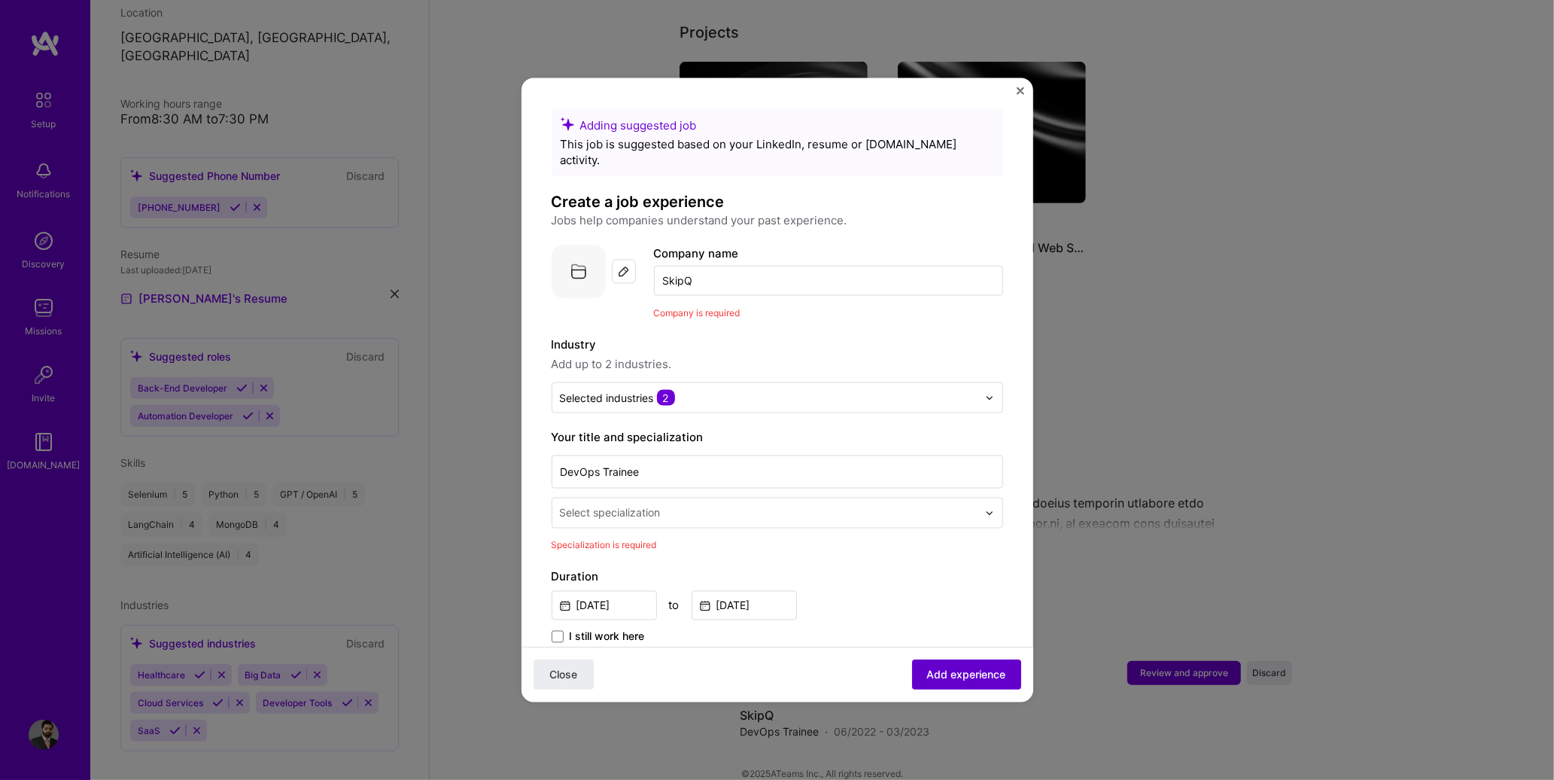
click at [953, 677] on span "Add experience" at bounding box center [966, 674] width 79 height 15
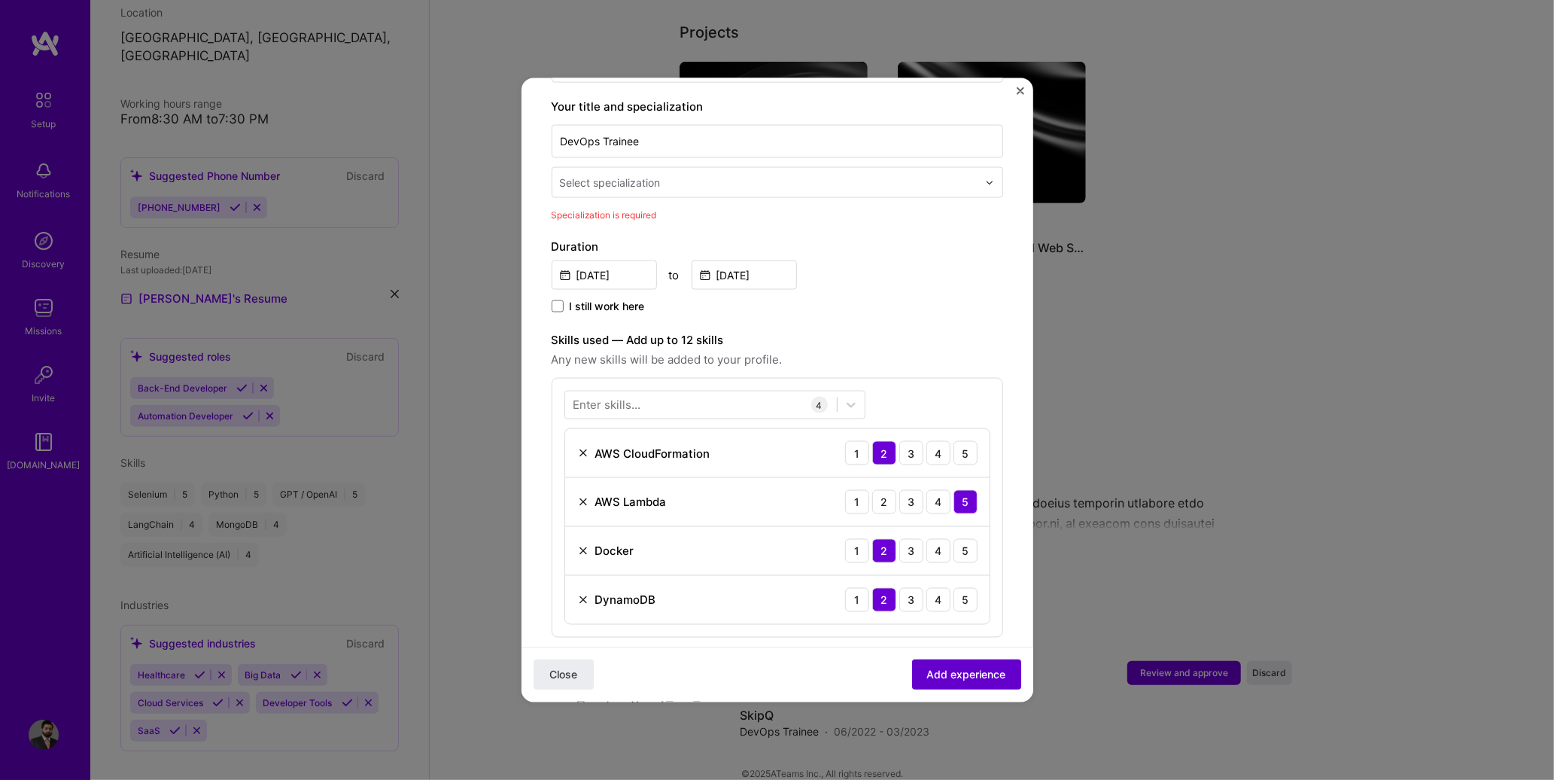
scroll to position [333, 0]
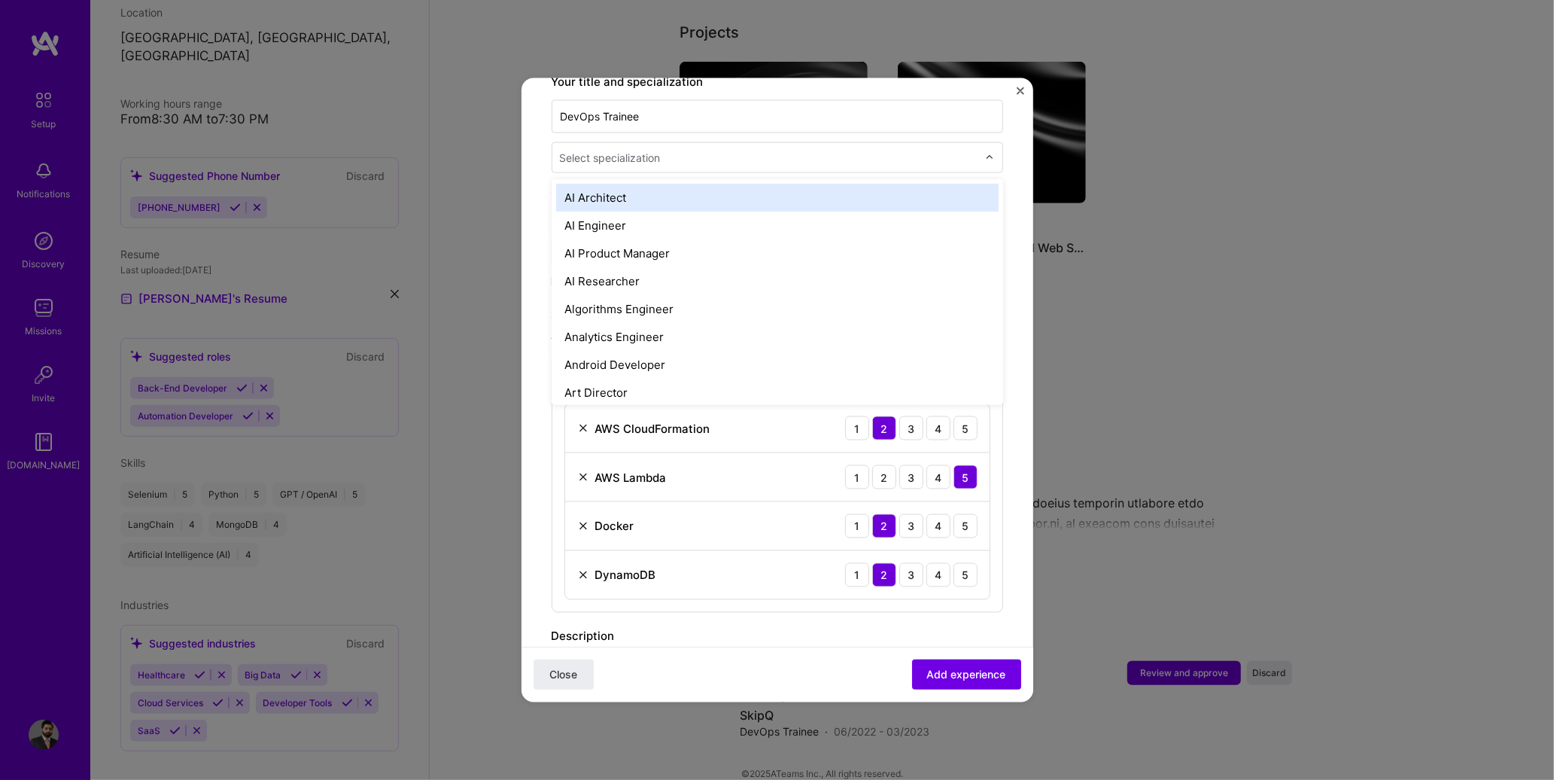
click at [659, 150] on div "Select specialization" at bounding box center [768, 157] width 433 height 29
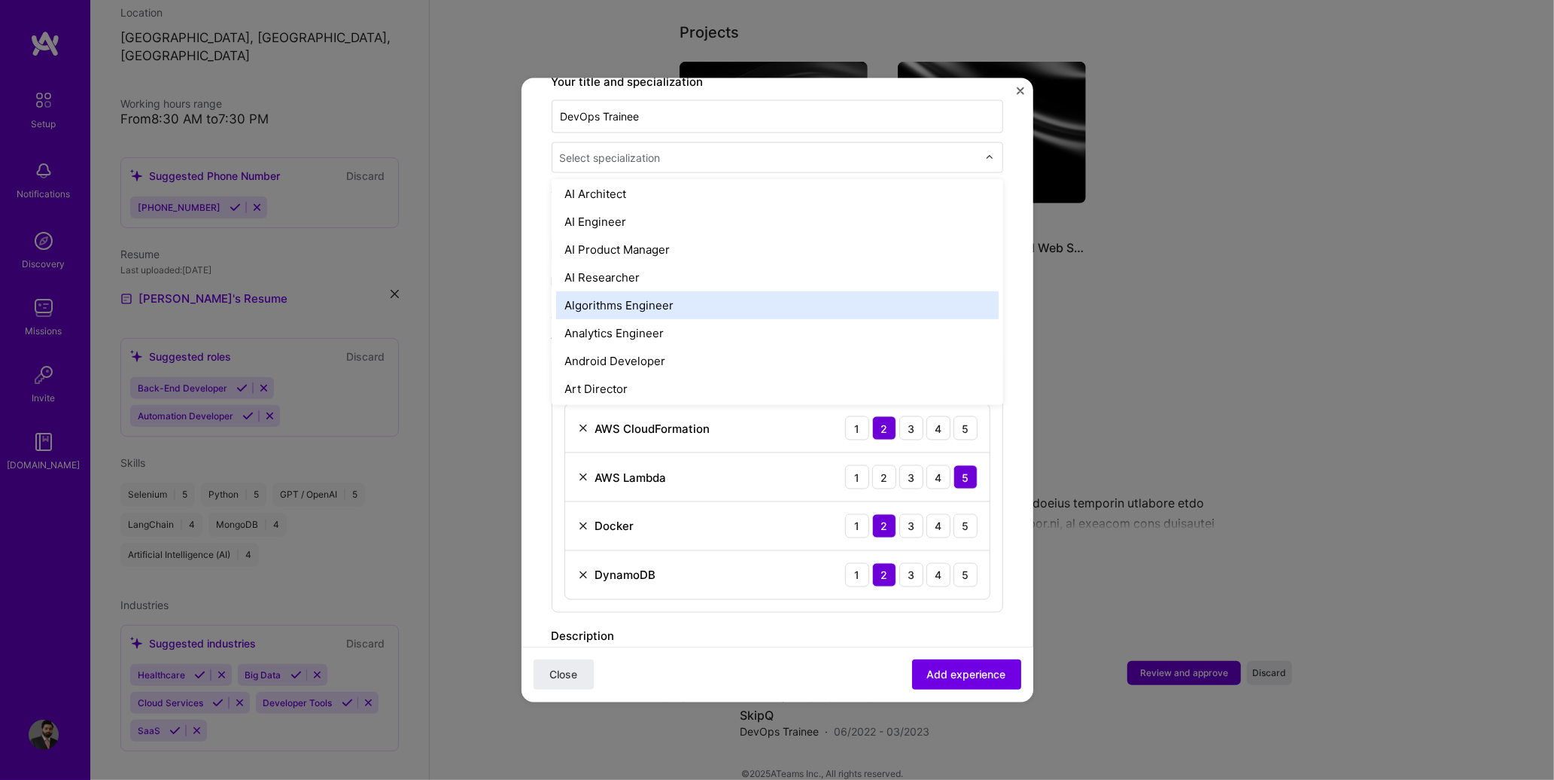
scroll to position [0, 0]
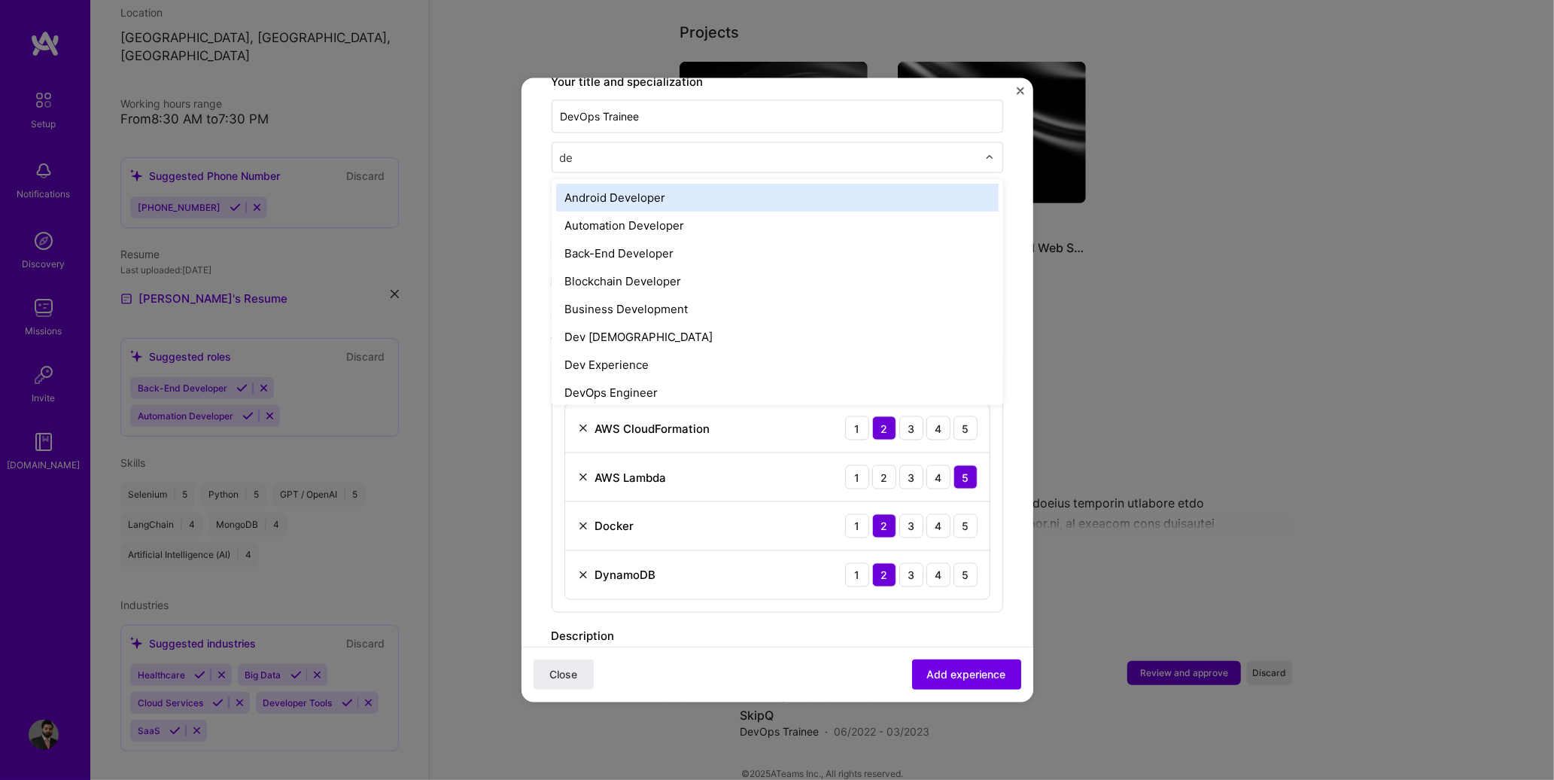
type input "dev"
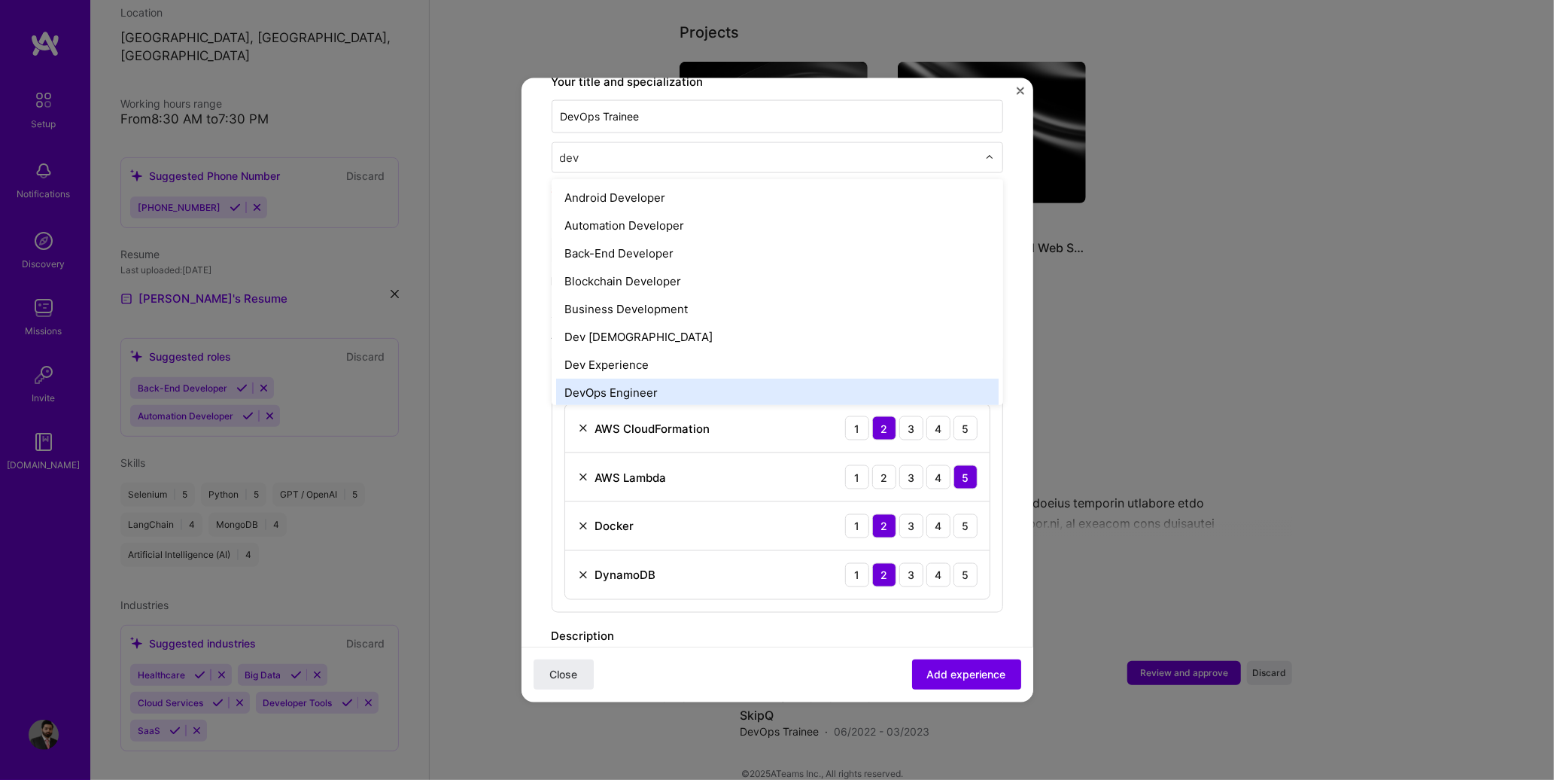
click at [640, 379] on div "DevOps Engineer" at bounding box center [777, 393] width 443 height 28
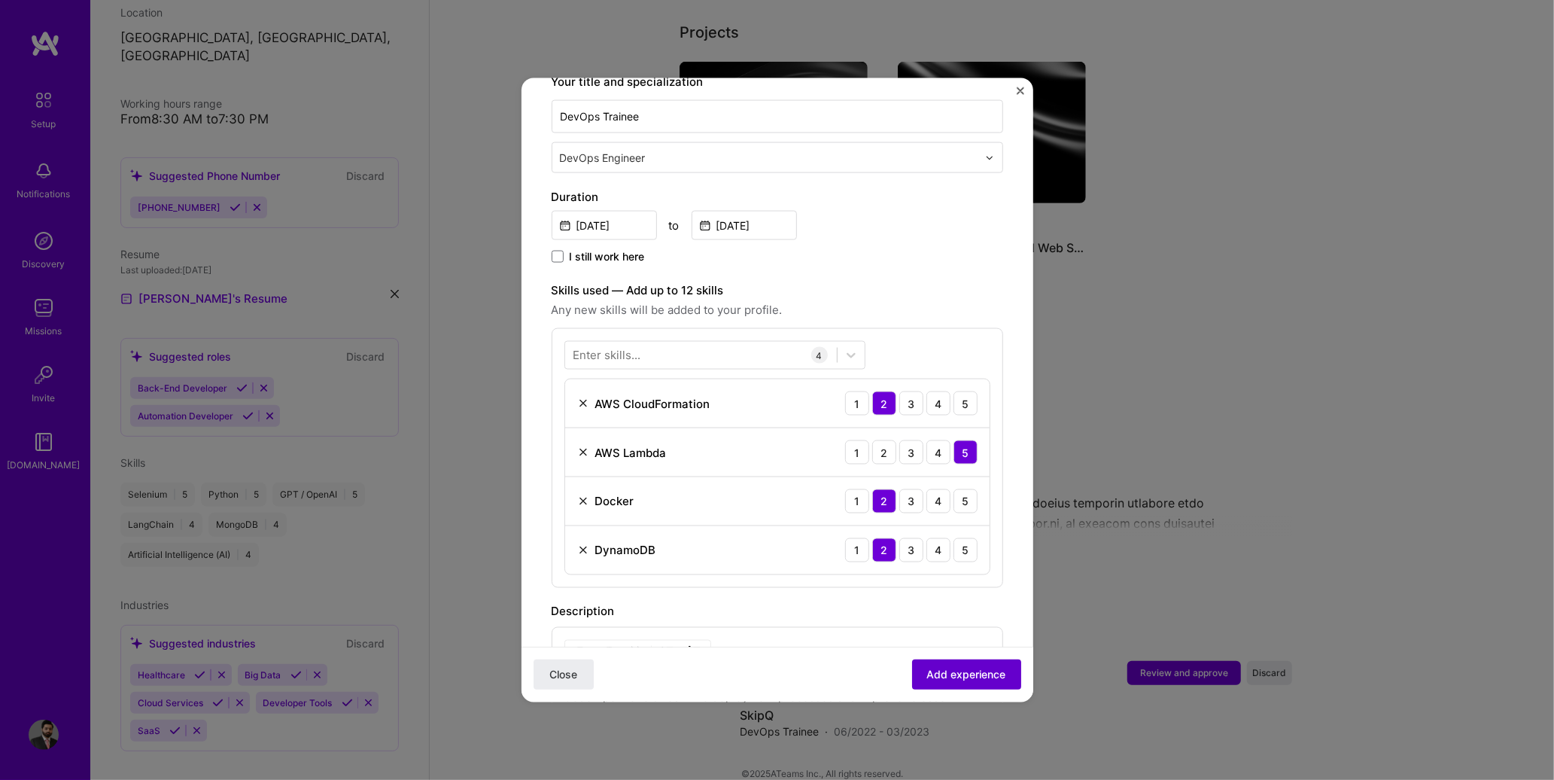
click at [927, 671] on span "Add experience" at bounding box center [966, 674] width 79 height 15
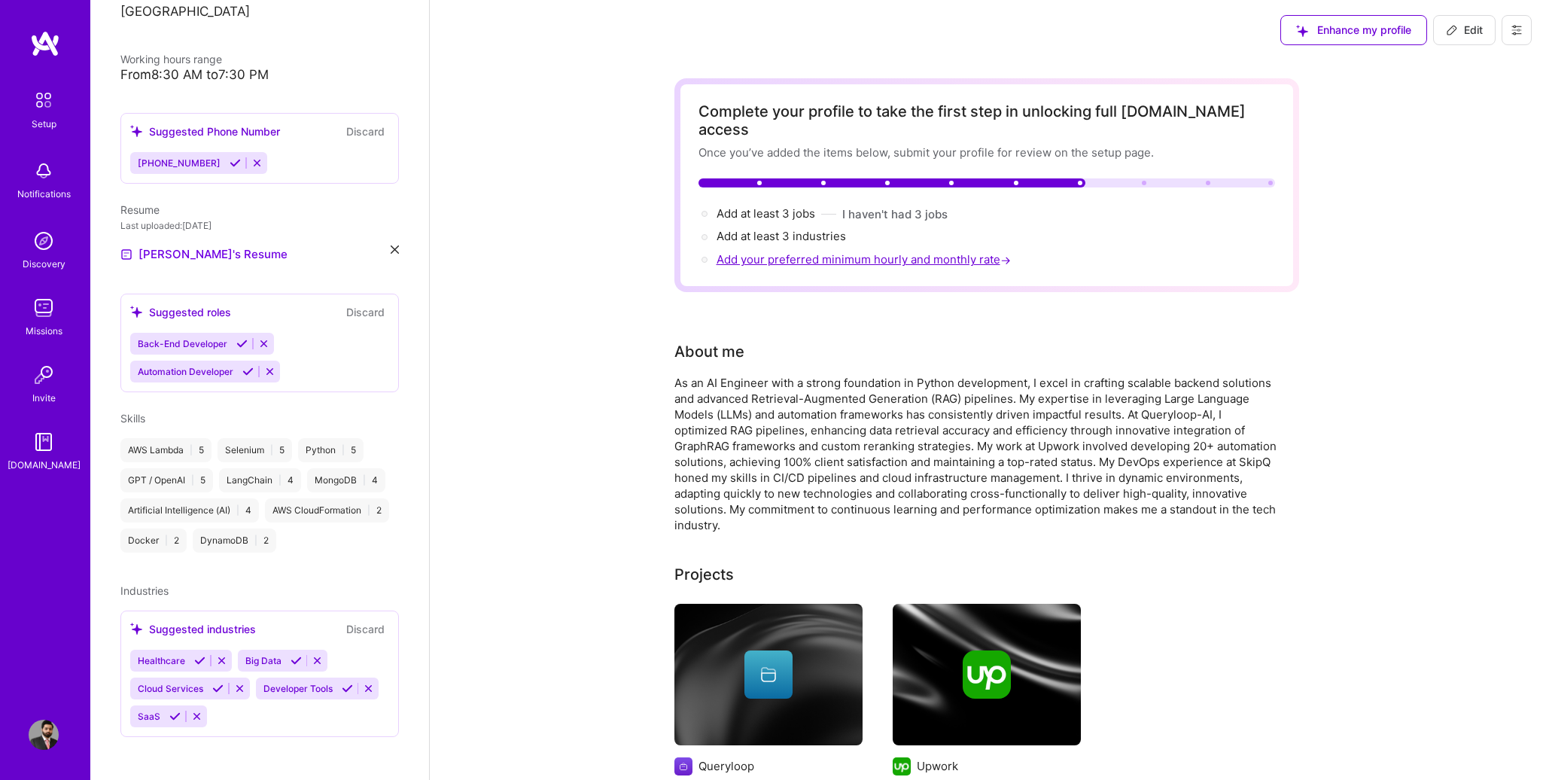
click at [828, 252] on span "Add your preferred minimum hourly and monthly rate →" at bounding box center [865, 259] width 297 height 14
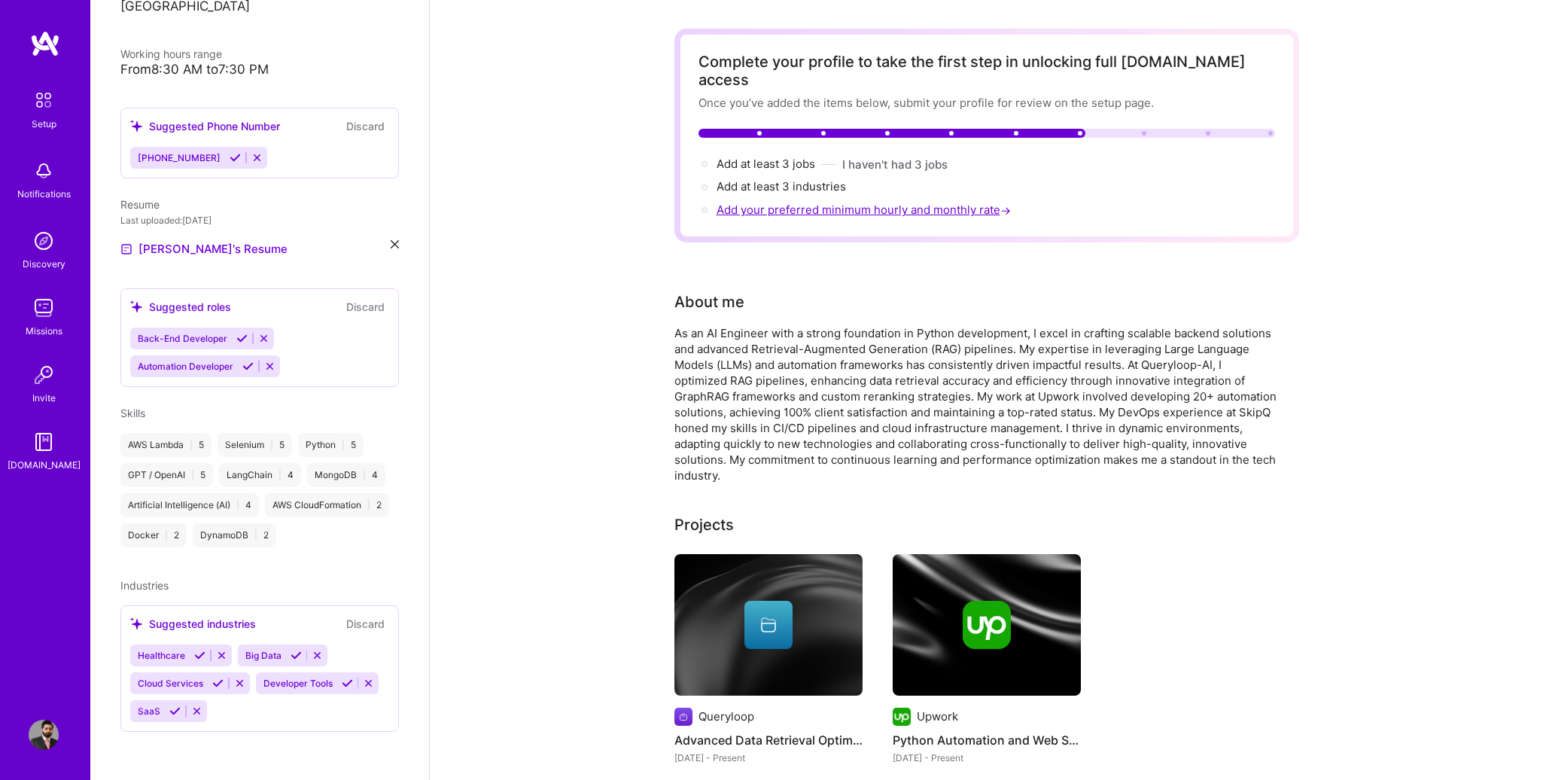
select select "US"
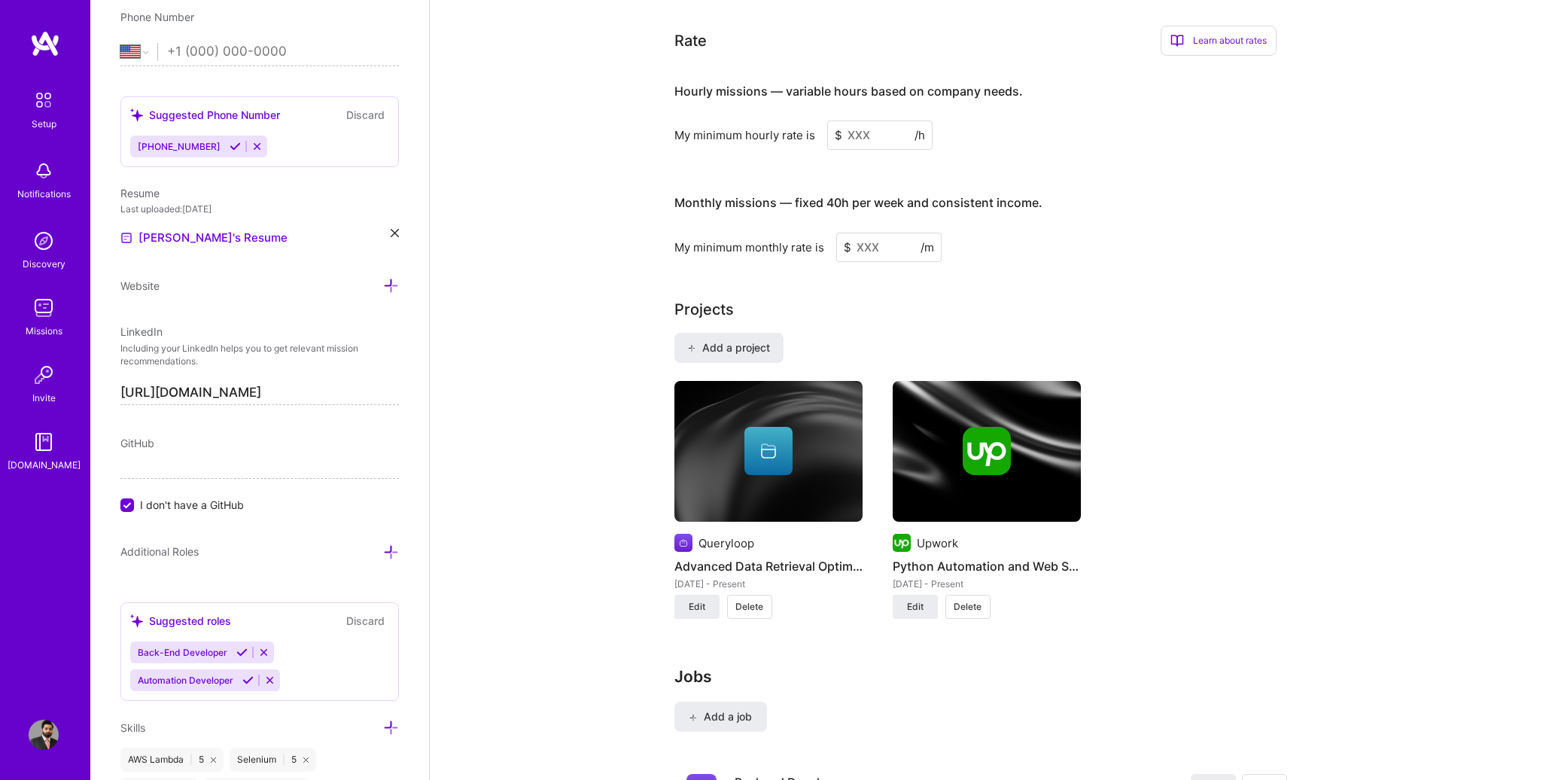
scroll to position [954, 0]
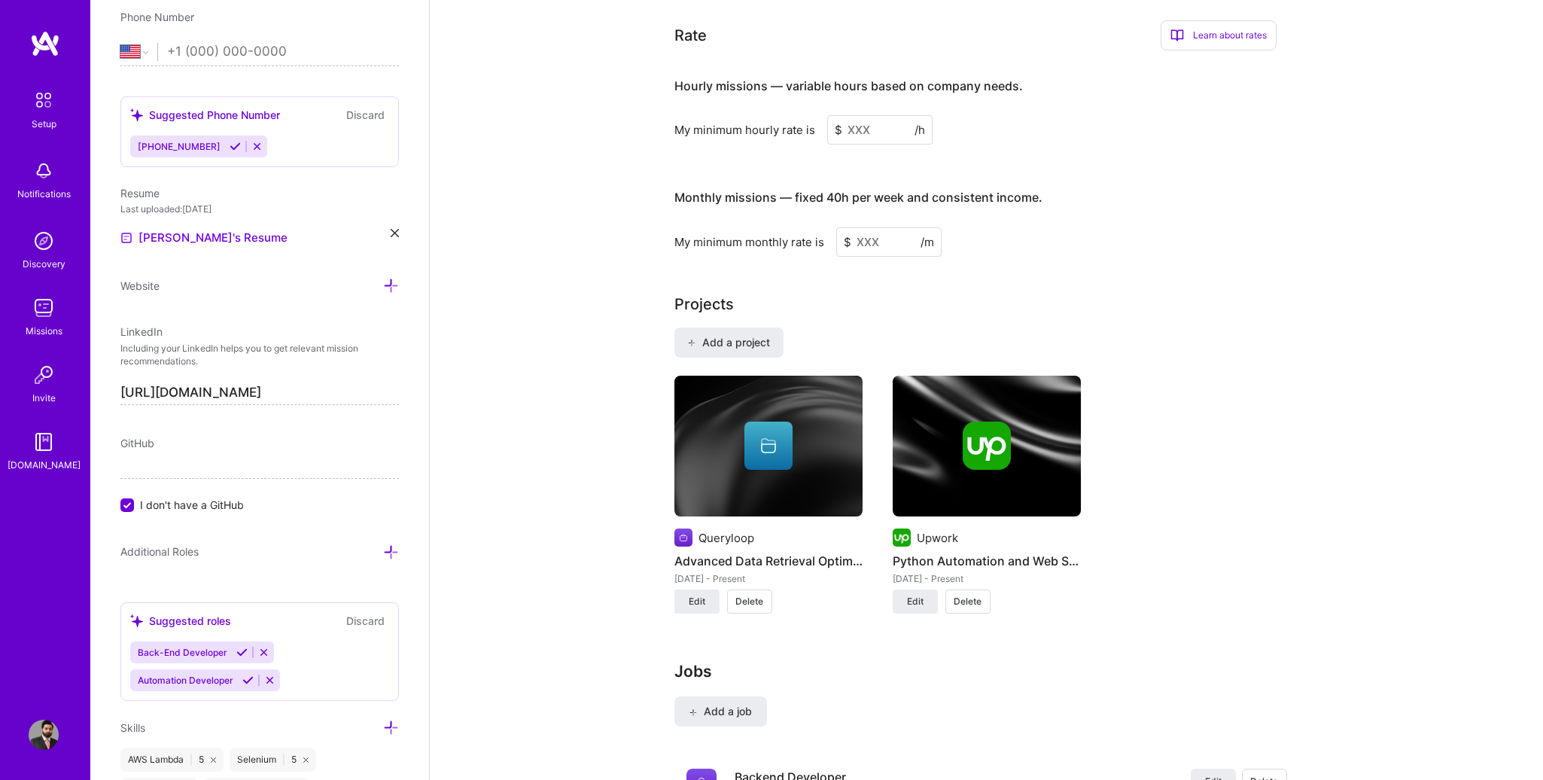
click at [856, 115] on input at bounding box center [879, 129] width 105 height 29
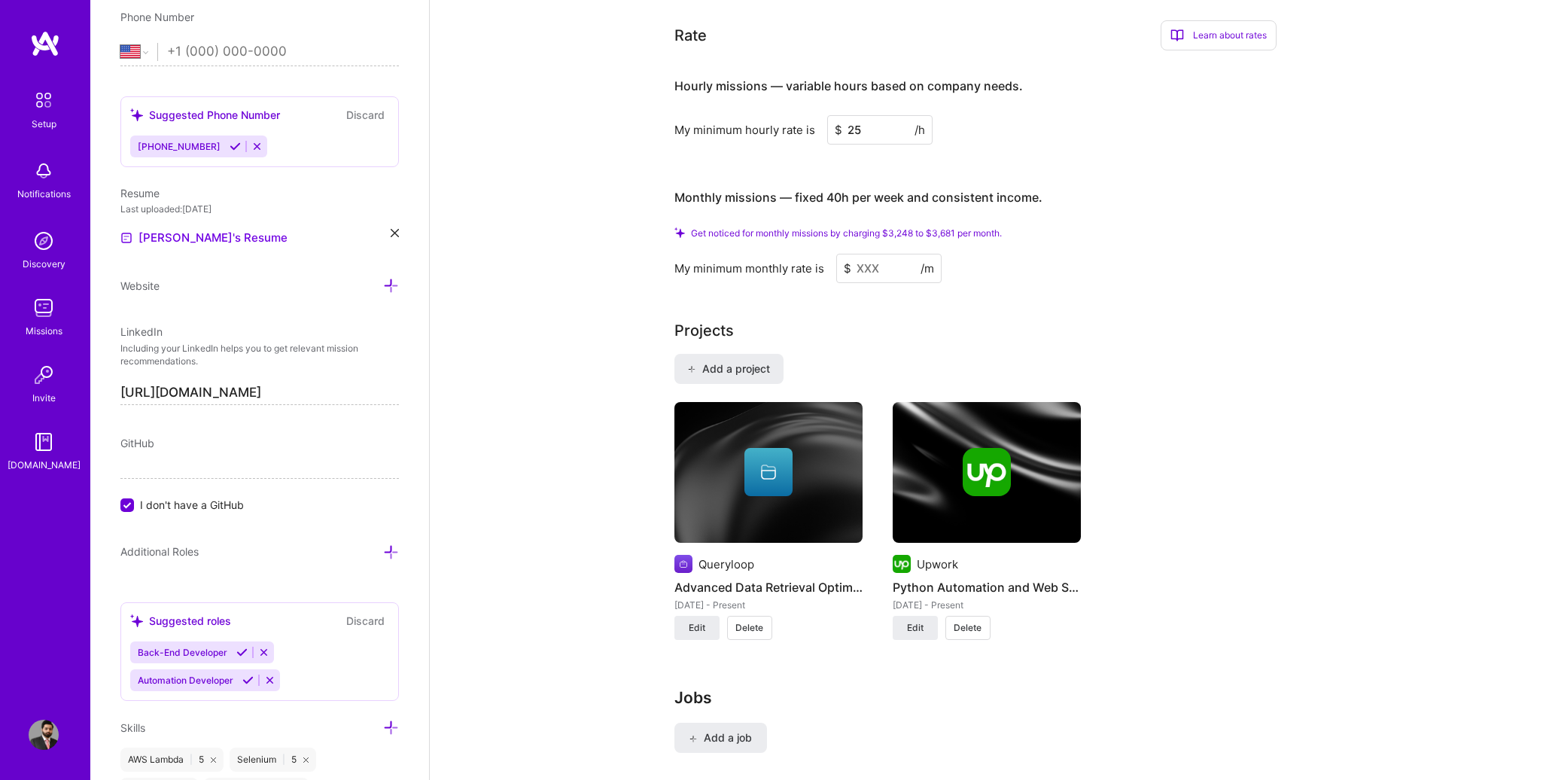
type input "25"
click at [884, 254] on input at bounding box center [888, 268] width 105 height 29
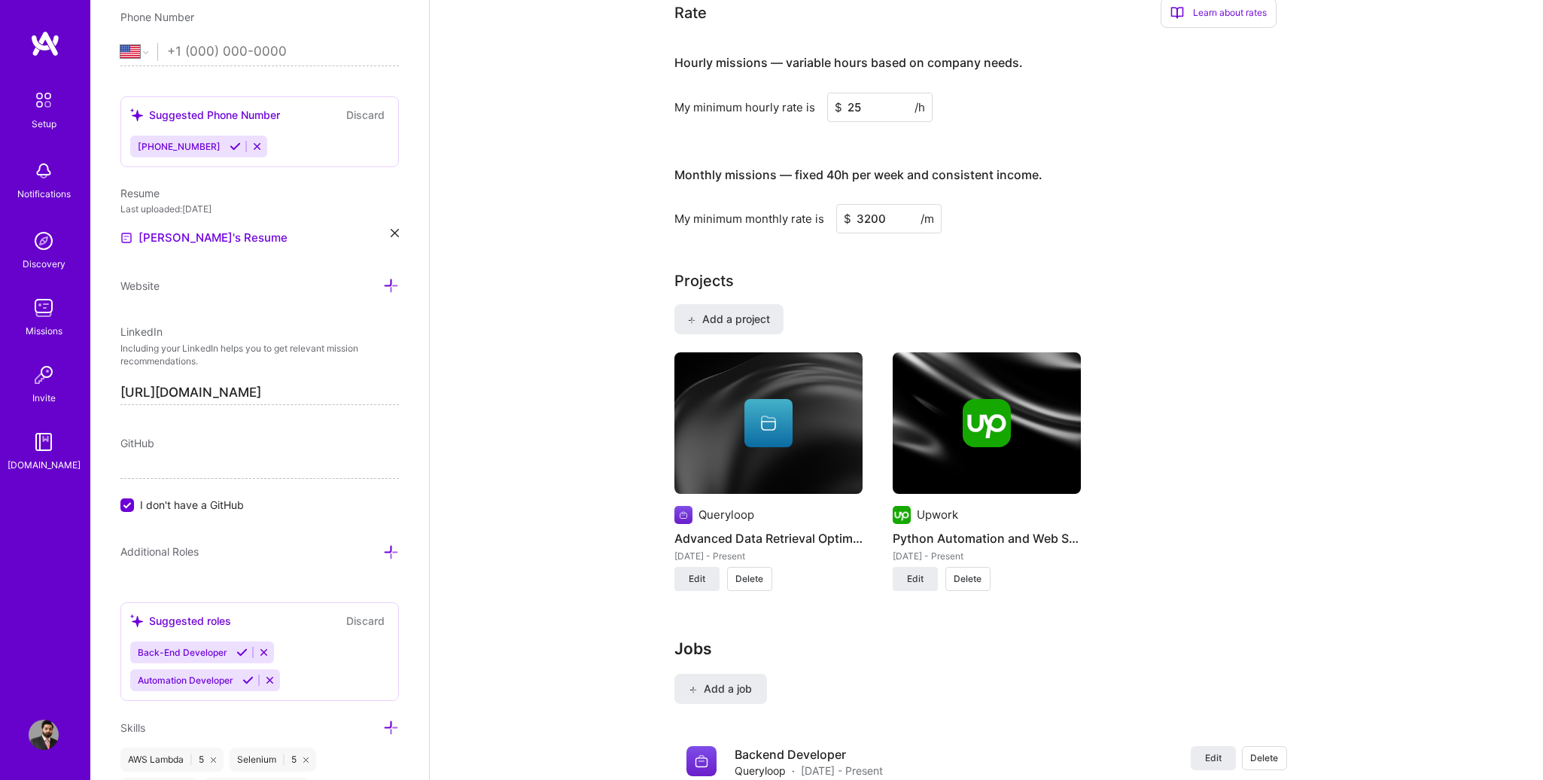
type input "3200"
click at [884, 269] on div "Projects" at bounding box center [986, 280] width 625 height 23
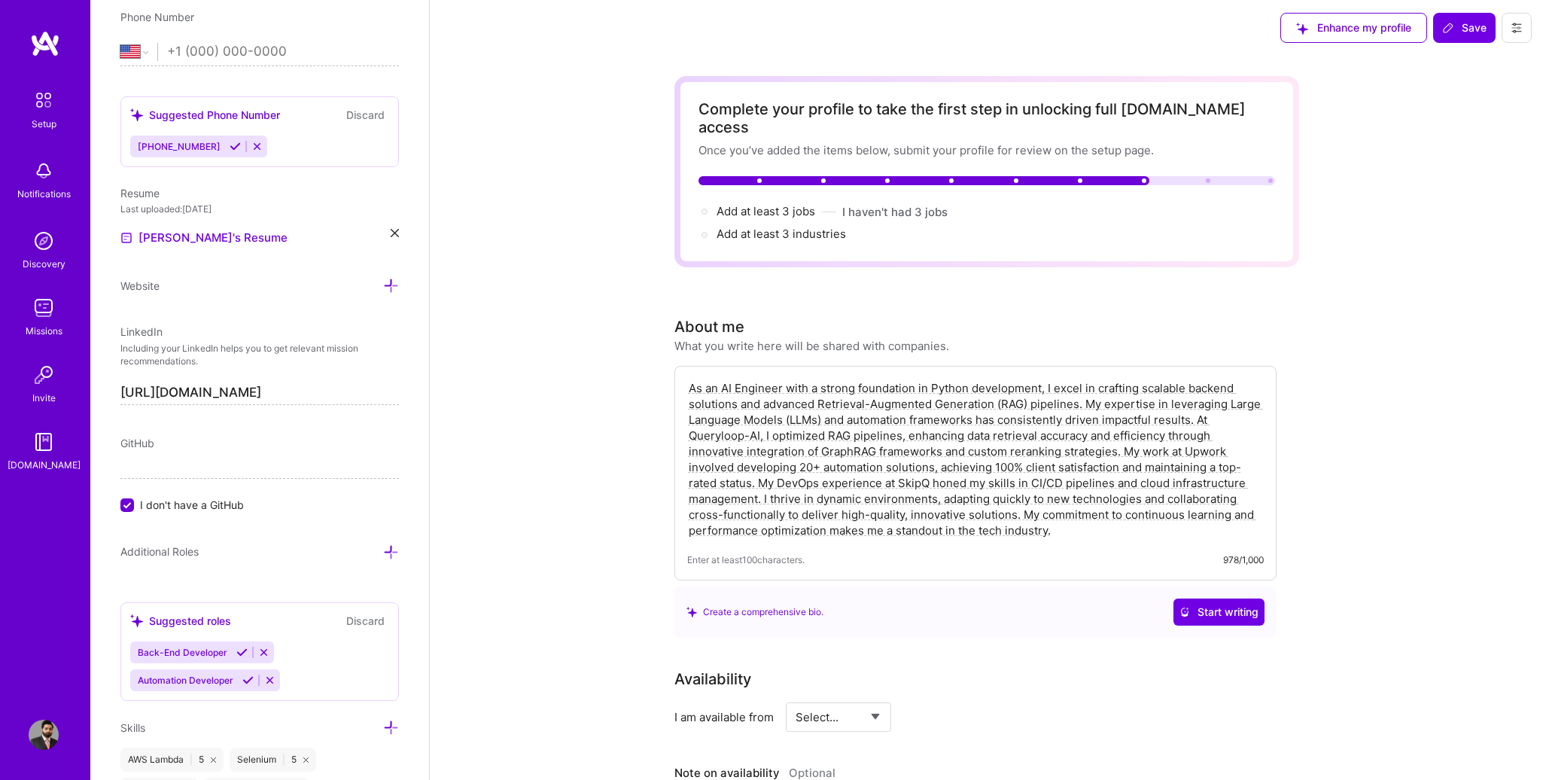
scroll to position [0, 0]
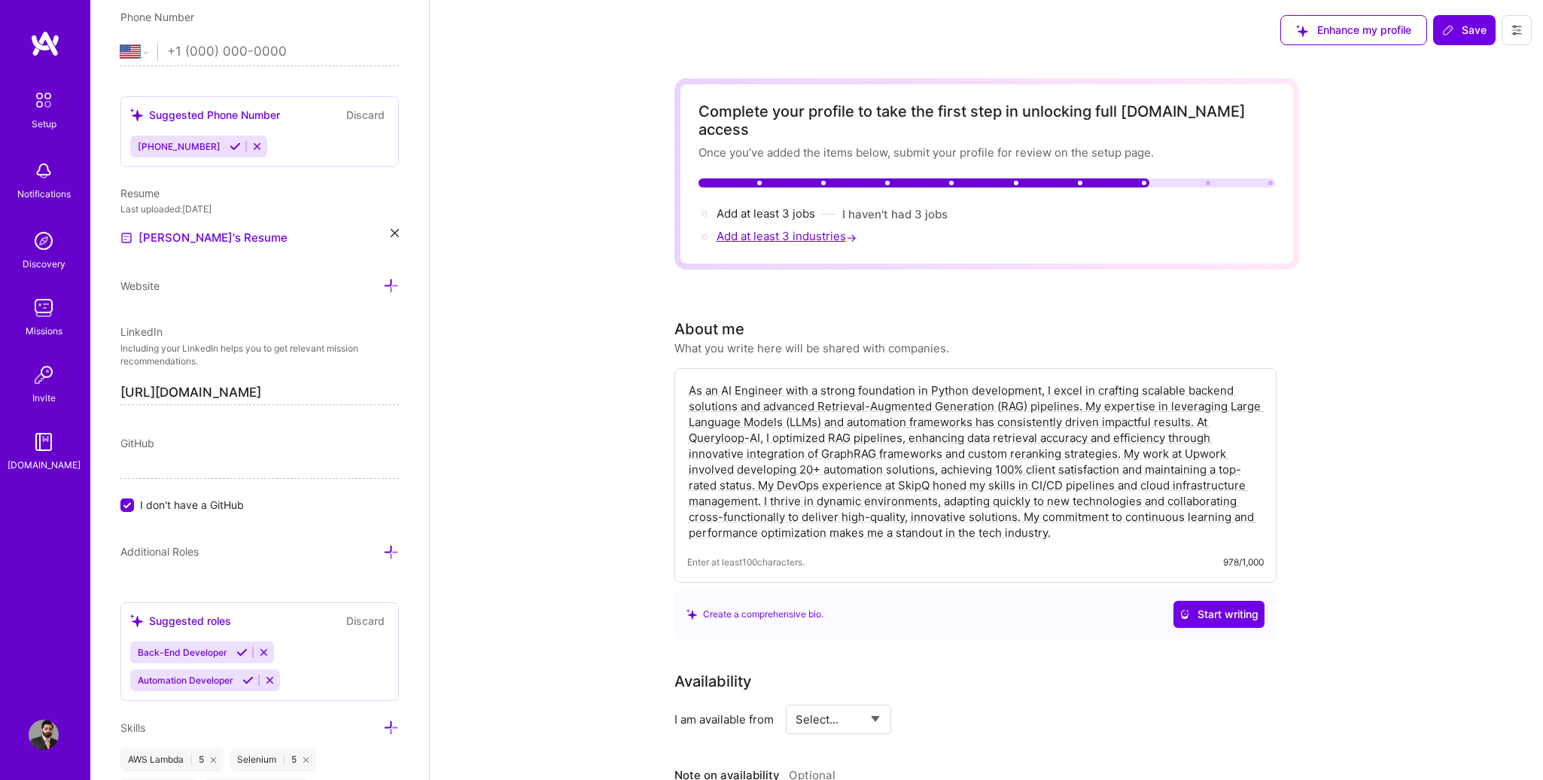
click at [820, 229] on span "Add at least 3 industries →" at bounding box center [788, 236] width 143 height 14
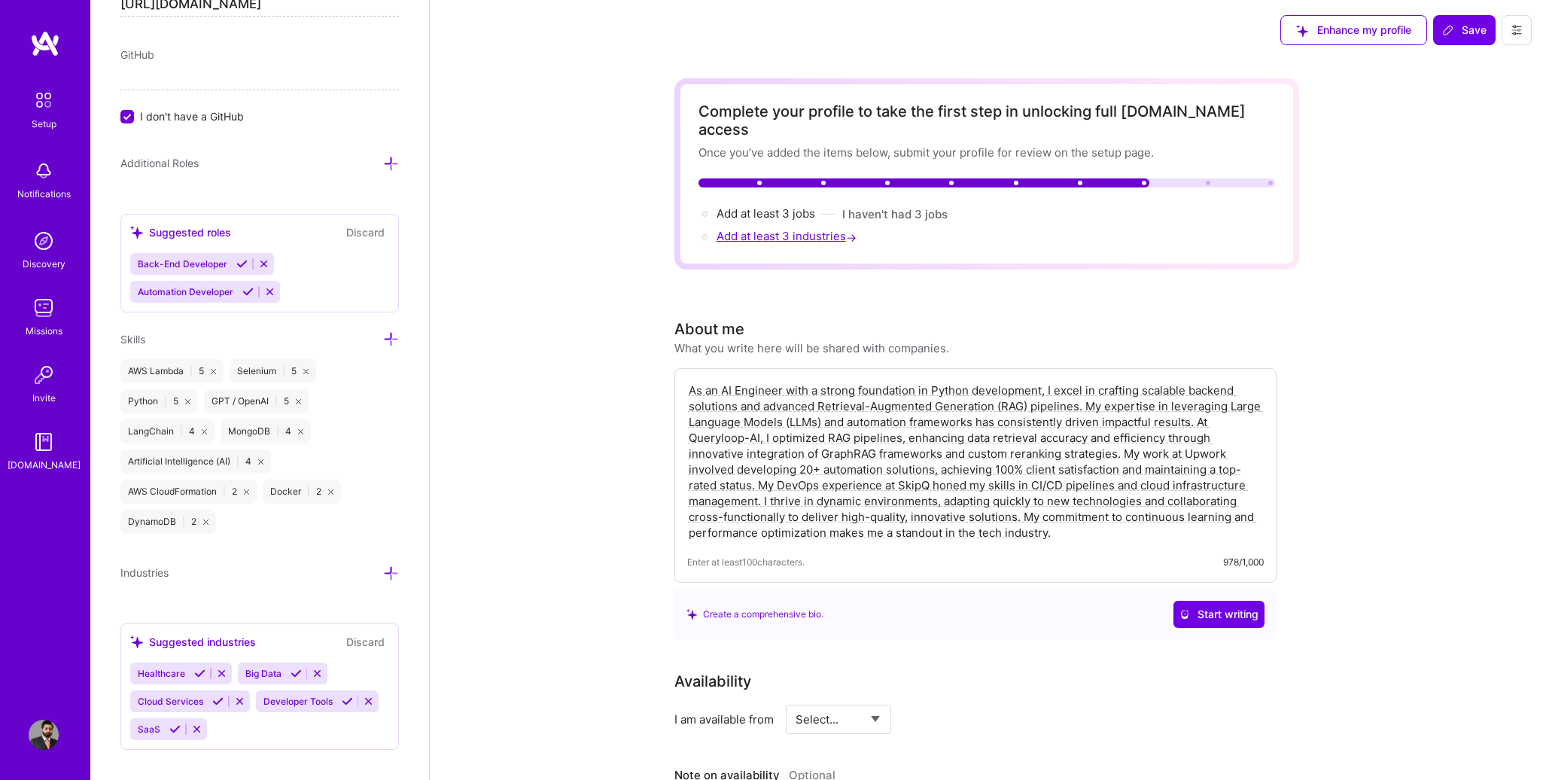
scroll to position [978, 0]
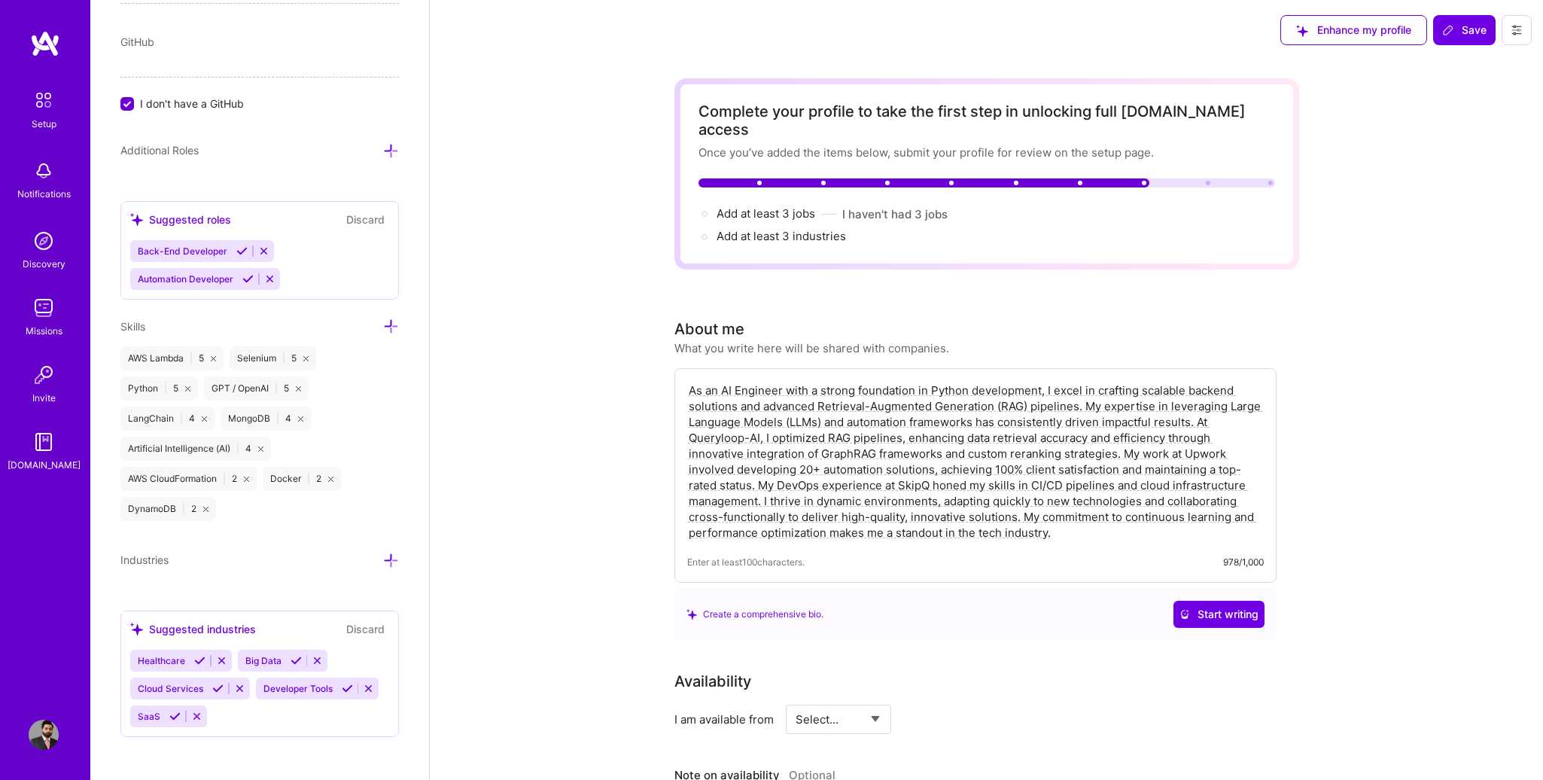
click at [383, 553] on icon at bounding box center [391, 560] width 16 height 16
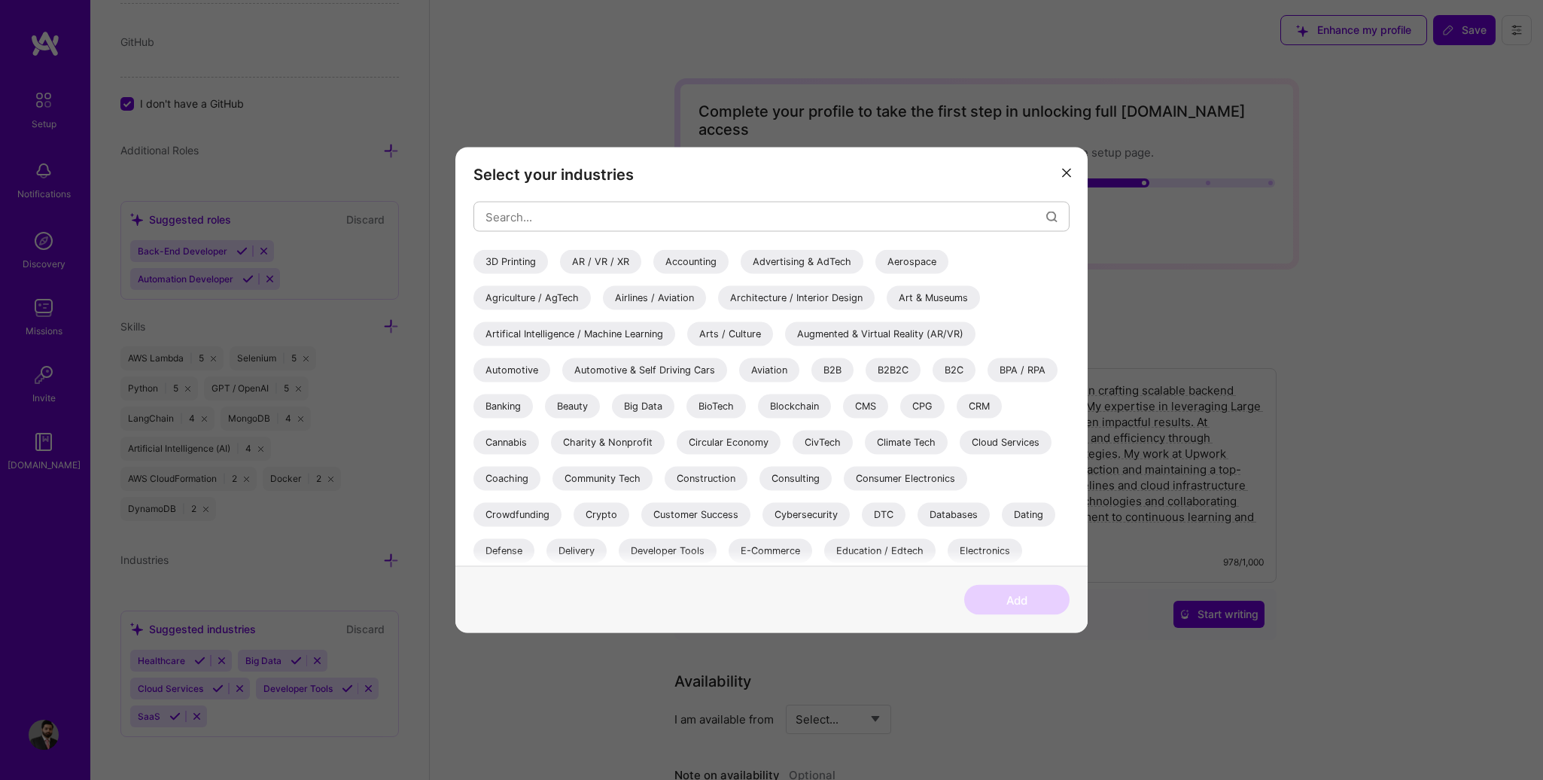
click at [587, 333] on div "Artifical Intelligence / Machine Learning" at bounding box center [574, 334] width 202 height 24
click at [654, 220] on input "modal" at bounding box center [765, 216] width 561 height 38
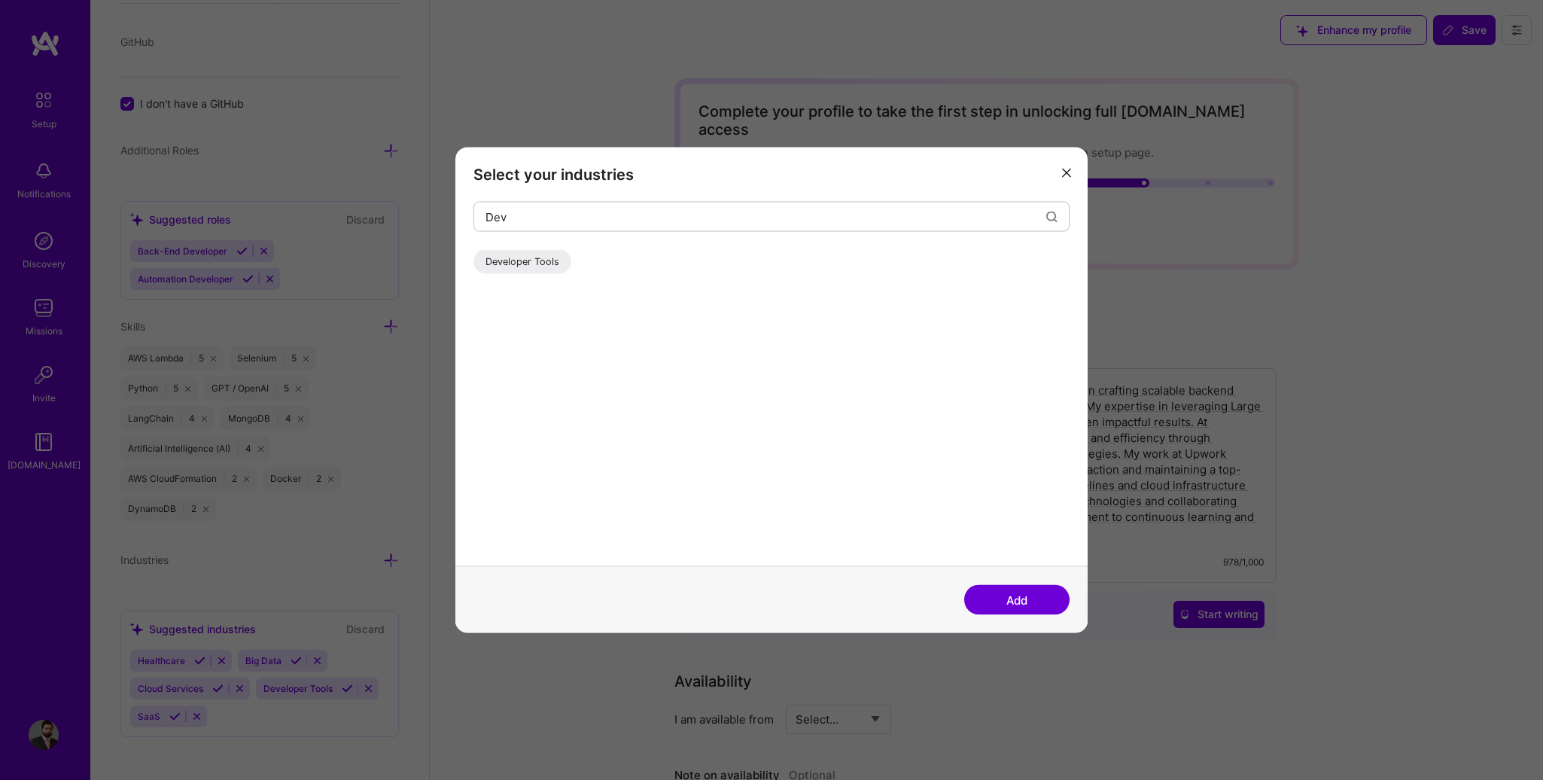
click at [545, 268] on div "Developer Tools" at bounding box center [522, 262] width 98 height 24
click at [561, 222] on input "Dev" at bounding box center [765, 216] width 561 height 38
type input "D"
click at [495, 254] on div "SaaS" at bounding box center [496, 262] width 47 height 24
click at [522, 224] on input "Saas" at bounding box center [765, 216] width 561 height 38
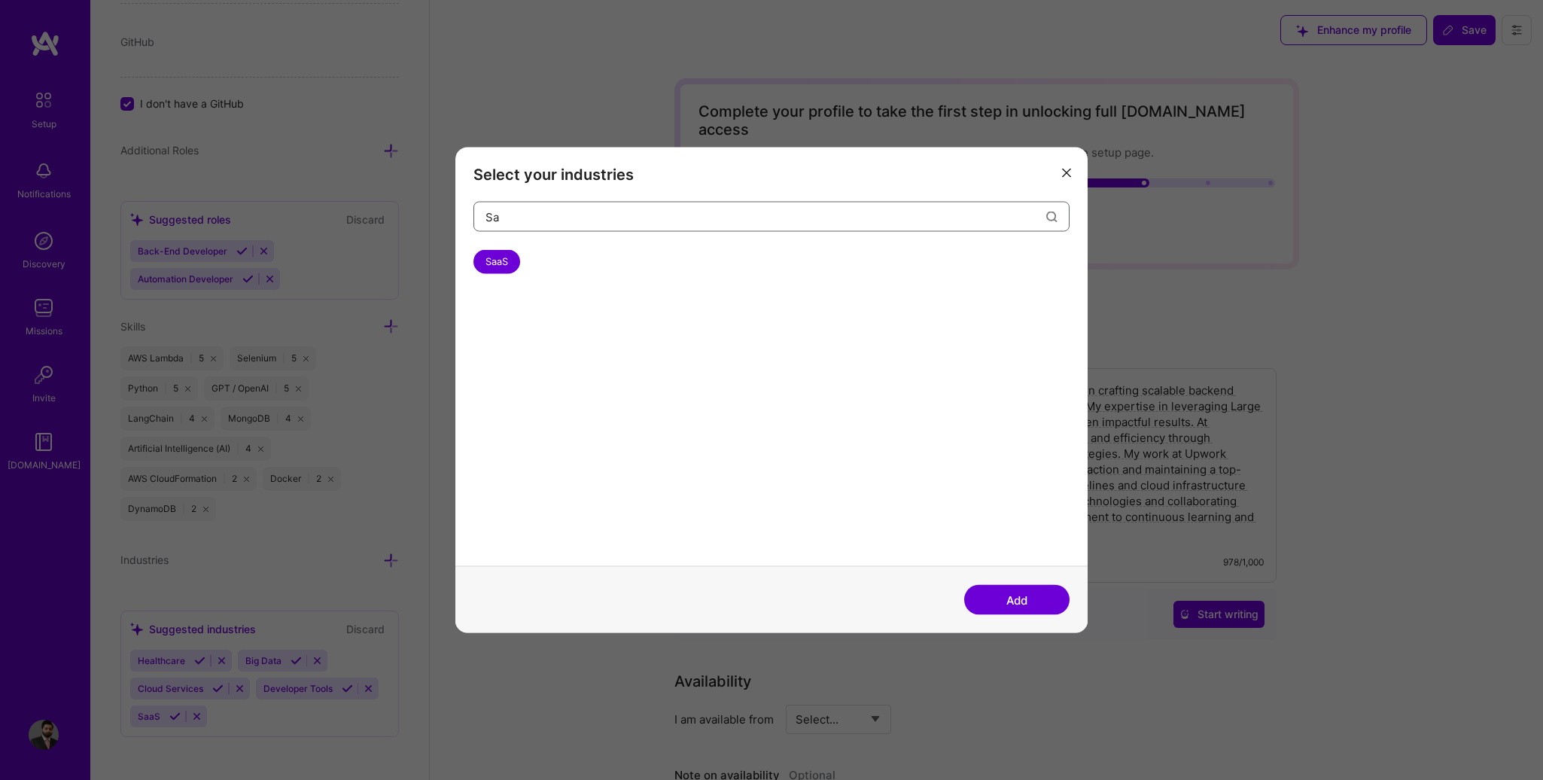
type input "S"
type input "s"
type input "a"
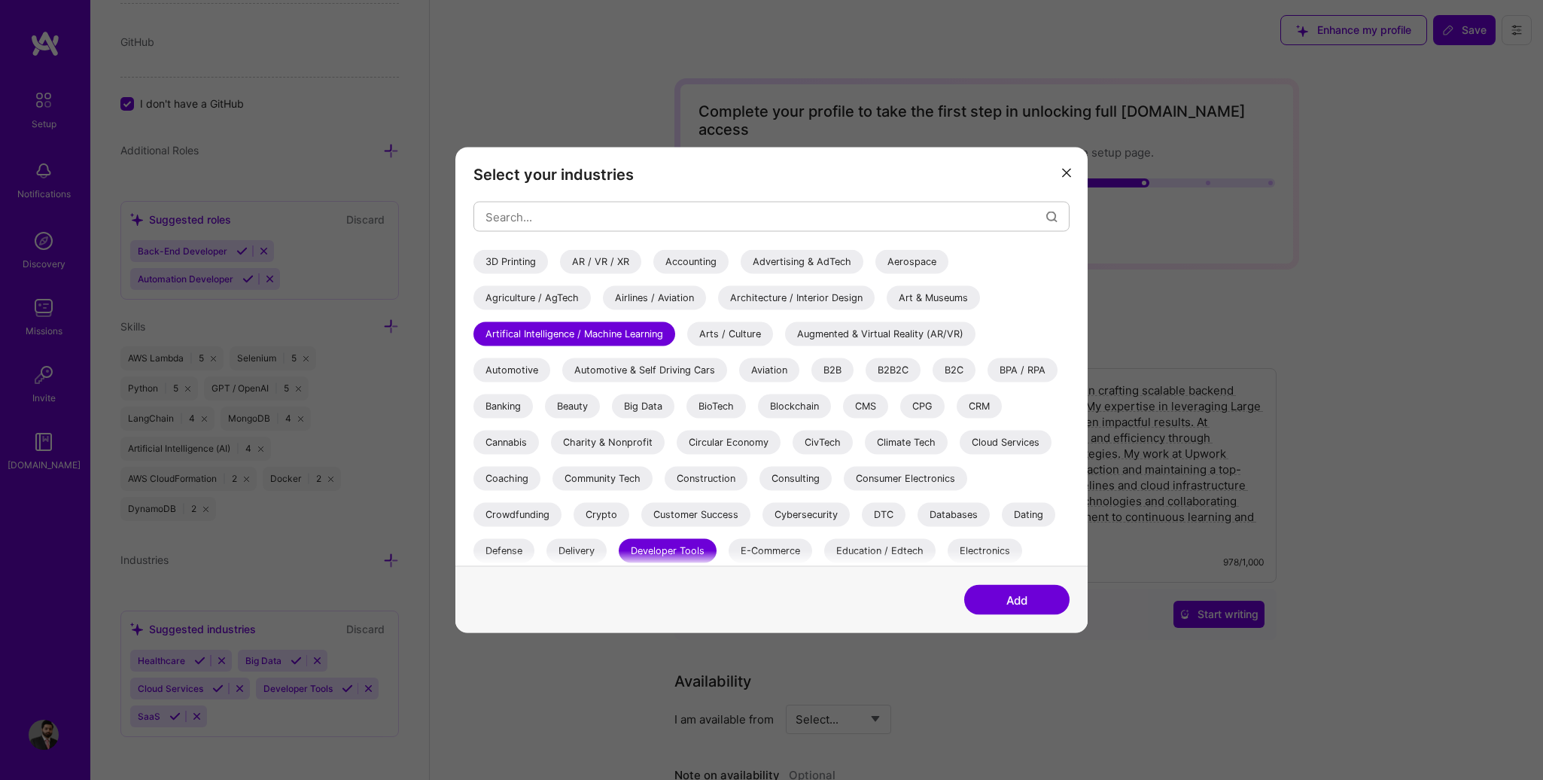
click at [981, 435] on div "Cloud Services" at bounding box center [1006, 443] width 92 height 24
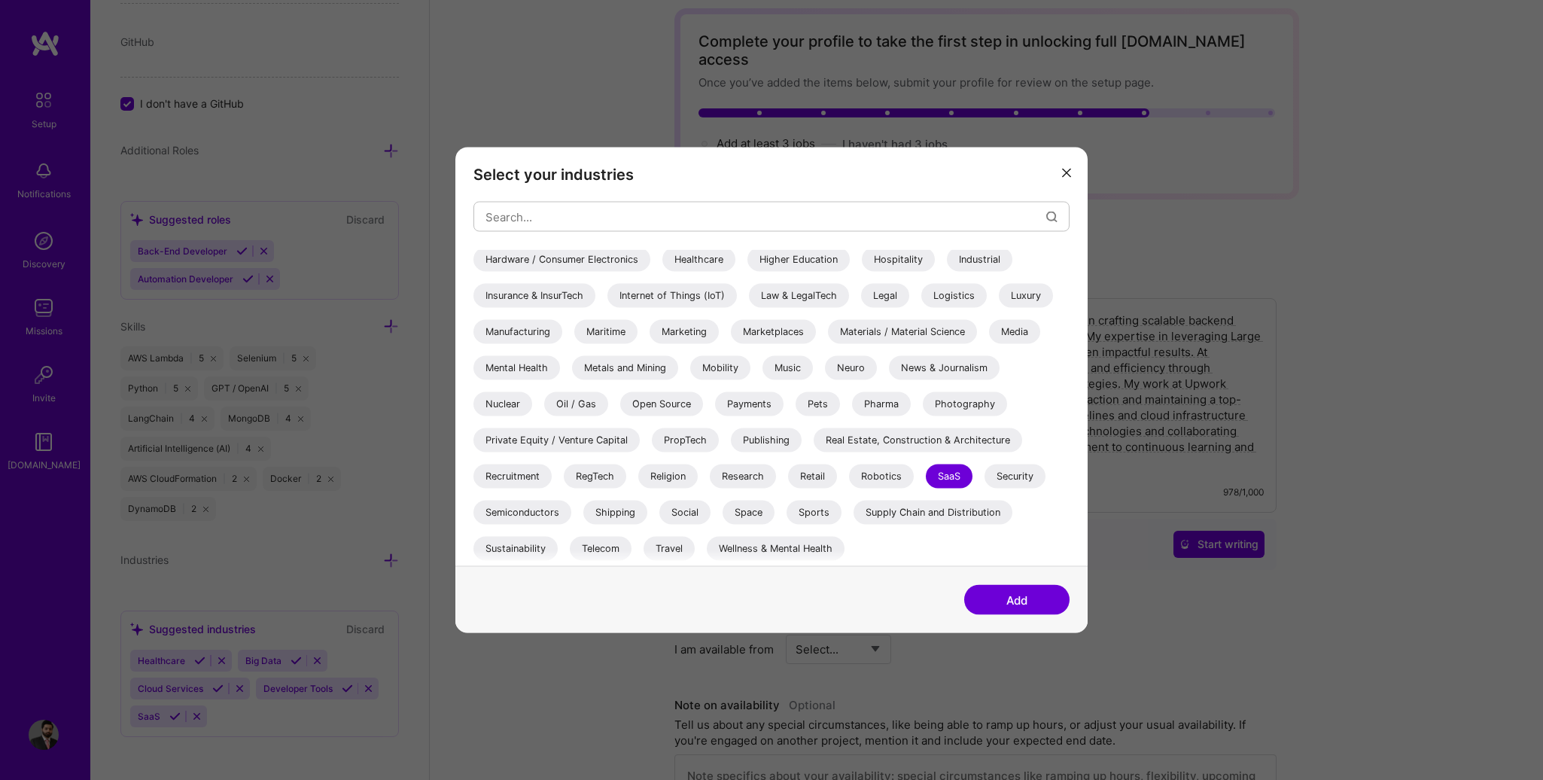
scroll to position [75, 0]
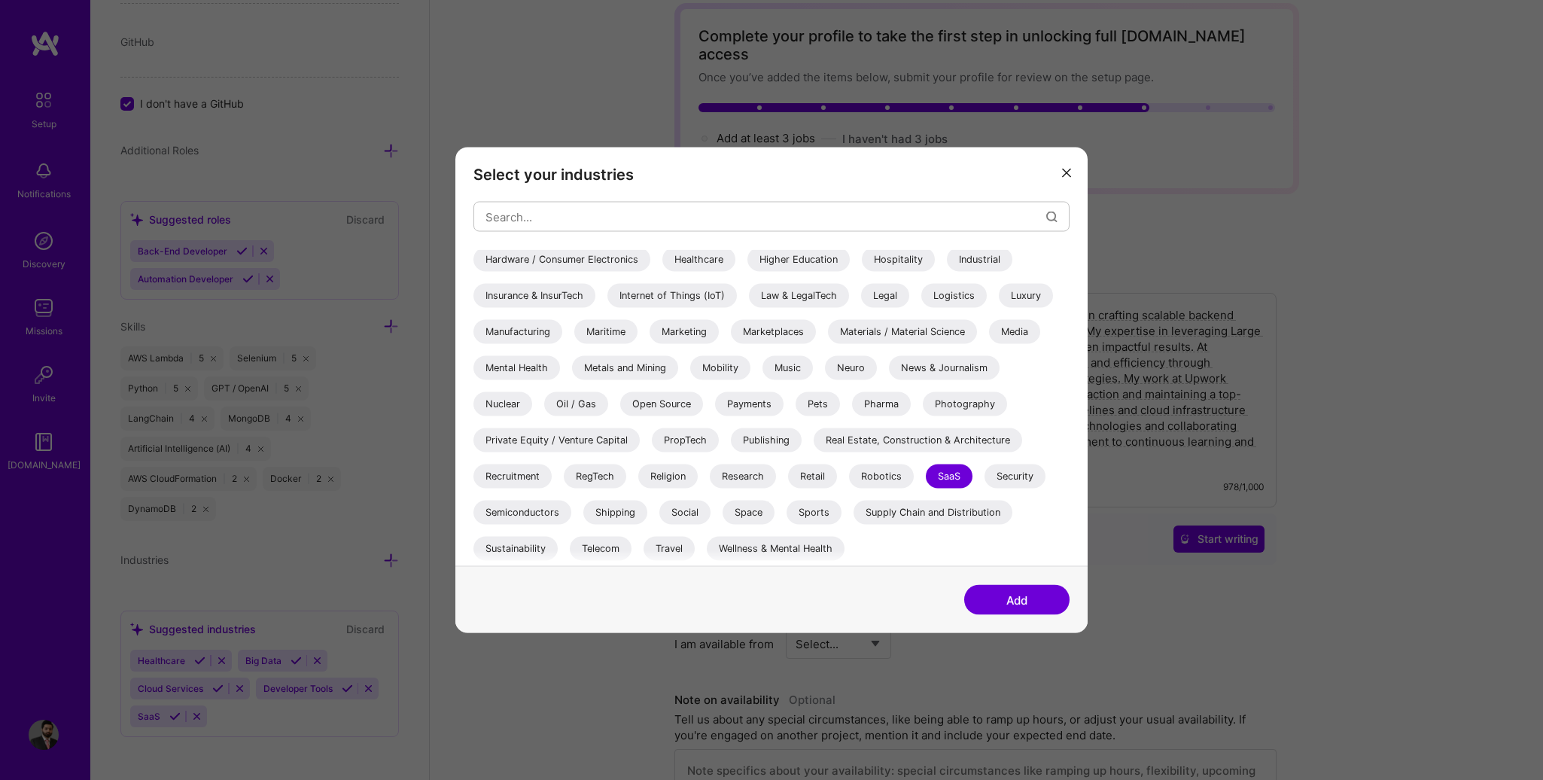
click at [1015, 600] on button "Add" at bounding box center [1016, 600] width 105 height 30
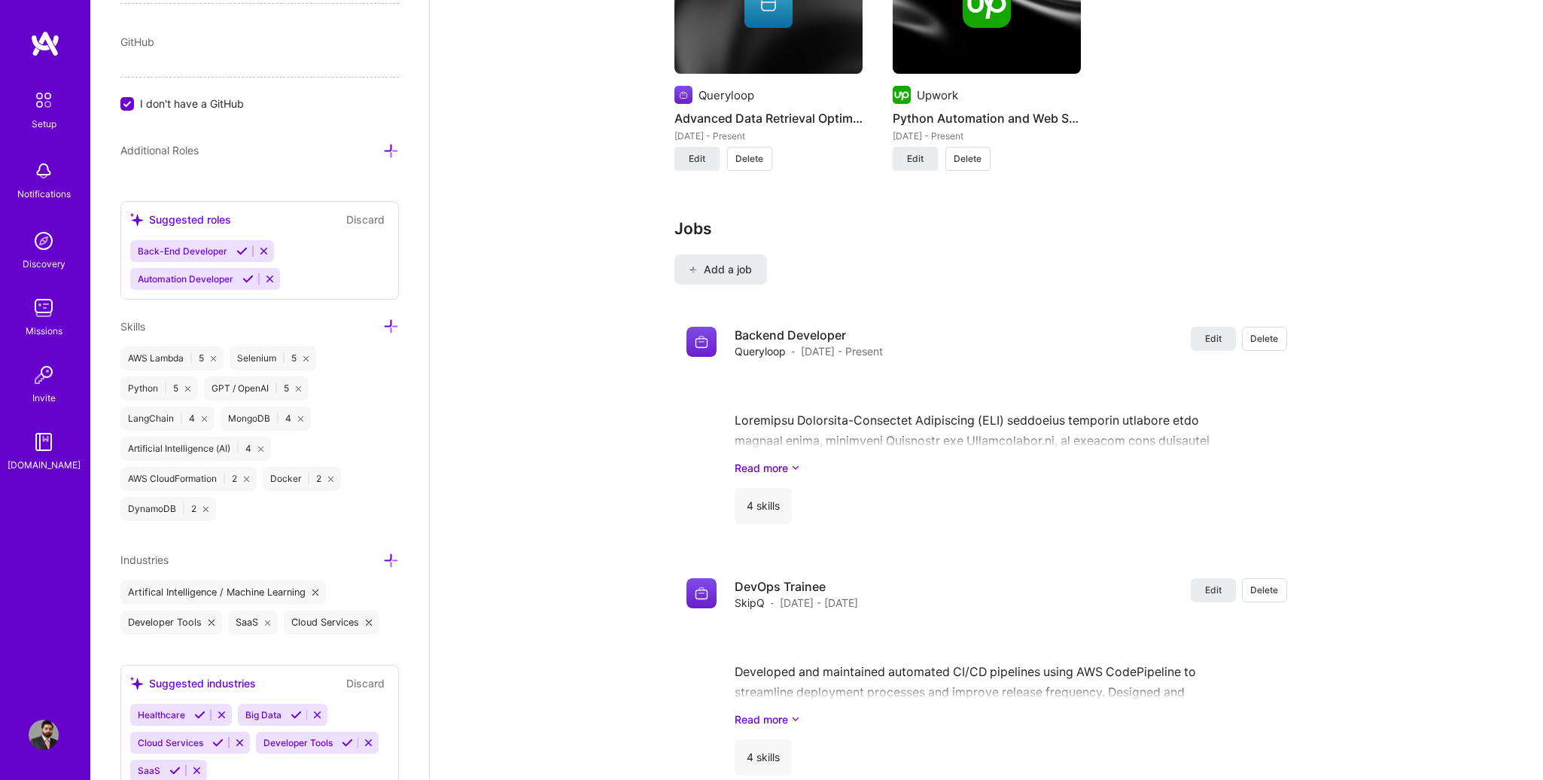
scroll to position [1373, 0]
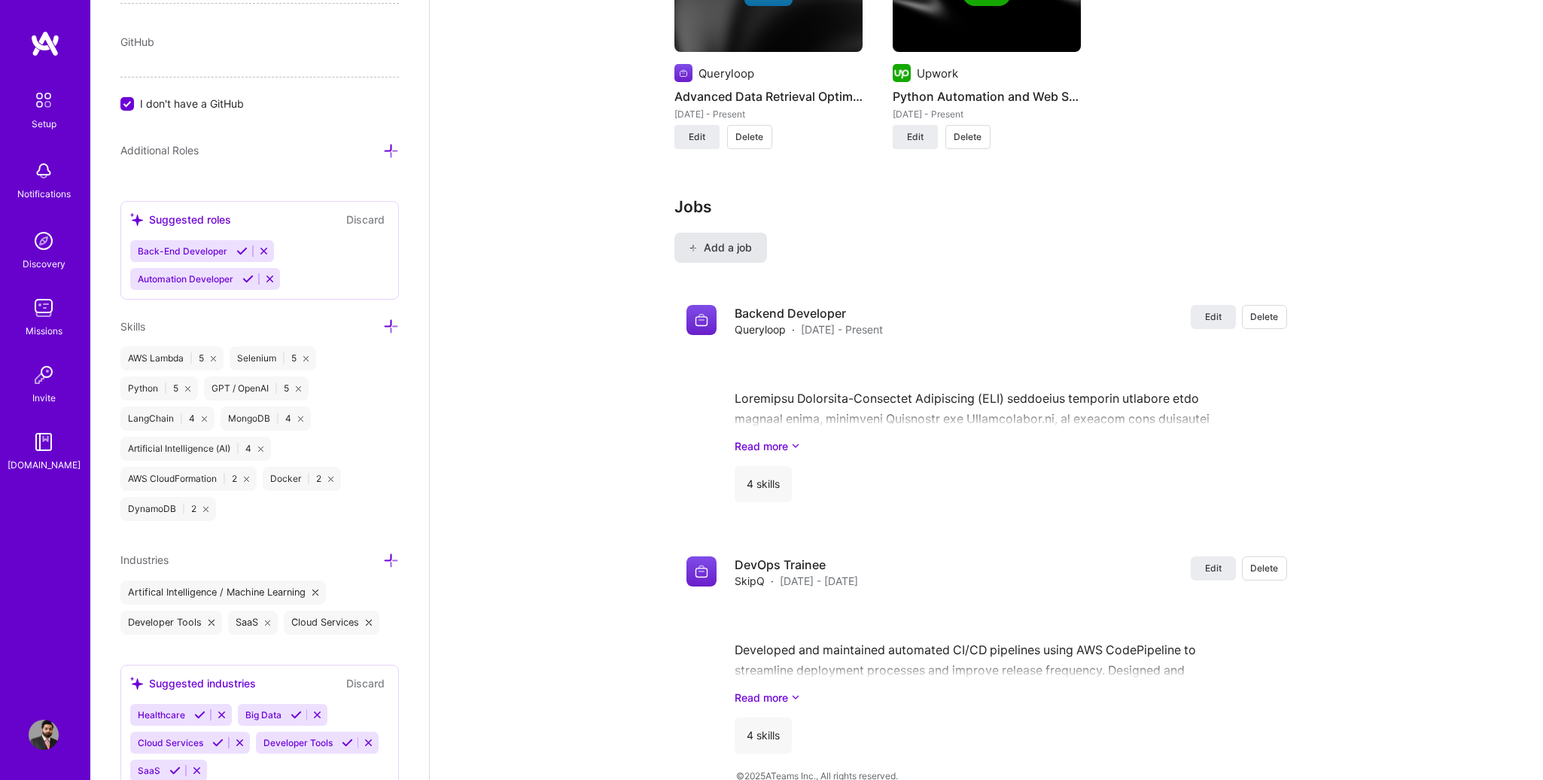
click at [732, 240] on span "Add a job" at bounding box center [720, 247] width 62 height 15
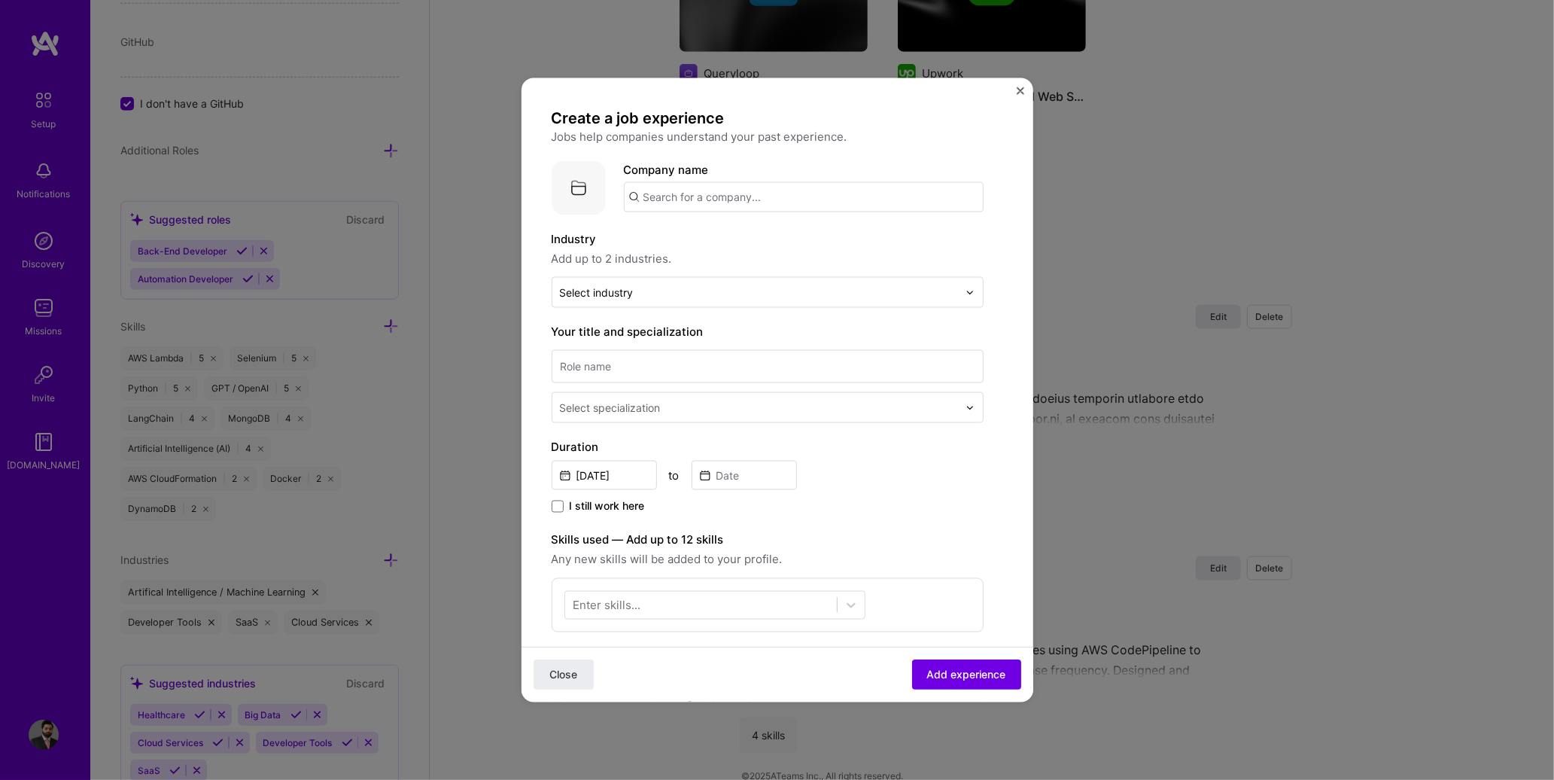
click at [677, 198] on input "text" at bounding box center [804, 197] width 360 height 30
click at [596, 684] on div "Close Add experience" at bounding box center [778, 674] width 512 height 55
click at [580, 673] on button "Close" at bounding box center [564, 674] width 60 height 30
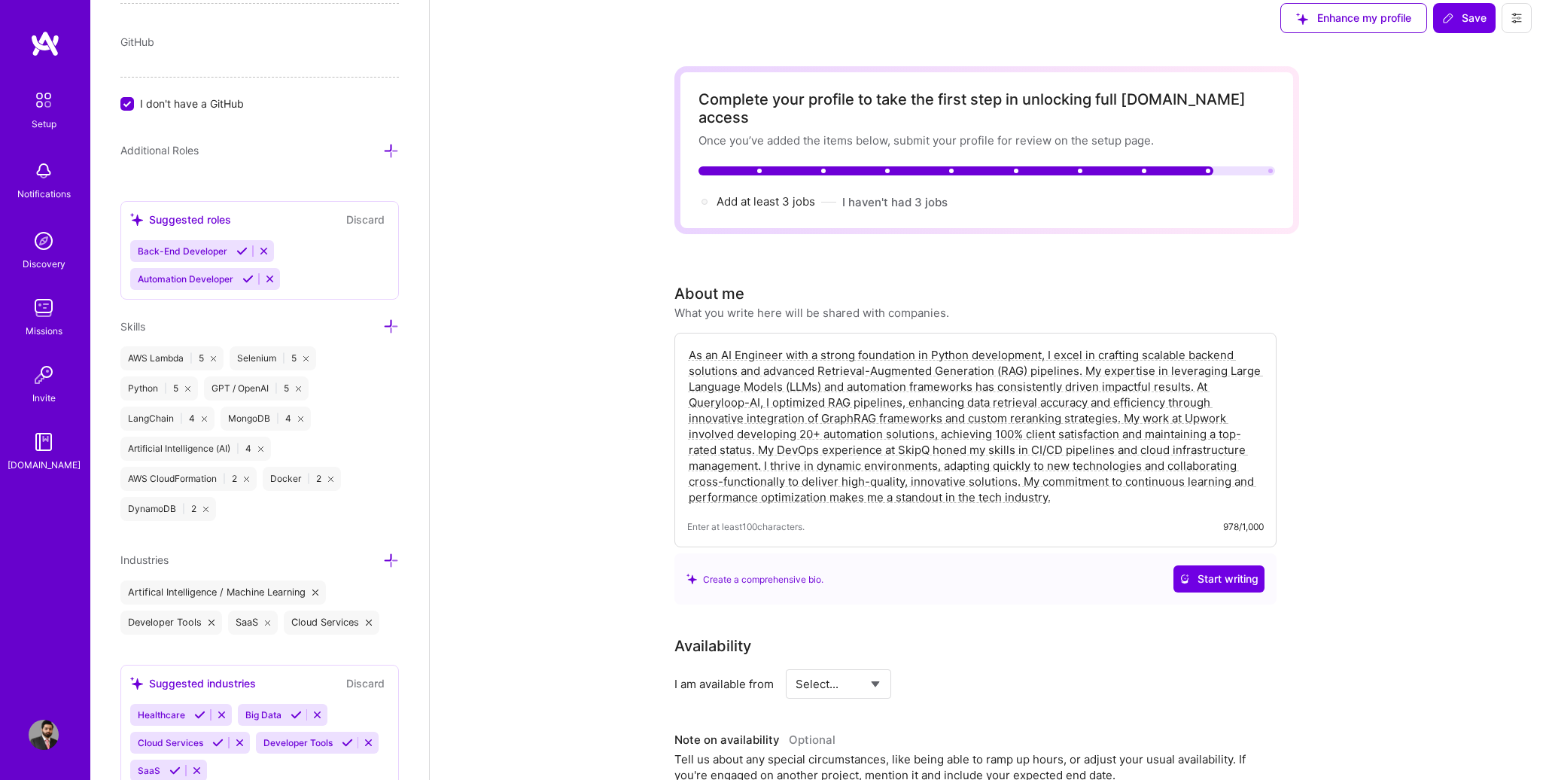
scroll to position [0, 0]
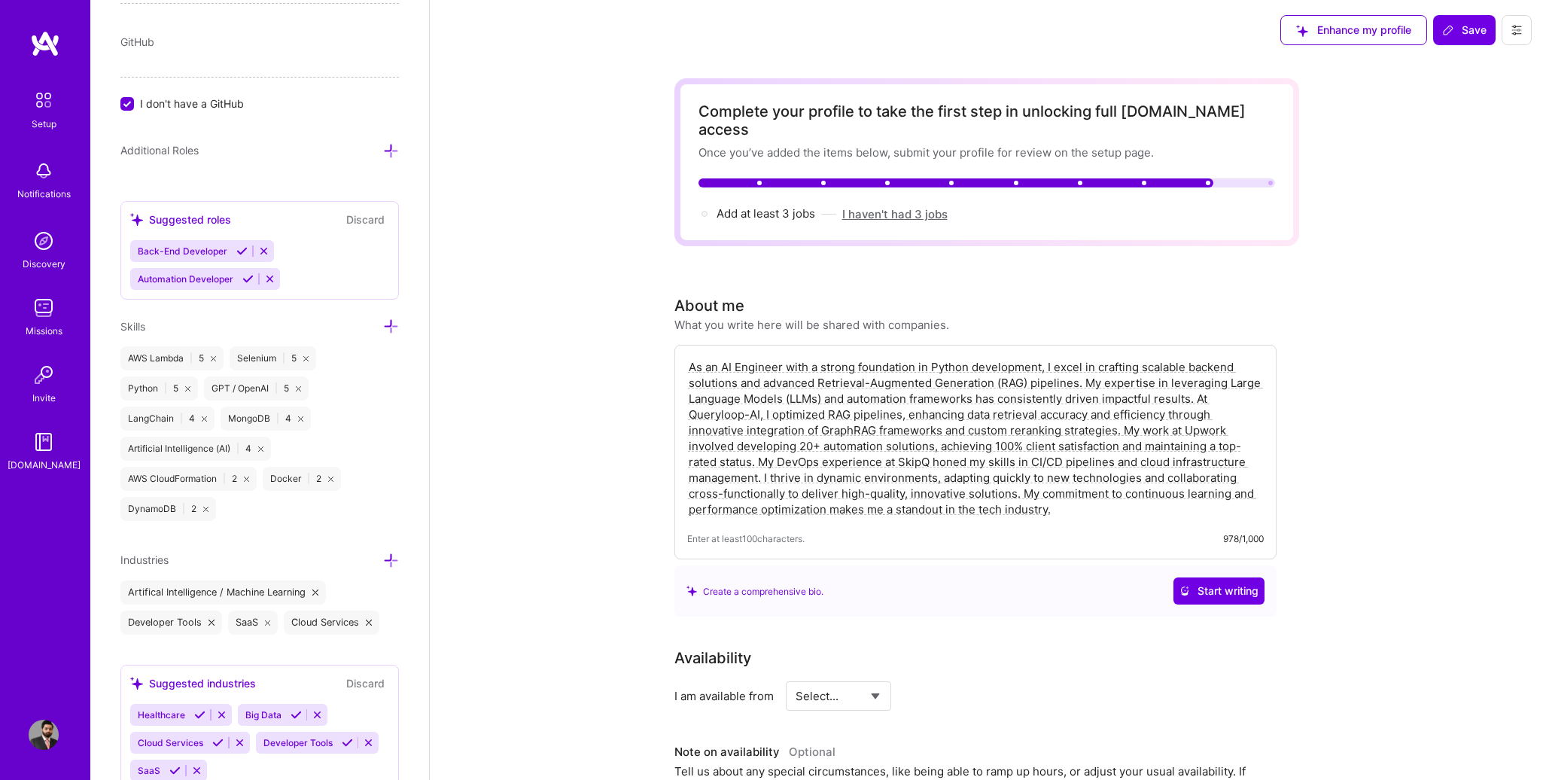
click at [881, 206] on button "I haven't had 3 jobs" at bounding box center [894, 214] width 105 height 16
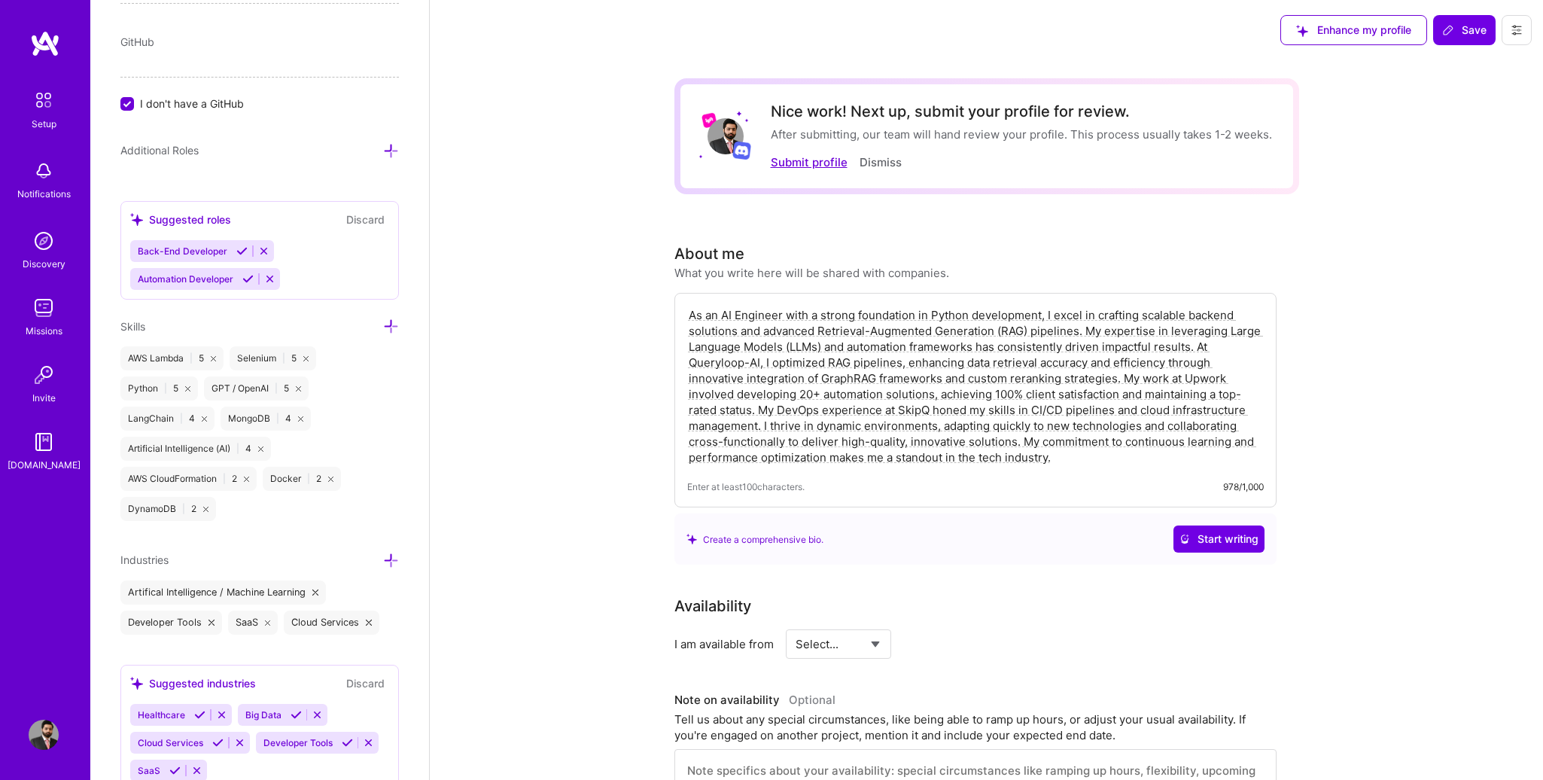
click at [818, 164] on button "Submit profile" at bounding box center [809, 162] width 77 height 16
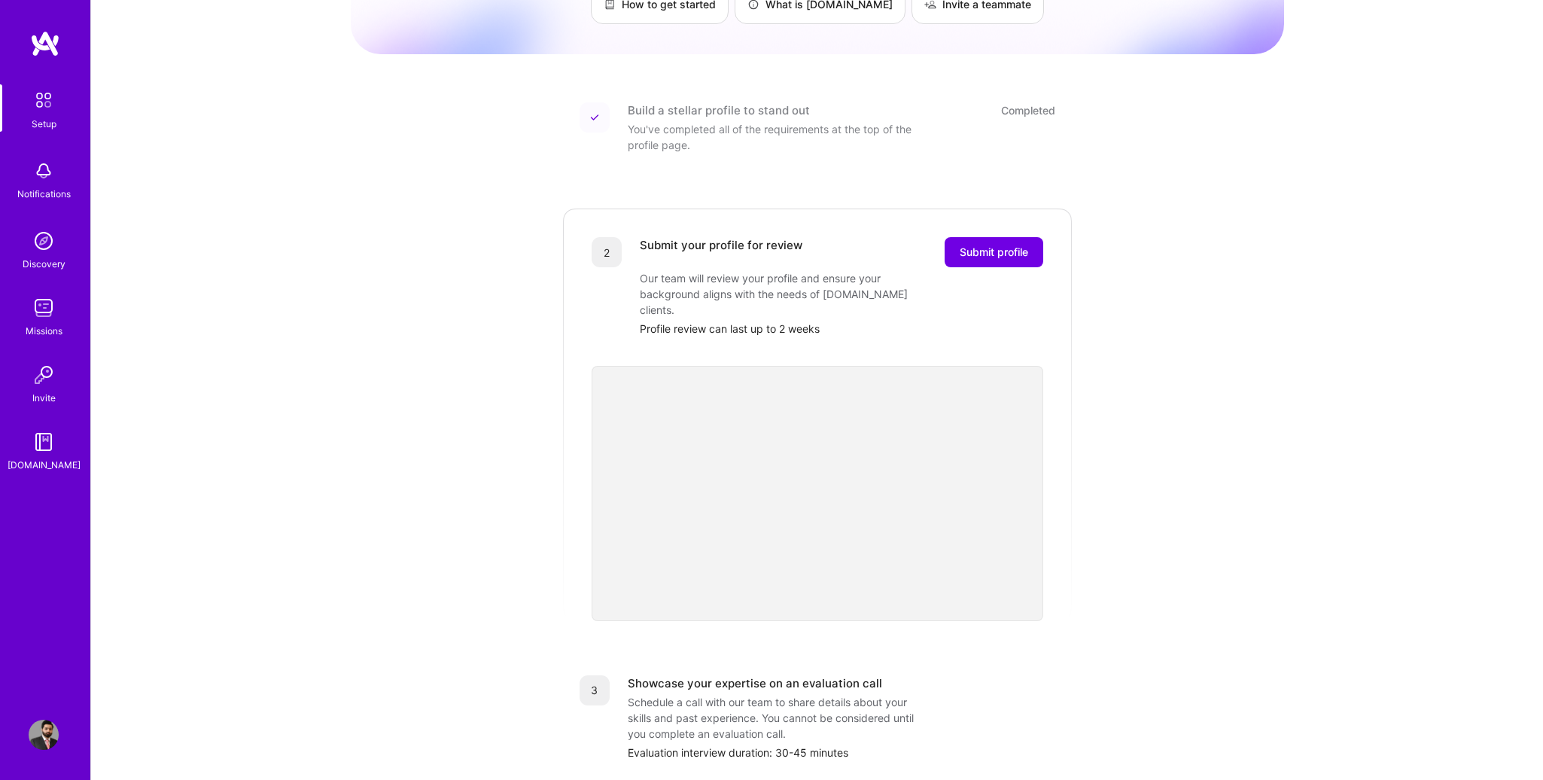
scroll to position [151, 0]
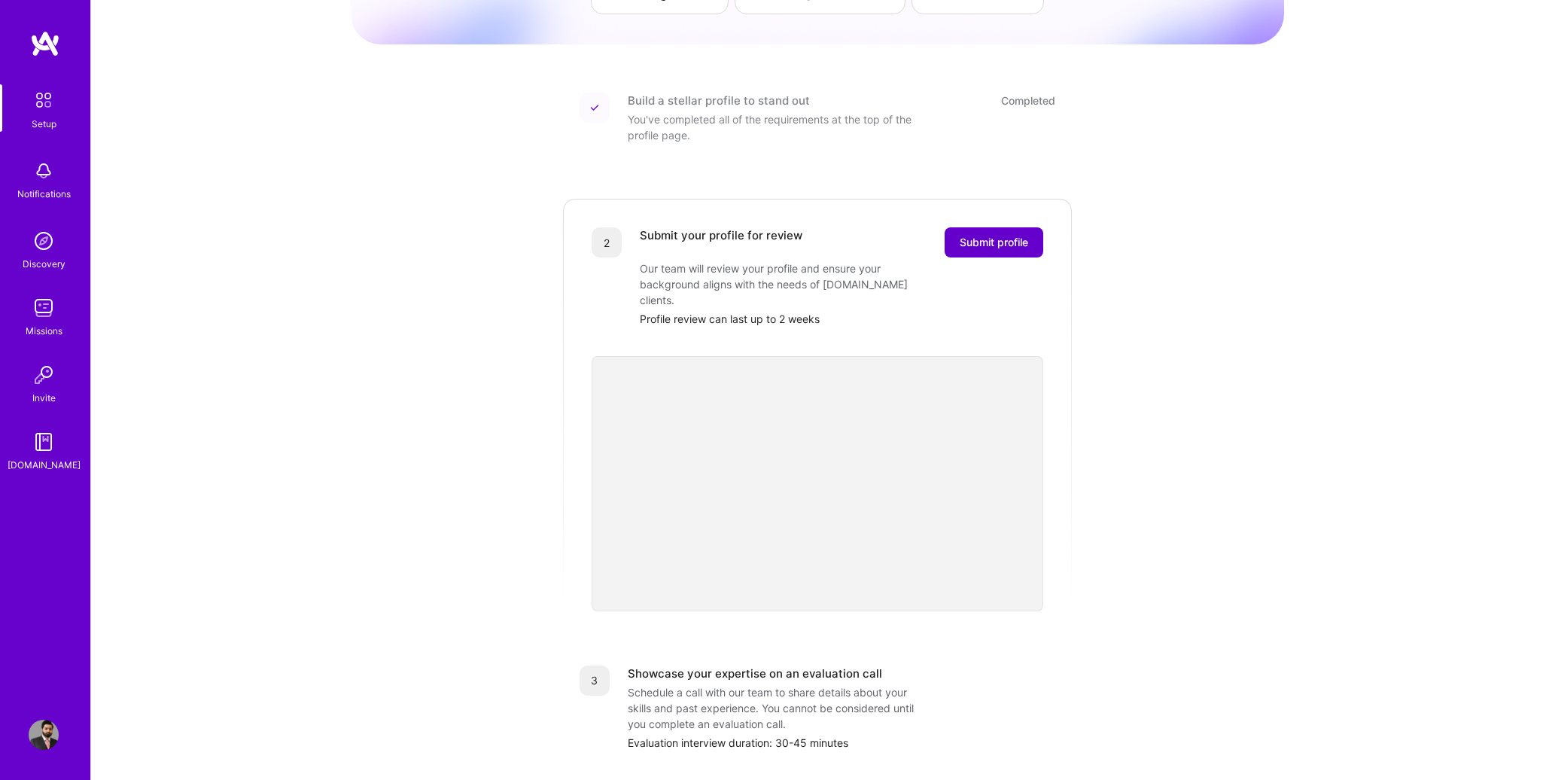
click at [996, 235] on span "Submit profile" at bounding box center [994, 242] width 68 height 15
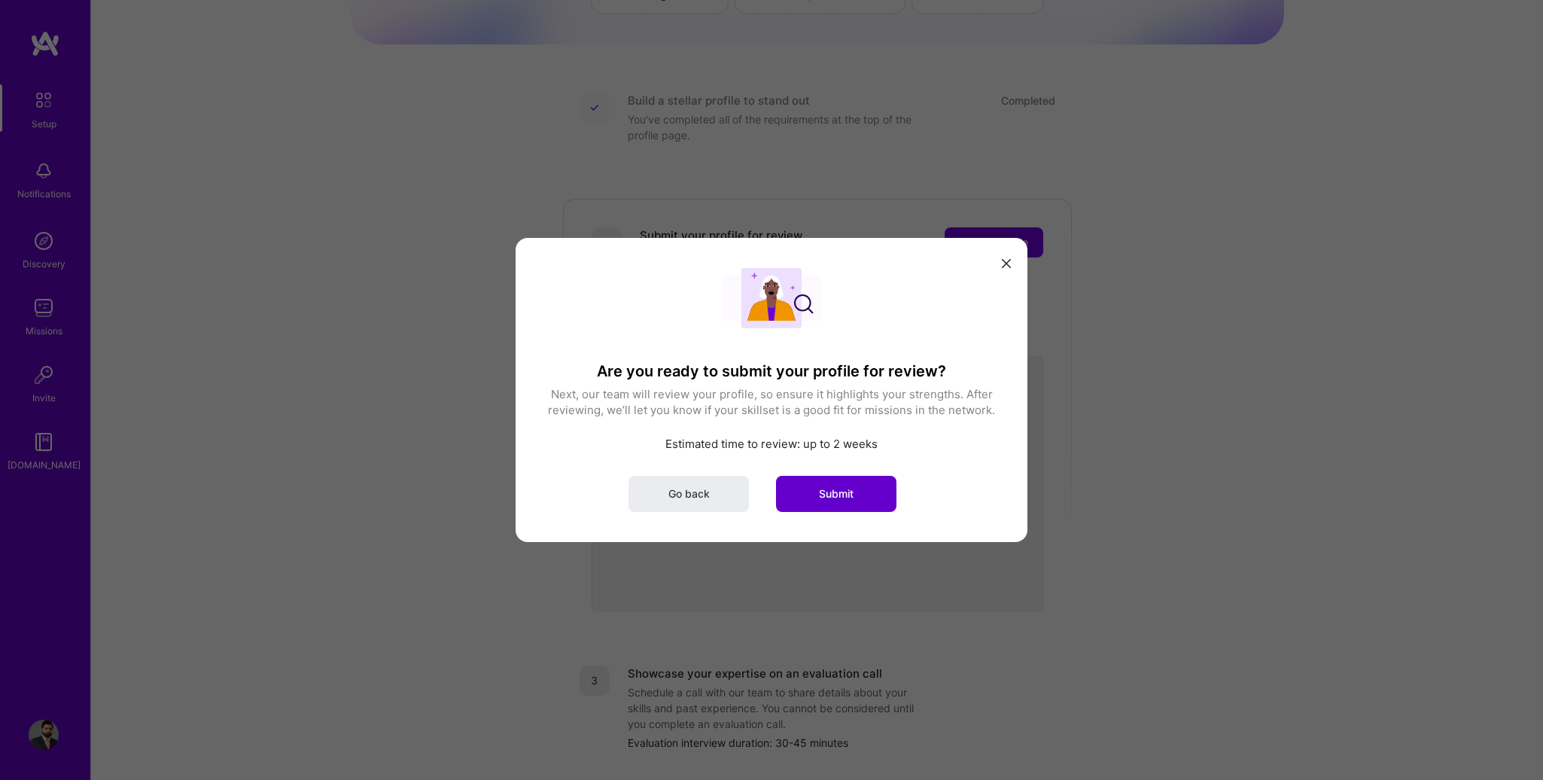
click at [834, 487] on span "Submit" at bounding box center [836, 493] width 35 height 15
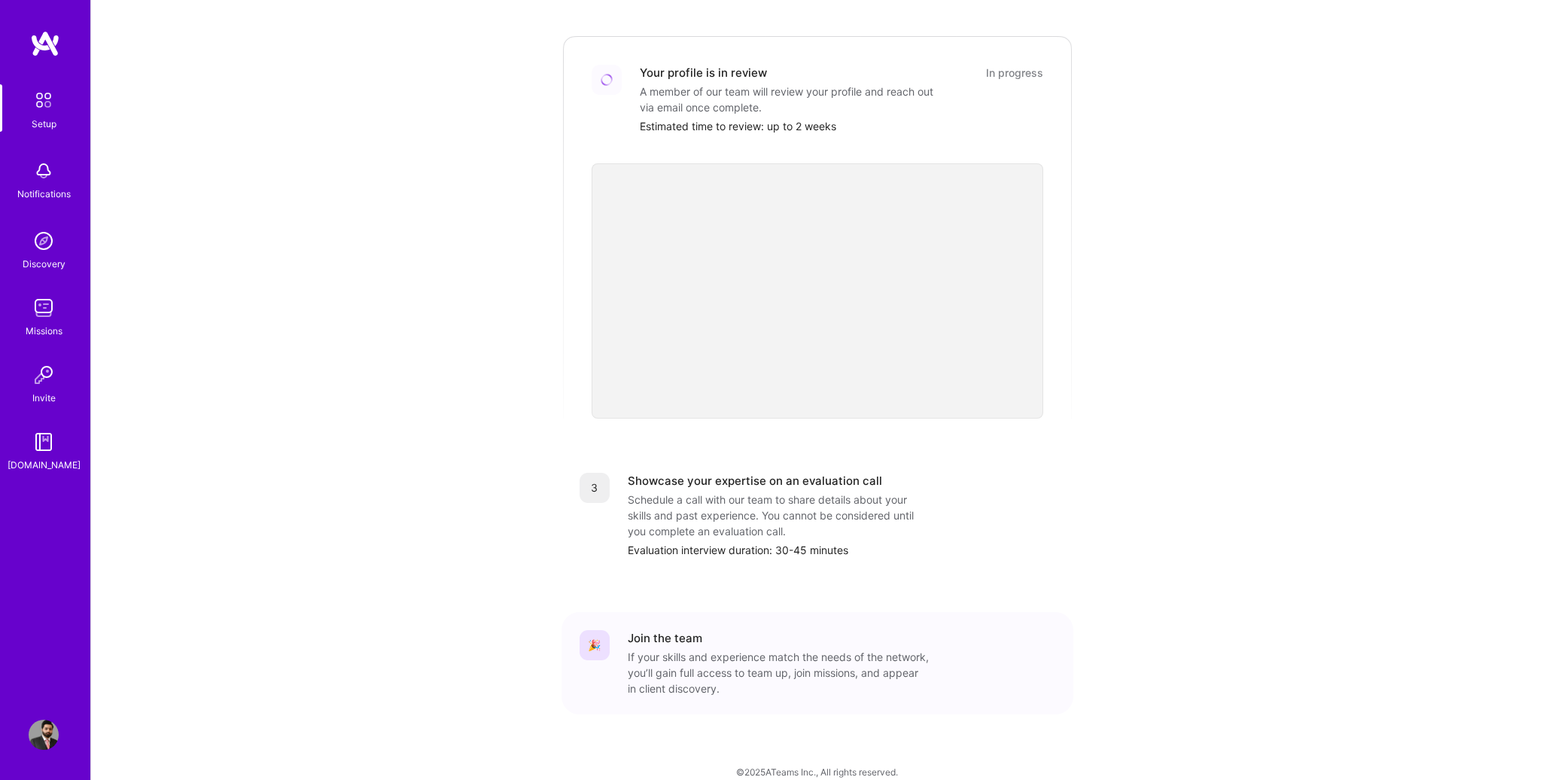
scroll to position [314, 0]
click at [38, 301] on img at bounding box center [44, 308] width 30 height 30
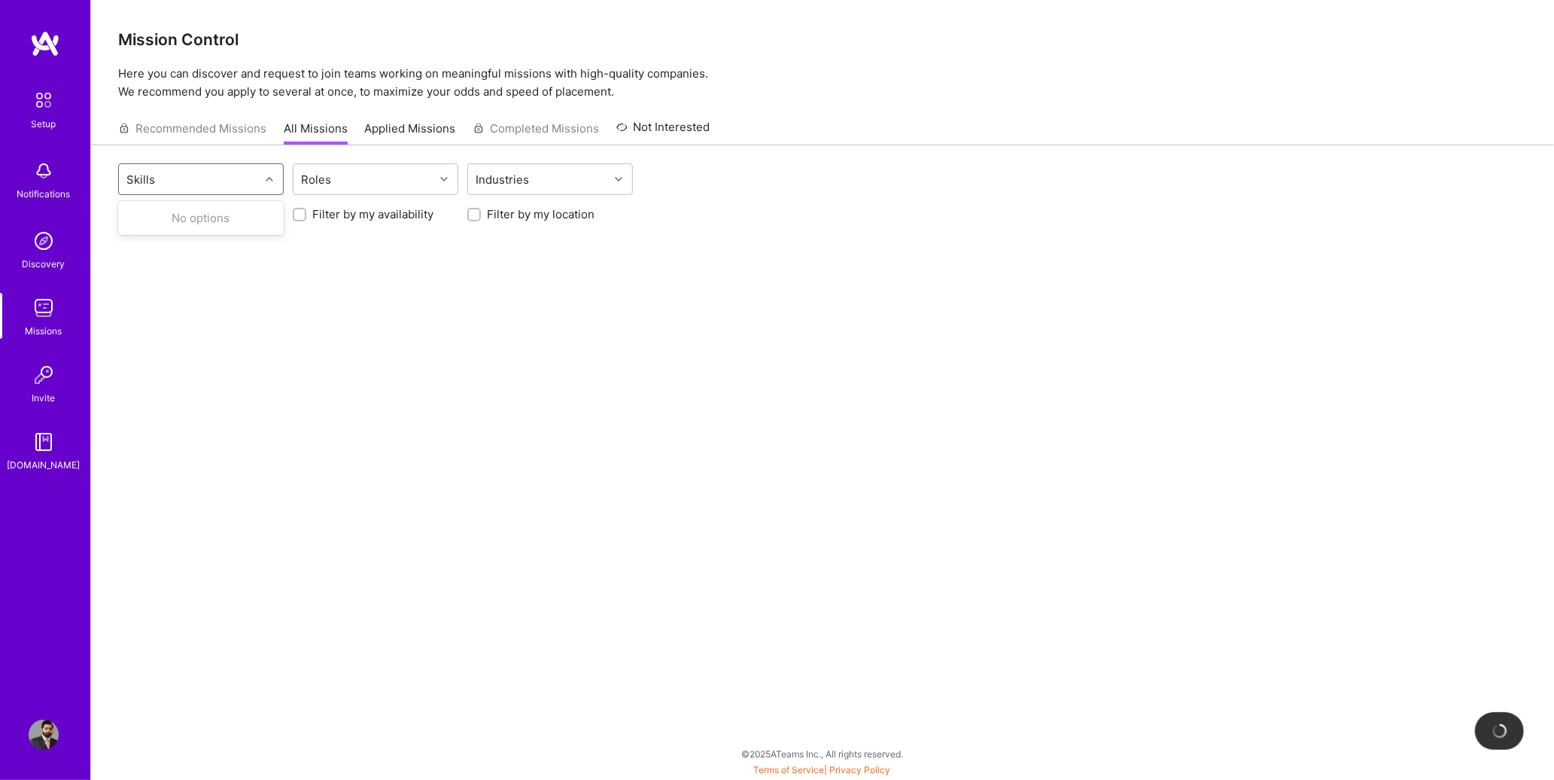
click at [213, 178] on div "Skills" at bounding box center [189, 179] width 141 height 30
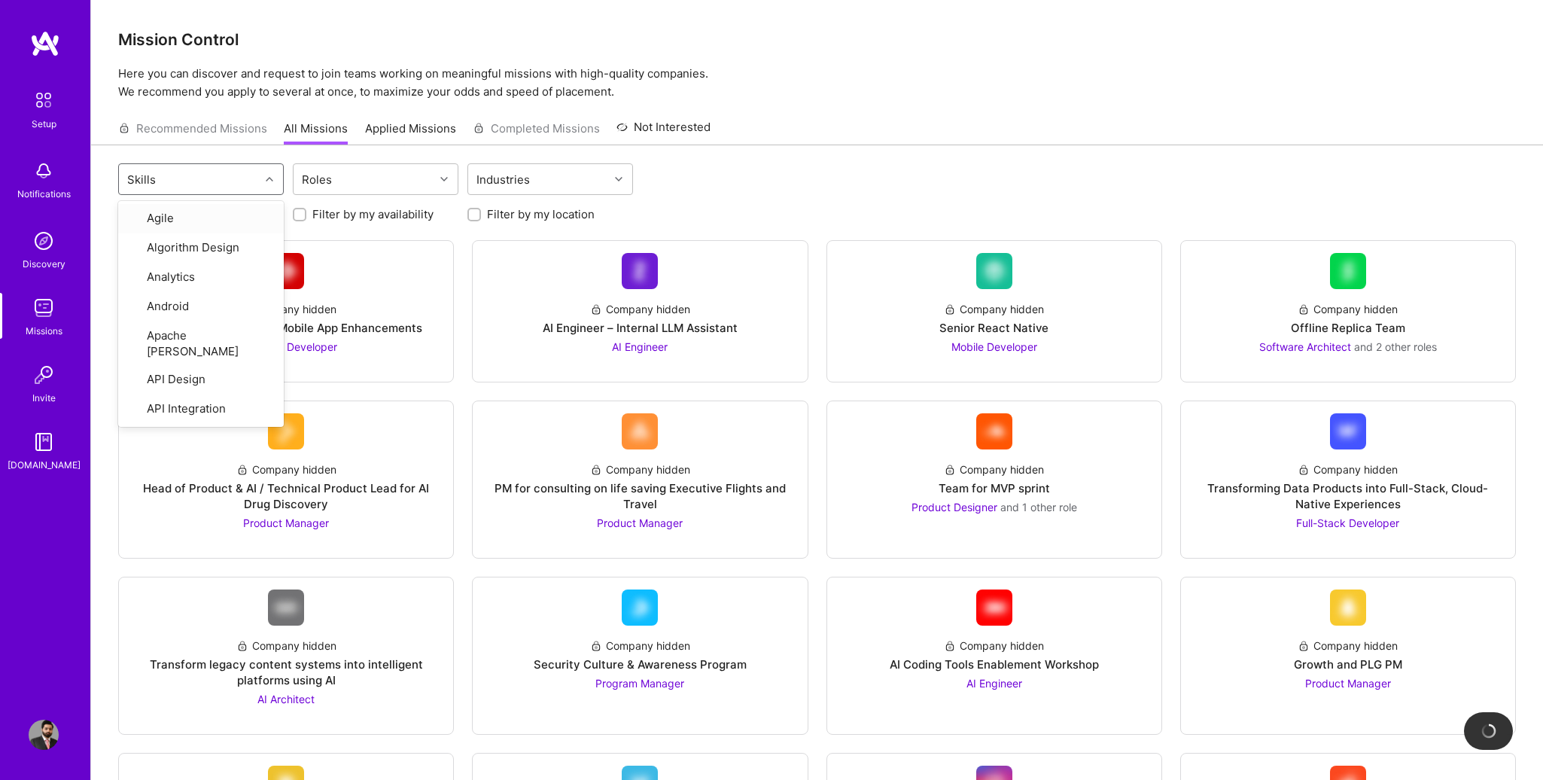
click at [238, 182] on div "Skills" at bounding box center [189, 179] width 141 height 30
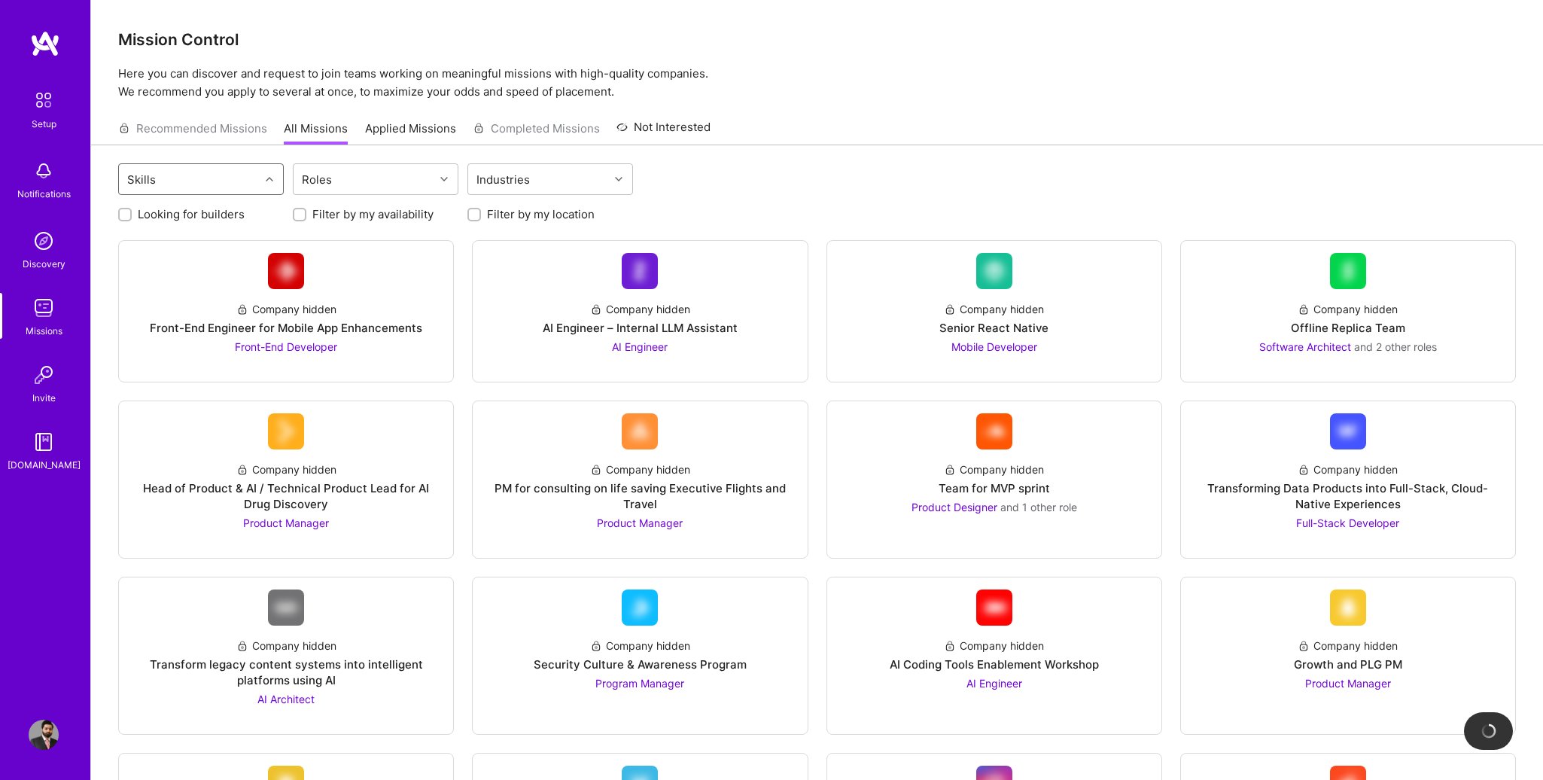
click at [899, 208] on div "Looking for builders Filter by my availability Filter by my location" at bounding box center [817, 210] width 1398 height 23
click at [659, 324] on div "AI Engineer – Internal LLM Assistant" at bounding box center [640, 328] width 195 height 16
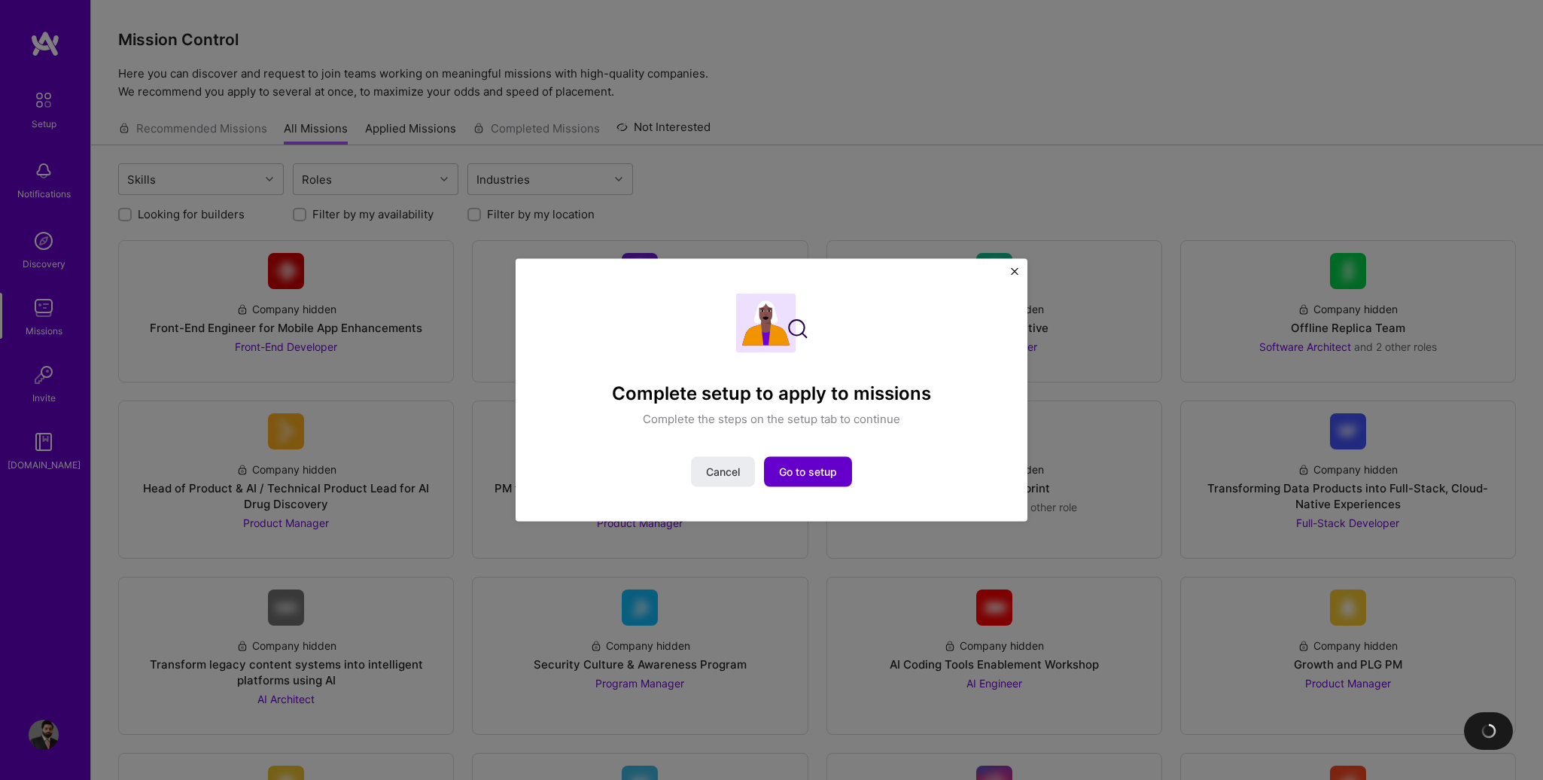
click at [805, 470] on span "Go to setup" at bounding box center [808, 471] width 58 height 15
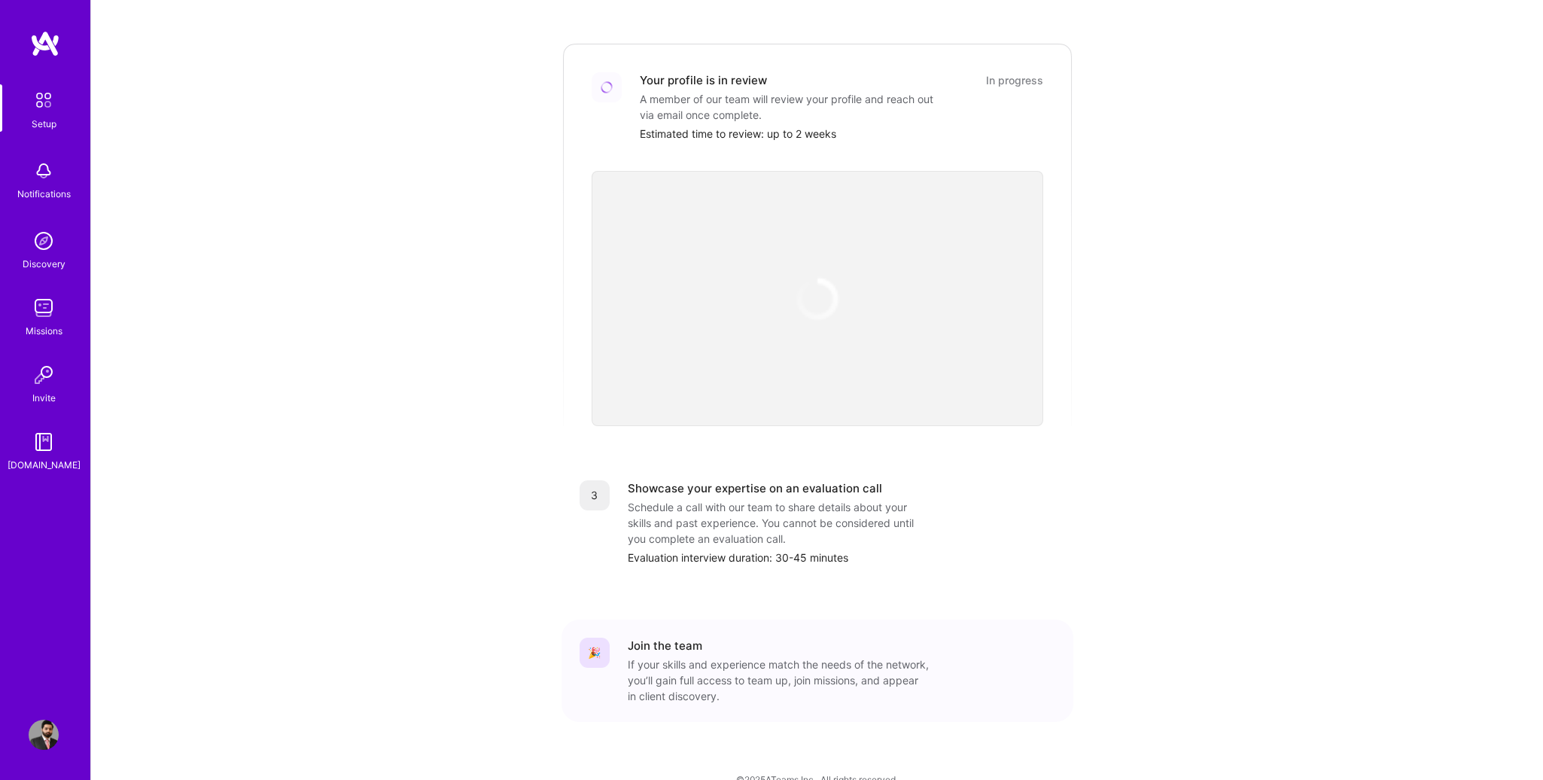
scroll to position [314, 0]
